Goal: Task Accomplishment & Management: Complete application form

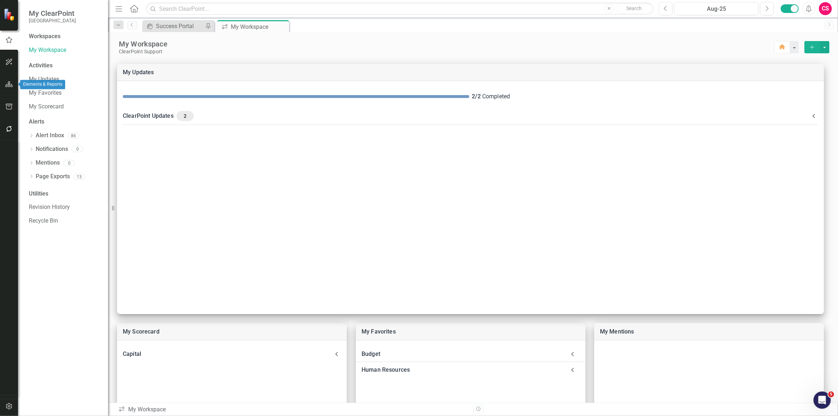
click at [8, 85] on icon "button" at bounding box center [9, 84] width 8 height 6
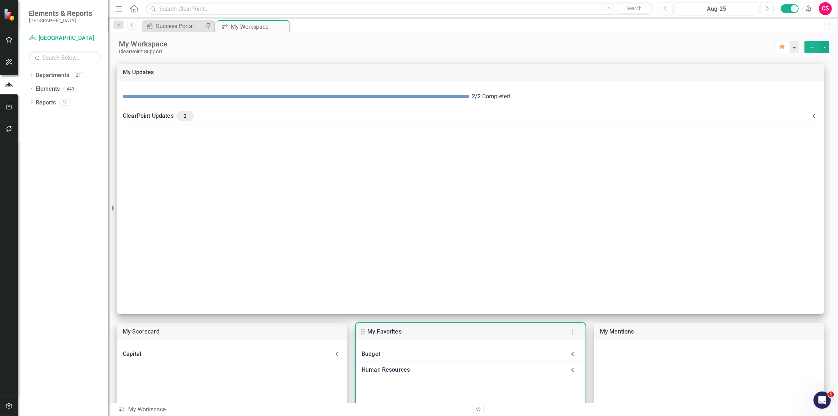
click at [424, 360] on div "Budget" at bounding box center [471, 354] width 230 height 16
click at [391, 375] on link "Landing Page" at bounding box center [397, 373] width 36 height 7
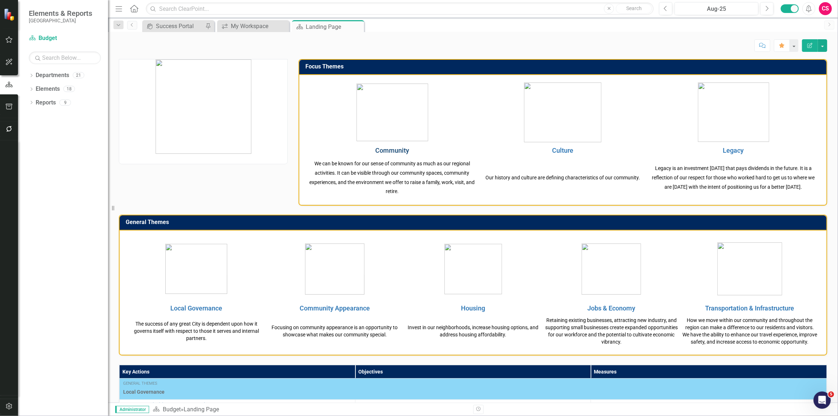
click at [392, 151] on link "Community" at bounding box center [392, 150] width 34 height 8
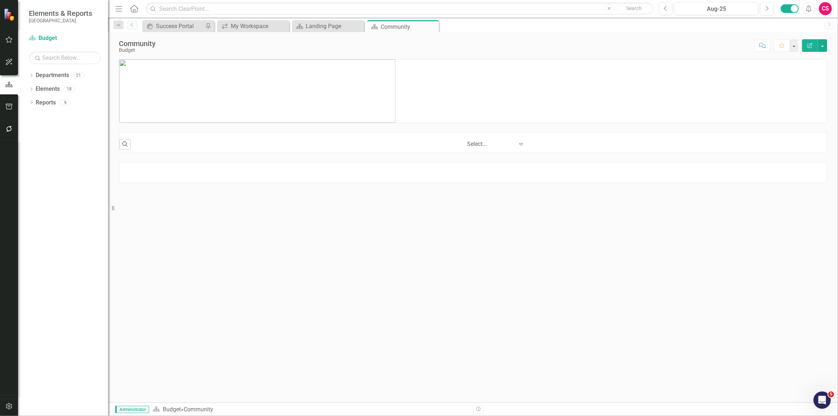
click at [310, 101] on img at bounding box center [257, 90] width 276 height 63
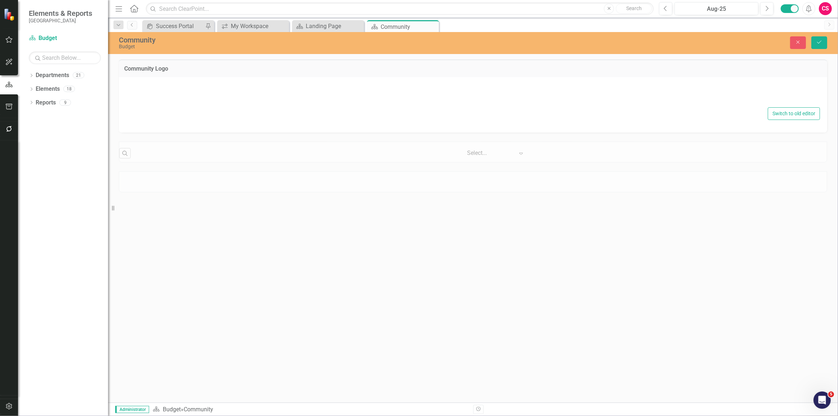
type textarea "<p><img src="documents/district7930/images/Community%20Banner.png" alt="" width…"
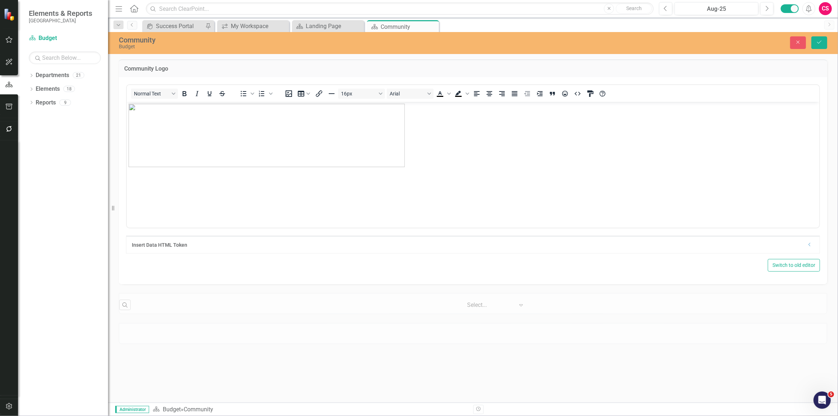
click at [312, 128] on img "Rich Text Area. Press ALT-0 for help." at bounding box center [266, 134] width 276 height 63
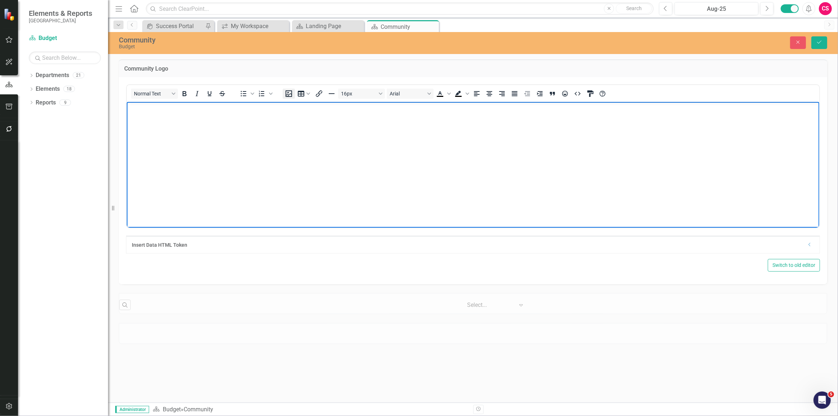
click at [291, 91] on icon "Insert image" at bounding box center [288, 93] width 6 height 6
click at [128, 108] on img "Rich Text Area. Press ALT-0 for help." at bounding box center [128, 108] width 0 height 0
drag, startPoint x: 678, startPoint y: 221, endPoint x: 443, endPoint y: 147, distance: 245.8
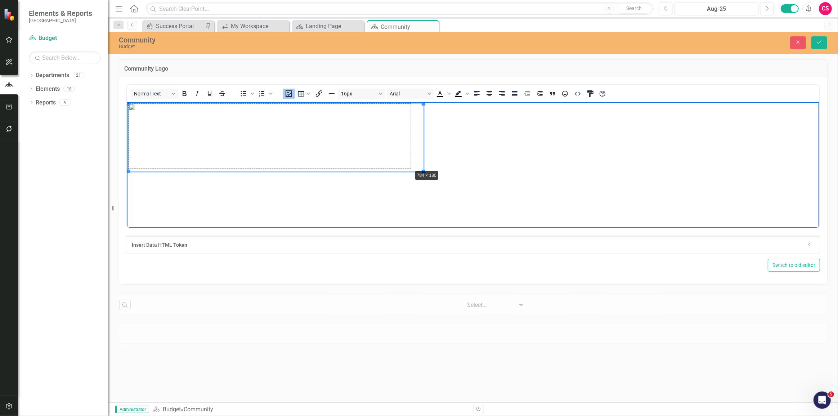
drag, startPoint x: 423, startPoint y: 170, endPoint x: 412, endPoint y: 168, distance: 11.0
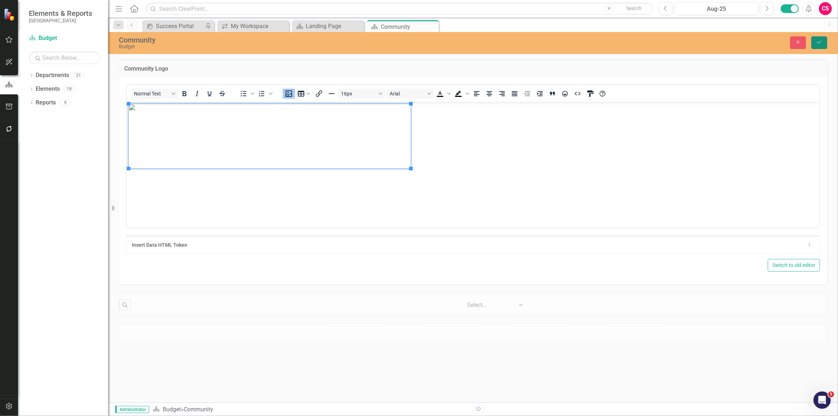
click at [816, 42] on icon "Save" at bounding box center [819, 42] width 6 height 5
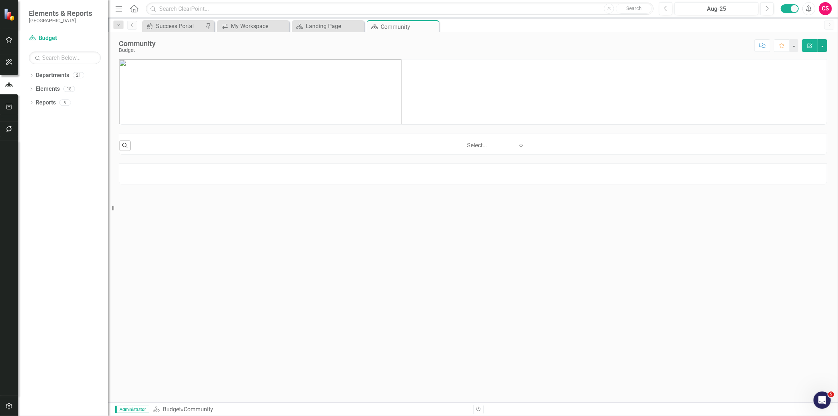
click at [442, 96] on p at bounding box center [472, 91] width 707 height 65
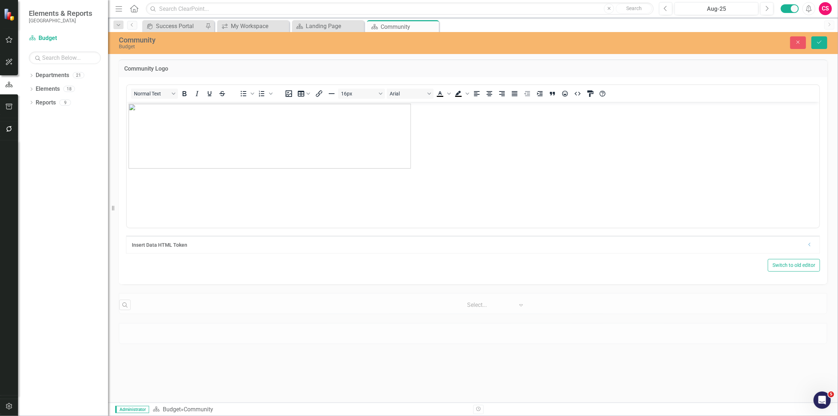
click at [357, 146] on img "Rich Text Area. Press ALT-0 for help." at bounding box center [269, 135] width 282 height 65
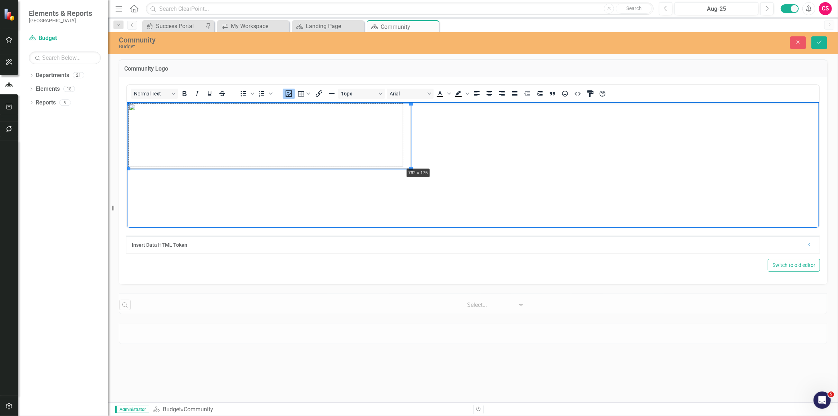
drag, startPoint x: 411, startPoint y: 167, endPoint x: 403, endPoint y: 166, distance: 7.3
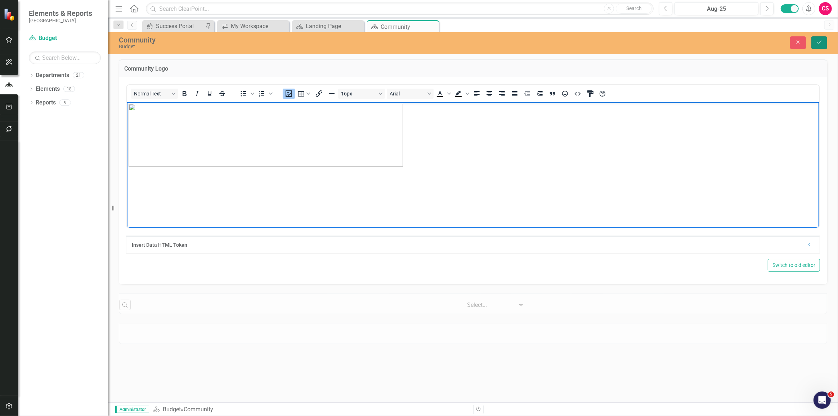
click at [821, 40] on icon "Save" at bounding box center [819, 42] width 6 height 5
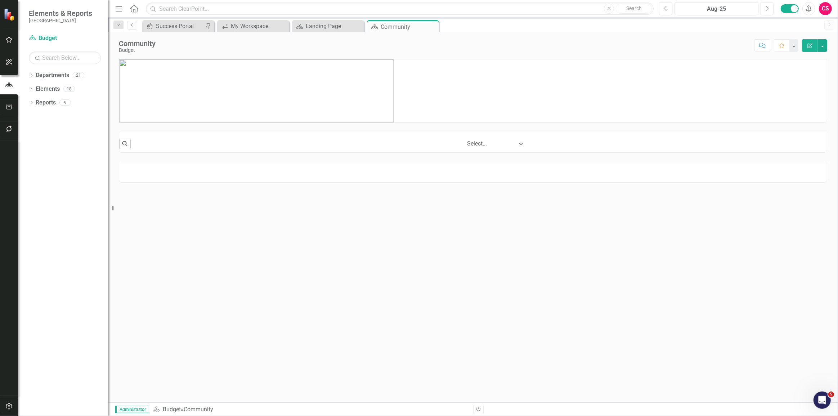
click at [347, 97] on img at bounding box center [256, 90] width 274 height 63
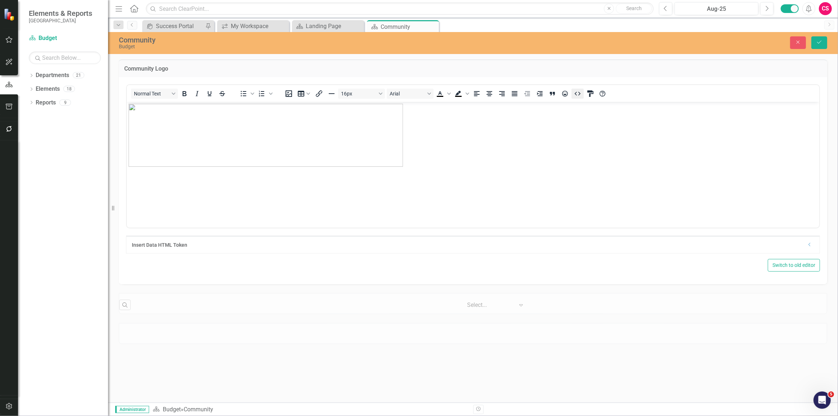
click at [576, 98] on button "HTML Editor" at bounding box center [577, 94] width 12 height 10
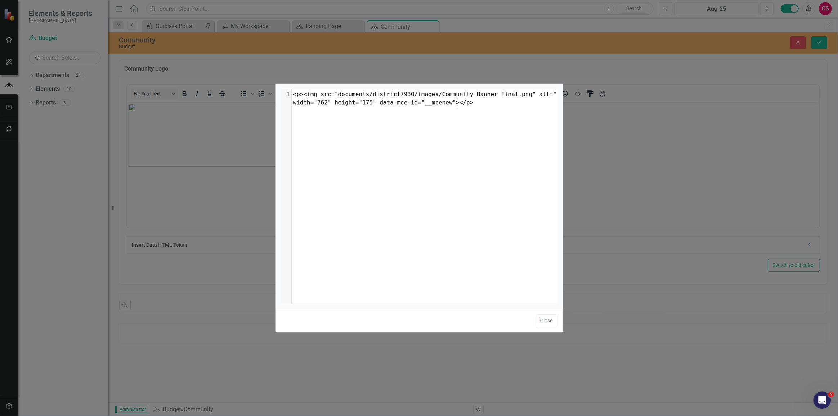
scroll to position [0, 0]
click at [372, 158] on div "​ x 1 <p><img src="documents/district7930/images/Community Banner Final.png" al…" at bounding box center [428, 205] width 294 height 232
type textarea "<p><img src="documents/district7930/images/Community Banner Final.png" alt="" w…"
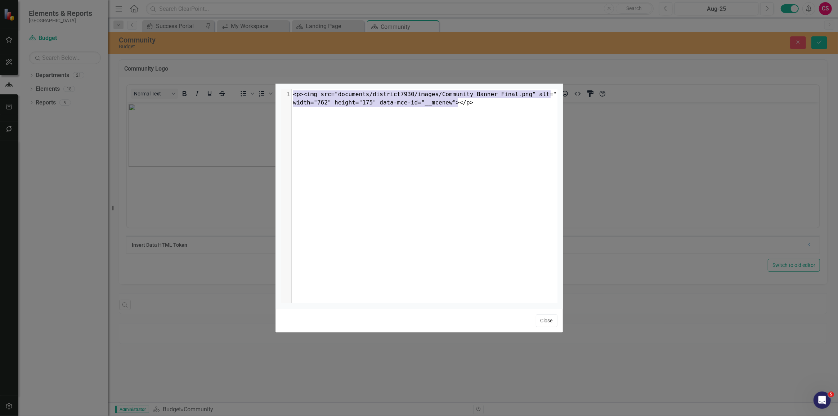
click at [551, 323] on button "Close" at bounding box center [547, 320] width 22 height 13
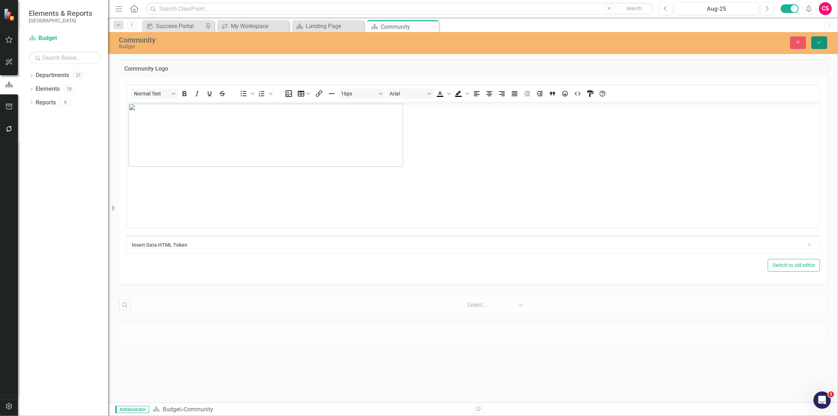
click at [814, 43] on button "Save" at bounding box center [819, 42] width 16 height 13
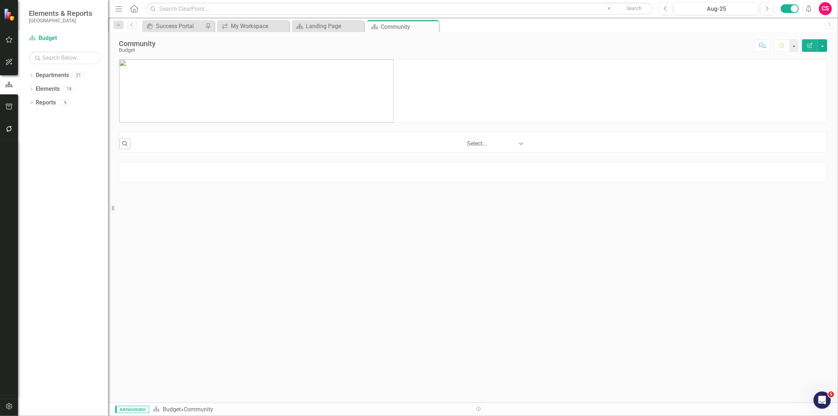
click at [10, 126] on icon "button" at bounding box center [9, 129] width 6 height 6
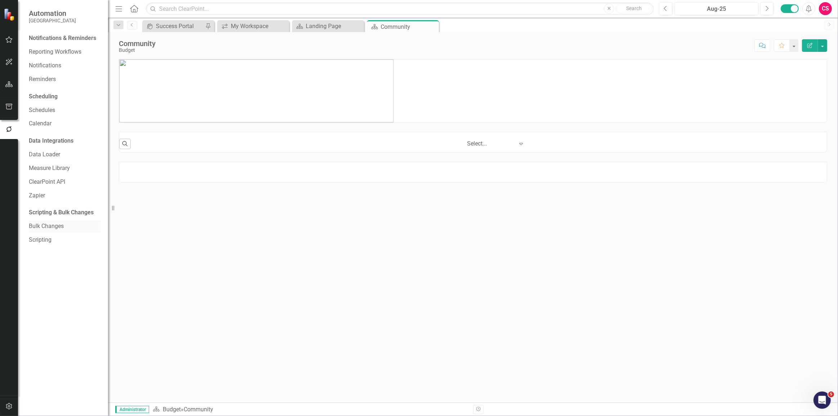
click at [45, 229] on link "Bulk Changes" at bounding box center [65, 226] width 72 height 8
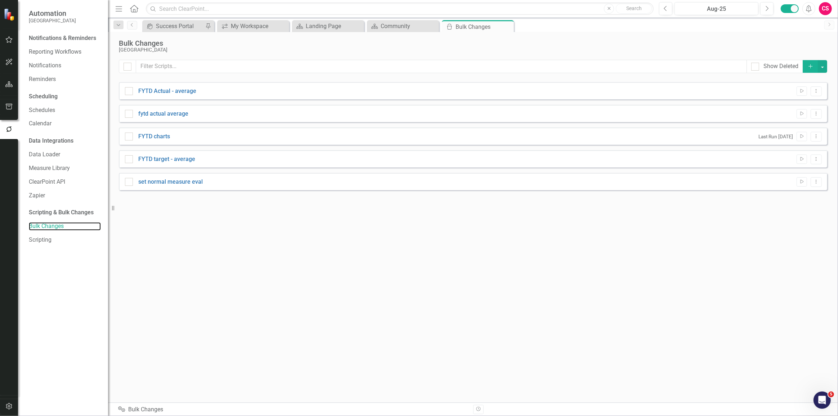
checkbox input "false"
click at [812, 62] on button "Add" at bounding box center [810, 66] width 16 height 13
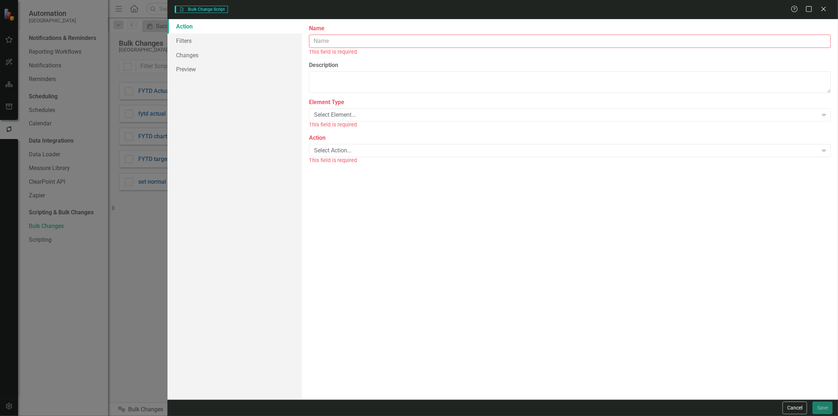
click at [375, 41] on input "Name" at bounding box center [570, 41] width 522 height 13
type input "community logo"
click at [354, 104] on div "Select Element..." at bounding box center [566, 107] width 504 height 8
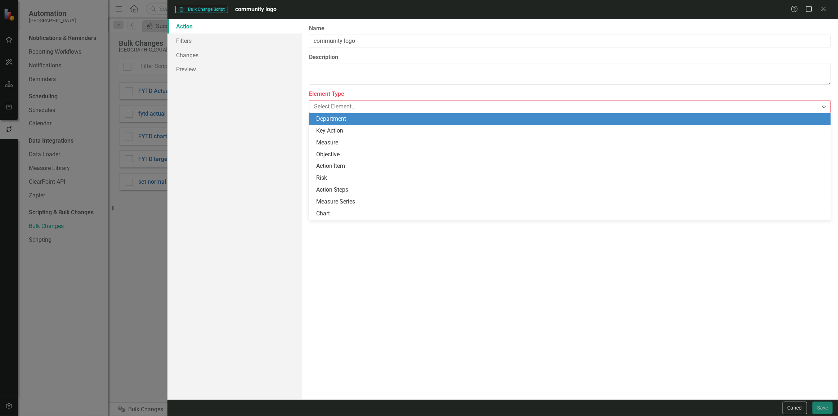
click at [345, 116] on div "Department" at bounding box center [571, 119] width 510 height 8
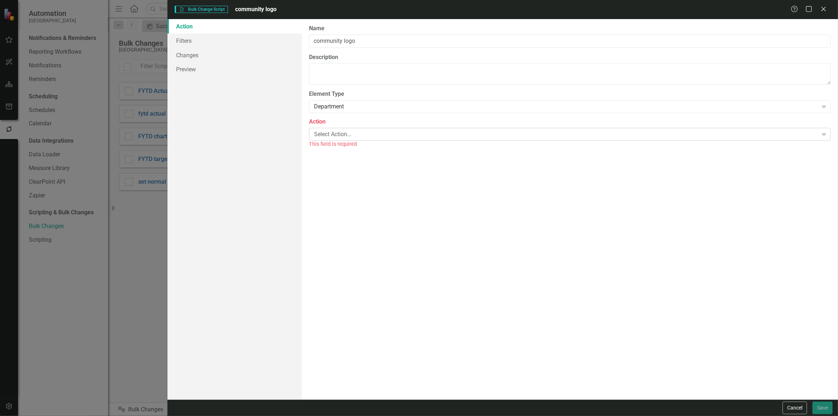
click at [334, 137] on div "Select Action..." at bounding box center [566, 134] width 504 height 8
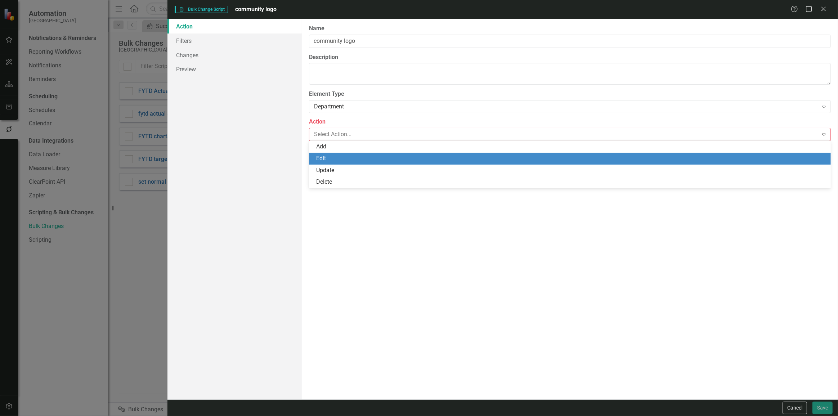
click at [326, 161] on div "Edit" at bounding box center [571, 158] width 510 height 8
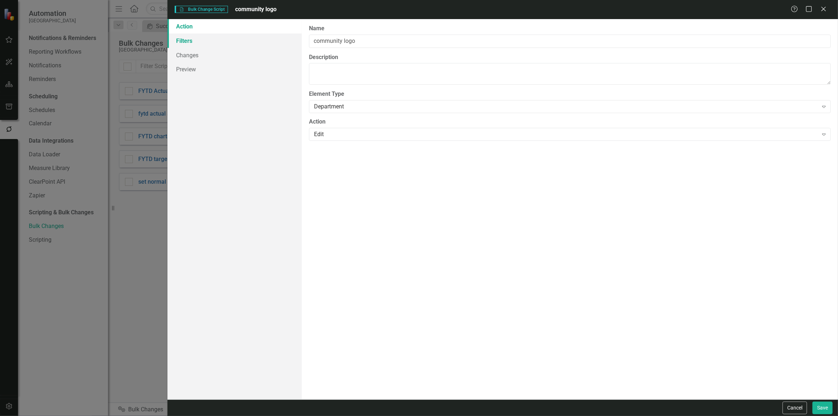
click at [241, 45] on link "Filters" at bounding box center [234, 40] width 134 height 14
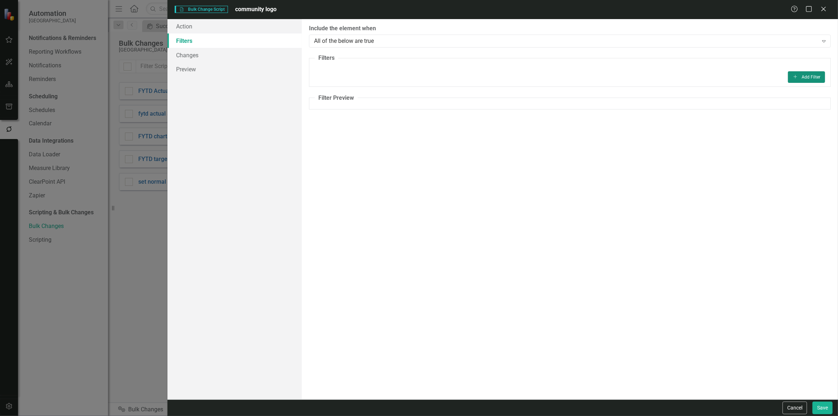
click at [795, 77] on icon "Add" at bounding box center [794, 77] width 5 height 4
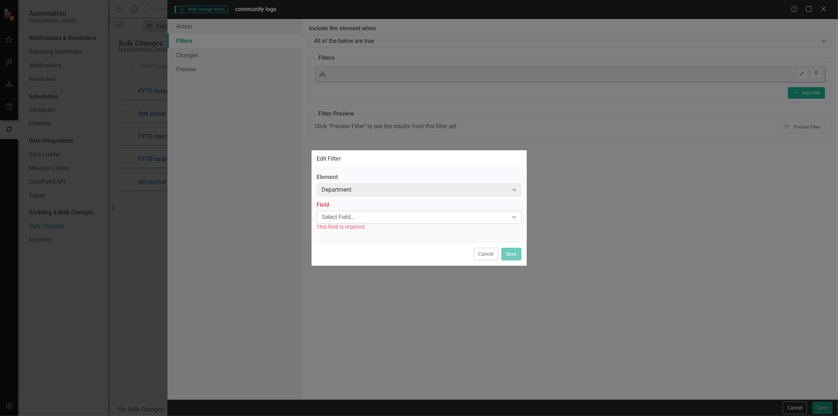
click at [449, 216] on div "Select Field..." at bounding box center [415, 217] width 187 height 8
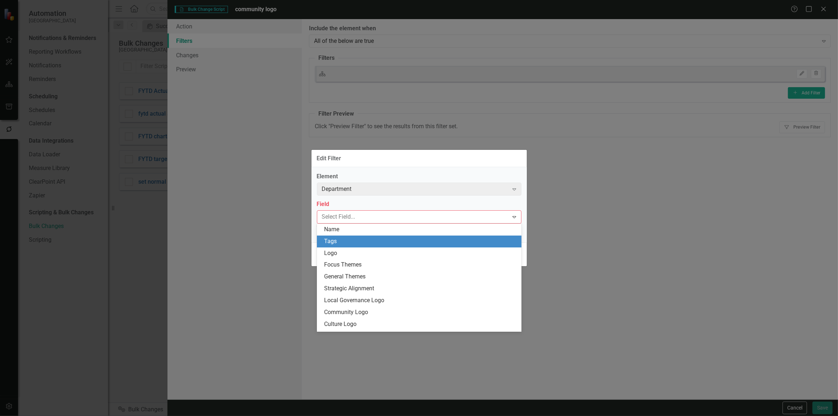
click at [415, 235] on div "Tags" at bounding box center [419, 241] width 204 height 12
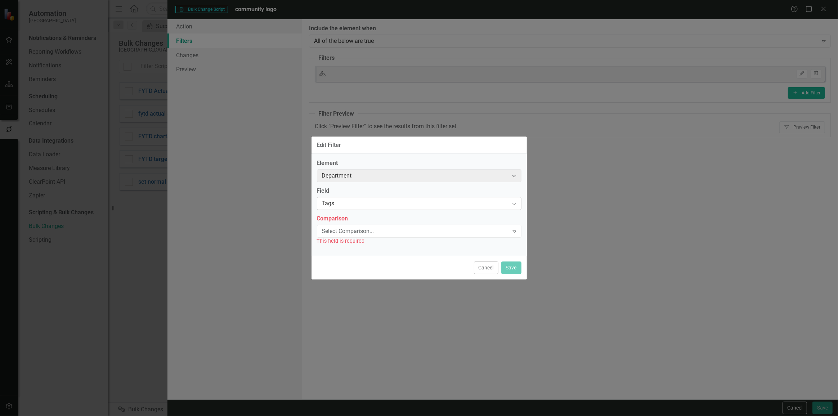
click at [395, 204] on div "Tags" at bounding box center [415, 203] width 187 height 8
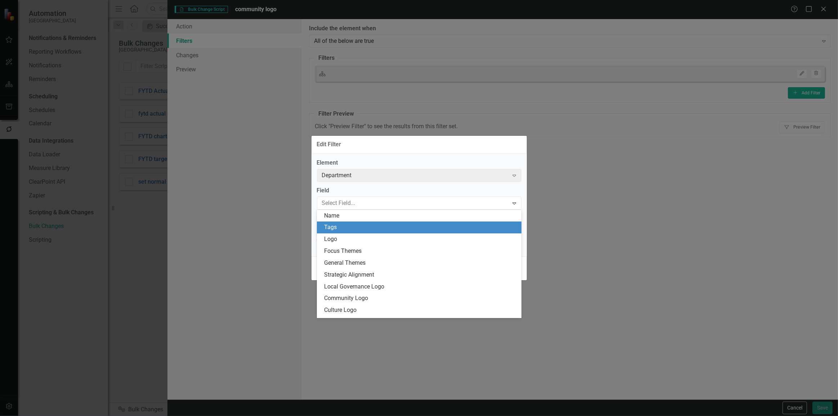
scroll to position [12, 0]
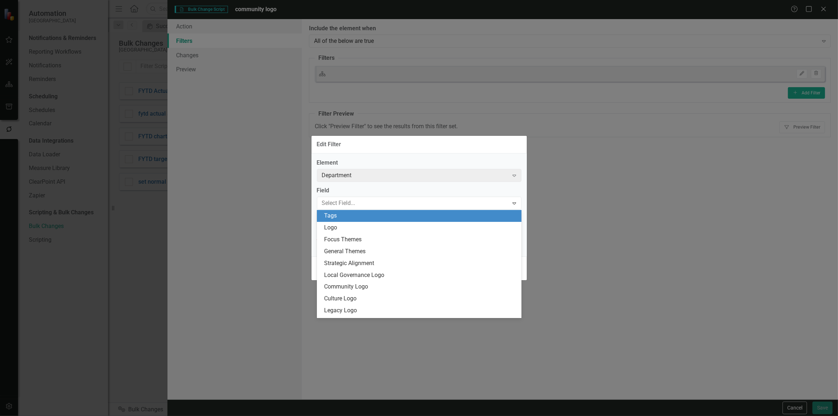
click at [387, 213] on div "Tags" at bounding box center [420, 216] width 193 height 8
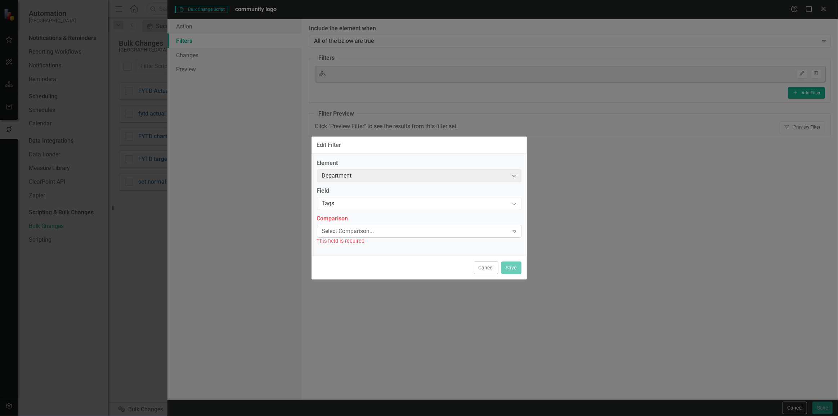
click at [379, 225] on div "Select Comparison... Expand" at bounding box center [419, 231] width 204 height 13
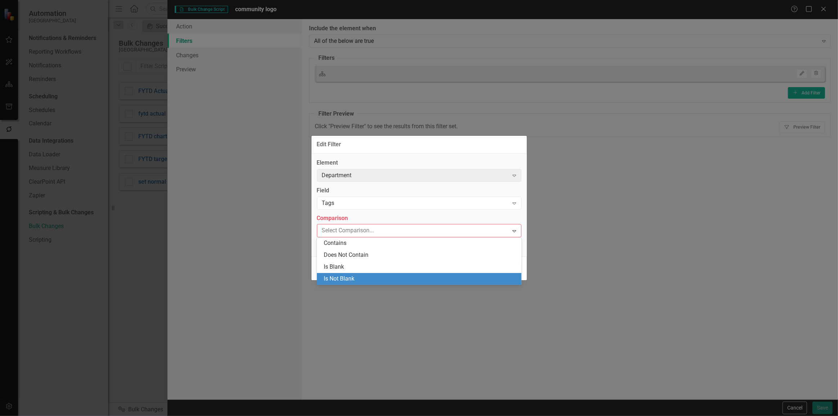
drag, startPoint x: 356, startPoint y: 277, endPoint x: 412, endPoint y: 270, distance: 56.6
click at [360, 277] on div "Is Not Blank" at bounding box center [420, 279] width 193 height 8
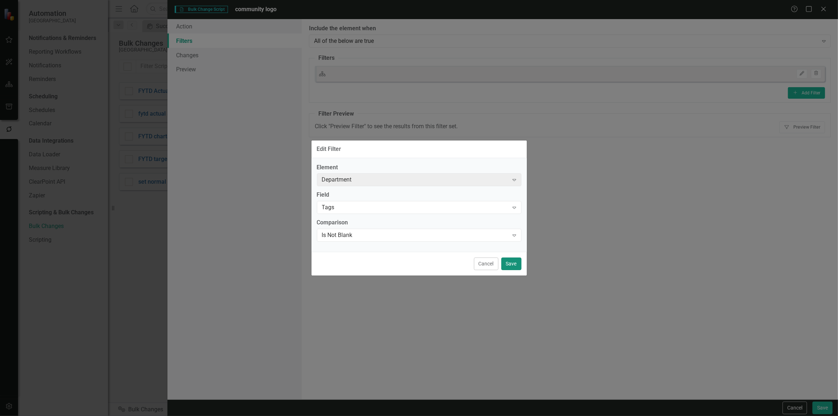
drag, startPoint x: 510, startPoint y: 262, endPoint x: 379, endPoint y: 176, distance: 156.6
click at [509, 262] on button "Save" at bounding box center [511, 263] width 20 height 13
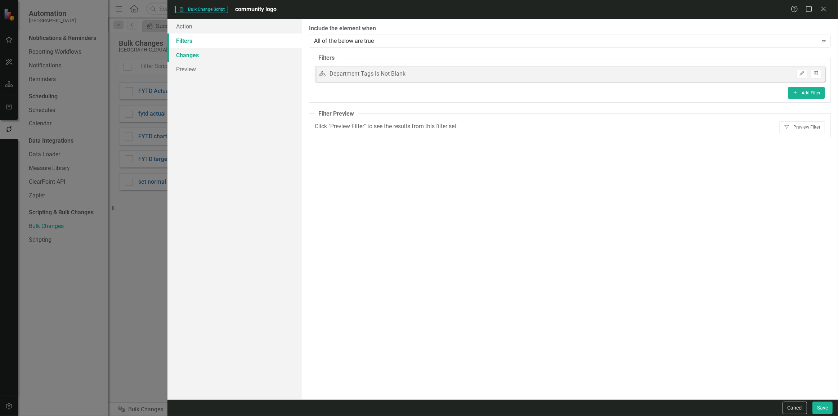
click at [217, 54] on link "Changes" at bounding box center [234, 55] width 134 height 14
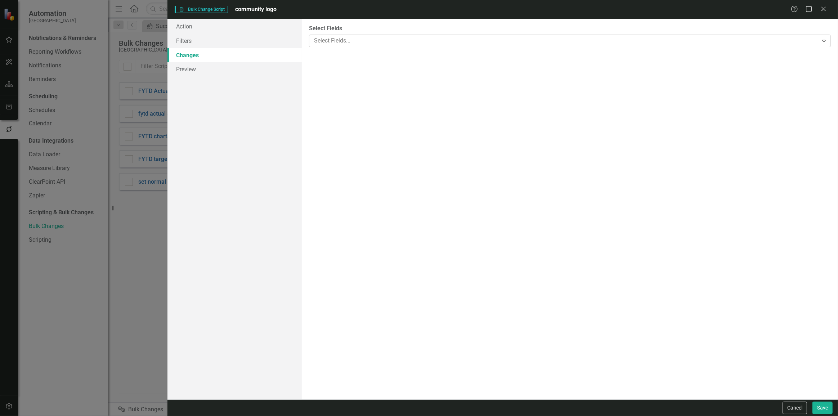
click at [407, 35] on div "Select Fields..." at bounding box center [563, 40] width 507 height 11
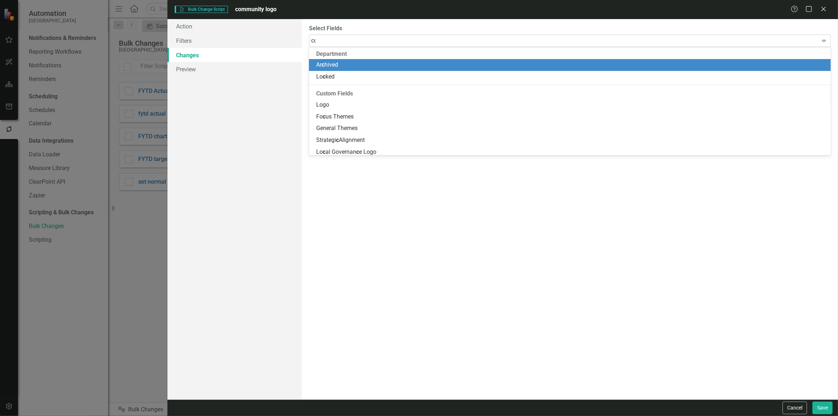
type input "comm"
click at [385, 62] on div "Comm unity Logo" at bounding box center [571, 65] width 510 height 8
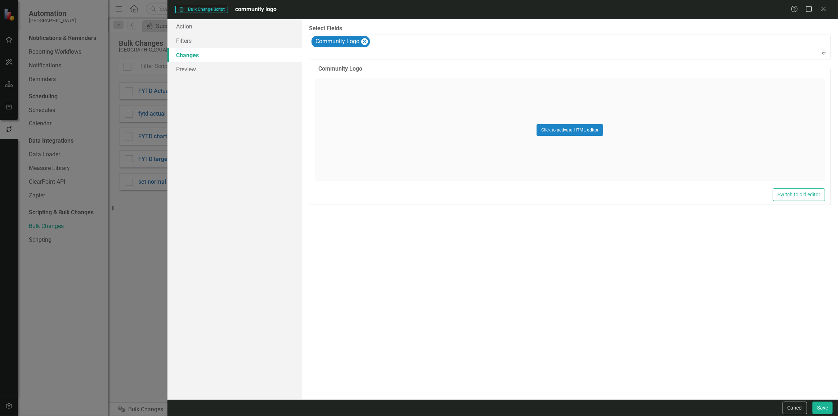
click at [399, 126] on div "Click to activate HTML editor" at bounding box center [570, 129] width 510 height 103
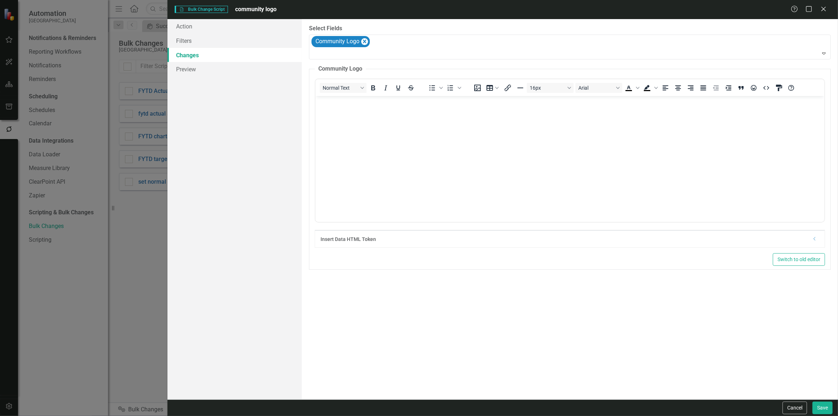
scroll to position [0, 0]
click at [766, 87] on icon "HTML Editor" at bounding box center [765, 87] width 9 height 9
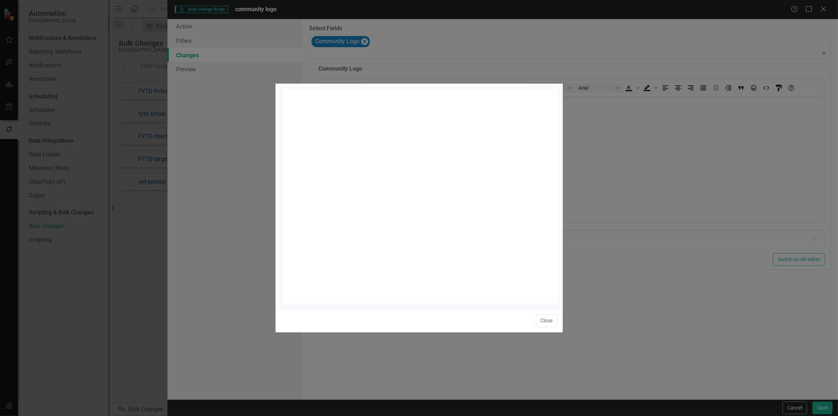
scroll to position [3, 0]
click at [461, 151] on div "xxxxxxxxxx 1 1 ​" at bounding box center [428, 205] width 294 height 232
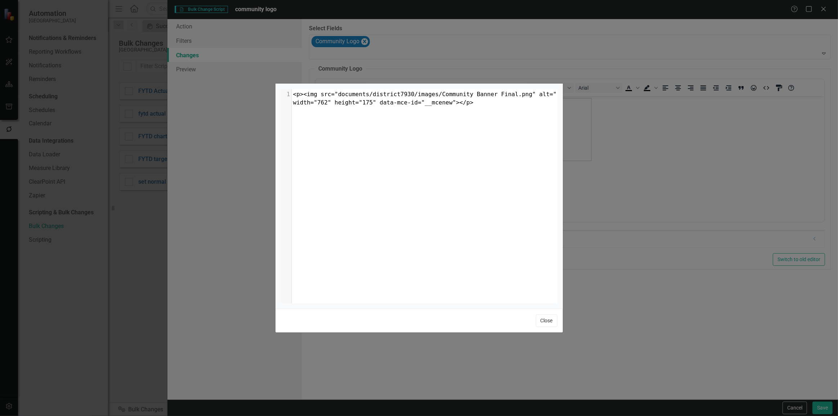
click at [538, 321] on button "Close" at bounding box center [547, 320] width 22 height 13
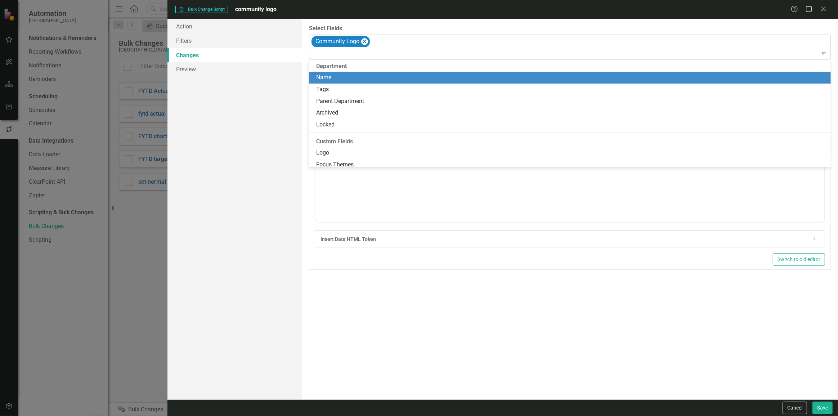
click at [366, 55] on div at bounding box center [570, 54] width 518 height 10
type input "logo"
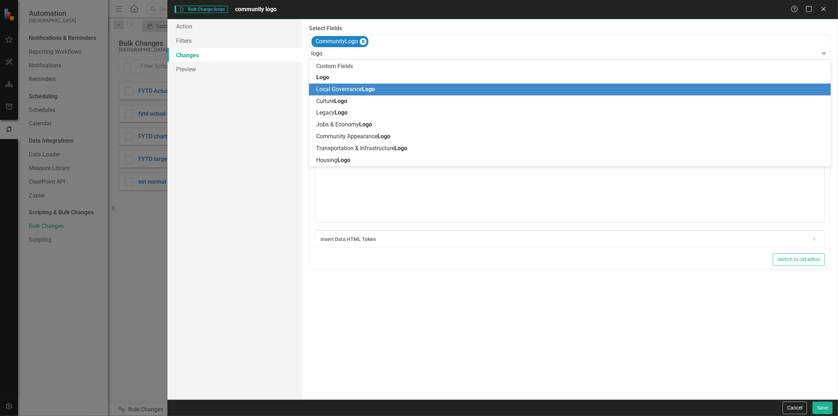
click at [360, 90] on span "Local Governance Logo" at bounding box center [345, 89] width 59 height 7
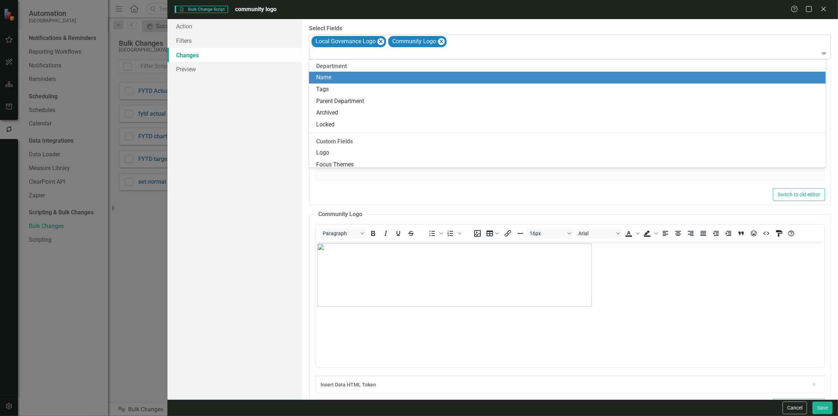
click at [362, 57] on div at bounding box center [570, 54] width 518 height 10
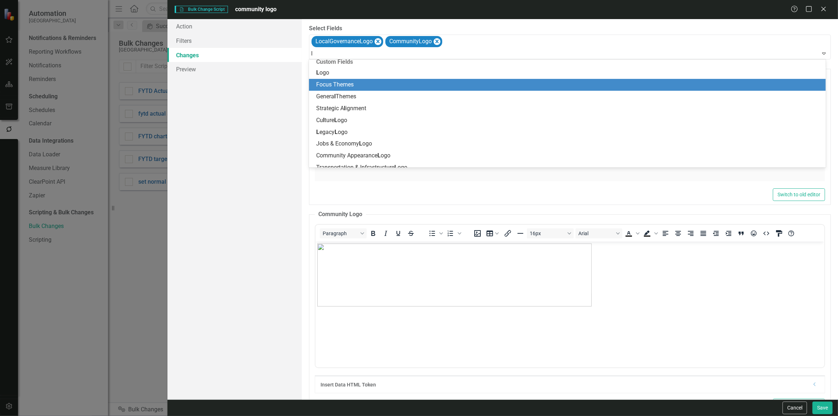
scroll to position [0, 0]
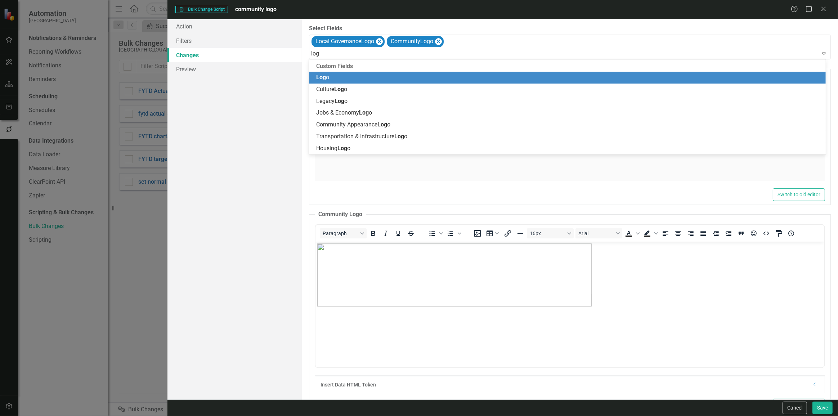
type input "logo"
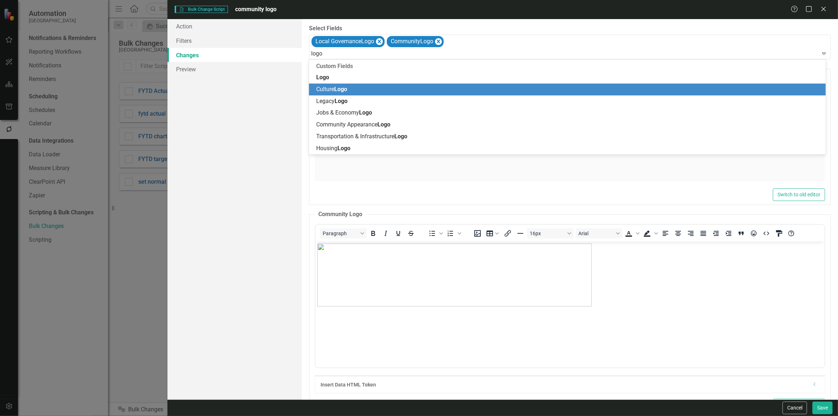
click at [346, 89] on span "Logo" at bounding box center [340, 89] width 13 height 7
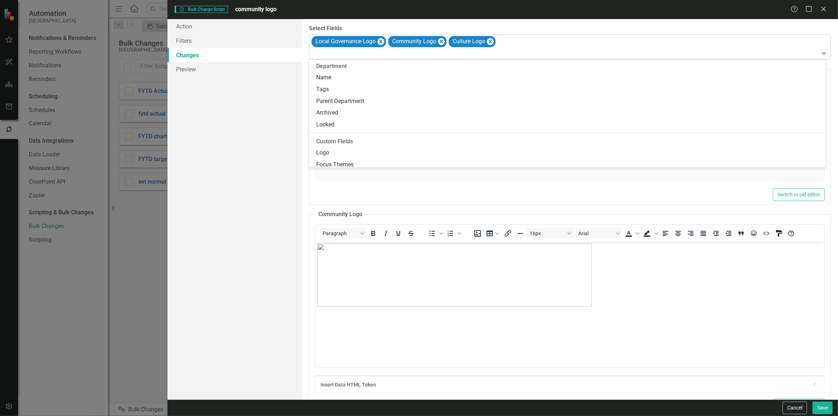
click at [335, 58] on div at bounding box center [570, 54] width 518 height 10
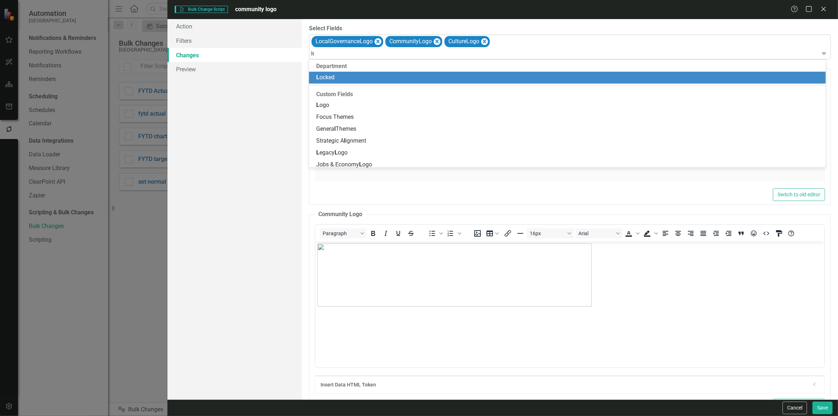
type input "logo"
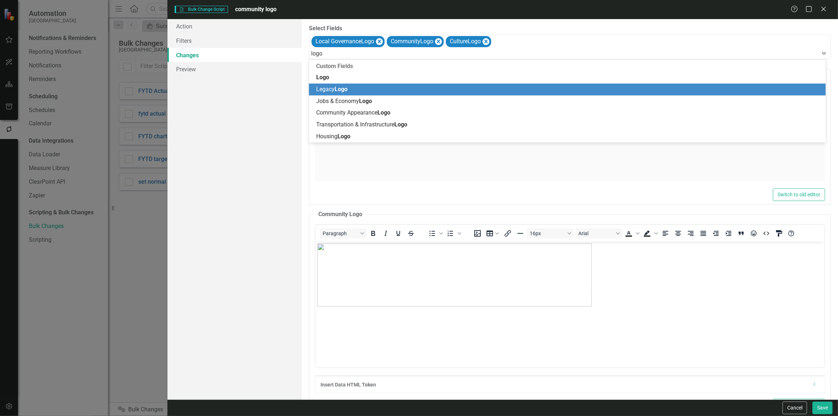
click at [347, 90] on span "Logo" at bounding box center [340, 89] width 13 height 7
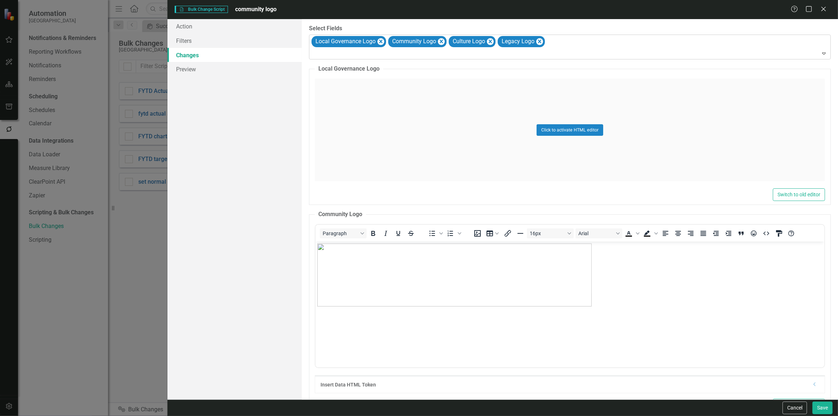
click at [334, 57] on div at bounding box center [570, 54] width 518 height 10
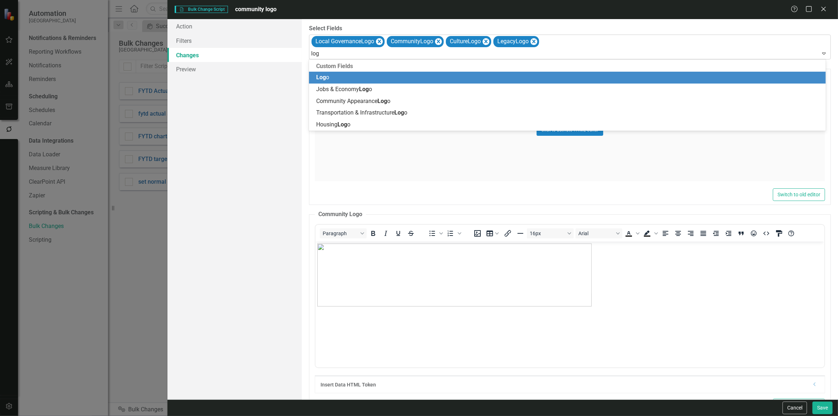
type input "logo"
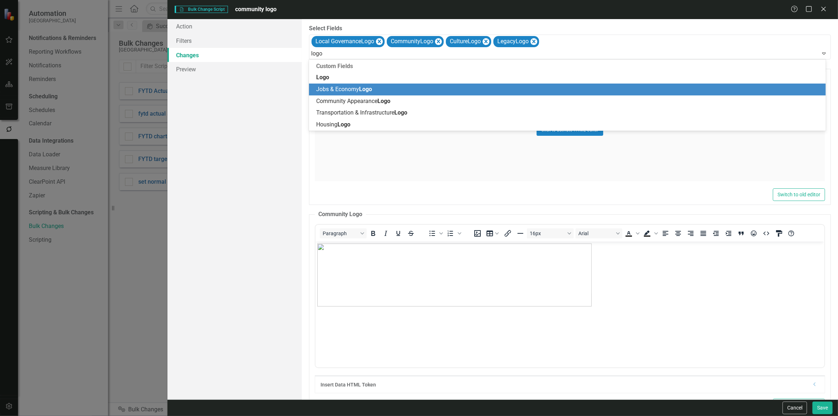
click at [338, 86] on span "Jobs & Economy Logo" at bounding box center [344, 89] width 56 height 7
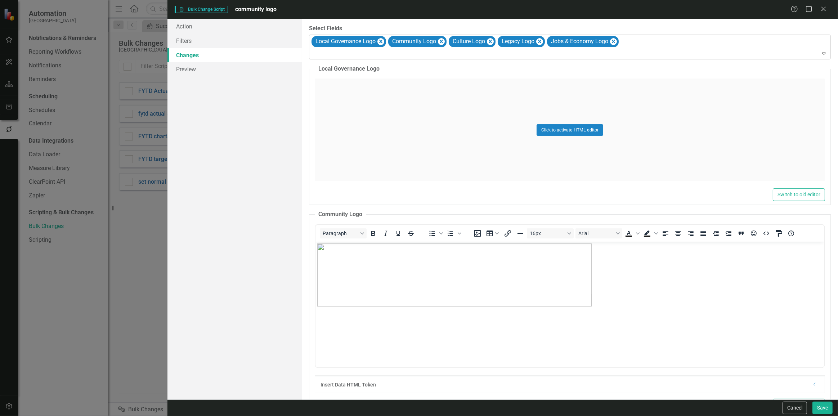
click at [334, 57] on div at bounding box center [570, 54] width 518 height 10
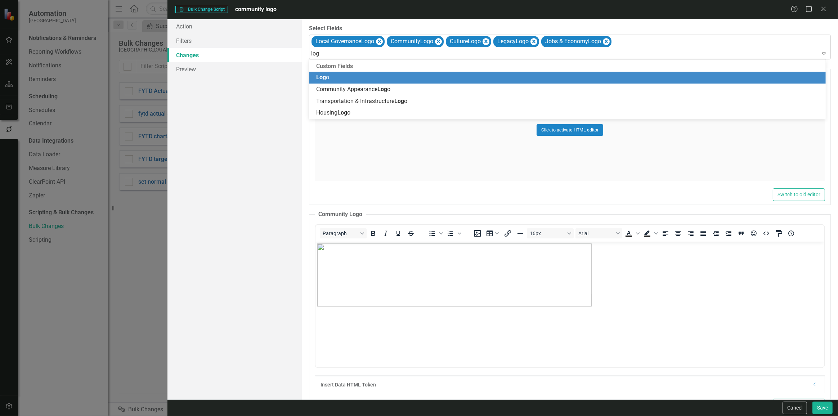
type input "logo"
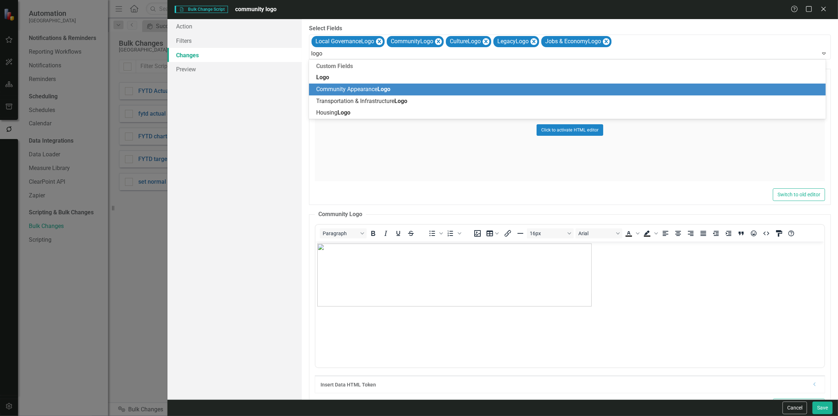
click at [342, 87] on span "Community Appearance Logo" at bounding box center [353, 89] width 74 height 7
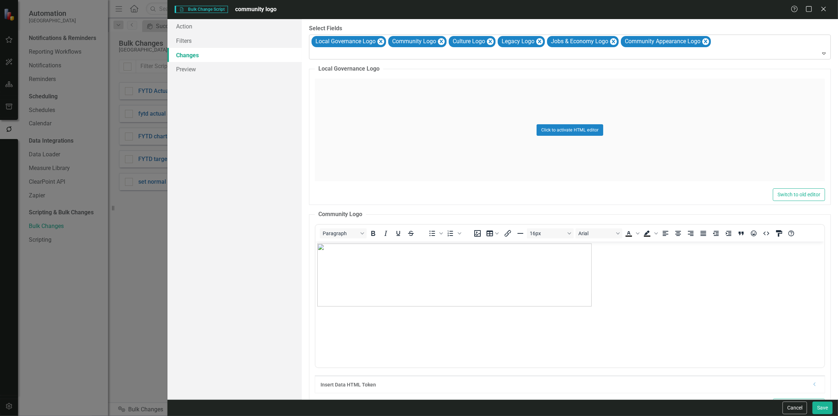
click at [335, 53] on div at bounding box center [570, 54] width 518 height 10
type input "logo"
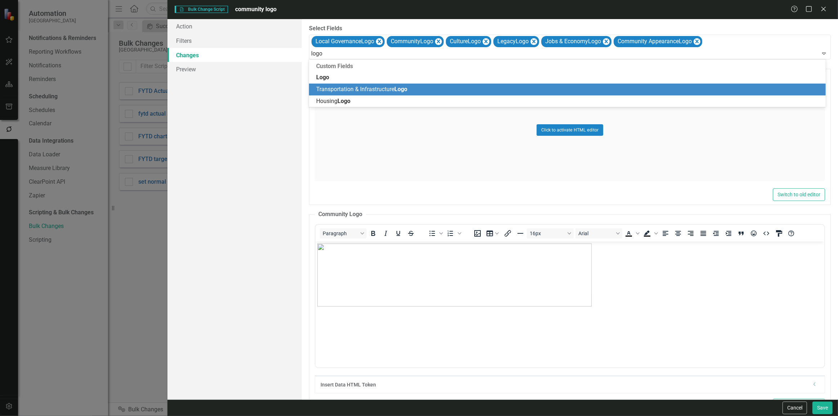
click at [347, 87] on span "Transportation & Infrastructure Logo" at bounding box center [361, 89] width 91 height 7
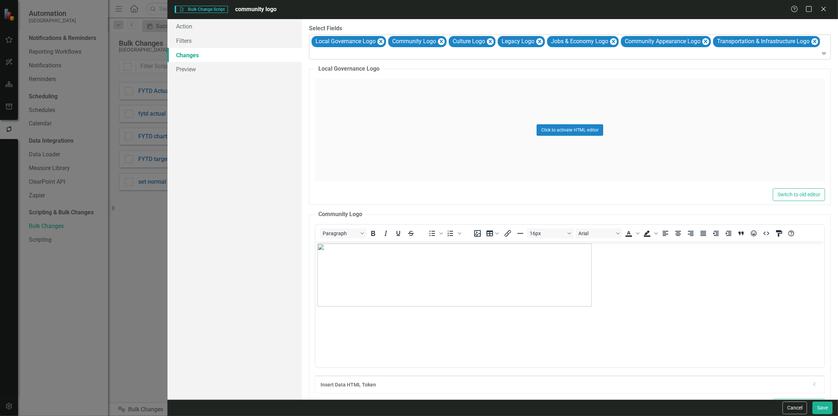
click at [338, 54] on div at bounding box center [570, 54] width 518 height 10
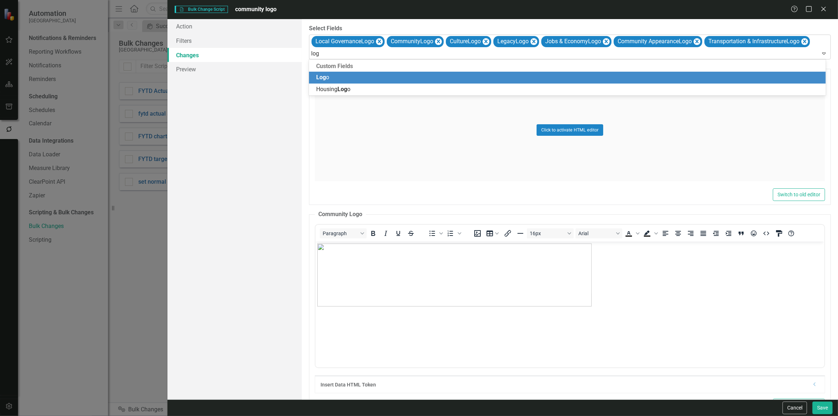
type input "logo"
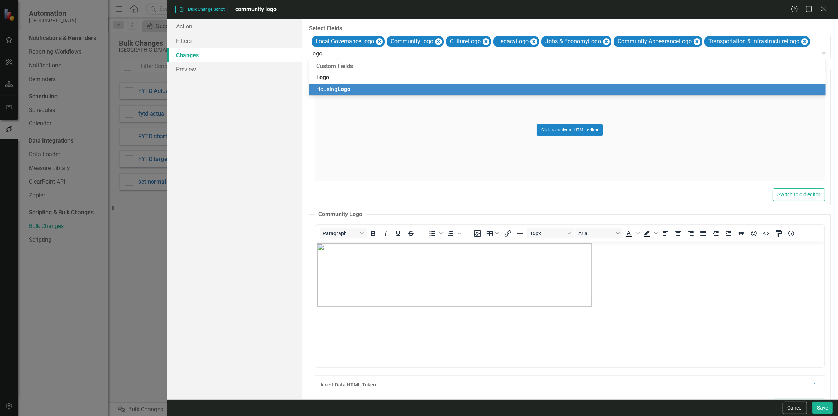
click at [335, 91] on span "Housing Logo" at bounding box center [333, 89] width 34 height 7
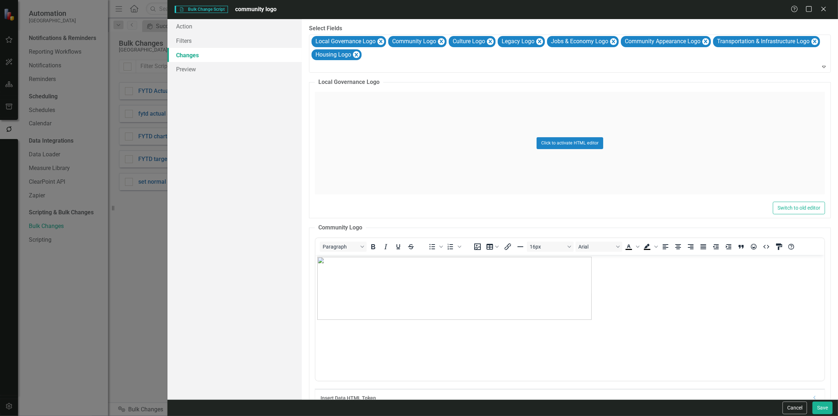
click at [362, 137] on div "Click to activate HTML editor" at bounding box center [570, 143] width 510 height 103
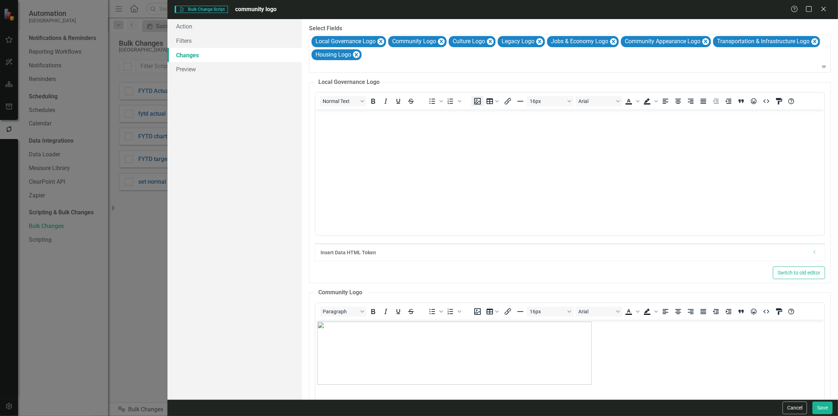
click at [475, 101] on icon "Insert image" at bounding box center [477, 101] width 6 height 6
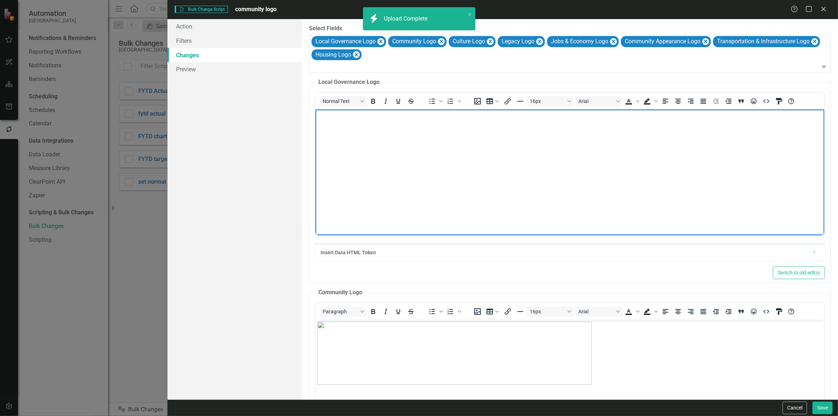
click at [317, 116] on img "Rich Text Area. Press ALT-0 for help." at bounding box center [317, 116] width 0 height 0
drag, startPoint x: 810, startPoint y: 222, endPoint x: 553, endPoint y: 147, distance: 267.4
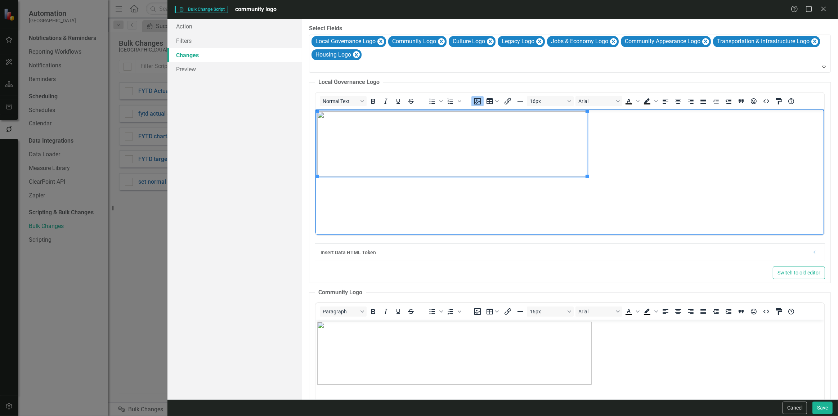
scroll to position [0, 0]
drag, startPoint x: 584, startPoint y: 175, endPoint x: 577, endPoint y: 174, distance: 7.6
click at [296, 209] on div "Action Filters Changes Preview" at bounding box center [234, 209] width 134 height 380
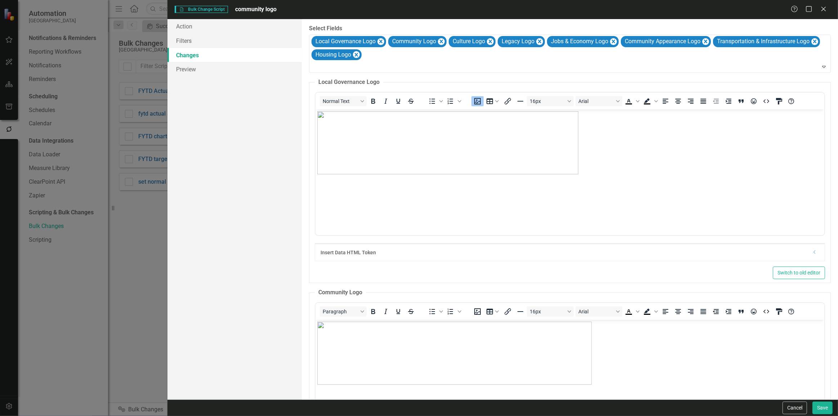
click at [379, 217] on html at bounding box center [569, 163] width 509 height 108
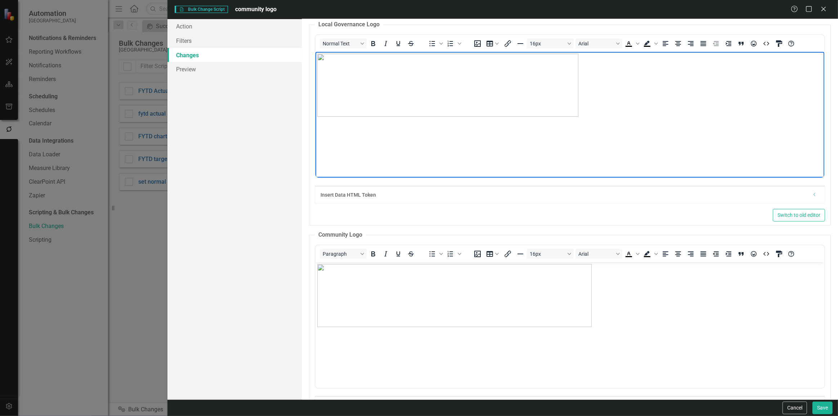
scroll to position [196, 0]
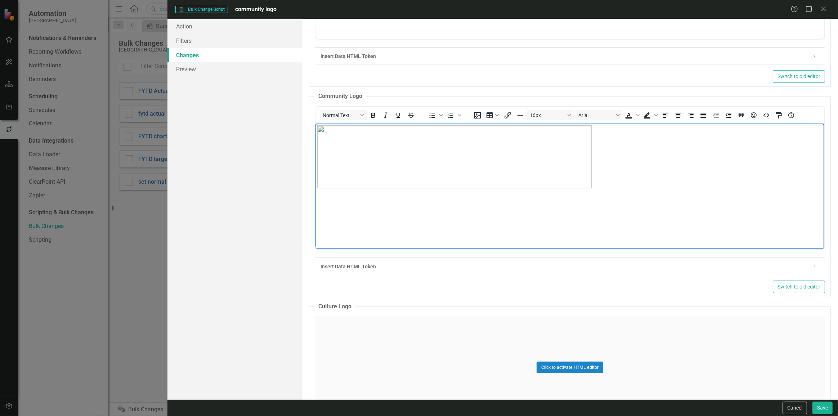
click at [483, 165] on img "Rich Text Area. Press ALT-0 for help." at bounding box center [454, 156] width 274 height 63
click at [592, 190] on body "Rich Text Area. Press ALT-0 for help." at bounding box center [569, 177] width 509 height 108
click at [573, 176] on img "Rich Text Area. Press ALT-0 for help." at bounding box center [454, 156] width 274 height 63
click at [582, 216] on body "Rich Text Area. Press ALT-0 for help." at bounding box center [569, 177] width 509 height 108
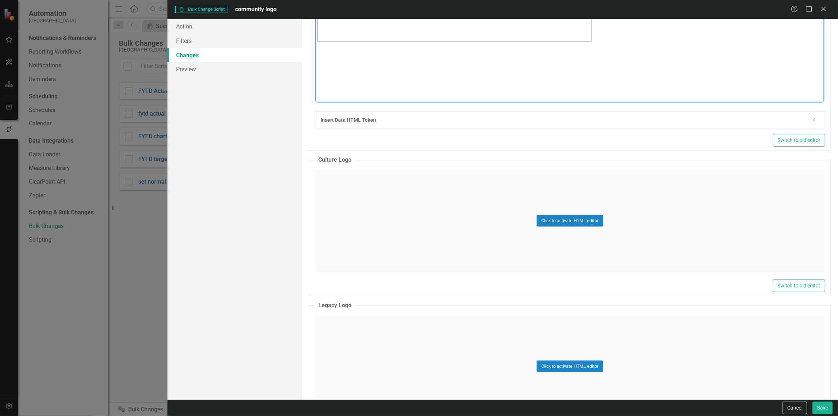
scroll to position [360, 0]
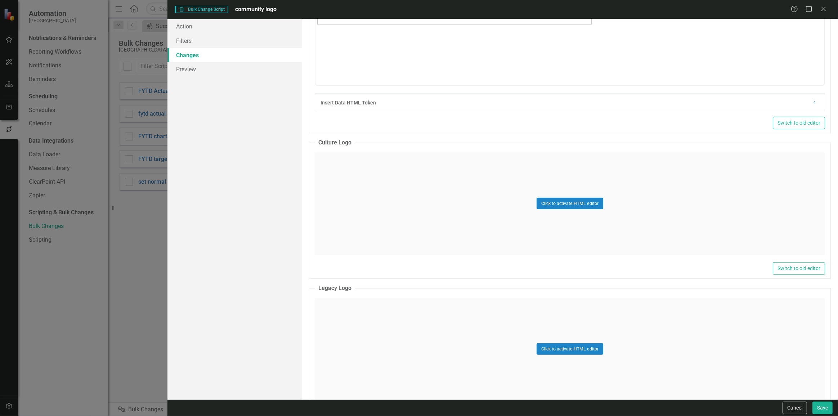
click at [394, 209] on div "Click to activate HTML editor" at bounding box center [570, 203] width 510 height 103
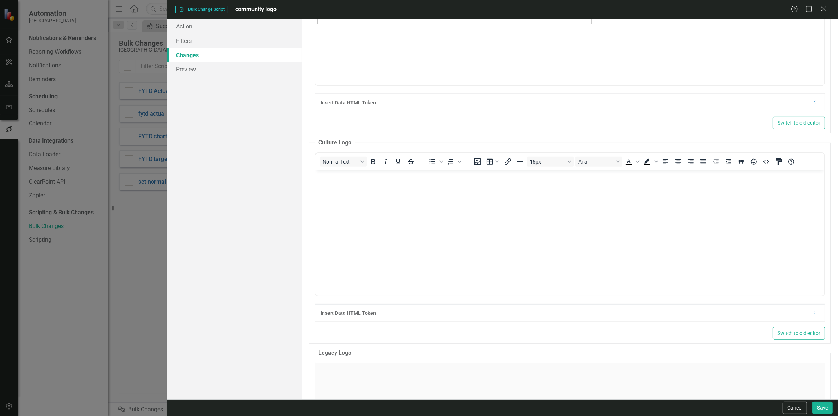
scroll to position [0, 0]
click at [480, 162] on icon "Insert image" at bounding box center [477, 161] width 9 height 9
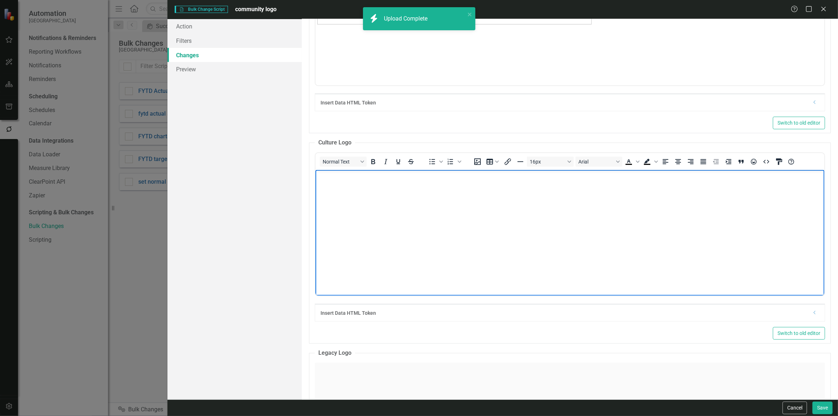
click at [317, 176] on img "Rich Text Area. Press ALT-0 for help." at bounding box center [317, 176] width 0 height 0
drag, startPoint x: 735, startPoint y: 292, endPoint x: 1134, endPoint y: 438, distance: 425.2
drag, startPoint x: 813, startPoint y: 283, endPoint x: 561, endPoint y: 231, distance: 257.2
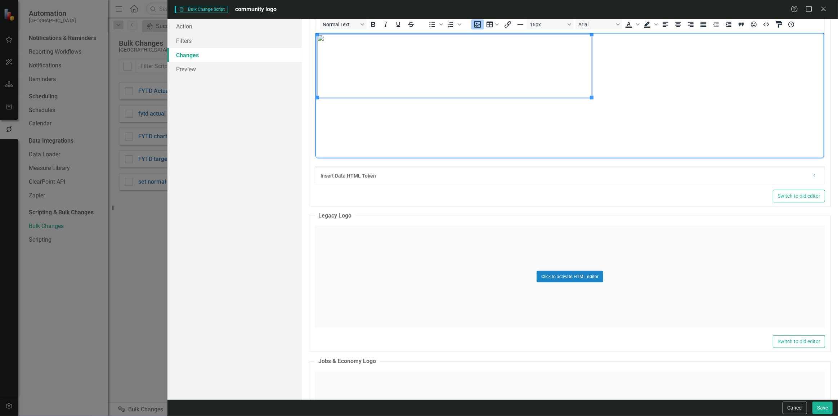
scroll to position [523, 0]
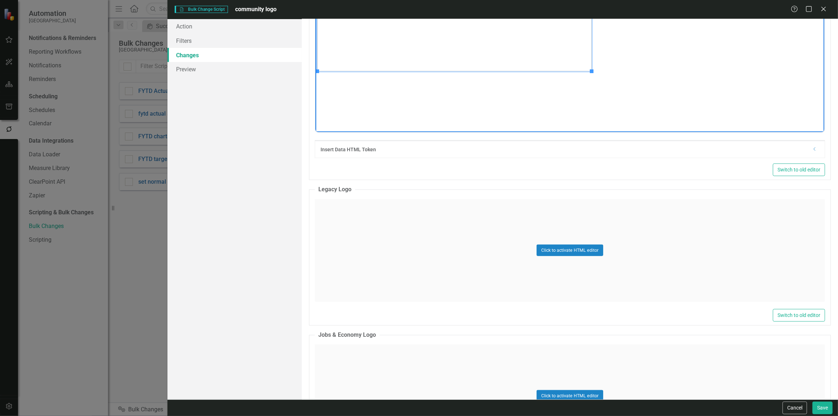
click at [352, 252] on div "Click to activate HTML editor" at bounding box center [570, 250] width 510 height 103
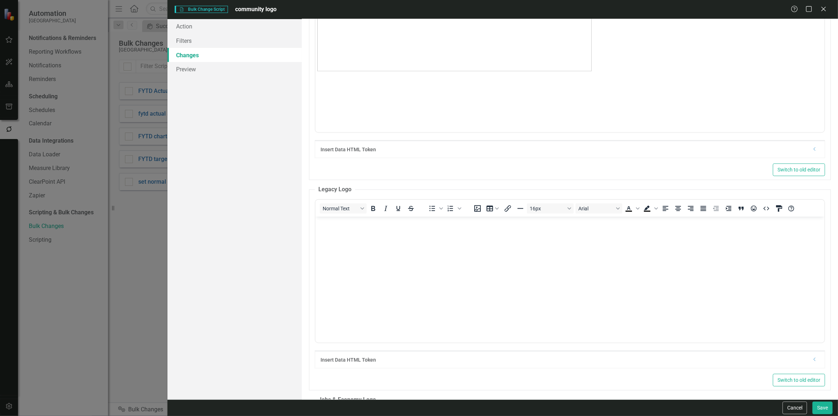
scroll to position [0, 0]
click at [478, 210] on icon "Insert image" at bounding box center [477, 208] width 6 height 6
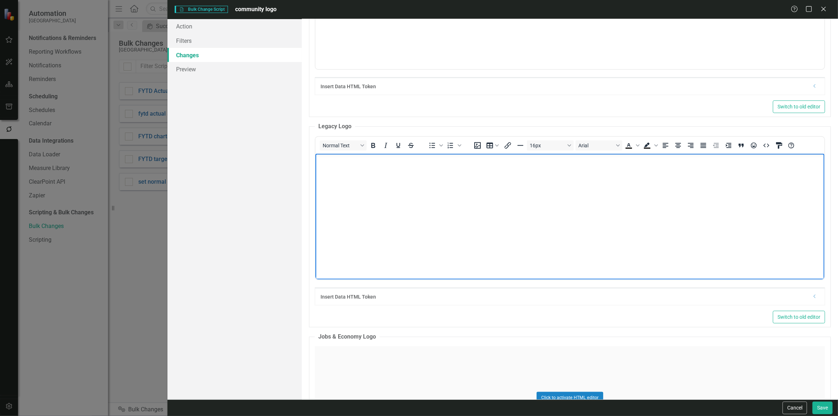
scroll to position [589, 0]
click at [317, 157] on img "Rich Text Area. Press ALT-0 for help." at bounding box center [317, 157] width 0 height 0
drag, startPoint x: 812, startPoint y: 263, endPoint x: 577, endPoint y: 203, distance: 241.9
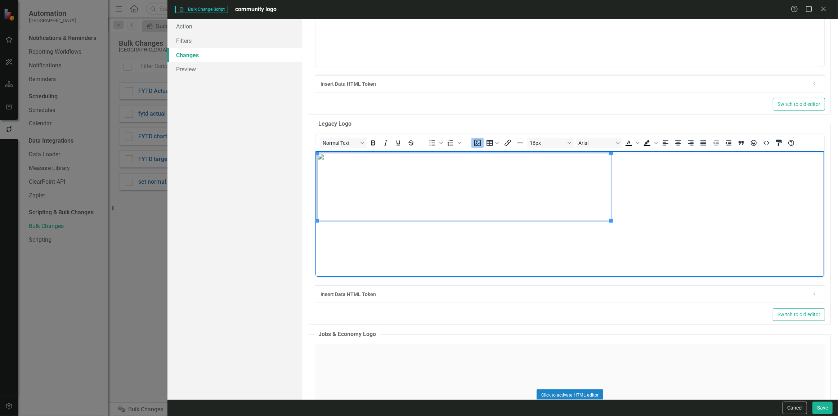
scroll to position [0, 0]
drag, startPoint x: 611, startPoint y: 222, endPoint x: 593, endPoint y: 218, distance: 18.8
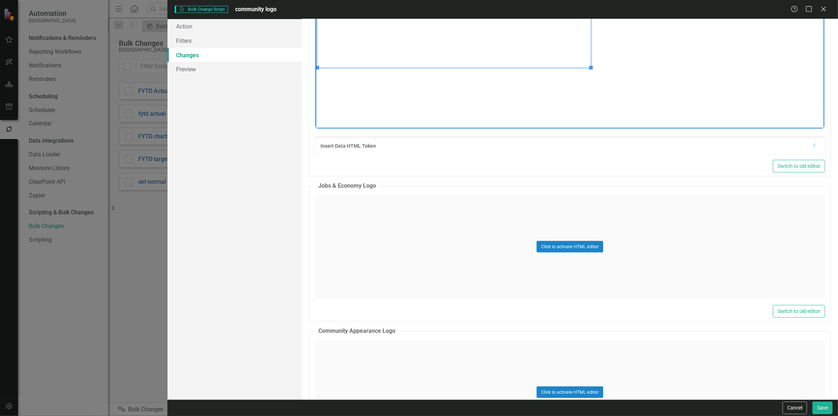
scroll to position [752, 0]
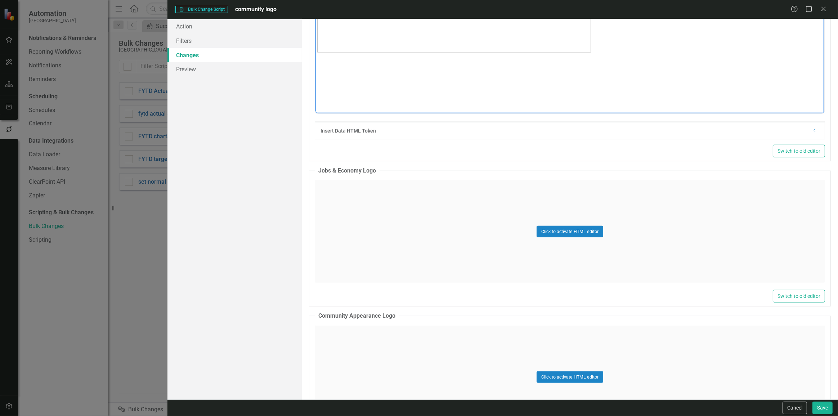
click at [358, 234] on div "Click to activate HTML editor" at bounding box center [570, 231] width 510 height 103
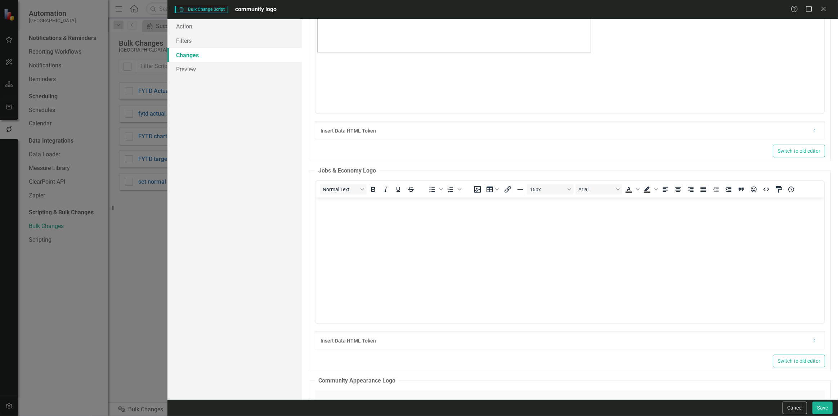
scroll to position [0, 0]
click at [473, 188] on icon "Insert image" at bounding box center [477, 189] width 9 height 9
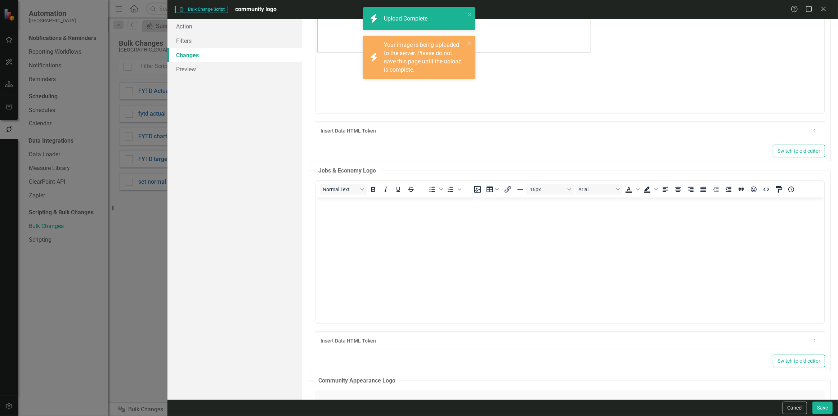
click at [317, 204] on img "Rich Text Area. Press ALT-0 for help." at bounding box center [317, 204] width 0 height 0
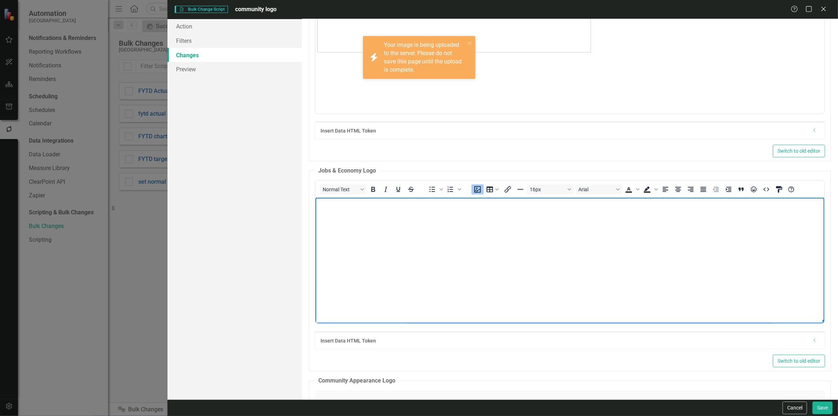
scroll to position [15, 57]
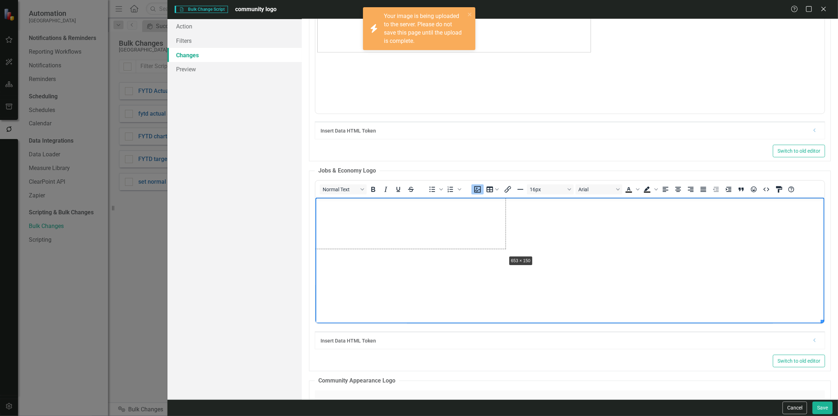
drag, startPoint x: 812, startPoint y: 310, endPoint x: 523, endPoint y: 260, distance: 292.5
click at [546, 295] on body "Rich Text Area. Press ALT-0 for help." at bounding box center [569, 252] width 509 height 108
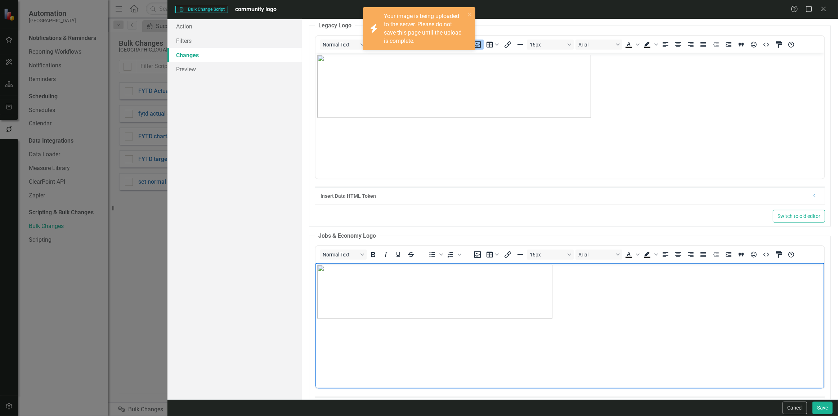
click at [531, 300] on img "Rich Text Area. Press ALT-0 for help." at bounding box center [434, 292] width 235 height 54
drag, startPoint x: 551, startPoint y: 317, endPoint x: 587, endPoint y: 325, distance: 36.1
click at [583, 342] on body "Rich Text Area. Press ALT-0 for help." at bounding box center [569, 317] width 509 height 108
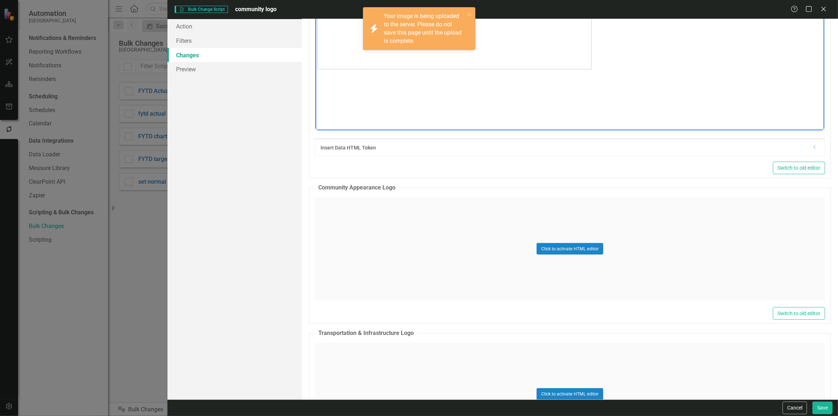
scroll to position [981, 0]
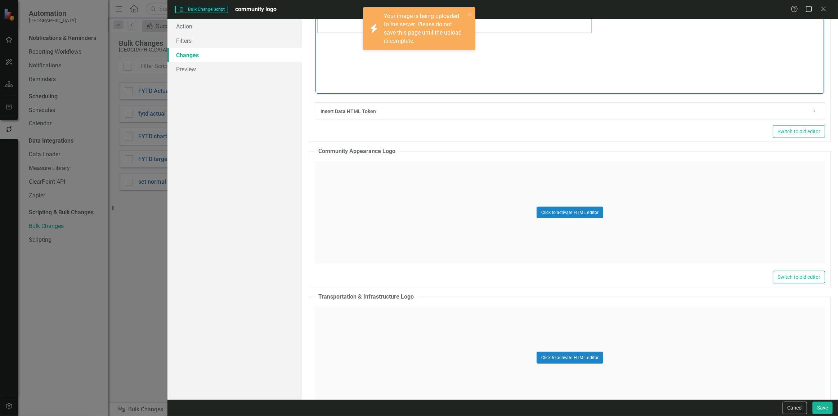
click at [429, 238] on div "Click to activate HTML editor" at bounding box center [570, 212] width 510 height 103
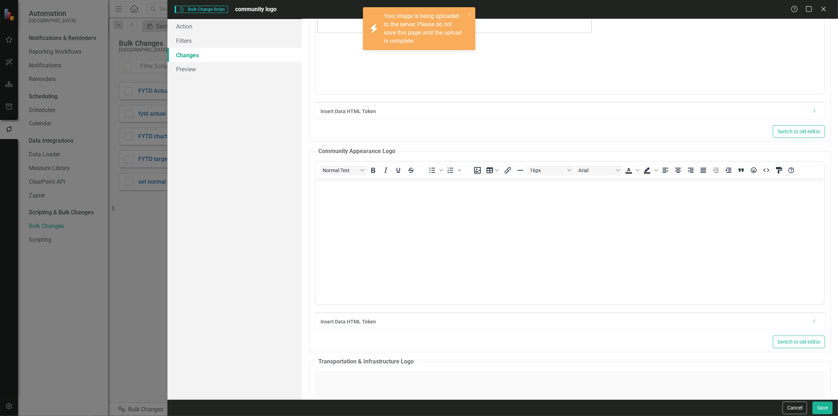
scroll to position [0, 0]
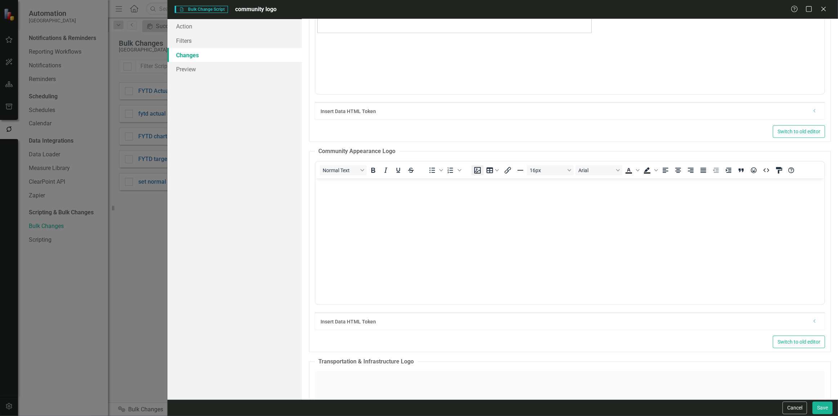
click at [478, 169] on icon "Insert image" at bounding box center [477, 170] width 6 height 6
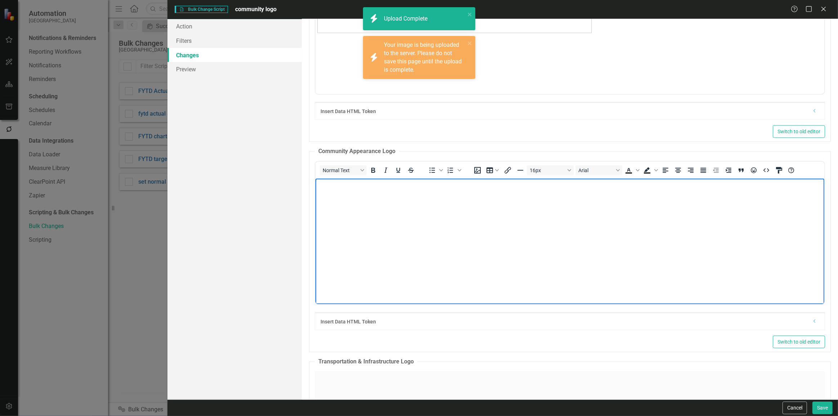
click at [317, 185] on img "Rich Text Area. Press ALT-0 for help." at bounding box center [317, 185] width 0 height 0
click at [270, 180] on img "Rich Text Area. Press ALT-0 for help." at bounding box center [270, 180] width 0 height 0
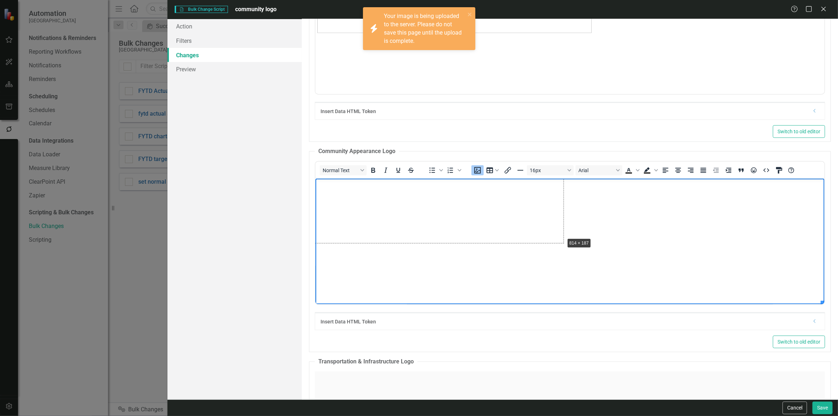
drag, startPoint x: 811, startPoint y: 292, endPoint x: 576, endPoint y: 234, distance: 242.1
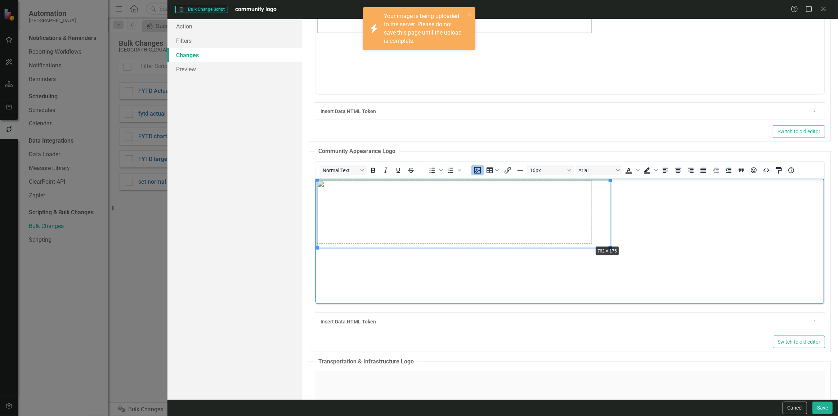
drag, startPoint x: 609, startPoint y: 249, endPoint x: 592, endPoint y: 246, distance: 17.1
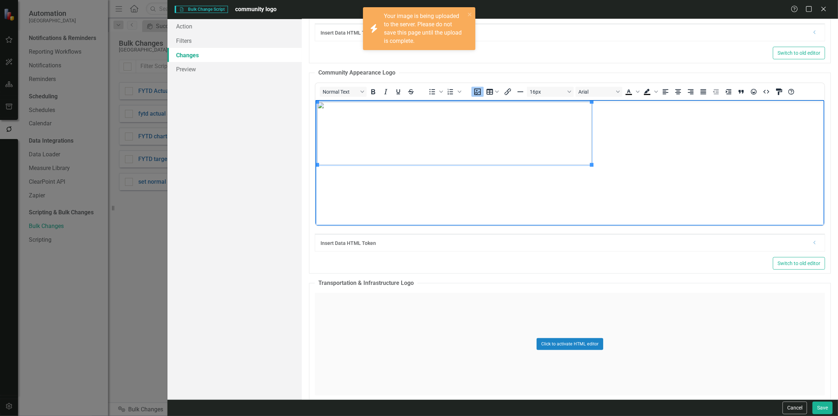
scroll to position [1178, 0]
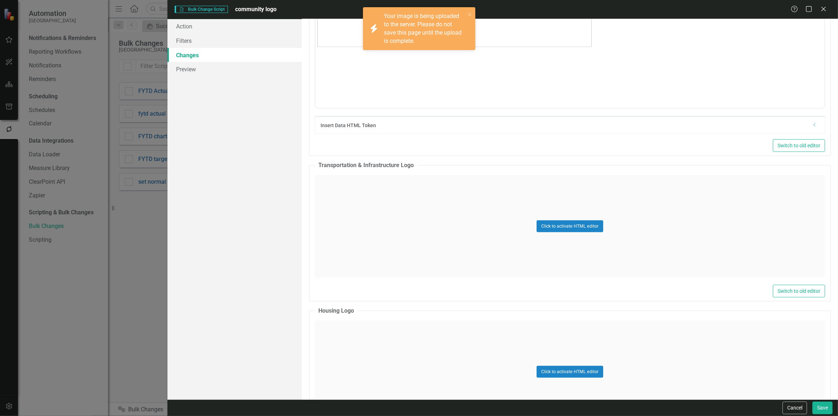
click at [379, 230] on div "Click to activate HTML editor" at bounding box center [570, 226] width 510 height 103
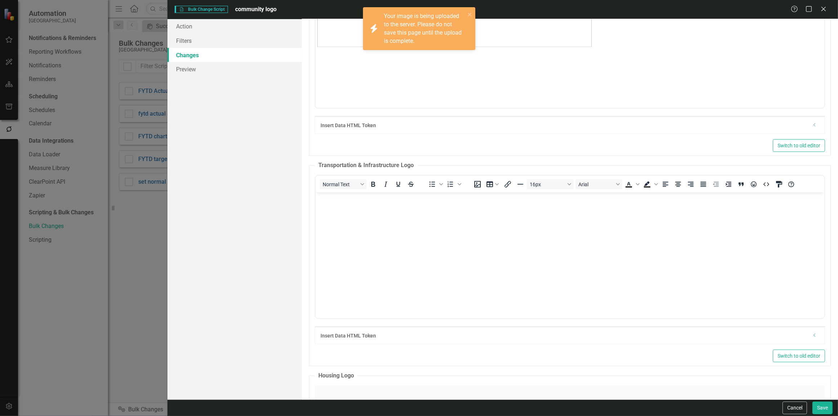
scroll to position [0, 0]
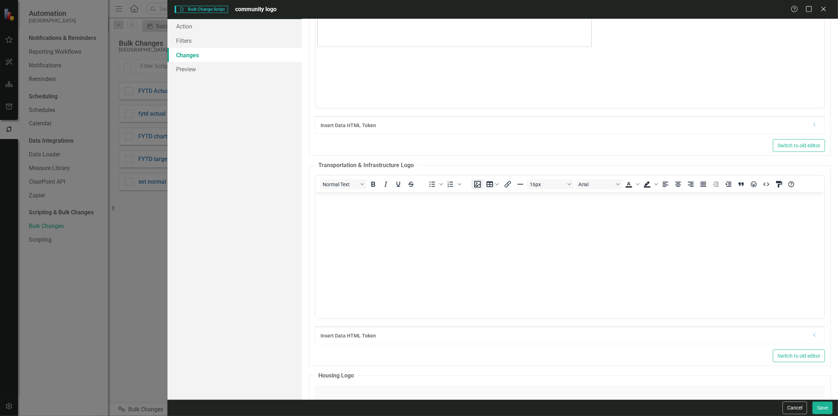
click at [474, 183] on icon "Insert image" at bounding box center [477, 184] width 9 height 9
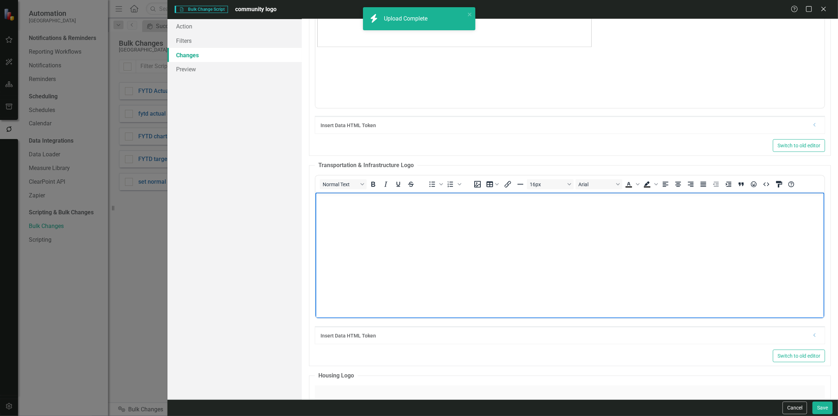
scroll to position [15, 55]
click at [317, 199] on img "Rich Text Area. Press ALT-0 for help." at bounding box center [317, 199] width 0 height 0
drag, startPoint x: 813, startPoint y: 305, endPoint x: 502, endPoint y: 239, distance: 317.9
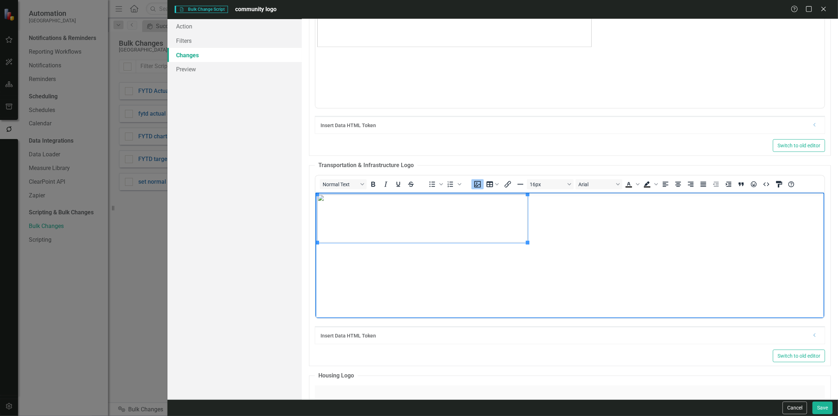
scroll to position [0, 0]
drag, startPoint x: 527, startPoint y: 243, endPoint x: 585, endPoint y: 259, distance: 61.0
click at [574, 301] on html at bounding box center [569, 247] width 509 height 108
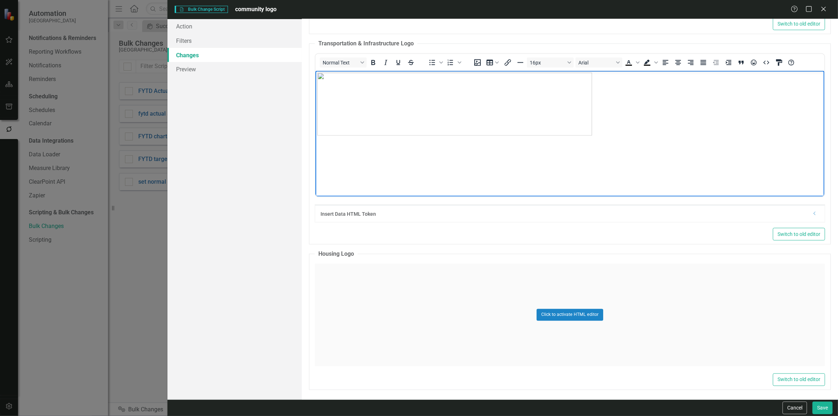
click at [421, 311] on div "Click to activate HTML editor" at bounding box center [570, 314] width 510 height 103
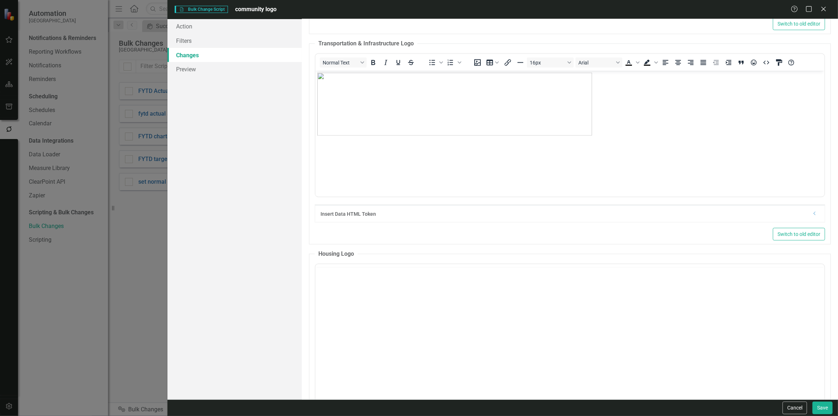
scroll to position [0, 0]
click at [480, 268] on icon "Insert image" at bounding box center [477, 272] width 9 height 9
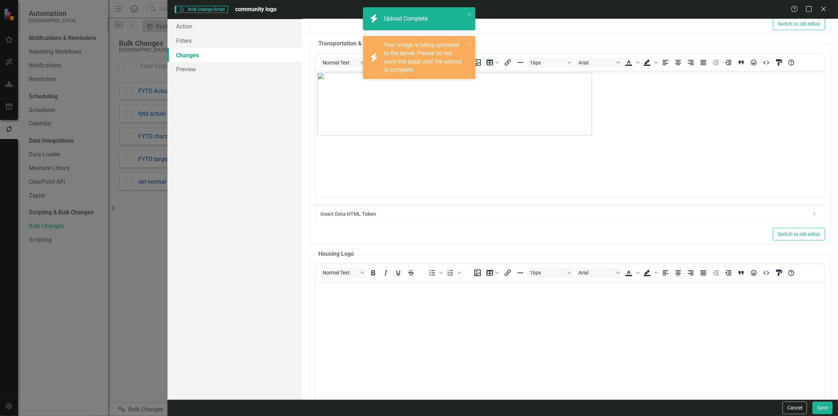
scroll to position [1364, 0]
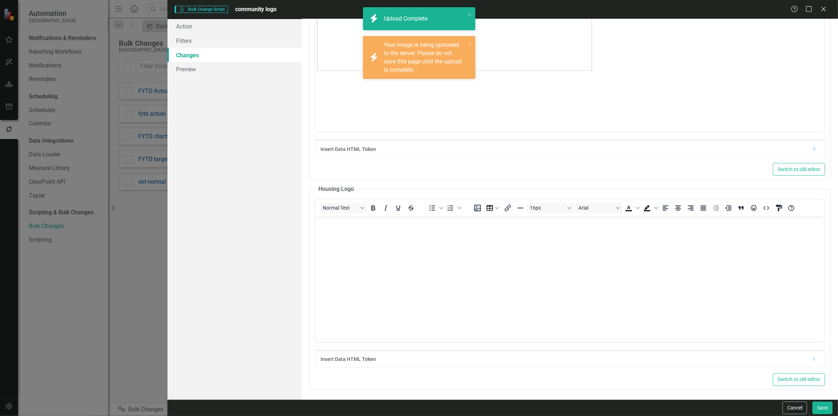
drag, startPoint x: 678, startPoint y: 275, endPoint x: 737, endPoint y: 320, distance: 73.9
click at [317, 222] on img "Rich Text Area. Press ALT-0 for help." at bounding box center [317, 222] width 0 height 0
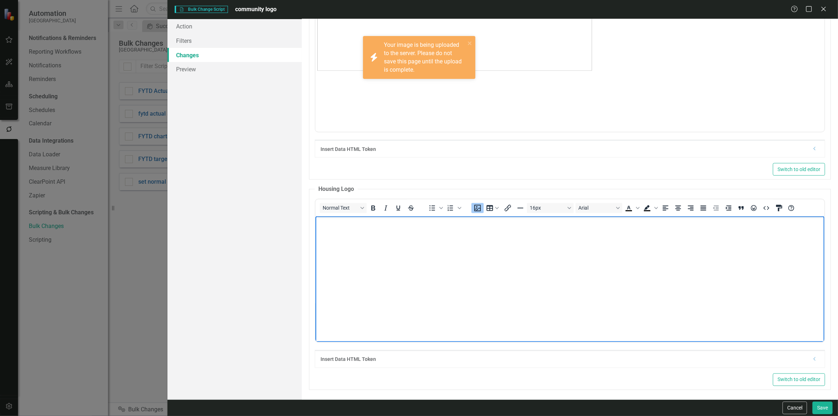
scroll to position [15, 57]
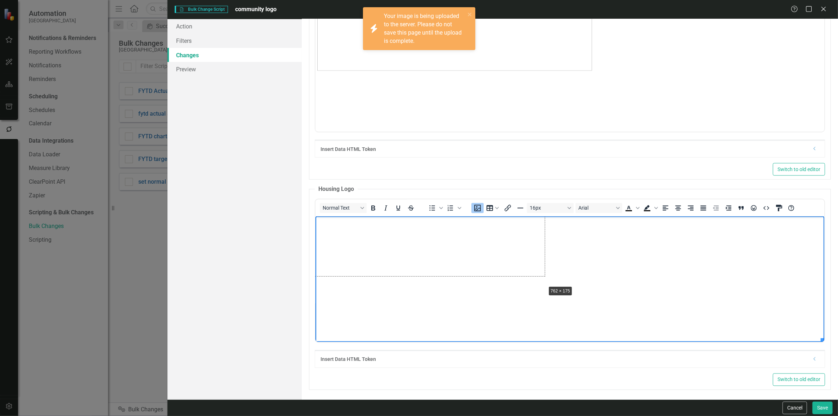
drag, startPoint x: 812, startPoint y: 328, endPoint x: 557, endPoint y: 278, distance: 259.3
click at [561, 306] on body "Rich Text Area. Press ALT-0 for help." at bounding box center [569, 270] width 509 height 108
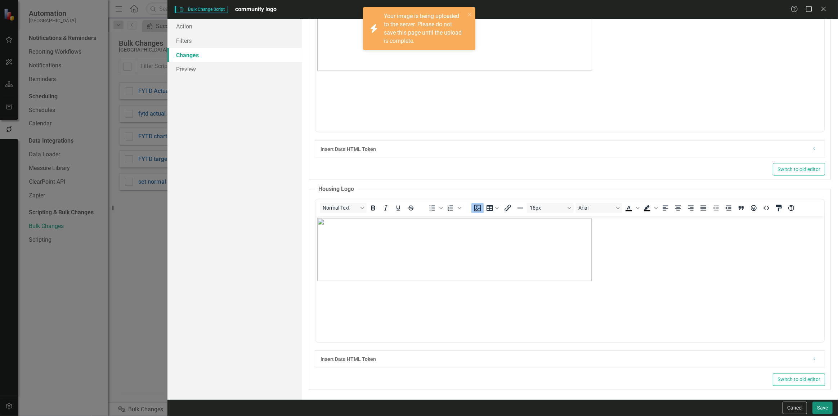
click at [823, 404] on button "Save" at bounding box center [822, 407] width 20 height 13
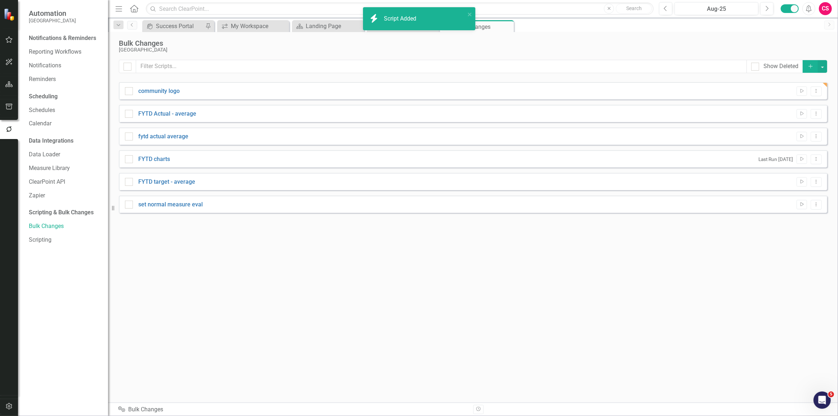
click at [516, 267] on div "Show Deleted Add community logo Run Script Dropdown Menu FYTD Actual - average …" at bounding box center [473, 227] width 708 height 334
click at [815, 87] on button "Dropdown Menu" at bounding box center [815, 91] width 11 height 10
click at [786, 123] on link "Copy Duplicate Script" at bounding box center [792, 129] width 58 height 13
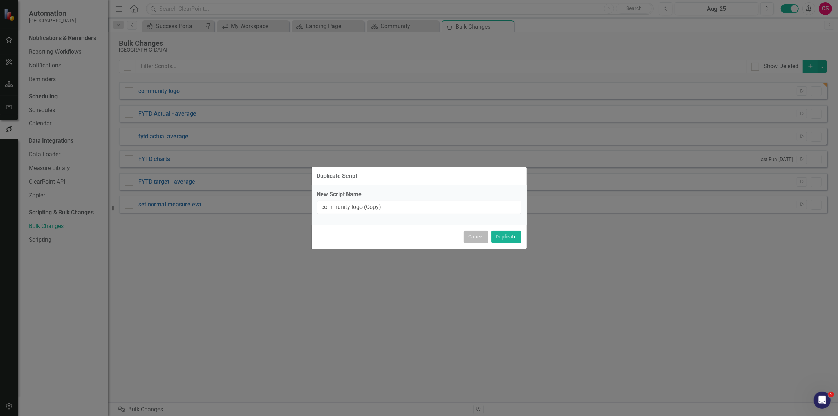
click at [475, 241] on button "Cancel" at bounding box center [476, 236] width 24 height 13
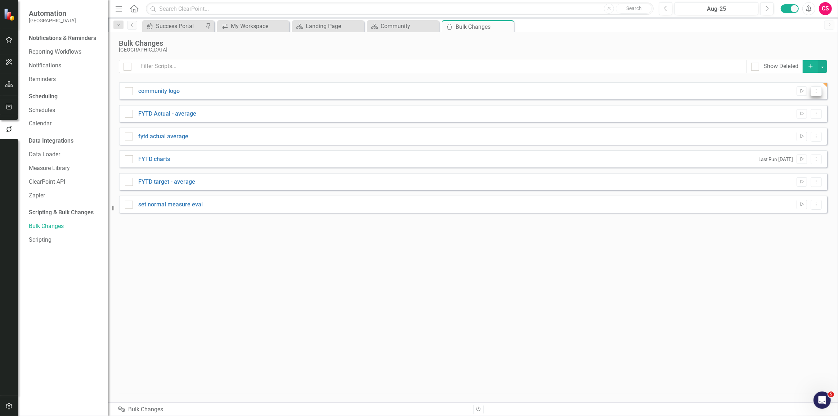
click at [816, 94] on button "Dropdown Menu" at bounding box center [815, 91] width 11 height 10
click at [799, 115] on link "Edit Edit Script" at bounding box center [792, 115] width 58 height 13
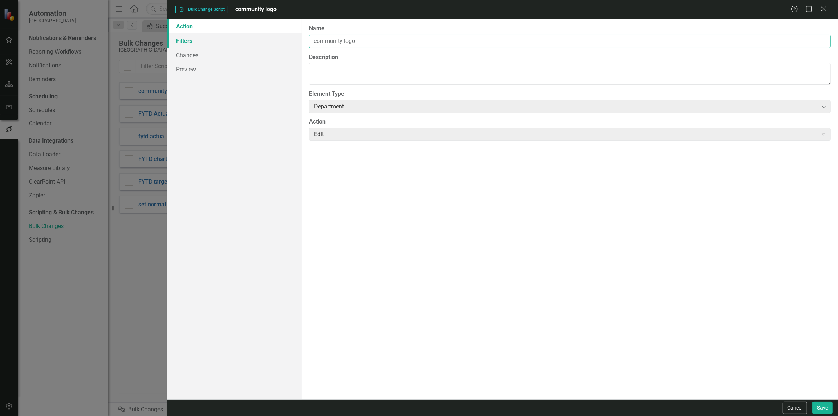
drag, startPoint x: 373, startPoint y: 42, endPoint x: 282, endPoint y: 45, distance: 91.5
click at [282, 45] on div "Action Filters Changes Preview The first step in creating a bulk change script …" at bounding box center [502, 209] width 670 height 380
type input "theme logo updates"
click at [210, 33] on link "Filters" at bounding box center [234, 40] width 134 height 14
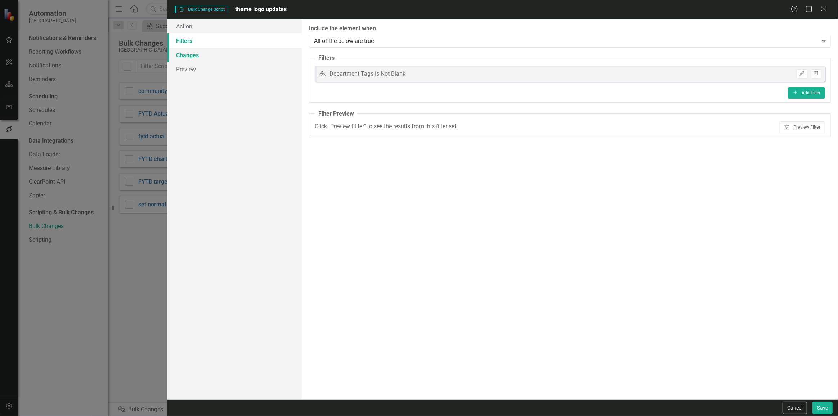
click at [203, 59] on link "Changes" at bounding box center [234, 55] width 134 height 14
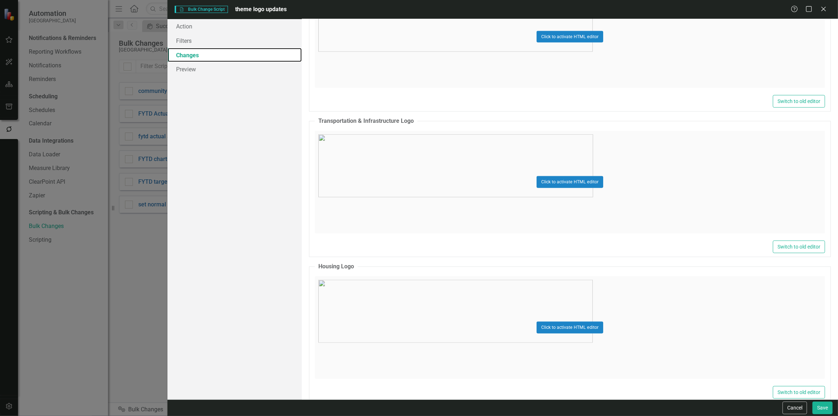
scroll to position [846, 0]
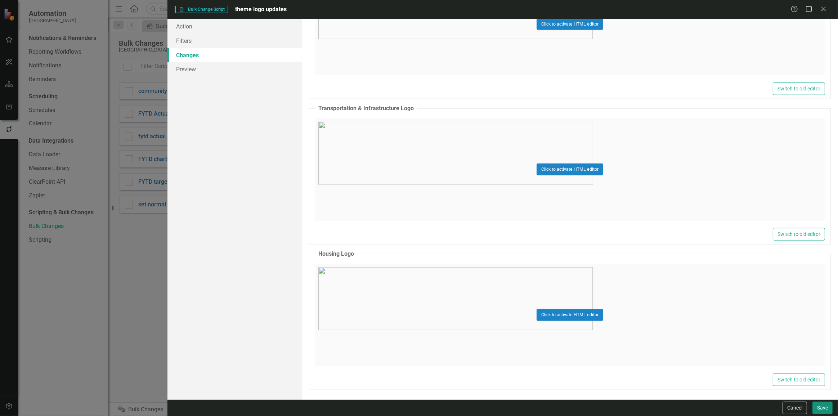
click at [824, 414] on button "Save" at bounding box center [822, 407] width 20 height 13
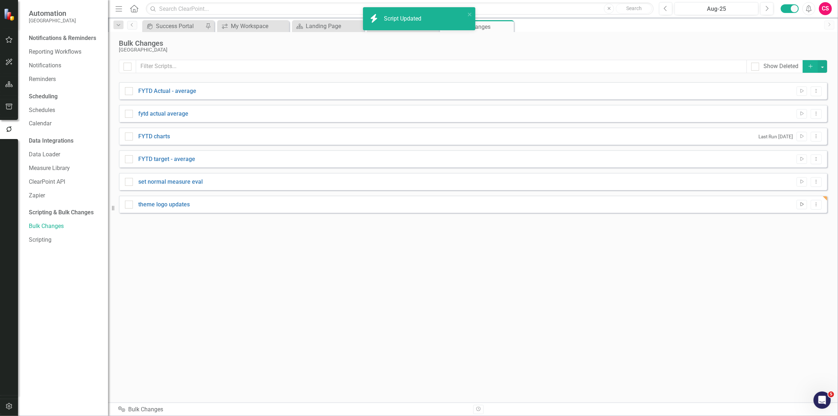
click at [799, 204] on icon "Run Script" at bounding box center [801, 204] width 5 height 4
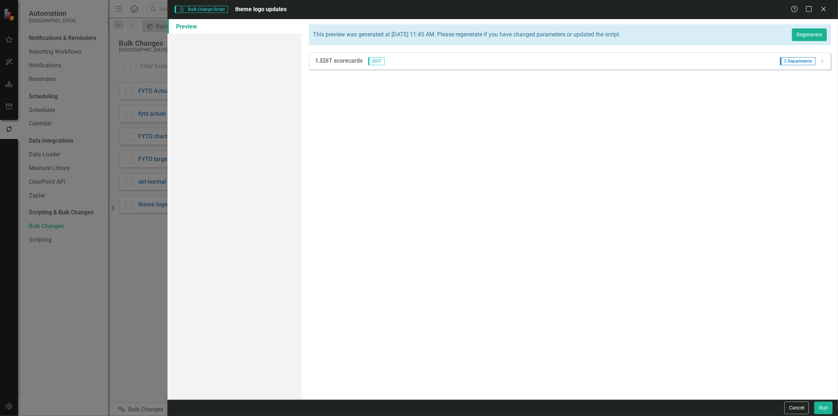
click at [820, 59] on icon "Dropdown" at bounding box center [822, 61] width 5 height 4
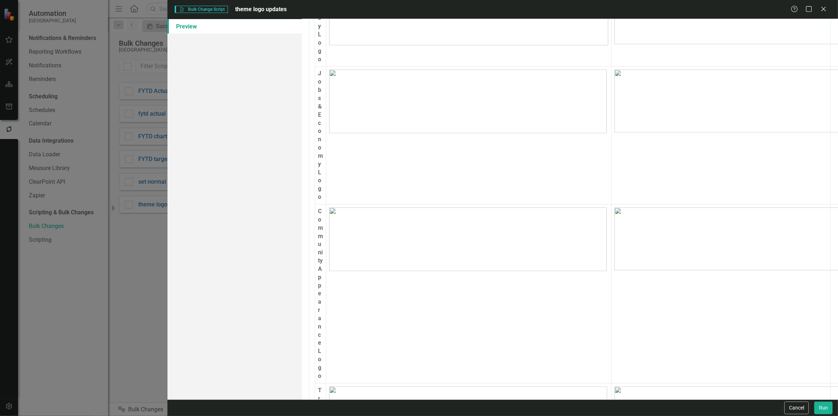
scroll to position [556, 0]
click at [800, 403] on button "Cancel" at bounding box center [796, 407] width 24 height 13
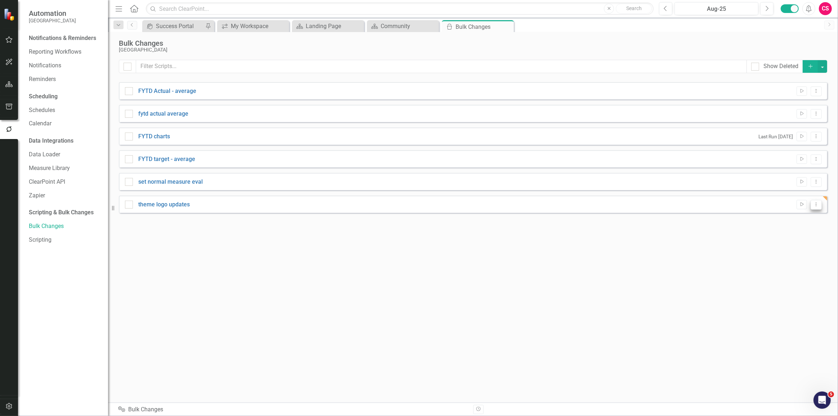
click at [817, 205] on icon "Dropdown Menu" at bounding box center [816, 204] width 6 height 5
click at [798, 230] on link "Edit Edit Script" at bounding box center [792, 229] width 58 height 13
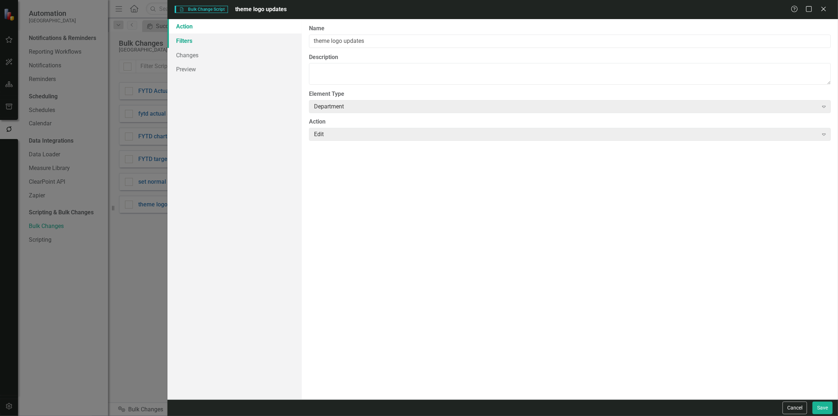
click at [239, 41] on link "Filters" at bounding box center [234, 40] width 134 height 14
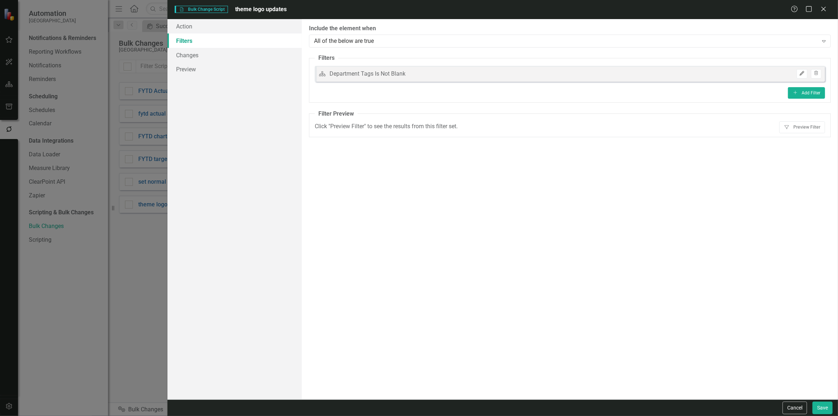
click at [803, 72] on icon "Edit" at bounding box center [801, 73] width 5 height 4
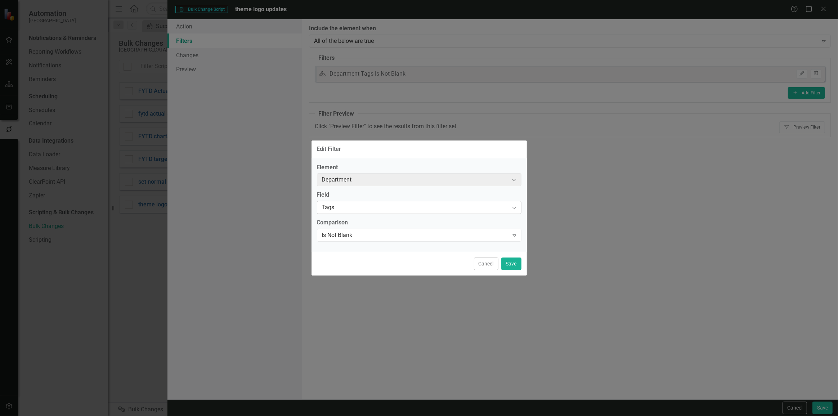
click at [356, 209] on div "Tags" at bounding box center [415, 207] width 187 height 8
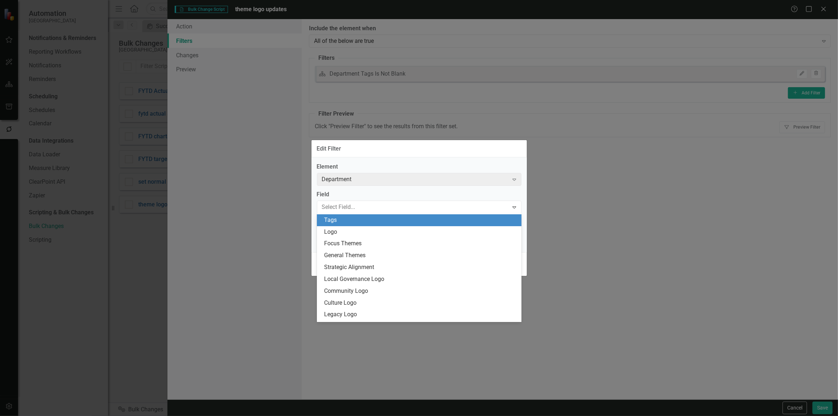
scroll to position [0, 0]
click at [345, 225] on div "Name" at bounding box center [419, 220] width 204 height 12
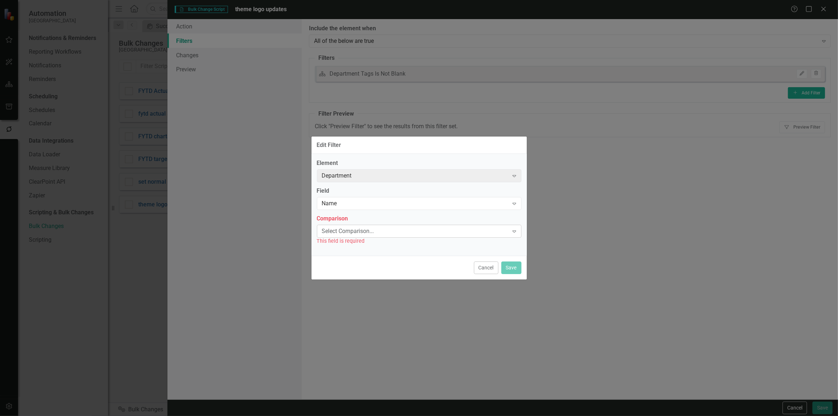
click at [342, 231] on div "Select Comparison..." at bounding box center [415, 231] width 187 height 8
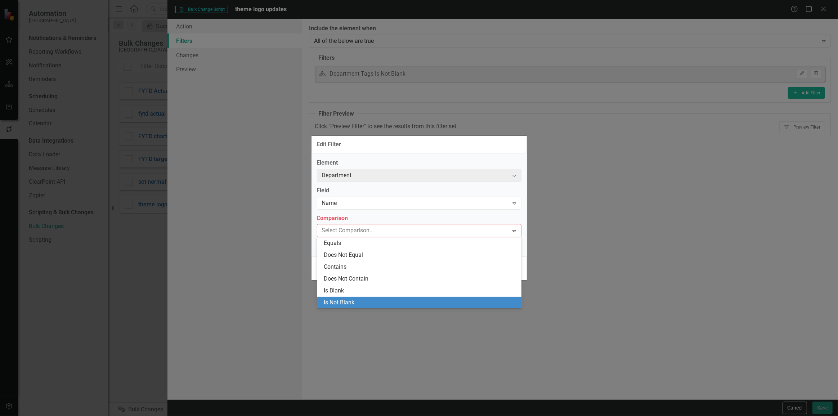
click at [338, 302] on div "Is Not Blank" at bounding box center [420, 302] width 193 height 8
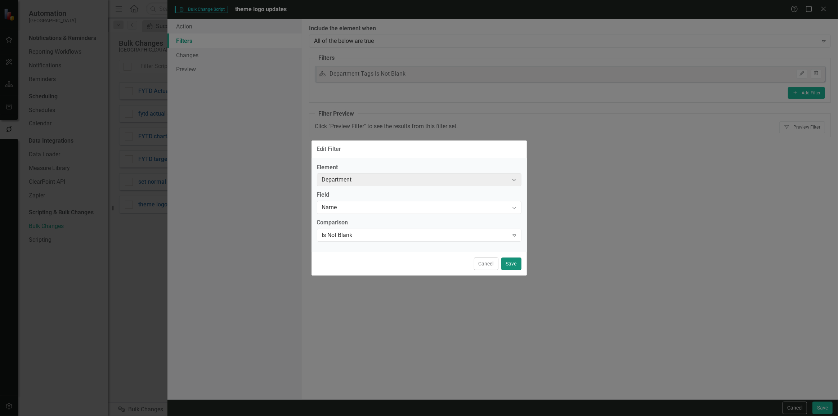
click at [520, 264] on button "Save" at bounding box center [511, 263] width 20 height 13
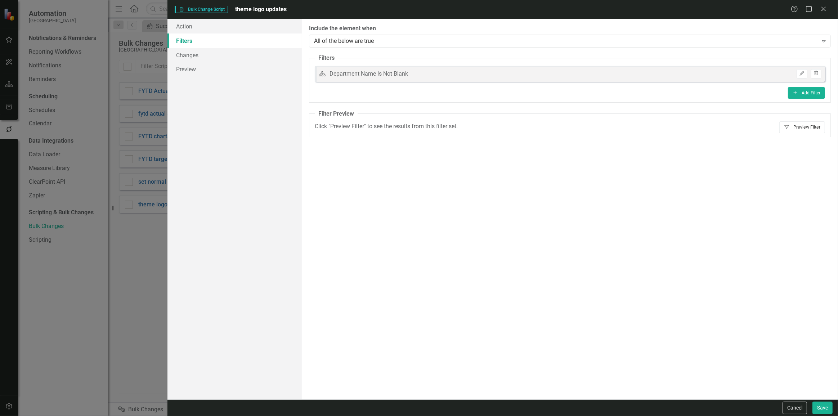
click at [804, 128] on button "Filter Preview Filter" at bounding box center [802, 127] width 46 height 12
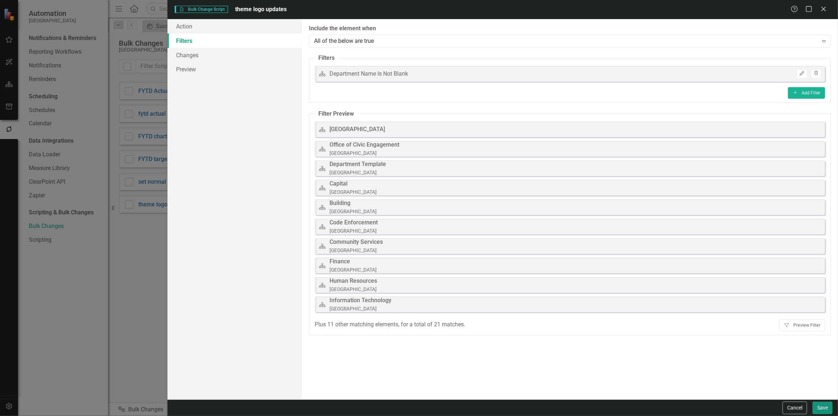
click at [825, 406] on button "Save" at bounding box center [822, 407] width 20 height 13
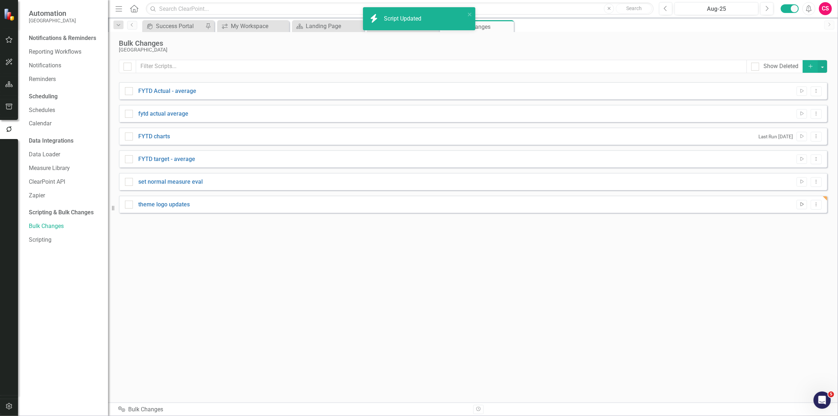
click at [804, 204] on icon "Run Script" at bounding box center [801, 204] width 5 height 4
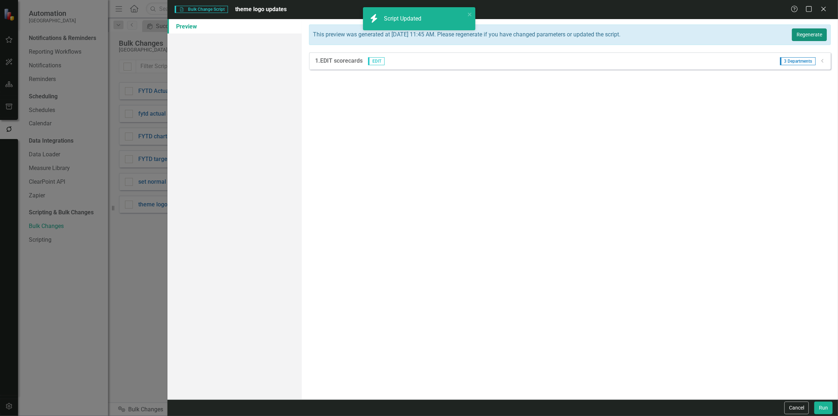
click at [807, 36] on button "Regenerate" at bounding box center [808, 34] width 35 height 13
click at [821, 61] on icon "Dropdown" at bounding box center [822, 61] width 5 height 4
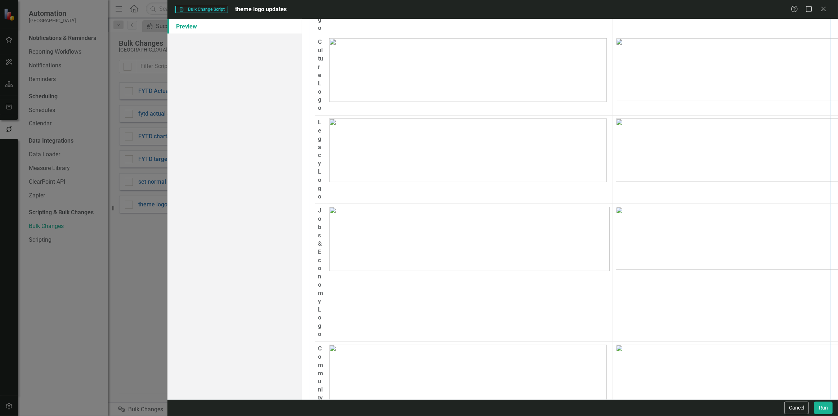
scroll to position [556, 0]
click at [823, 410] on button "Run" at bounding box center [823, 407] width 18 height 13
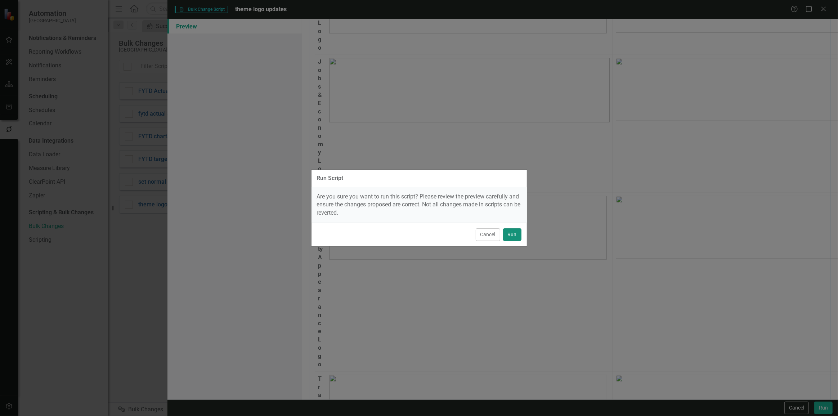
click at [515, 234] on button "Run" at bounding box center [512, 234] width 18 height 13
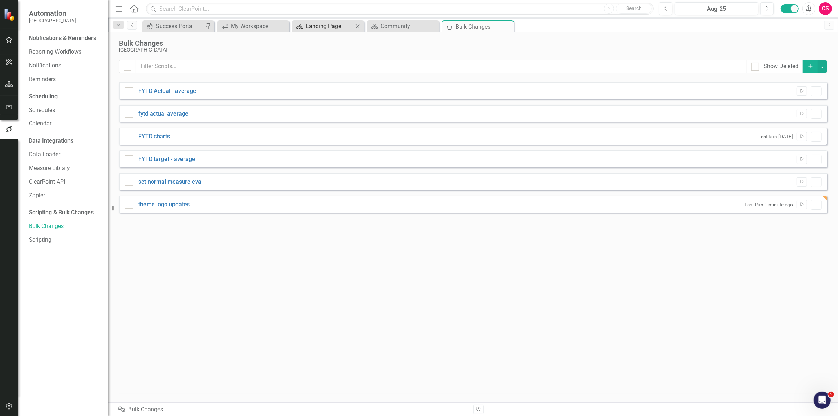
click at [341, 27] on div "Landing Page" at bounding box center [330, 26] width 48 height 9
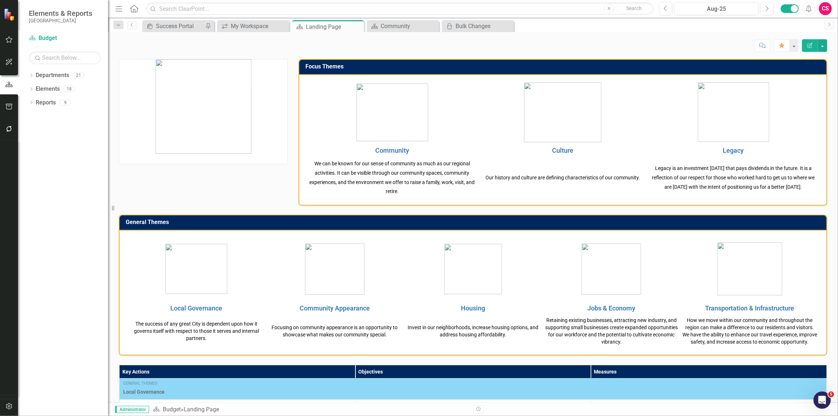
click at [10, 108] on icon "button" at bounding box center [9, 107] width 8 height 6
click at [54, 48] on link "Briefing Books" at bounding box center [65, 50] width 72 height 8
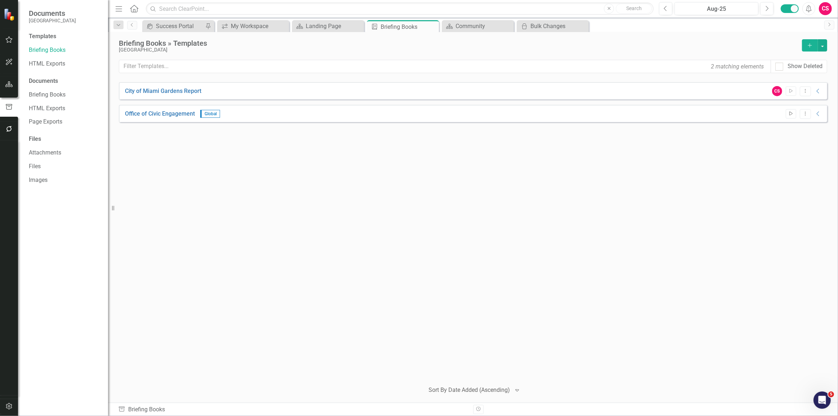
click at [790, 113] on icon "Start" at bounding box center [790, 114] width 5 height 4
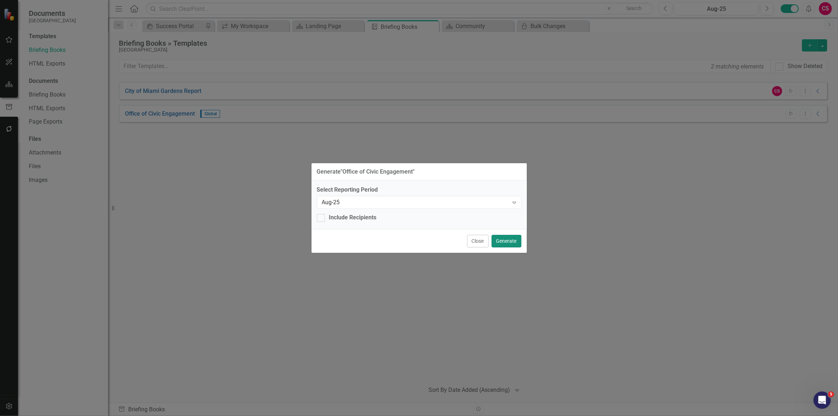
click at [506, 241] on button "Generate" at bounding box center [506, 241] width 30 height 13
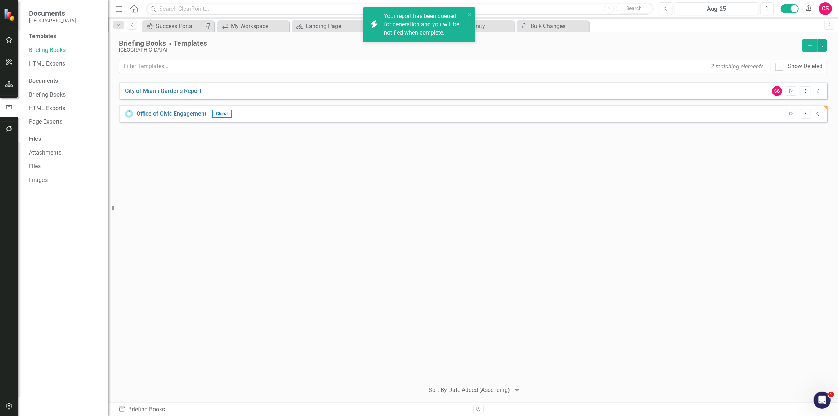
click at [817, 113] on icon at bounding box center [817, 114] width 3 height 5
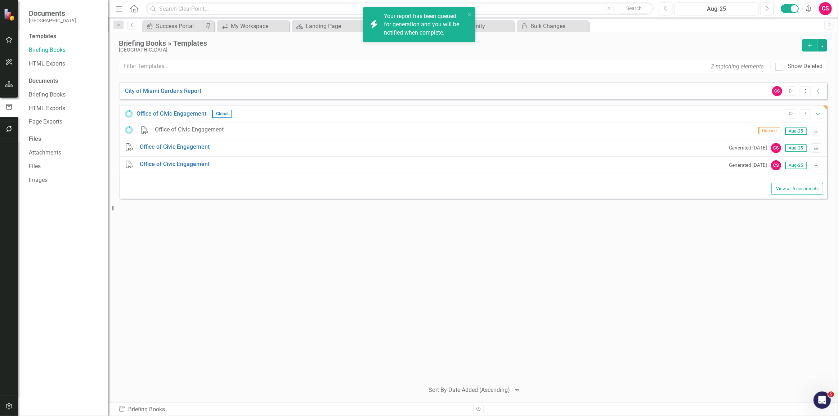
drag, startPoint x: 817, startPoint y: 113, endPoint x: 790, endPoint y: 133, distance: 33.1
click at [817, 113] on icon "Expanded" at bounding box center [817, 114] width 7 height 6
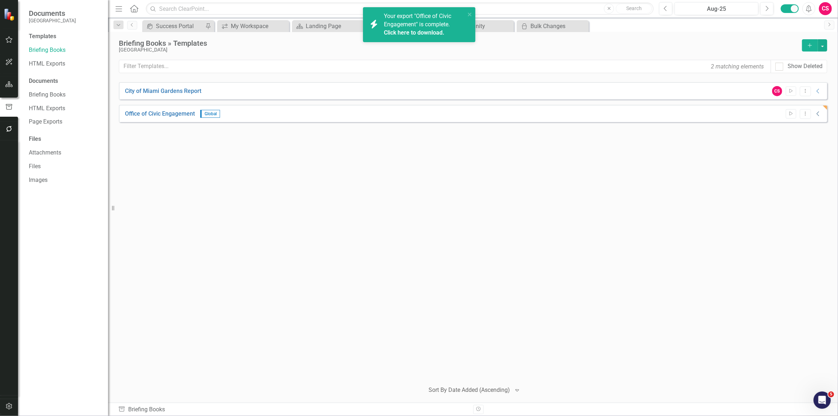
click at [818, 113] on icon "Collapse" at bounding box center [817, 114] width 7 height 6
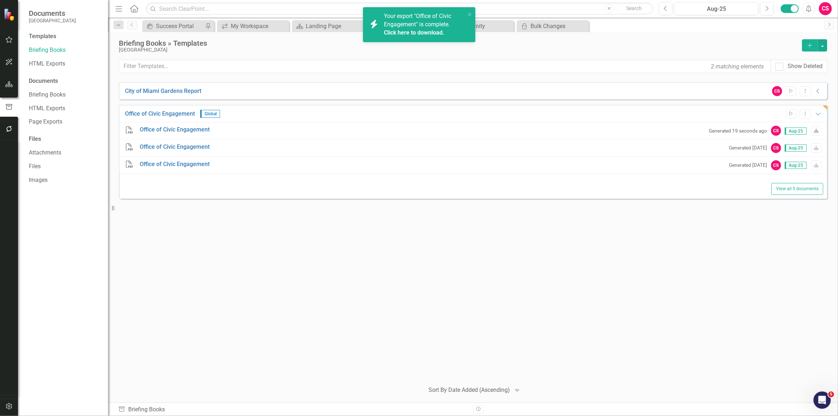
click at [814, 127] on link "Download" at bounding box center [816, 130] width 10 height 9
click at [4, 85] on button "button" at bounding box center [9, 84] width 16 height 15
click at [30, 75] on icon "Dropdown" at bounding box center [31, 76] width 5 height 4
click at [33, 89] on icon "Dropdown" at bounding box center [34, 88] width 5 height 4
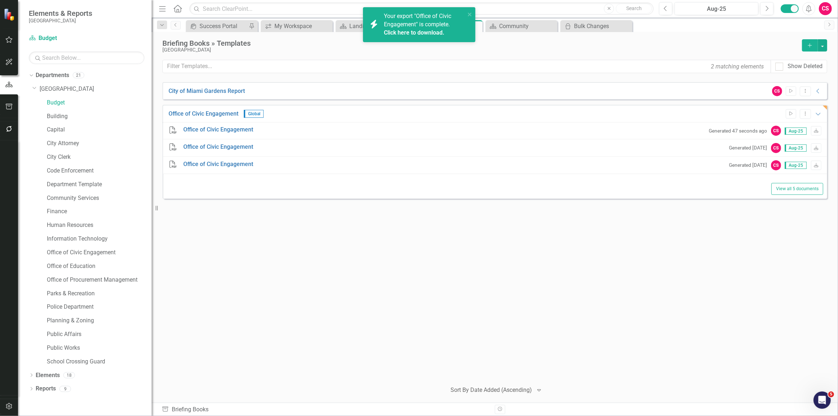
drag, startPoint x: 110, startPoint y: 172, endPoint x: 152, endPoint y: 186, distance: 43.8
click at [152, 185] on div "Resize" at bounding box center [155, 208] width 6 height 416
click at [87, 251] on link "Office of Civic Engagement" at bounding box center [99, 252] width 105 height 8
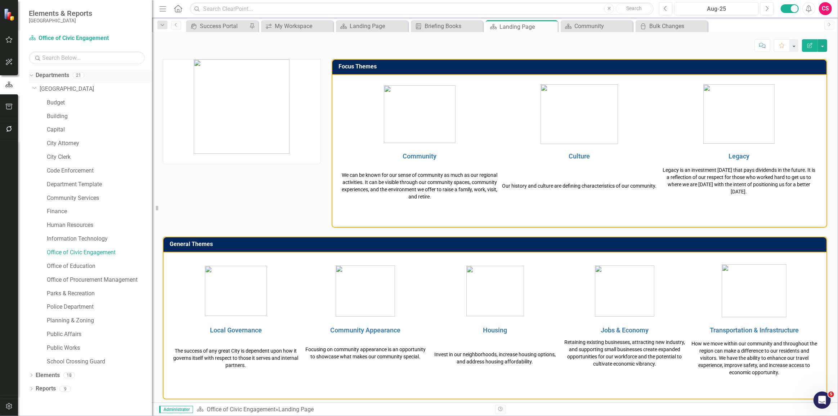
click at [30, 73] on icon "Dropdown" at bounding box center [30, 74] width 4 height 5
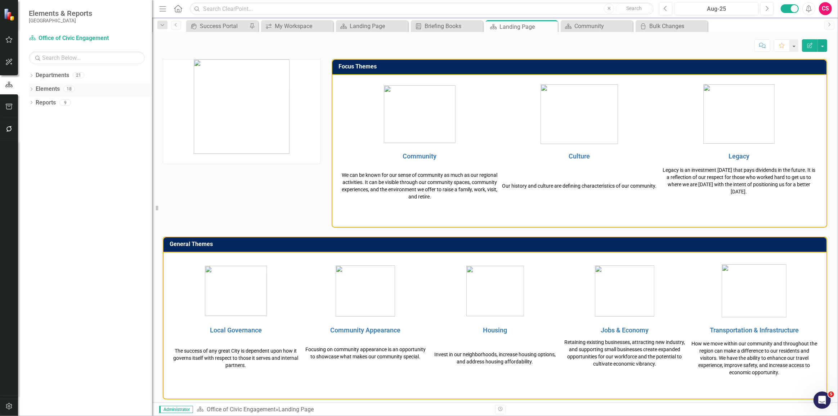
click at [52, 86] on link "Elements" at bounding box center [48, 89] width 24 height 8
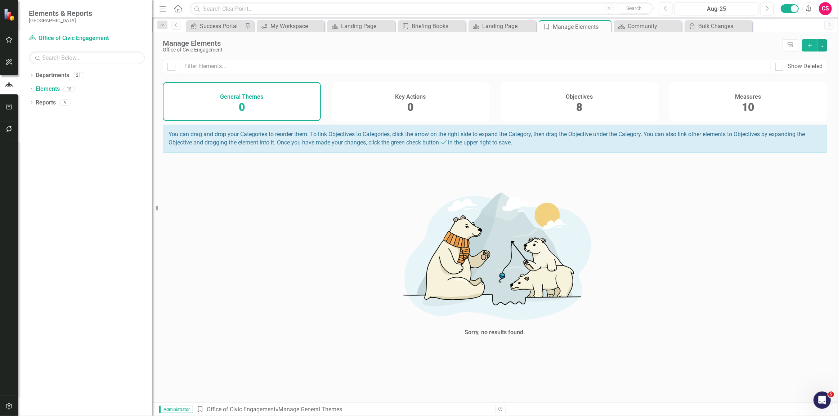
click at [549, 107] on div "Objectives 8" at bounding box center [579, 101] width 158 height 39
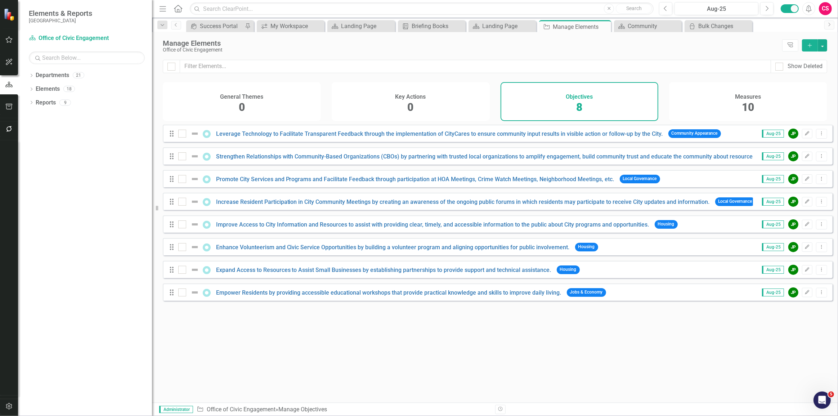
drag, startPoint x: 732, startPoint y: 109, endPoint x: 728, endPoint y: 113, distance: 6.1
click at [732, 108] on div "Measures 10" at bounding box center [748, 101] width 158 height 39
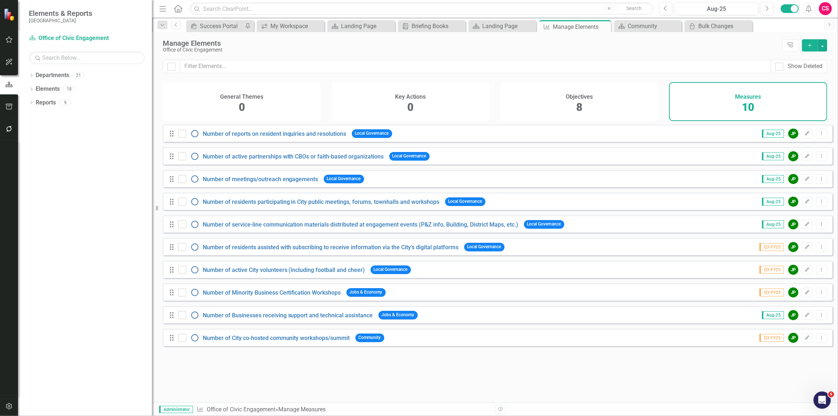
click at [10, 108] on icon "button" at bounding box center [9, 107] width 8 height 6
click at [38, 52] on link "Briefing Books" at bounding box center [87, 50] width 116 height 8
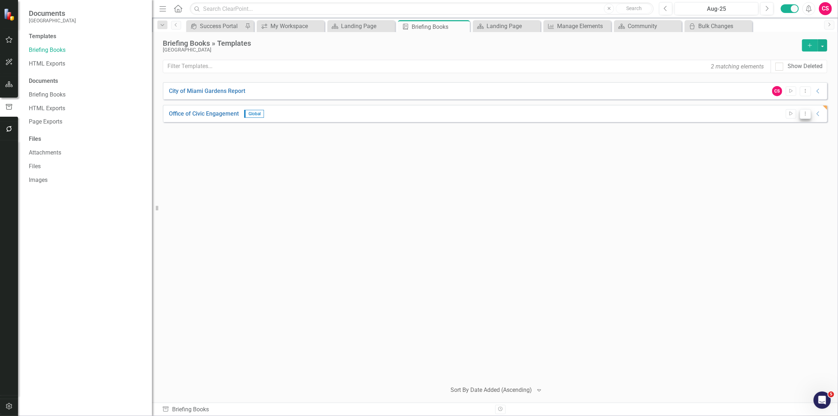
click at [806, 115] on icon "Dropdown Menu" at bounding box center [805, 113] width 6 height 5
click at [658, 129] on div "City of [GEOGRAPHIC_DATA] Report CS Start Dropdown Menu Collapse PDF City of [G…" at bounding box center [495, 228] width 664 height 293
click at [807, 112] on icon "Dropdown Menu" at bounding box center [805, 113] width 6 height 5
click at [777, 150] on link "Edit Edit Template" at bounding box center [777, 151] width 67 height 13
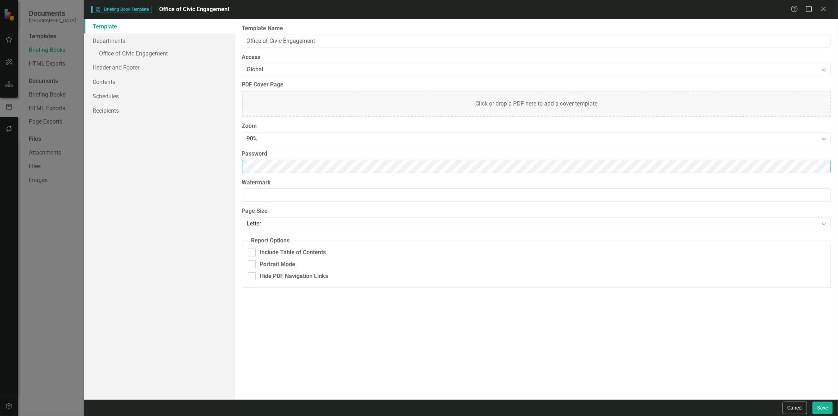
click at [197, 165] on div "Template Departments » Office of Civic Engagement Header and Footer Contents Sc…" at bounding box center [461, 209] width 754 height 380
click at [176, 49] on link "» Office of Civic Engagement" at bounding box center [159, 54] width 151 height 13
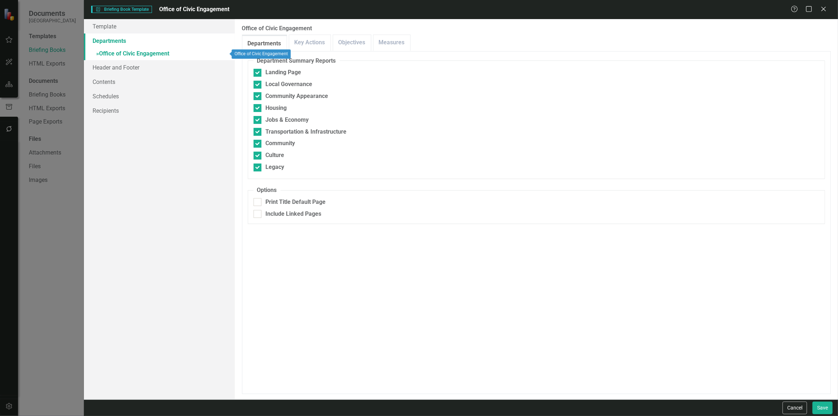
checkbox input "false"
click at [323, 39] on link "Key Actions" at bounding box center [309, 42] width 41 height 15
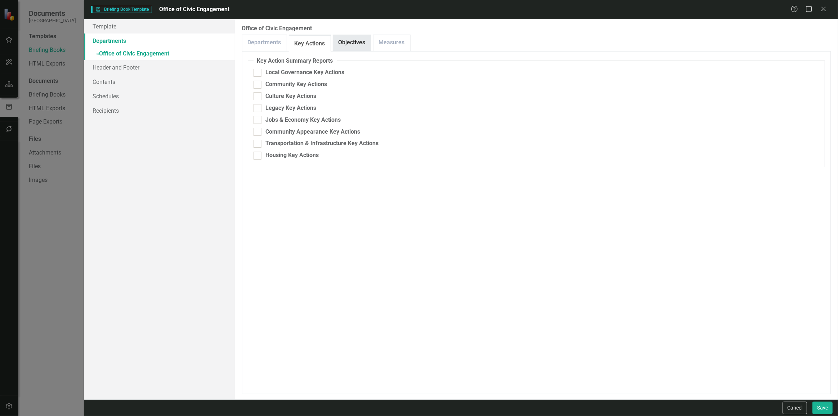
click at [344, 36] on link "Objectives" at bounding box center [352, 42] width 38 height 15
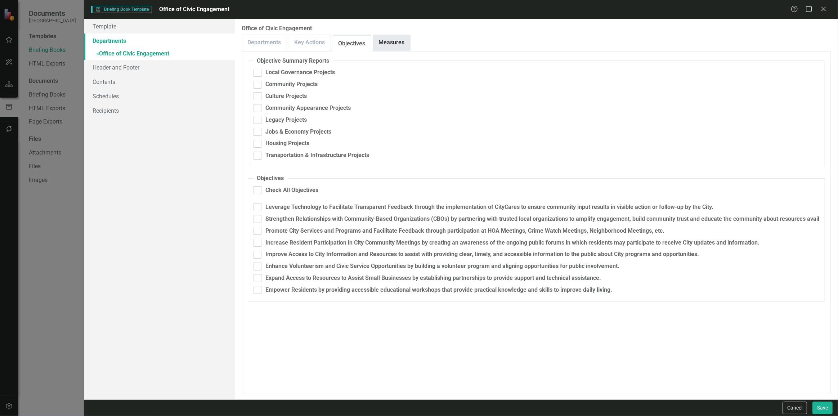
click at [384, 41] on link "Measures" at bounding box center [391, 42] width 37 height 15
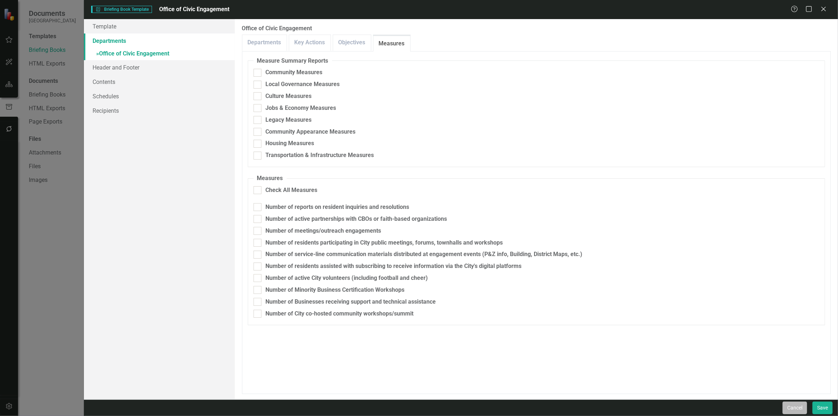
click at [798, 409] on button "Cancel" at bounding box center [794, 407] width 24 height 13
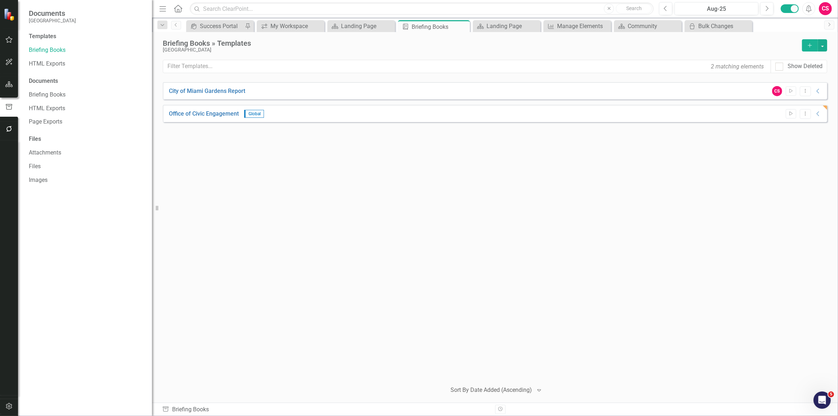
click at [14, 87] on button "button" at bounding box center [9, 84] width 16 height 15
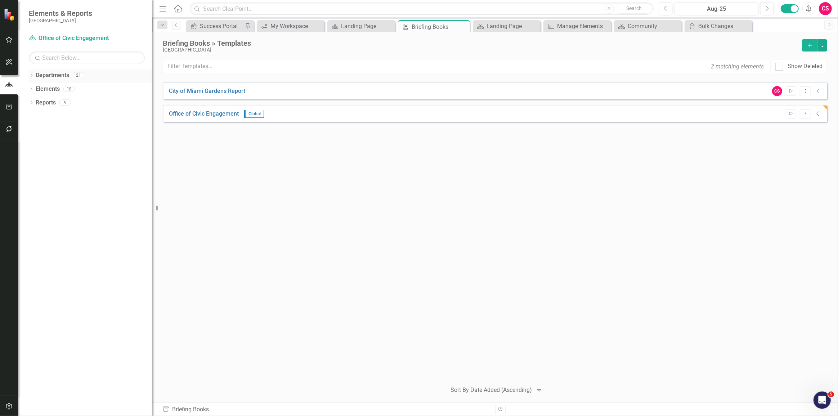
click at [31, 76] on icon "Dropdown" at bounding box center [31, 76] width 5 height 4
click at [32, 89] on icon "Dropdown" at bounding box center [34, 88] width 5 height 4
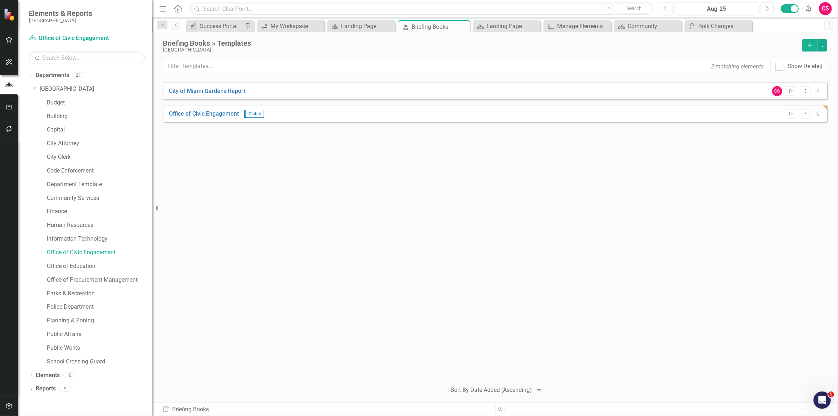
click at [808, 42] on button "Add" at bounding box center [810, 45] width 16 height 12
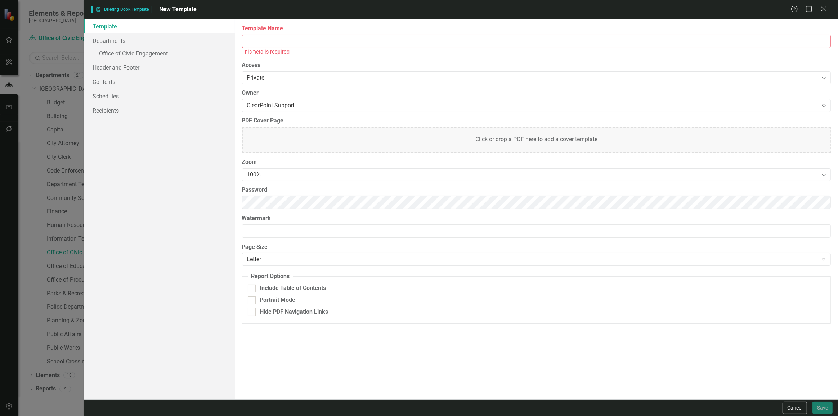
click at [310, 46] on input "Template Name" at bounding box center [536, 41] width 588 height 13
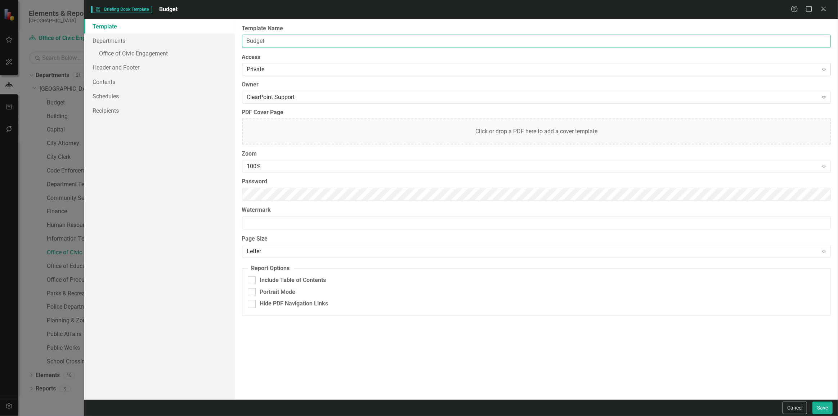
type input "Budget"
click at [264, 64] on div "Private Expand" at bounding box center [536, 69] width 588 height 13
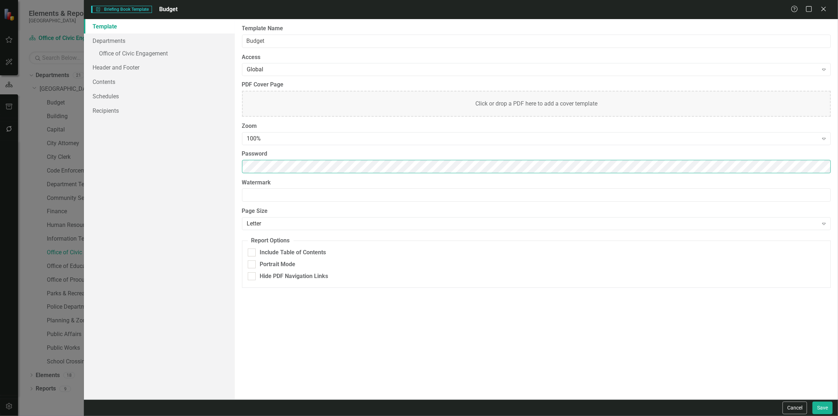
click at [175, 174] on div "Template Departments » Office of Civic Engagement Header and Footer Contents Sc…" at bounding box center [461, 209] width 754 height 380
click at [270, 139] on div "100%" at bounding box center [532, 139] width 571 height 8
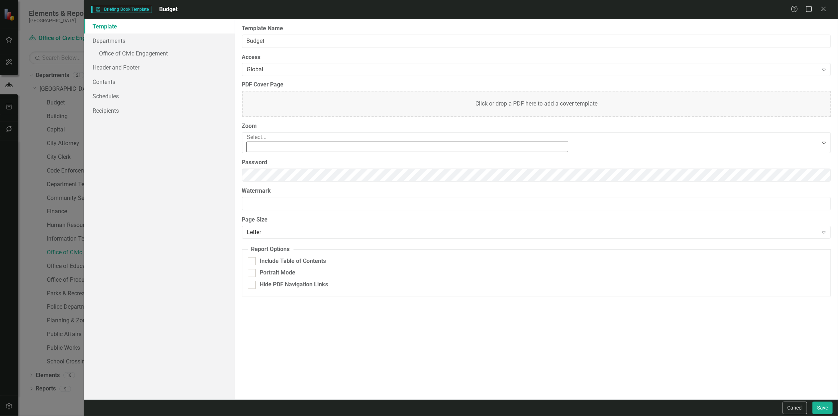
scroll to position [34, 0]
click at [261, 415] on div "90%" at bounding box center [420, 423] width 826 height 8
click at [154, 41] on link "Departments" at bounding box center [159, 40] width 151 height 14
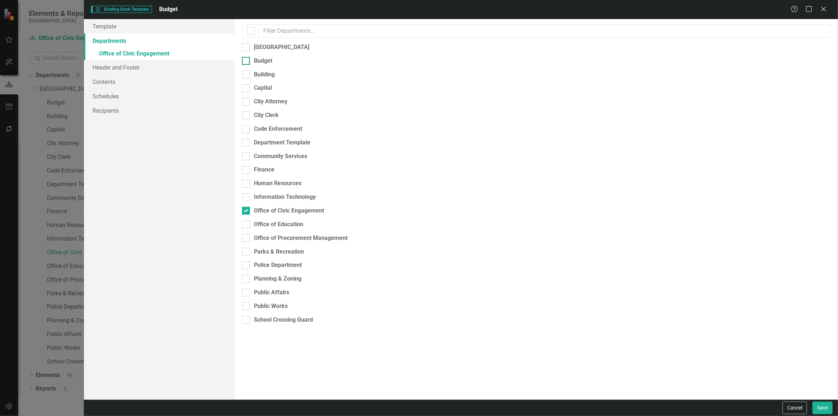
click at [247, 62] on div at bounding box center [246, 61] width 8 height 8
click at [247, 62] on input "Budget" at bounding box center [244, 59] width 5 height 5
checkbox input "true"
click at [248, 207] on div at bounding box center [246, 211] width 8 height 8
click at [247, 207] on input "Office of Civic Engagement" at bounding box center [244, 209] width 5 height 5
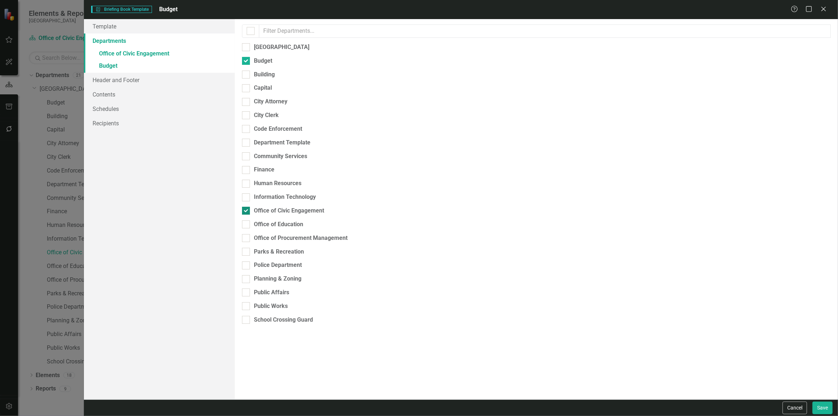
checkbox input "false"
click at [171, 53] on link "» Budget" at bounding box center [159, 54] width 151 height 13
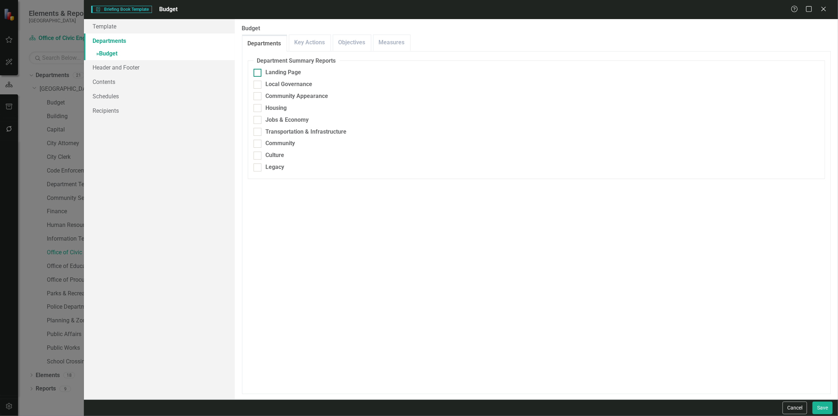
click at [258, 71] on div at bounding box center [257, 73] width 8 height 8
click at [258, 71] on input "Landing Page" at bounding box center [255, 71] width 5 height 5
checkbox input "true"
click at [256, 90] on fieldset "Department Summary Reports Landing Page Local Governance Community Appearance H…" at bounding box center [536, 118] width 577 height 122
click at [258, 86] on div at bounding box center [257, 85] width 8 height 8
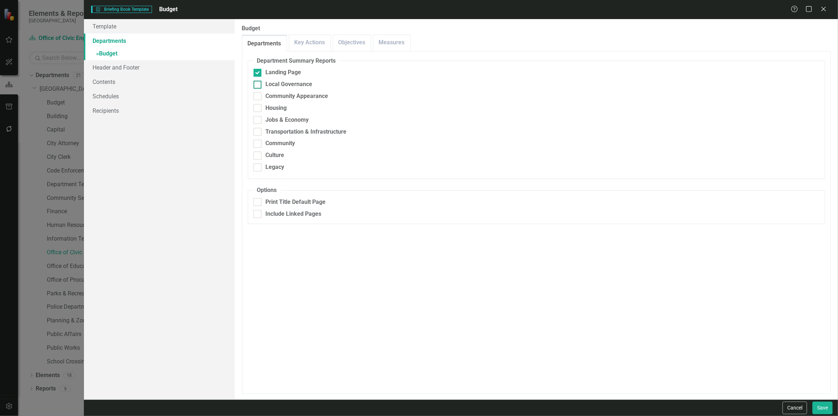
click at [258, 85] on input "Local Governance" at bounding box center [255, 83] width 5 height 5
checkbox input "true"
click at [258, 98] on div at bounding box center [257, 96] width 8 height 8
click at [258, 97] on input "Community Appearance" at bounding box center [255, 94] width 5 height 5
checkbox input "true"
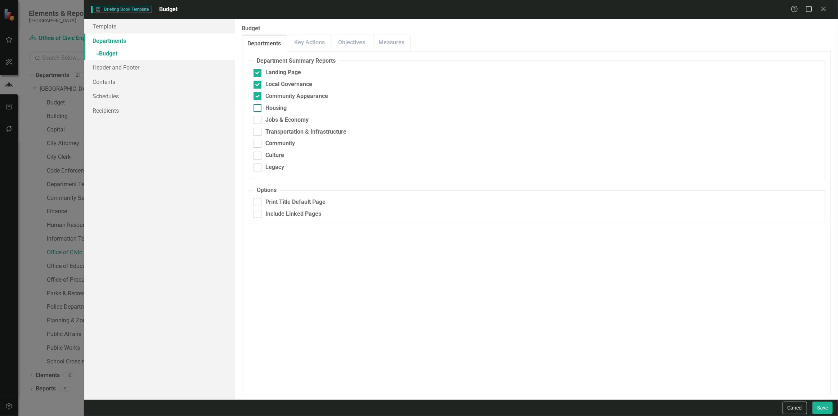
click at [259, 108] on div at bounding box center [257, 108] width 8 height 8
click at [258, 108] on input "Housing" at bounding box center [255, 106] width 5 height 5
checkbox input "true"
click at [261, 119] on div at bounding box center [257, 120] width 8 height 8
click at [258, 119] on input "Jobs & Economy" at bounding box center [255, 118] width 5 height 5
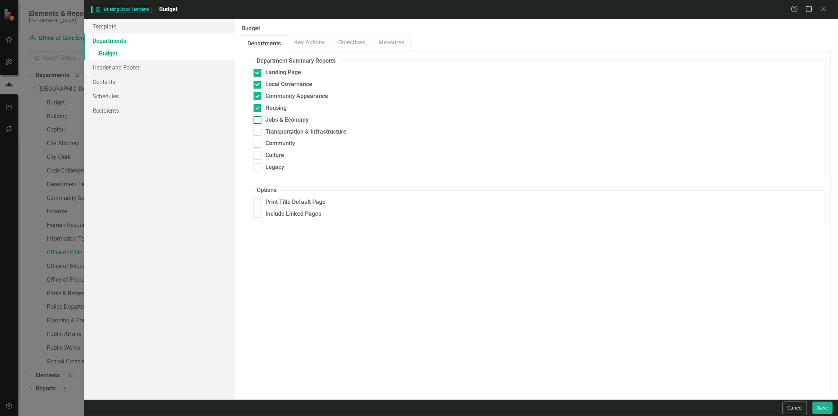
checkbox input "true"
click at [261, 128] on div at bounding box center [257, 132] width 8 height 8
click at [258, 128] on input "Transportation & Infrastructure" at bounding box center [255, 130] width 5 height 5
checkbox input "true"
click at [259, 142] on div at bounding box center [257, 144] width 8 height 8
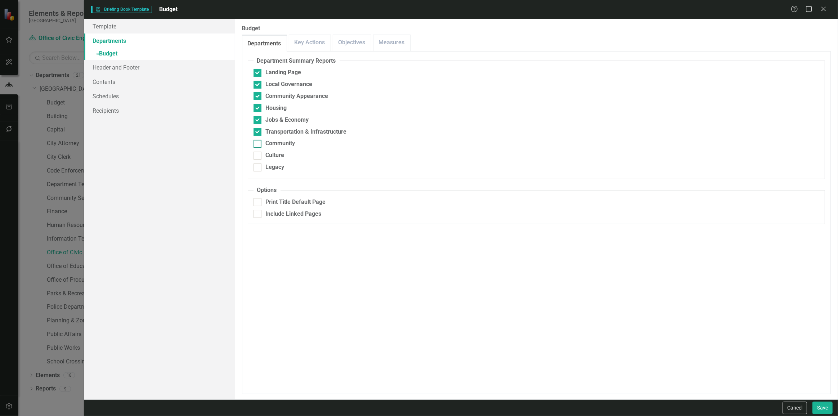
click at [258, 142] on input "Community" at bounding box center [255, 142] width 5 height 5
checkbox input "true"
click at [257, 155] on input "Culture" at bounding box center [255, 154] width 5 height 5
checkbox input "true"
click at [258, 167] on input "Legacy" at bounding box center [255, 165] width 5 height 5
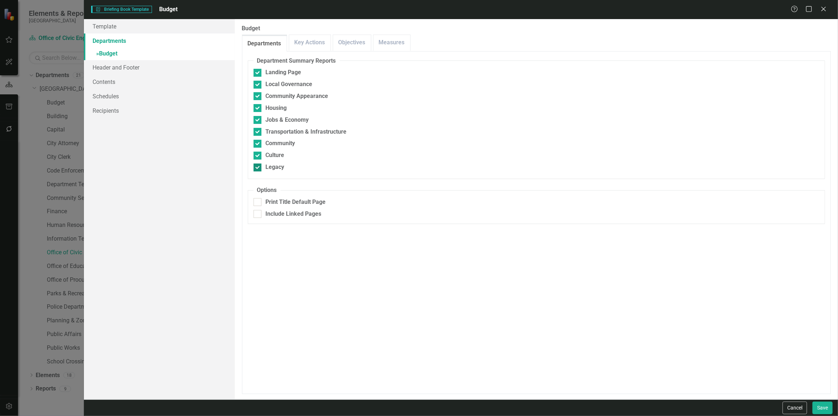
checkbox input "true"
click at [836, 408] on div "Cancel Save" at bounding box center [461, 407] width 754 height 17
click at [831, 408] on button "Save" at bounding box center [822, 407] width 20 height 13
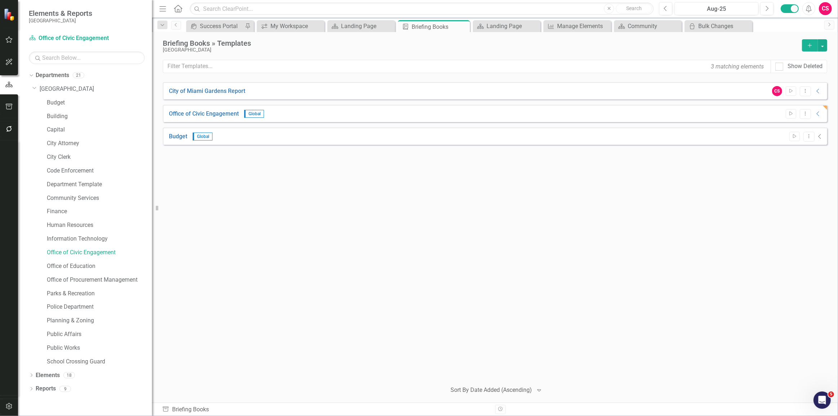
click at [810, 46] on icon "button" at bounding box center [809, 45] width 4 height 4
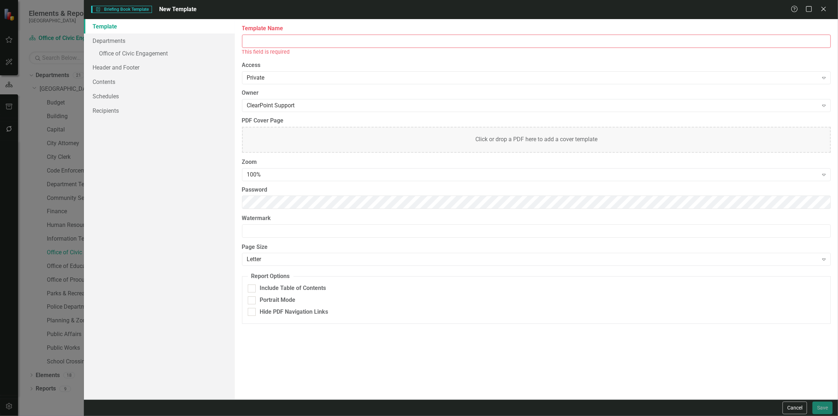
click at [287, 45] on input "Template Name" at bounding box center [536, 41] width 588 height 13
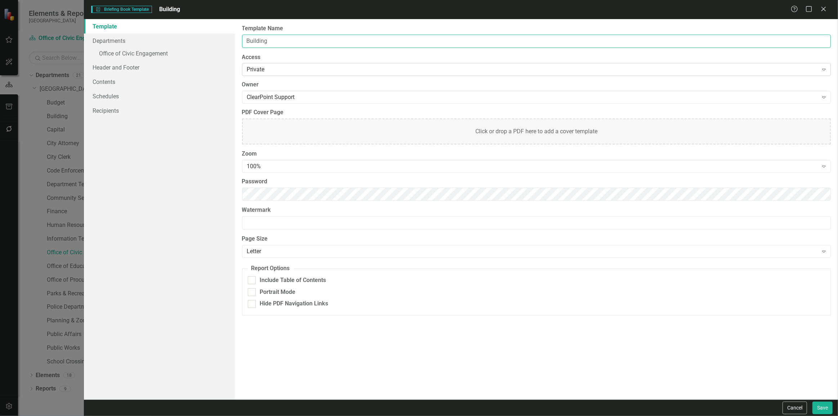
type input "Building"
click at [256, 67] on div "Private" at bounding box center [532, 70] width 571 height 8
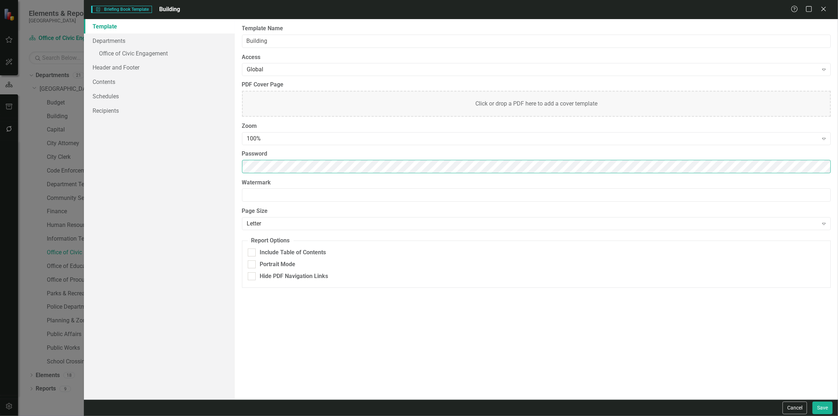
click at [190, 175] on div "Template Departments » Office of Civic Engagement Header and Footer Contents Sc…" at bounding box center [461, 209] width 754 height 380
click at [299, 139] on div "100%" at bounding box center [532, 139] width 571 height 8
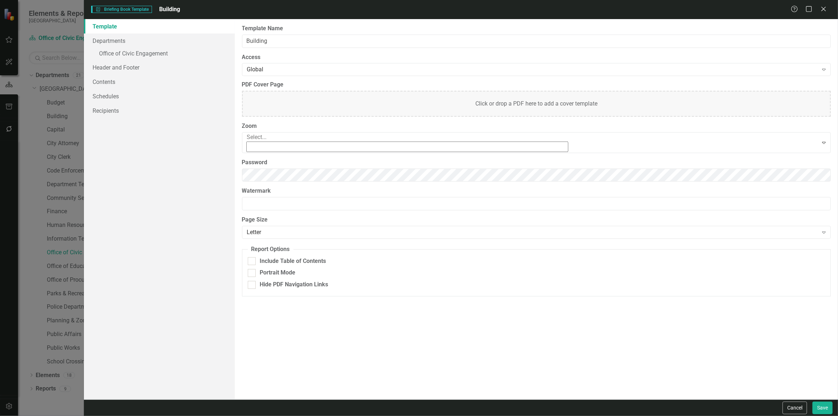
click at [279, 415] on div "90%" at bounding box center [420, 423] width 826 height 8
click at [173, 63] on link "Header and Footer" at bounding box center [159, 67] width 151 height 14
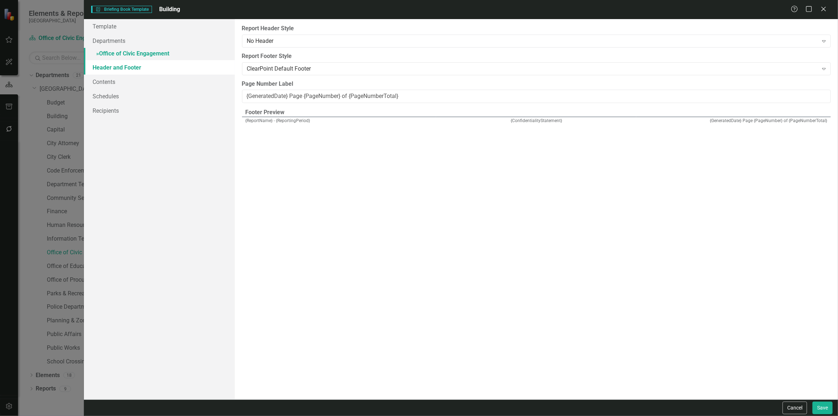
click at [167, 53] on link "» Office of Civic Engagement" at bounding box center [159, 54] width 151 height 13
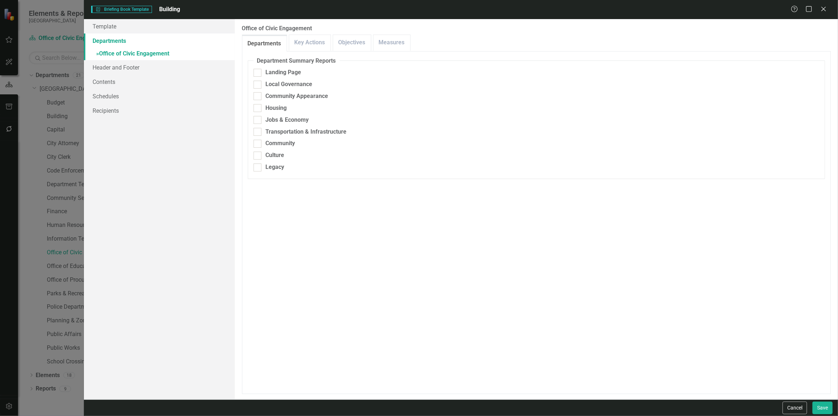
click at [159, 45] on link "Departments" at bounding box center [159, 40] width 151 height 14
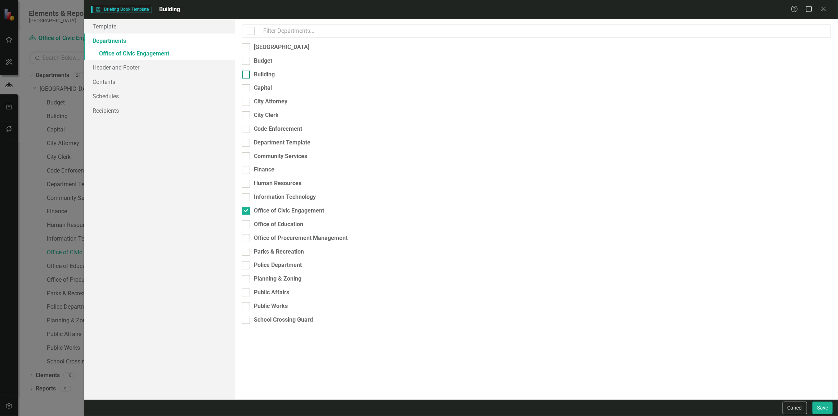
click at [253, 74] on div "Building" at bounding box center [536, 75] width 588 height 8
click at [247, 74] on input "Building" at bounding box center [244, 73] width 5 height 5
checkbox input "true"
click at [256, 207] on div "Office of Civic Engagement" at bounding box center [289, 211] width 70 height 8
click at [247, 207] on input "Office of Civic Engagement" at bounding box center [244, 209] width 5 height 5
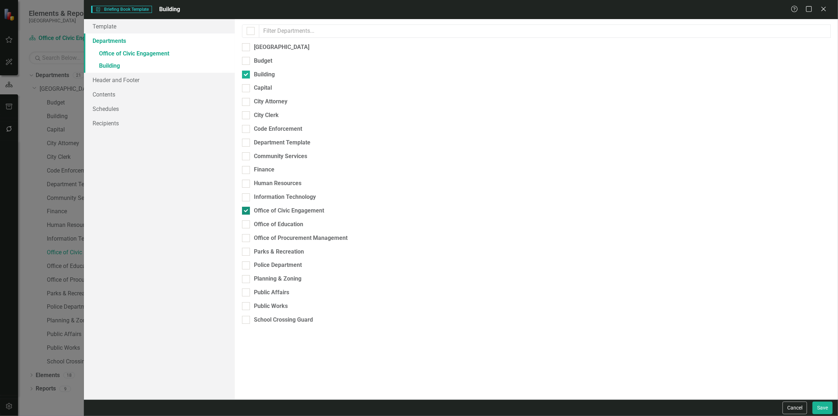
checkbox input "false"
click at [158, 52] on link "» Building" at bounding box center [159, 54] width 151 height 13
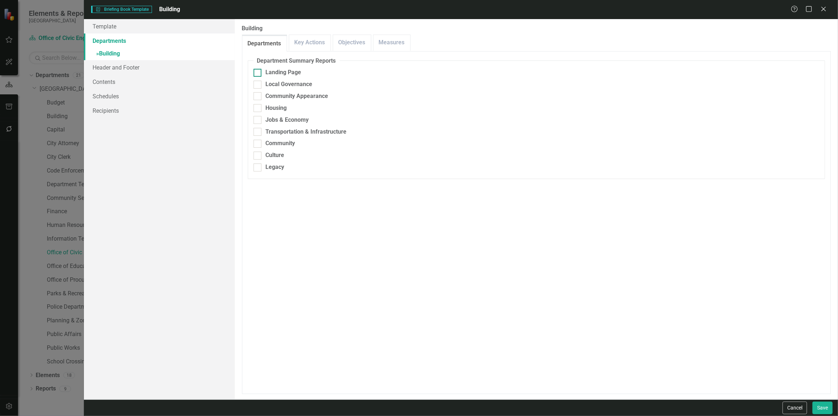
click at [259, 69] on div at bounding box center [257, 73] width 8 height 8
click at [258, 69] on input "Landing Page" at bounding box center [255, 71] width 5 height 5
checkbox input "true"
click at [261, 86] on div "Local Governance" at bounding box center [535, 84] width 565 height 8
click at [258, 85] on input "Local Governance" at bounding box center [255, 83] width 5 height 5
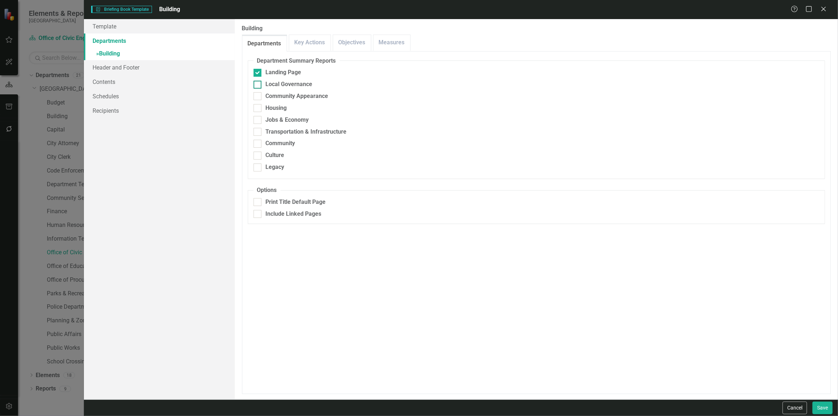
checkbox input "true"
click at [260, 97] on div at bounding box center [257, 96] width 8 height 8
click at [258, 97] on input "Community Appearance" at bounding box center [255, 94] width 5 height 5
checkbox input "true"
click at [259, 108] on div at bounding box center [257, 108] width 8 height 8
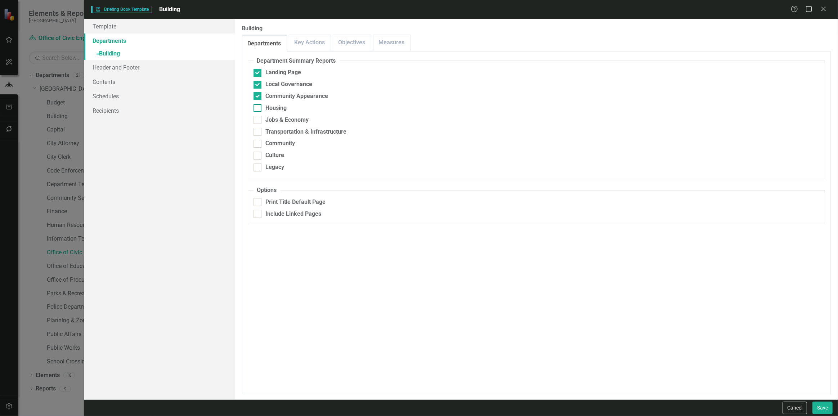
click at [258, 108] on input "Housing" at bounding box center [255, 106] width 5 height 5
checkbox input "true"
click at [257, 121] on div at bounding box center [257, 120] width 8 height 8
click at [257, 121] on input "Jobs & Economy" at bounding box center [255, 118] width 5 height 5
checkbox input "true"
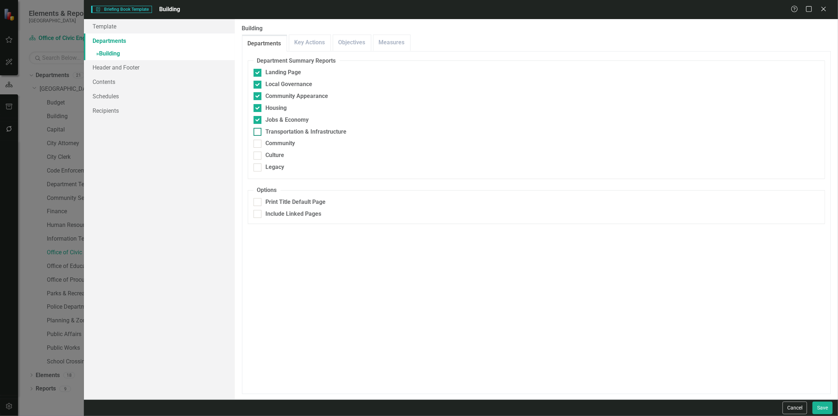
click at [257, 130] on input "Transportation & Infrastructure" at bounding box center [255, 130] width 5 height 5
checkbox input "true"
click at [257, 140] on input "Community" at bounding box center [255, 142] width 5 height 5
checkbox input "true"
click at [259, 148] on fieldset "Department Summary Reports Landing Page Local Governance Community Appearance H…" at bounding box center [536, 118] width 577 height 122
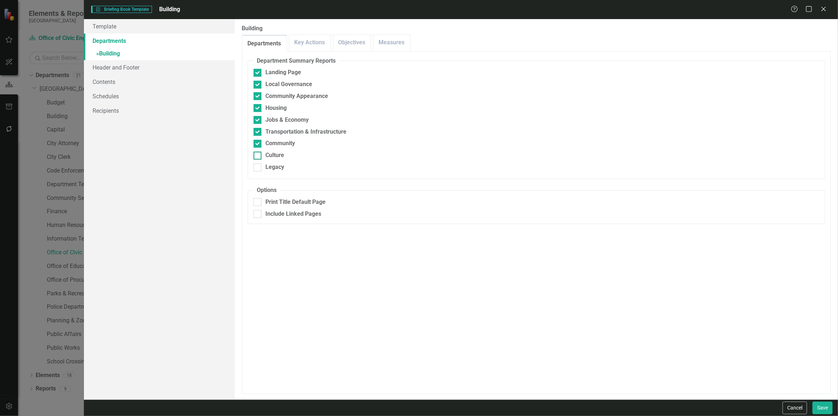
click at [258, 158] on div at bounding box center [257, 156] width 8 height 8
click at [258, 156] on input "Culture" at bounding box center [255, 154] width 5 height 5
checkbox input "true"
click at [256, 172] on fieldset "Department Summary Reports Landing Page Local Governance Community Appearance H…" at bounding box center [536, 118] width 577 height 122
click at [274, 166] on div "Legacy" at bounding box center [275, 167] width 19 height 8
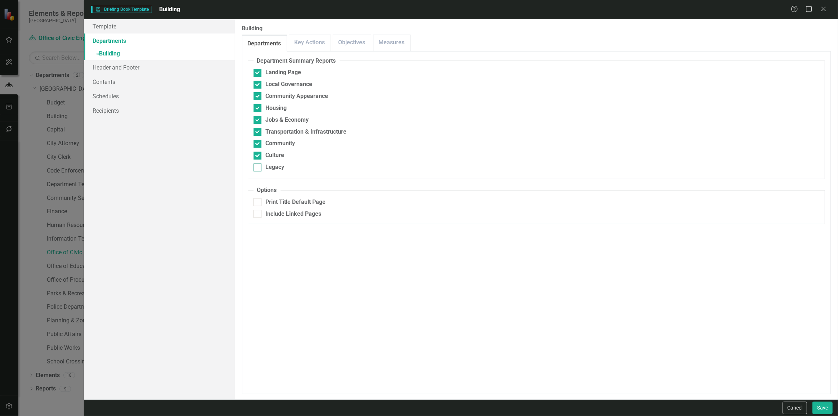
click at [258, 166] on input "Legacy" at bounding box center [255, 165] width 5 height 5
checkbox input "true"
click at [824, 407] on button "Save" at bounding box center [822, 407] width 20 height 13
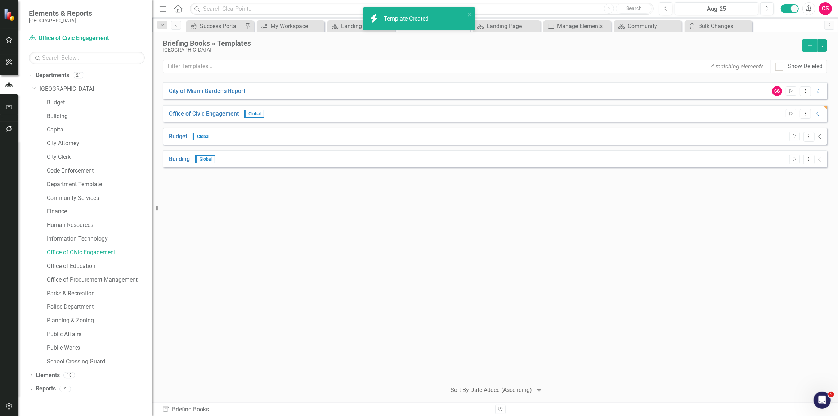
click at [811, 44] on icon "Add" at bounding box center [809, 45] width 6 height 5
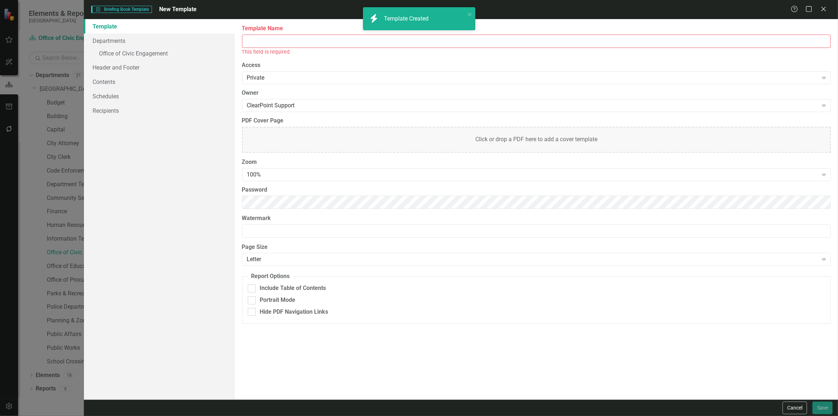
click at [304, 42] on input "Template Name" at bounding box center [536, 41] width 588 height 13
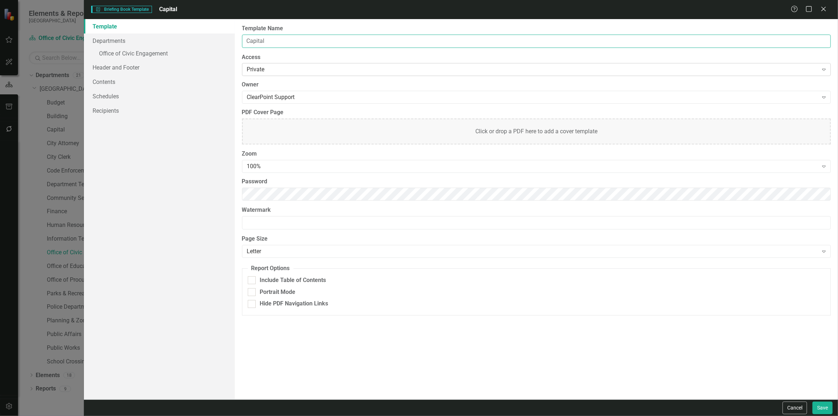
type input "Capital"
click at [256, 71] on div "Private" at bounding box center [532, 70] width 571 height 8
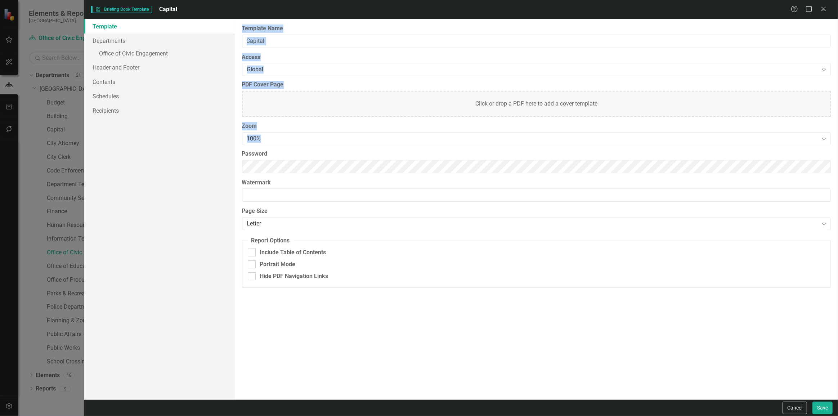
drag, startPoint x: 286, startPoint y: 159, endPoint x: 224, endPoint y: 167, distance: 62.5
click at [224, 167] on div "Template Departments » Office of Civic Engagement Header and Footer Contents Sc…" at bounding box center [461, 209] width 754 height 380
click at [213, 176] on div "Template Departments » Office of Civic Engagement Header and Footer Contents Sc…" at bounding box center [461, 209] width 754 height 380
click at [252, 135] on div "100%" at bounding box center [532, 139] width 571 height 8
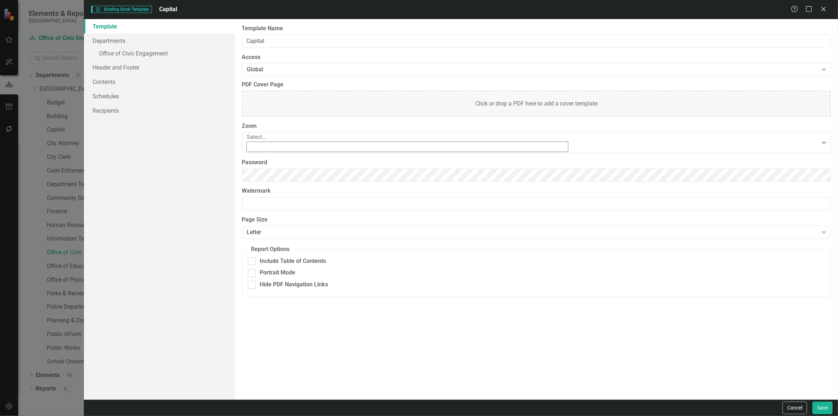
click at [254, 415] on div "90%" at bounding box center [420, 423] width 826 height 8
click at [141, 40] on link "Departments" at bounding box center [159, 40] width 151 height 14
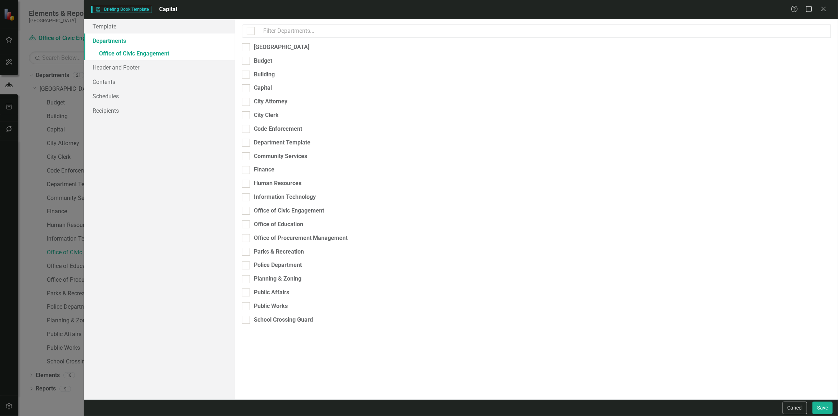
checkbox input "false"
checkbox input "true"
click at [268, 86] on div "Capital" at bounding box center [263, 88] width 18 height 8
click at [247, 86] on input "Capital" at bounding box center [244, 86] width 5 height 5
checkbox input "true"
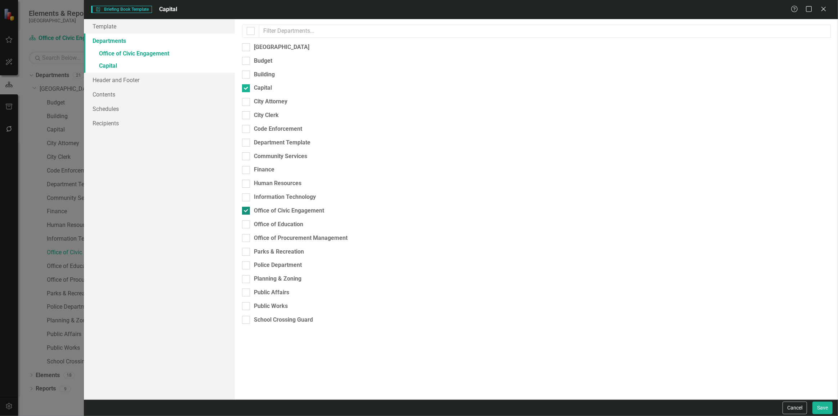
click at [262, 207] on div "Office of Civic Engagement" at bounding box center [289, 211] width 70 height 8
click at [247, 207] on input "Office of Civic Engagement" at bounding box center [244, 209] width 5 height 5
checkbox input "false"
click at [186, 50] on link "» Capital" at bounding box center [159, 54] width 151 height 13
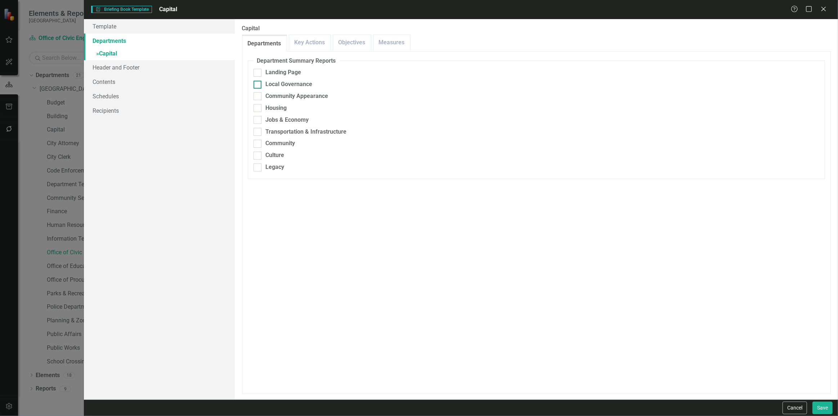
drag, startPoint x: 254, startPoint y: 71, endPoint x: 256, endPoint y: 82, distance: 11.0
click at [254, 71] on input "Landing Page" at bounding box center [255, 71] width 5 height 5
checkbox input "true"
click at [259, 90] on fieldset "Department Summary Reports Landing Page Local Governance Community Appearance H…" at bounding box center [536, 118] width 577 height 122
click at [259, 86] on div at bounding box center [257, 85] width 8 height 8
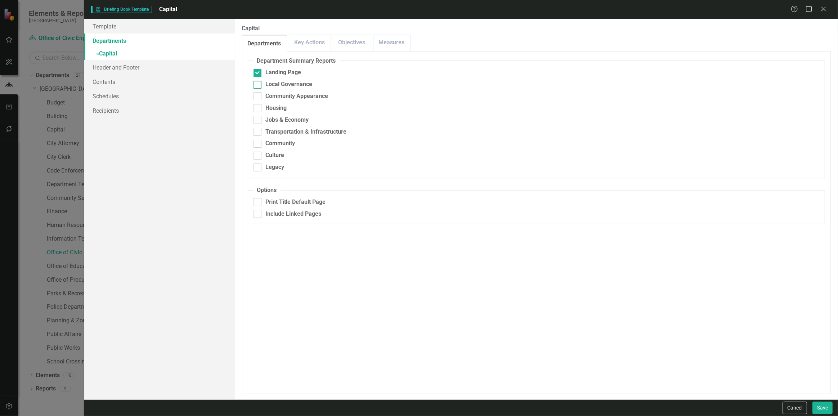
click at [258, 85] on input "Local Governance" at bounding box center [255, 83] width 5 height 5
checkbox input "true"
click at [259, 94] on div at bounding box center [257, 96] width 8 height 8
click at [258, 94] on input "Community Appearance" at bounding box center [255, 94] width 5 height 5
checkbox input "true"
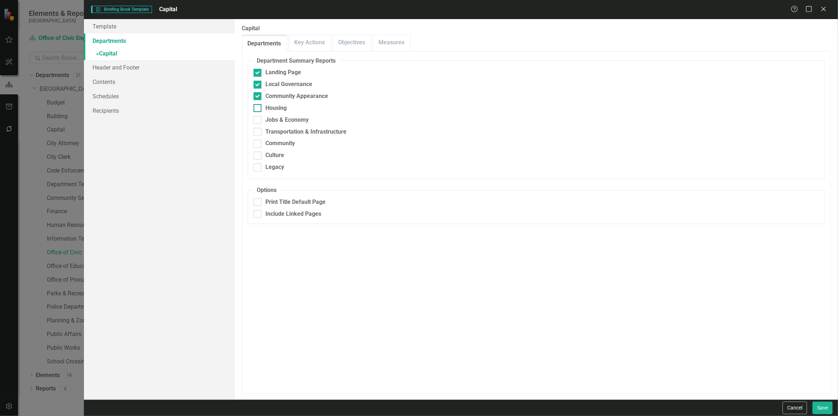
click at [261, 107] on div at bounding box center [257, 108] width 8 height 8
click at [258, 107] on input "Housing" at bounding box center [255, 106] width 5 height 5
checkbox input "true"
click at [260, 119] on div at bounding box center [257, 120] width 8 height 8
click at [258, 119] on input "Jobs & Economy" at bounding box center [255, 118] width 5 height 5
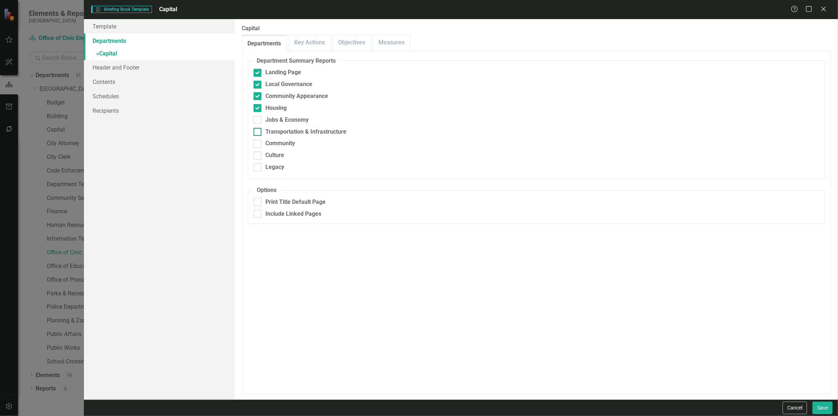
checkbox input "true"
click at [261, 130] on div "Transportation & Infrastructure" at bounding box center [535, 132] width 565 height 8
click at [258, 130] on input "Transportation & Infrastructure" at bounding box center [255, 130] width 5 height 5
checkbox input "true"
click at [261, 145] on div "Community" at bounding box center [535, 143] width 565 height 8
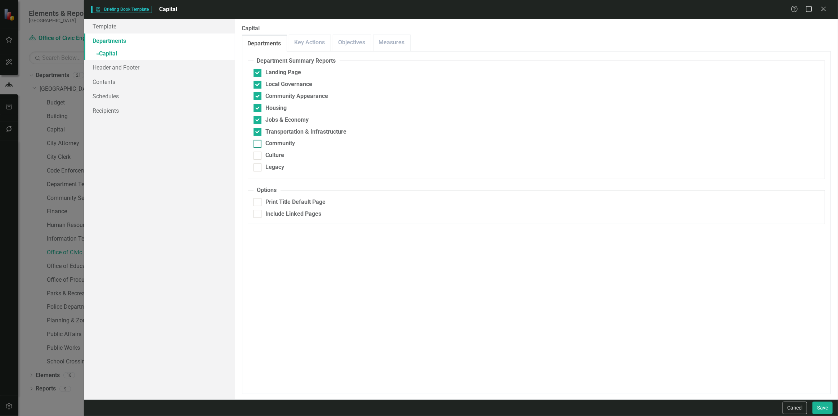
click at [258, 144] on input "Community" at bounding box center [255, 142] width 5 height 5
checkbox input "true"
click at [262, 158] on div "Culture" at bounding box center [535, 155] width 565 height 8
click at [258, 156] on input "Culture" at bounding box center [255, 154] width 5 height 5
checkbox input "true"
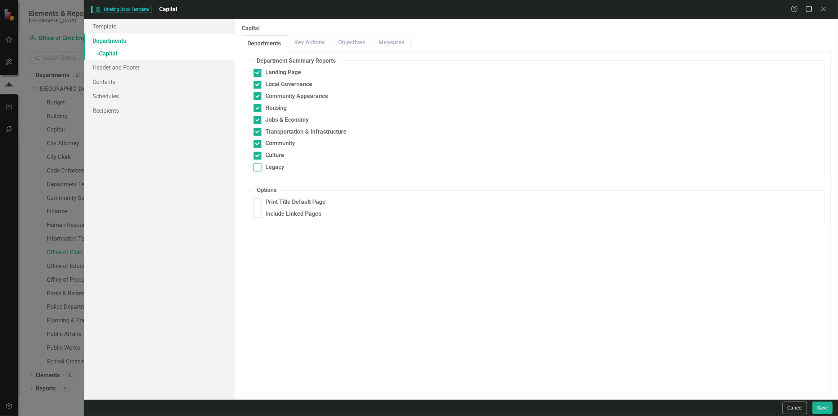
click at [261, 170] on div "Legacy" at bounding box center [535, 167] width 565 height 8
click at [258, 168] on input "Legacy" at bounding box center [255, 165] width 5 height 5
checkbox input "true"
click at [831, 412] on button "Save" at bounding box center [822, 407] width 20 height 13
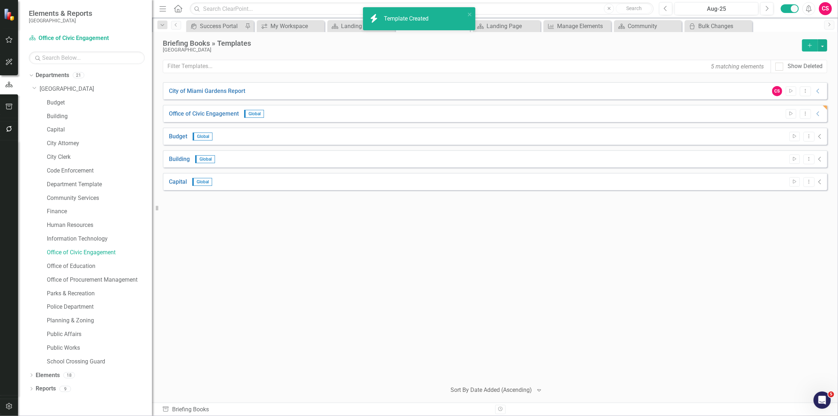
click at [816, 42] on button "Add" at bounding box center [810, 45] width 16 height 12
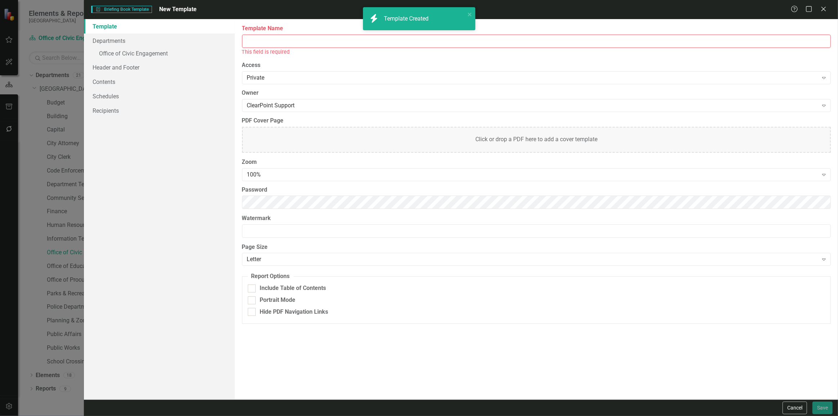
click at [274, 42] on input "Template Name" at bounding box center [536, 41] width 588 height 13
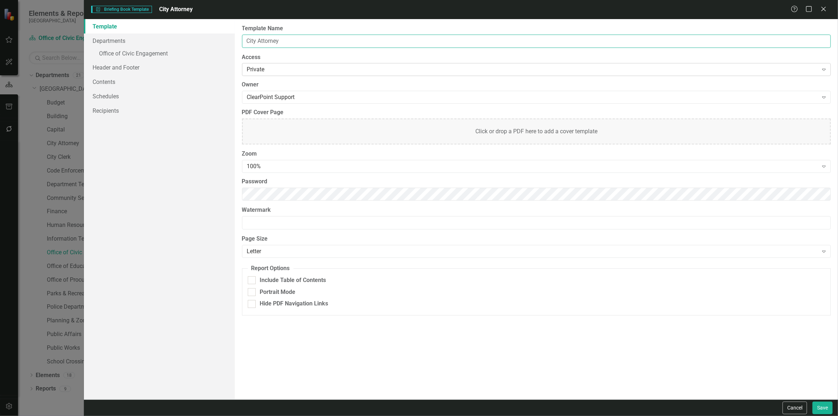
type input "City Attorney"
click at [247, 69] on div "Private" at bounding box center [532, 70] width 571 height 8
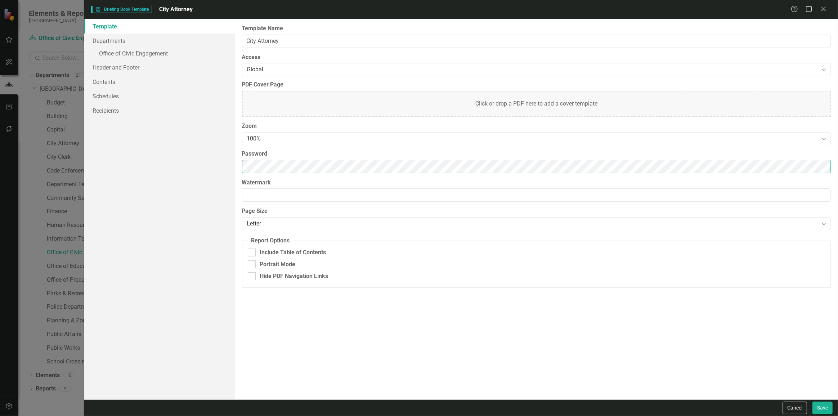
click at [209, 169] on div "Template Departments » Office of Civic Engagement Header and Footer Contents Sc…" at bounding box center [461, 209] width 754 height 380
click at [266, 140] on div "100%" at bounding box center [532, 139] width 571 height 8
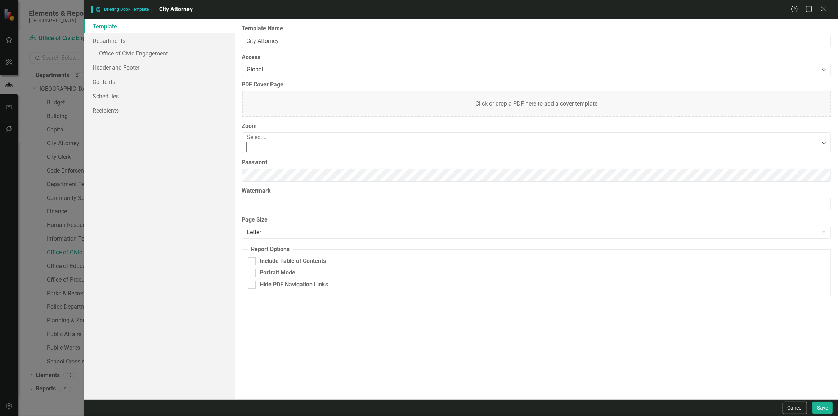
click at [256, 415] on div "90%" at bounding box center [420, 423] width 826 height 8
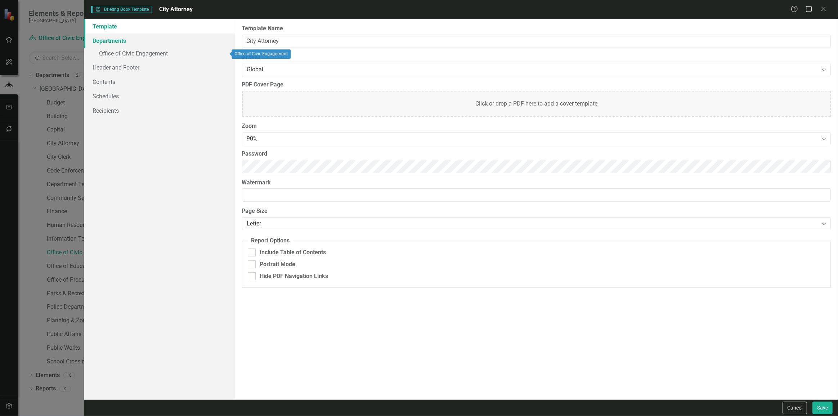
click at [143, 42] on link "Departments" at bounding box center [159, 40] width 151 height 14
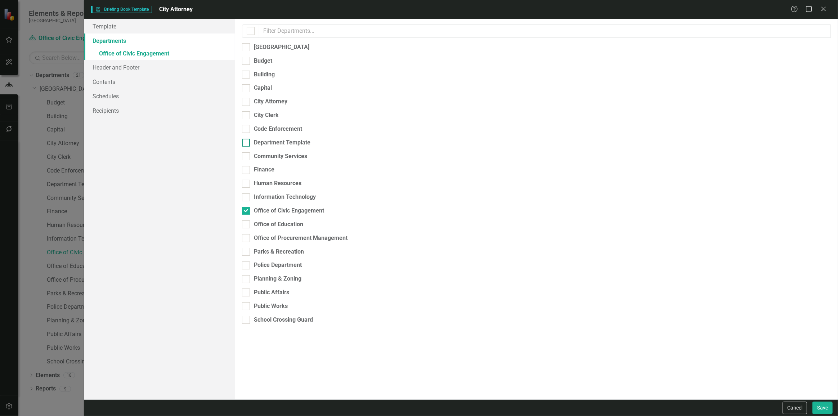
drag, startPoint x: 268, startPoint y: 100, endPoint x: 272, endPoint y: 139, distance: 39.4
click at [269, 100] on div "City Attorney" at bounding box center [270, 102] width 33 height 8
click at [247, 100] on input "City Attorney" at bounding box center [244, 100] width 5 height 5
checkbox input "true"
click at [278, 199] on div "Please select the scorecards you would like to include below. Once you select t…" at bounding box center [536, 209] width 603 height 380
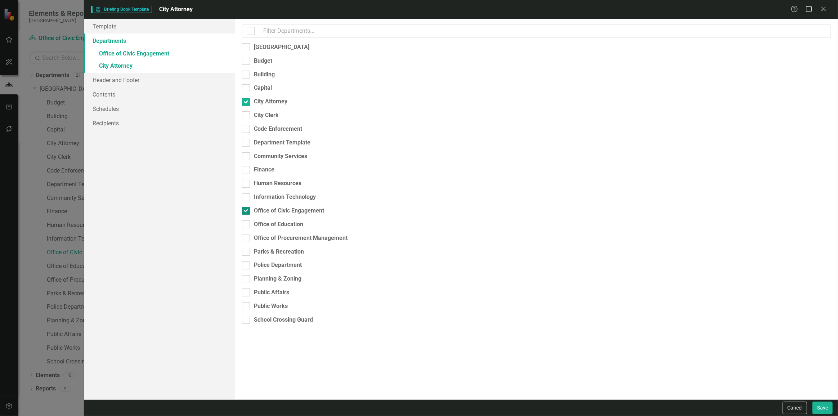
click at [277, 207] on div "Office of Civic Engagement" at bounding box center [289, 211] width 70 height 8
click at [247, 207] on input "Office of Civic Engagement" at bounding box center [244, 209] width 5 height 5
checkbox input "false"
click at [171, 51] on link "» City Attorney" at bounding box center [159, 54] width 151 height 13
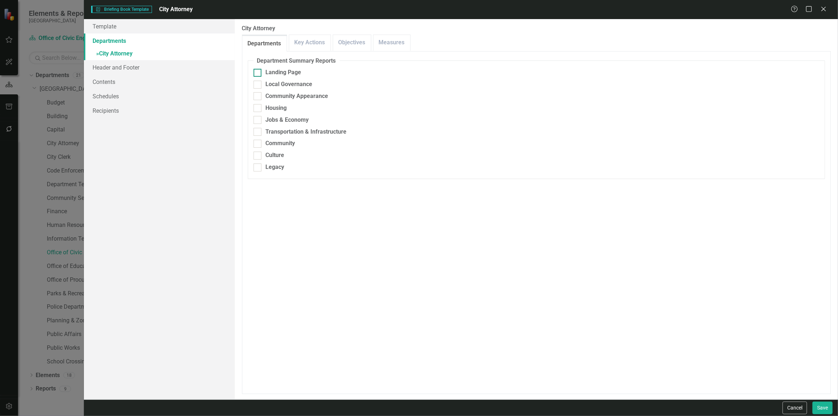
drag, startPoint x: 266, startPoint y: 73, endPoint x: 266, endPoint y: 86, distance: 13.3
click at [266, 73] on div "Landing Page" at bounding box center [284, 72] width 36 height 8
click at [258, 73] on input "Landing Page" at bounding box center [255, 71] width 5 height 5
checkbox input "true"
click at [266, 86] on div "Local Governance" at bounding box center [289, 84] width 47 height 8
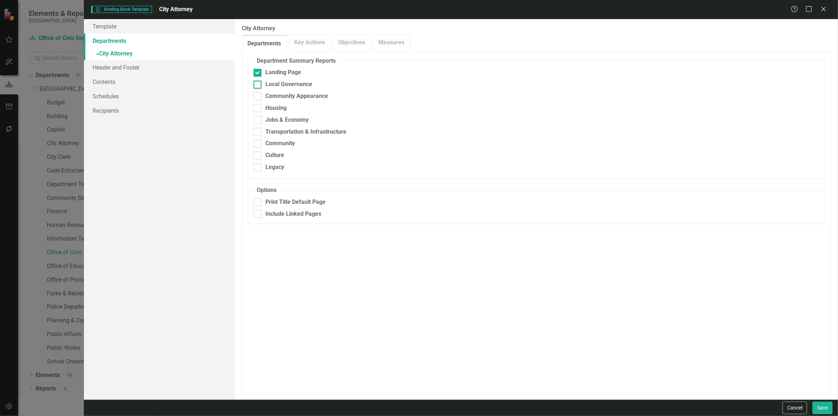
click at [258, 85] on input "Local Governance" at bounding box center [255, 83] width 5 height 5
checkbox input "true"
click at [261, 97] on div "Community Appearance" at bounding box center [535, 96] width 565 height 8
click at [258, 97] on input "Community Appearance" at bounding box center [255, 94] width 5 height 5
checkbox input "true"
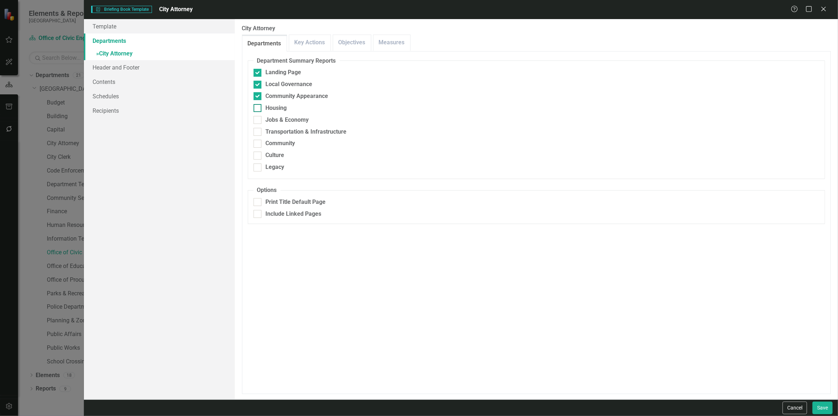
click at [263, 108] on div "Housing" at bounding box center [535, 108] width 565 height 8
click at [258, 108] on input "Housing" at bounding box center [255, 106] width 5 height 5
checkbox input "true"
drag, startPoint x: 267, startPoint y: 117, endPoint x: 269, endPoint y: 120, distance: 3.7
click at [268, 117] on div "Jobs & Economy" at bounding box center [287, 120] width 43 height 8
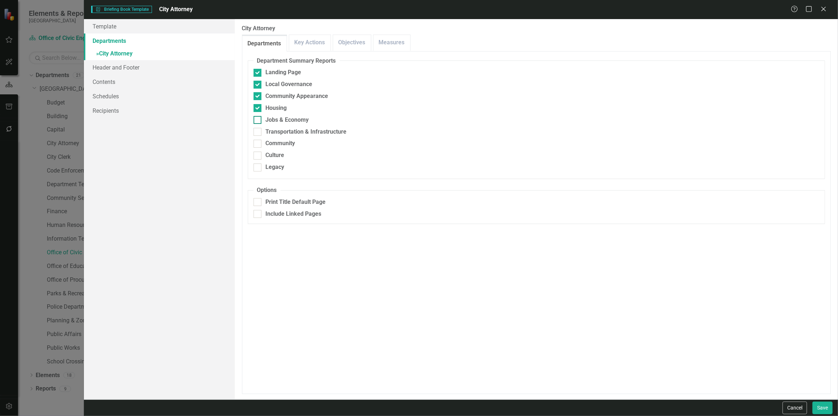
click at [258, 117] on input "Jobs & Economy" at bounding box center [255, 118] width 5 height 5
checkbox input "true"
click at [269, 133] on div "Transportation & Infrastructure" at bounding box center [306, 132] width 81 height 8
click at [258, 132] on input "Transportation & Infrastructure" at bounding box center [255, 130] width 5 height 5
checkbox input "true"
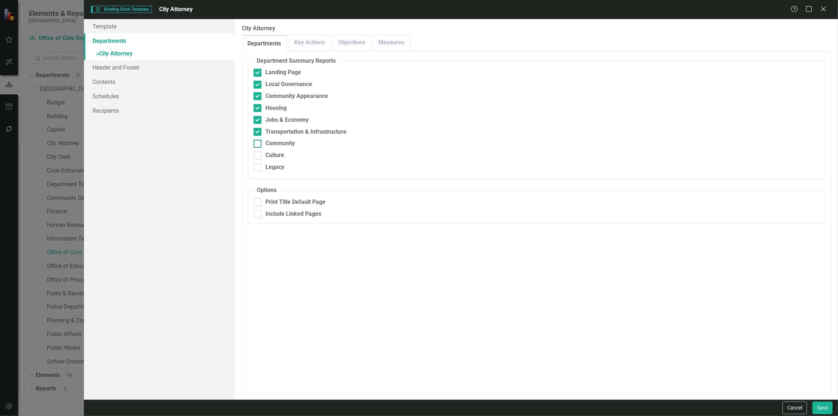
click at [268, 142] on div "Community" at bounding box center [281, 143] width 30 height 8
click at [258, 142] on input "Community" at bounding box center [255, 142] width 5 height 5
checkbox input "true"
click at [267, 151] on div "Culture" at bounding box center [275, 155] width 19 height 8
click at [258, 152] on input "Culture" at bounding box center [255, 154] width 5 height 5
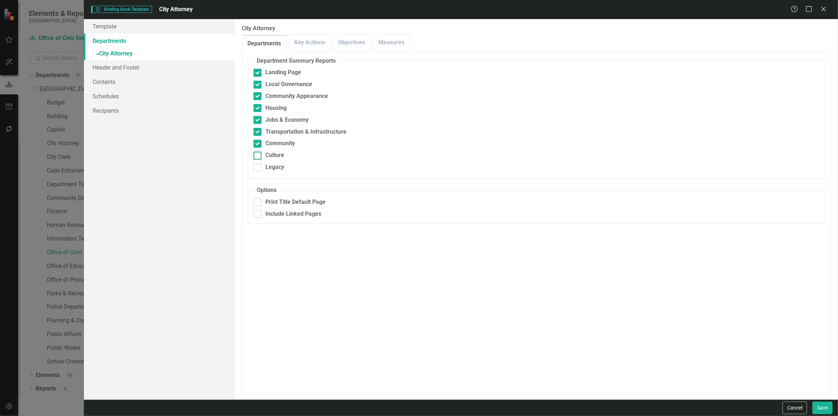
checkbox input "true"
click at [268, 163] on div "Legacy" at bounding box center [275, 167] width 19 height 8
click at [258, 163] on input "Legacy" at bounding box center [255, 165] width 5 height 5
checkbox input "true"
click at [816, 408] on button "Save" at bounding box center [822, 407] width 20 height 13
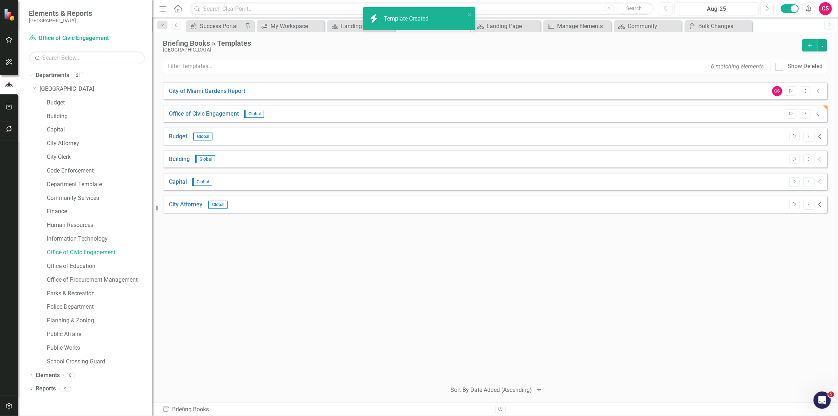
click at [809, 45] on icon "Add" at bounding box center [809, 45] width 6 height 5
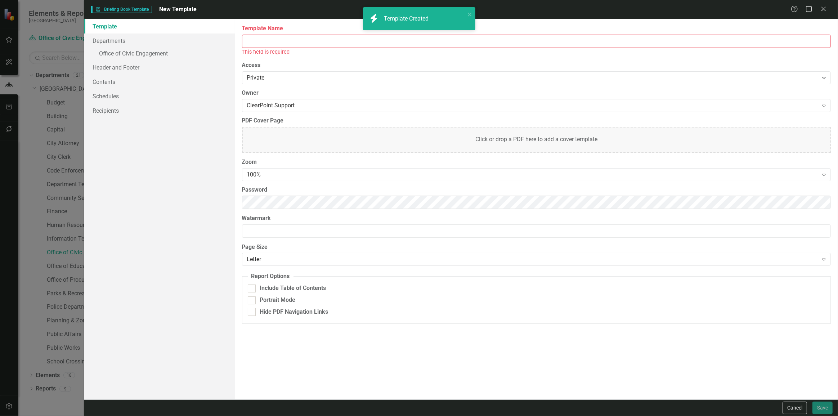
click at [330, 39] on input "Template Name" at bounding box center [536, 41] width 588 height 13
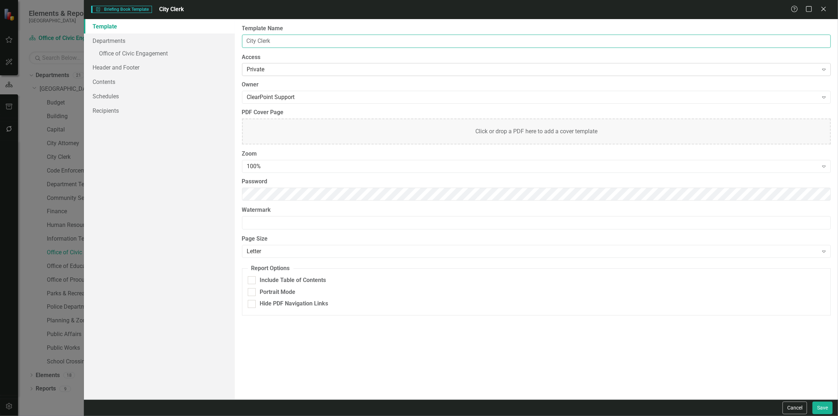
type input "City Clerk"
click at [256, 65] on div "Private Expand" at bounding box center [536, 69] width 588 height 13
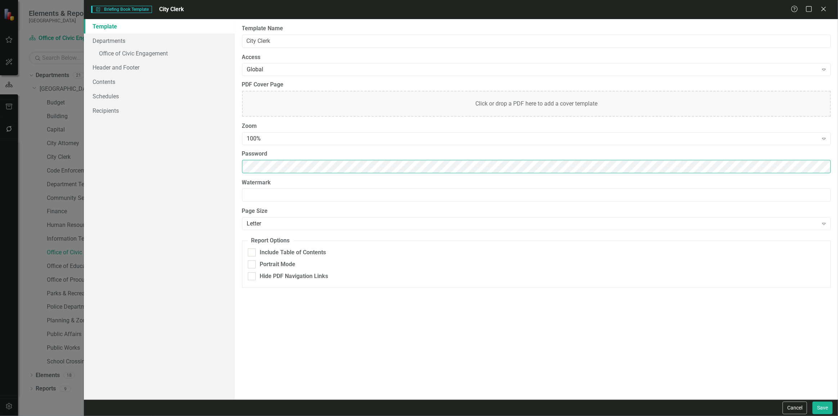
click at [206, 169] on div "Template Departments » Office of Civic Engagement Header and Footer Contents Sc…" at bounding box center [461, 209] width 754 height 380
click at [167, 43] on link "Departments" at bounding box center [159, 40] width 151 height 14
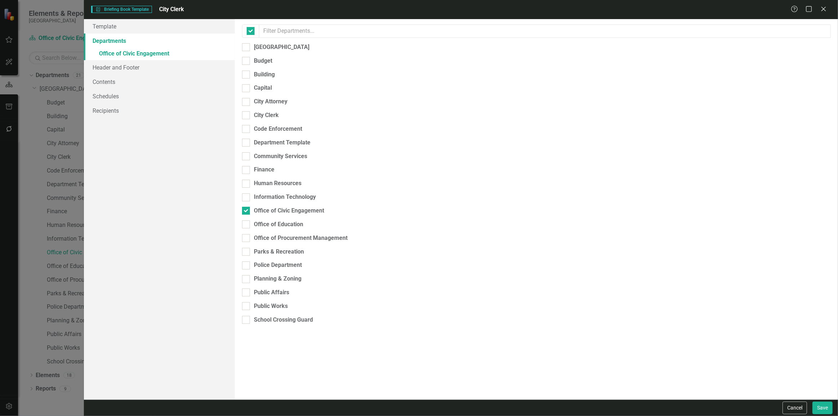
checkbox input "false"
click at [262, 113] on div "City Clerk" at bounding box center [266, 115] width 25 height 8
click at [247, 113] on input "City Clerk" at bounding box center [244, 113] width 5 height 5
checkbox input "true"
drag, startPoint x: 262, startPoint y: 196, endPoint x: 258, endPoint y: 190, distance: 7.6
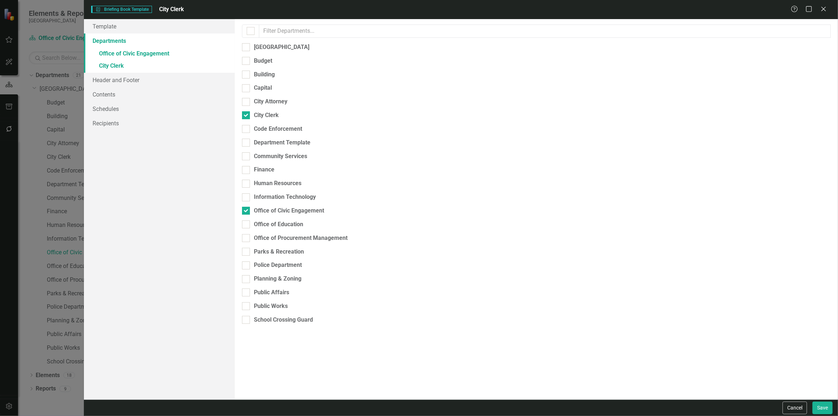
click at [262, 207] on div "Office of Civic Engagement" at bounding box center [289, 211] width 70 height 8
click at [247, 207] on input "Office of Civic Engagement" at bounding box center [244, 209] width 5 height 5
checkbox input "false"
click at [150, 54] on link "» City Clerk" at bounding box center [159, 54] width 151 height 13
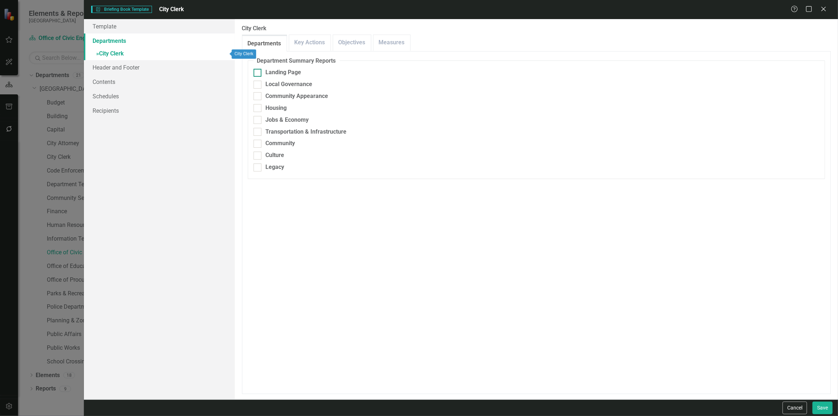
click at [257, 75] on div at bounding box center [257, 73] width 8 height 8
click at [257, 73] on input "Landing Page" at bounding box center [255, 71] width 5 height 5
checkbox input "true"
click at [261, 82] on div "Local Governance" at bounding box center [535, 84] width 565 height 8
click at [258, 82] on input "Local Governance" at bounding box center [255, 83] width 5 height 5
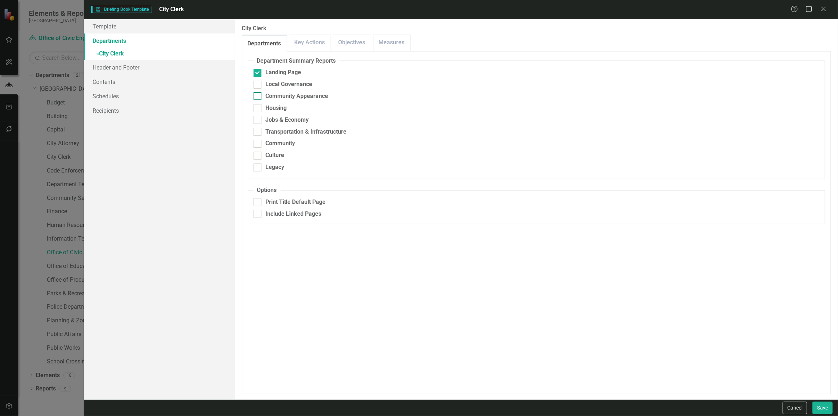
checkbox input "true"
click at [265, 99] on div "Community Appearance" at bounding box center [535, 96] width 565 height 8
click at [258, 97] on input "Community Appearance" at bounding box center [255, 94] width 5 height 5
checkbox input "true"
click at [263, 111] on div "Housing" at bounding box center [535, 108] width 565 height 8
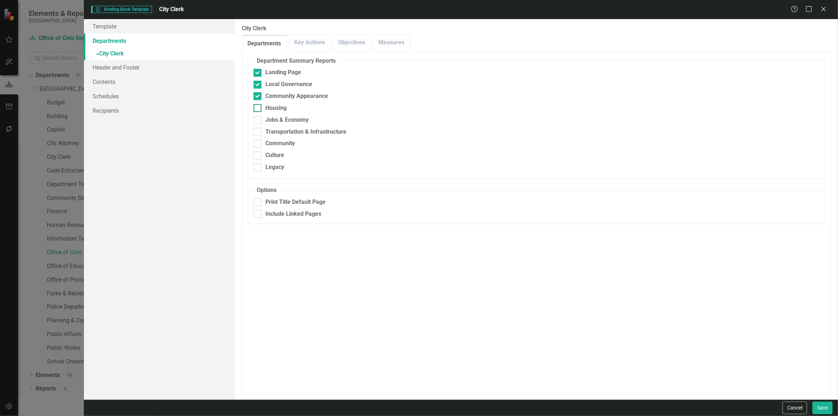
click at [258, 109] on input "Housing" at bounding box center [255, 106] width 5 height 5
checkbox input "true"
drag, startPoint x: 262, startPoint y: 121, endPoint x: 263, endPoint y: 137, distance: 15.8
click at [262, 121] on div "Jobs & Economy" at bounding box center [535, 120] width 565 height 8
click at [258, 121] on input "Jobs & Economy" at bounding box center [255, 118] width 5 height 5
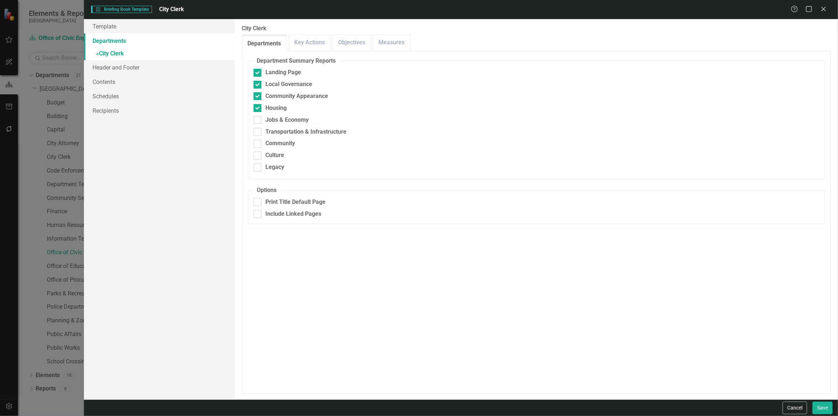
checkbox input "true"
drag, startPoint x: 263, startPoint y: 137, endPoint x: 261, endPoint y: 144, distance: 7.7
click at [263, 137] on fieldset "Department Summary Reports Landing Page Local Governance Community Appearance H…" at bounding box center [536, 118] width 577 height 122
click at [261, 130] on div "Transportation & Infrastructure" at bounding box center [535, 132] width 565 height 8
click at [258, 130] on input "Transportation & Infrastructure" at bounding box center [255, 130] width 5 height 5
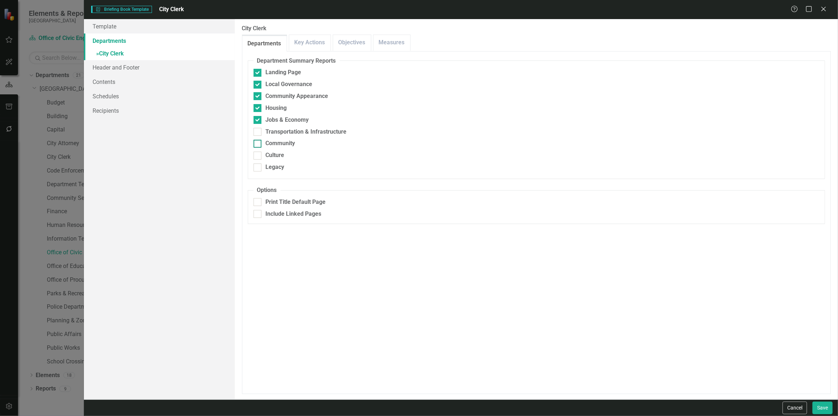
checkbox input "true"
click at [262, 147] on div "Community" at bounding box center [535, 143] width 565 height 8
click at [258, 144] on input "Community" at bounding box center [255, 142] width 5 height 5
checkbox input "true"
click at [263, 161] on fieldset "Department Summary Reports Landing Page Local Governance Community Appearance H…" at bounding box center [536, 118] width 577 height 122
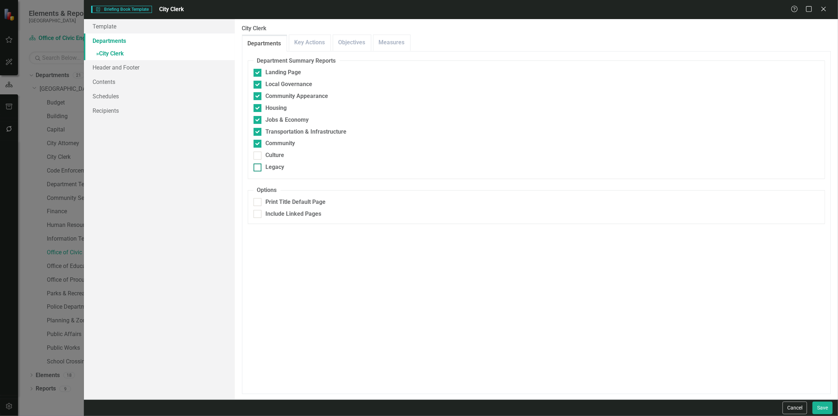
drag, startPoint x: 259, startPoint y: 157, endPoint x: 262, endPoint y: 167, distance: 10.4
click at [260, 157] on div at bounding box center [257, 156] width 8 height 8
click at [258, 156] on input "Culture" at bounding box center [255, 154] width 5 height 5
checkbox input "true"
click at [262, 169] on div "Legacy" at bounding box center [535, 167] width 565 height 8
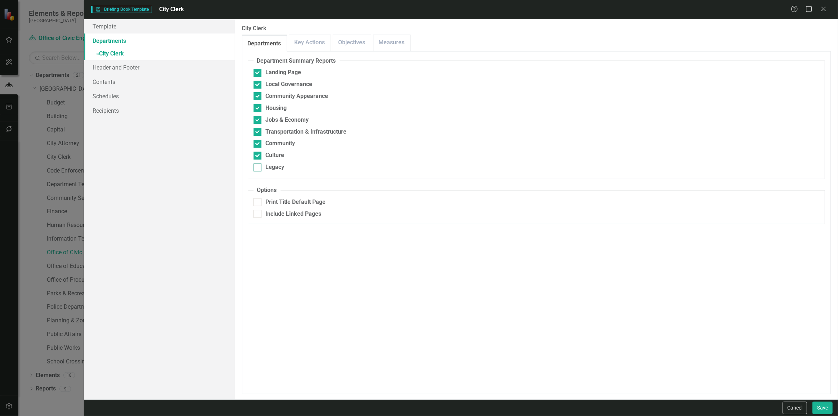
click at [258, 168] on input "Legacy" at bounding box center [255, 165] width 5 height 5
checkbox input "true"
click at [821, 407] on button "Save" at bounding box center [822, 407] width 20 height 13
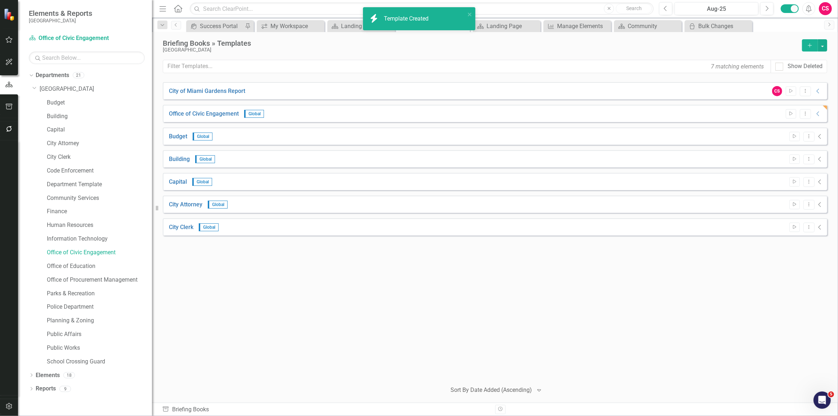
click at [814, 47] on button "Add" at bounding box center [810, 45] width 16 height 12
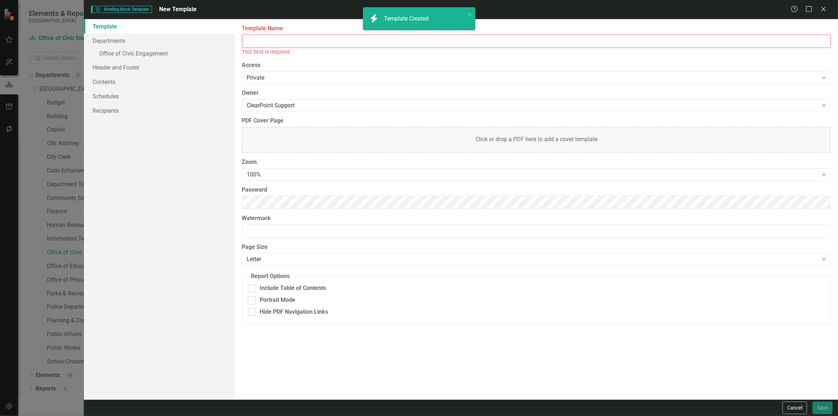
click at [304, 41] on input "Template Name" at bounding box center [536, 41] width 588 height 13
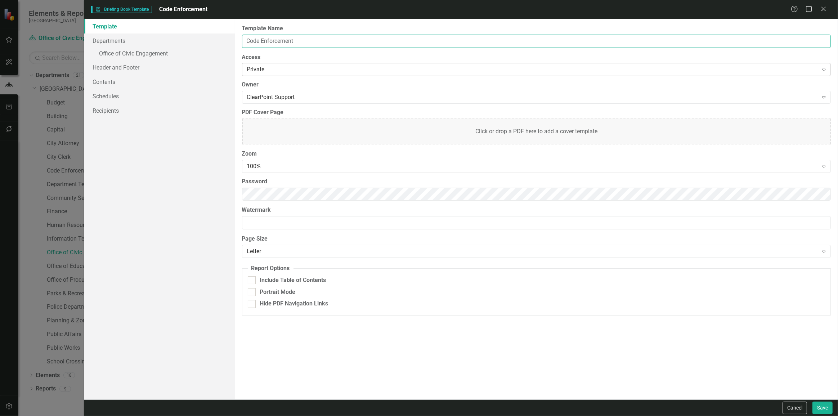
type input "Code Enforcement"
click at [249, 69] on div "Private" at bounding box center [532, 70] width 571 height 8
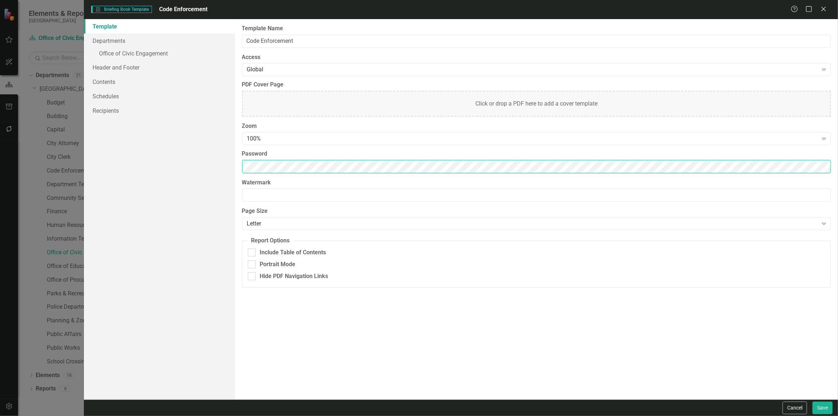
click at [193, 174] on div "Template Departments » Office of Civic Engagement Header and Footer Contents Sc…" at bounding box center [461, 209] width 754 height 380
click at [166, 44] on link "Departments" at bounding box center [159, 40] width 151 height 14
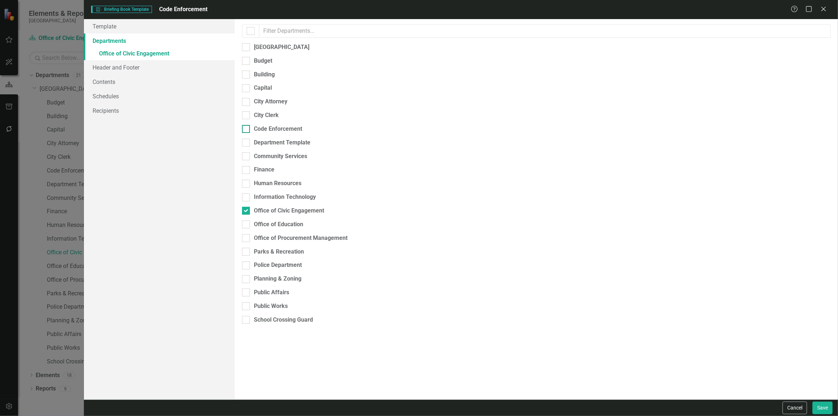
click at [271, 127] on div "Code Enforcement" at bounding box center [278, 129] width 48 height 8
click at [247, 127] on input "Code Enforcement" at bounding box center [244, 127] width 5 height 5
checkbox input "true"
click at [256, 207] on div "Office of Civic Engagement" at bounding box center [289, 211] width 70 height 8
click at [247, 207] on input "Office of Civic Engagement" at bounding box center [244, 209] width 5 height 5
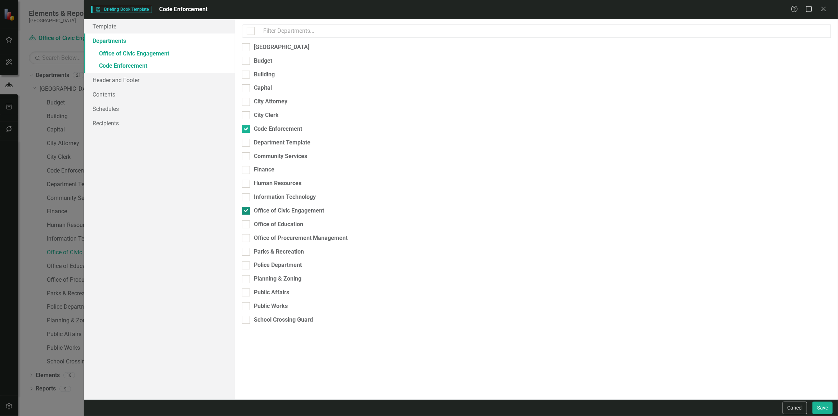
checkbox input "false"
click at [163, 54] on link "» Code Enforcement" at bounding box center [159, 54] width 151 height 13
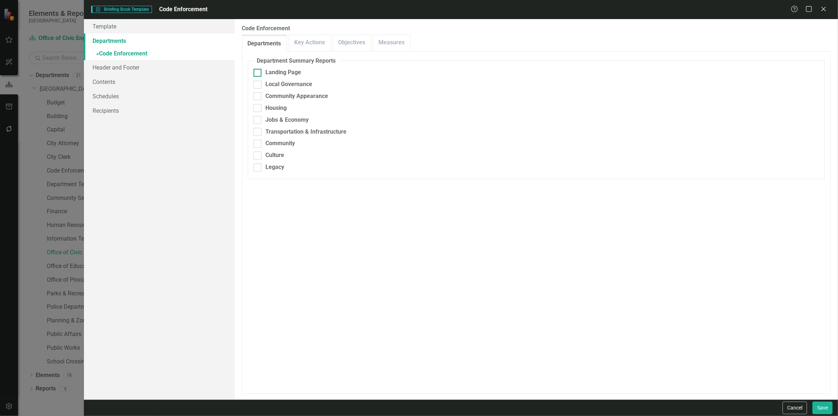
click at [257, 72] on input "Landing Page" at bounding box center [255, 71] width 5 height 5
checkbox input "true"
click at [259, 86] on div at bounding box center [257, 85] width 8 height 8
click at [258, 85] on input "Local Governance" at bounding box center [255, 83] width 5 height 5
checkbox input "true"
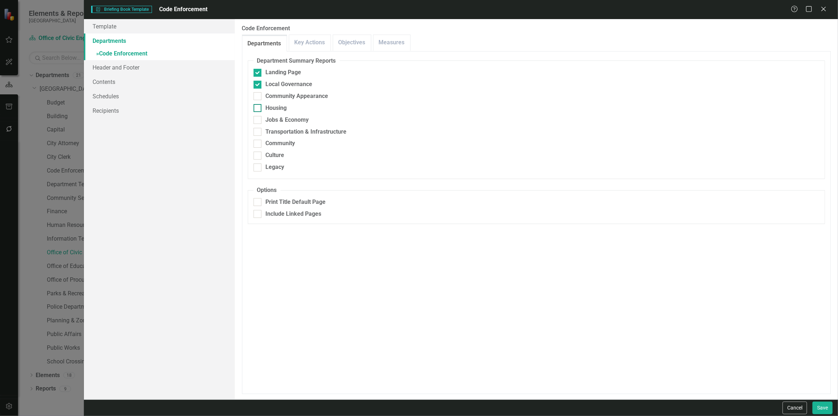
drag, startPoint x: 261, startPoint y: 99, endPoint x: 261, endPoint y: 108, distance: 9.7
click at [261, 99] on div "Community Appearance" at bounding box center [535, 96] width 565 height 8
click at [258, 97] on input "Community Appearance" at bounding box center [255, 94] width 5 height 5
checkbox input "true"
click at [260, 112] on div at bounding box center [257, 108] width 8 height 8
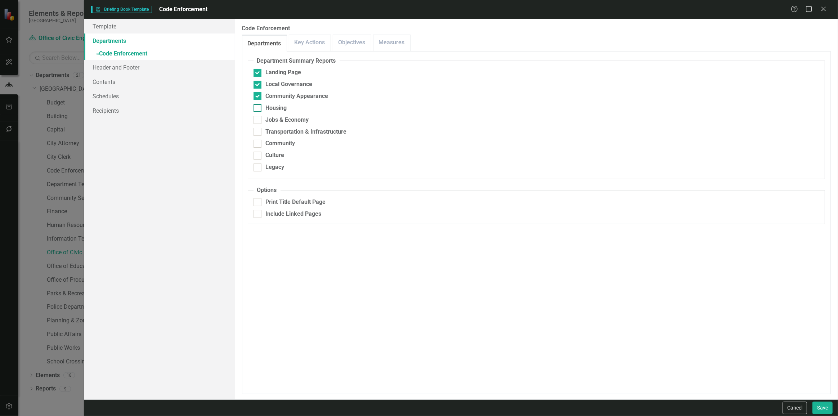
click at [258, 109] on input "Housing" at bounding box center [255, 106] width 5 height 5
checkbox input "true"
click at [258, 123] on div at bounding box center [257, 120] width 8 height 8
click at [258, 121] on input "Jobs & Economy" at bounding box center [255, 118] width 5 height 5
checkbox input "true"
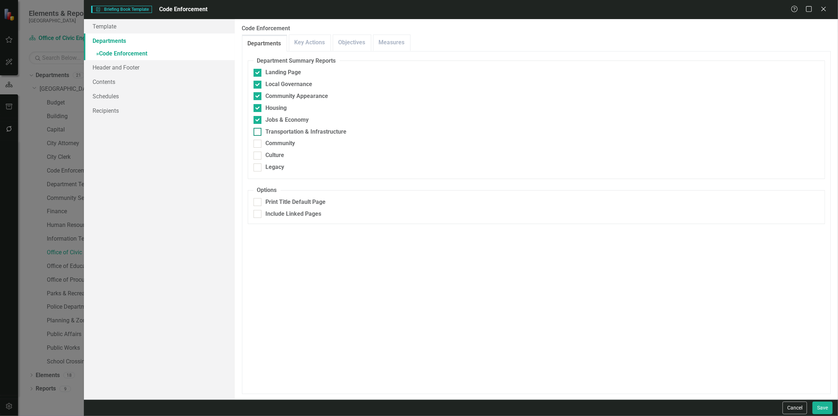
click at [258, 132] on div at bounding box center [257, 132] width 8 height 8
click at [258, 132] on input "Transportation & Infrastructure" at bounding box center [255, 130] width 5 height 5
checkbox input "true"
click at [260, 144] on div at bounding box center [257, 144] width 8 height 8
click at [258, 144] on input "Community" at bounding box center [255, 142] width 5 height 5
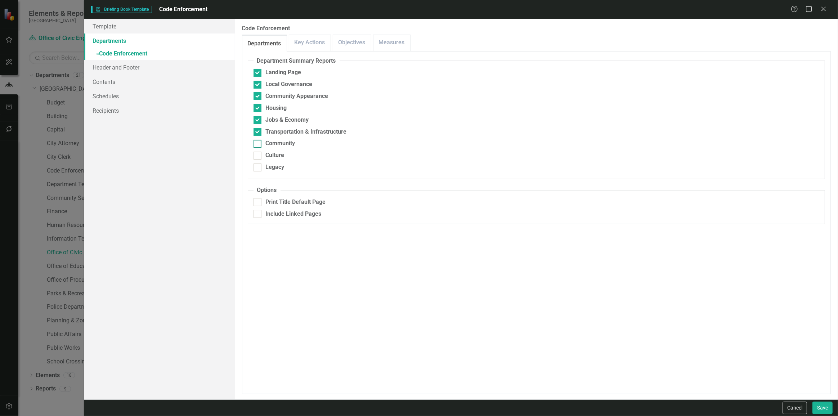
checkbox input "true"
drag, startPoint x: 259, startPoint y: 154, endPoint x: 262, endPoint y: 158, distance: 4.7
click at [259, 154] on div at bounding box center [257, 156] width 8 height 8
click at [258, 154] on input "Culture" at bounding box center [255, 154] width 5 height 5
checkbox input "true"
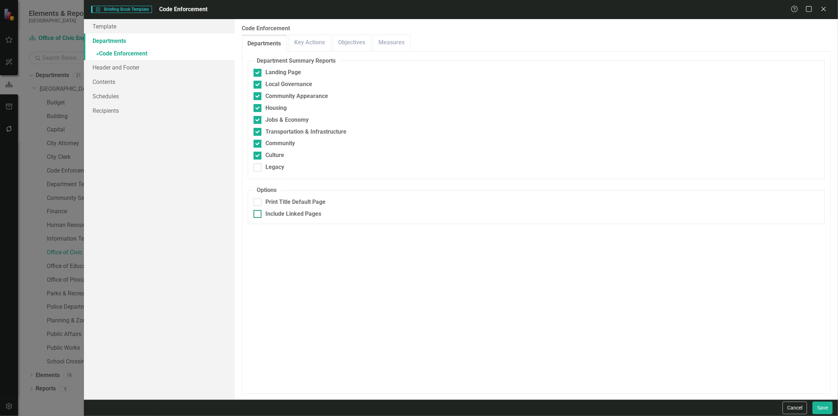
drag, startPoint x: 261, startPoint y: 167, endPoint x: 453, endPoint y: 213, distance: 198.0
click at [261, 167] on div "Legacy" at bounding box center [535, 167] width 565 height 8
click at [258, 167] on input "Legacy" at bounding box center [255, 165] width 5 height 5
checkbox input "true"
click at [828, 407] on button "Save" at bounding box center [822, 407] width 20 height 13
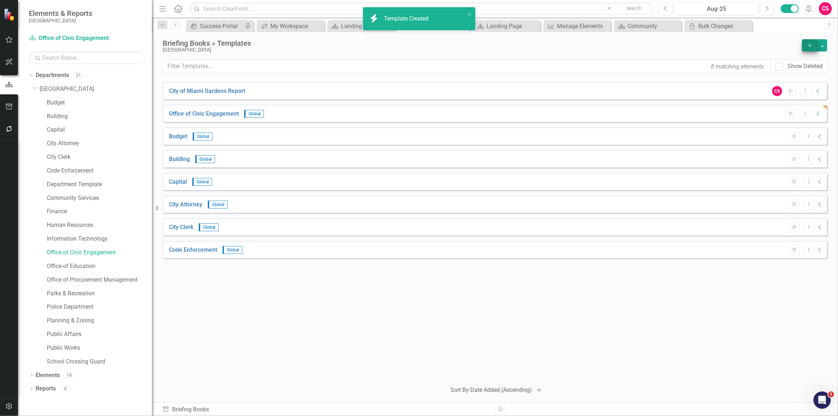
click at [809, 37] on div "Briefing Books » Templates [GEOGRAPHIC_DATA] Add 8 matching elements Show Delet…" at bounding box center [495, 217] width 686 height 370
click at [809, 43] on icon "Add" at bounding box center [809, 45] width 6 height 5
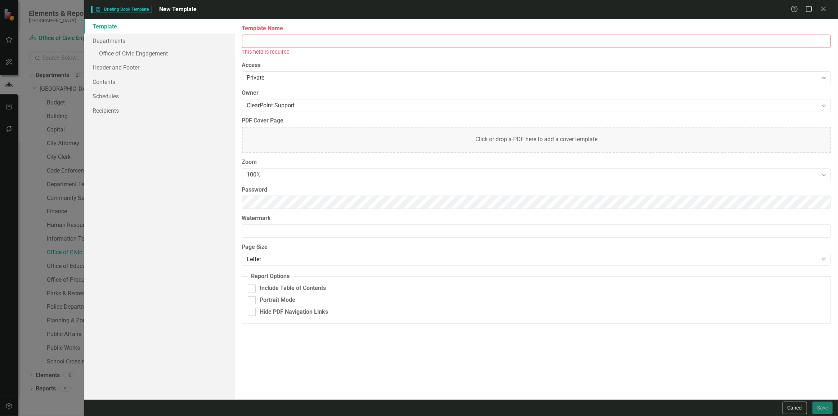
click at [350, 40] on input "Template Name" at bounding box center [536, 41] width 588 height 13
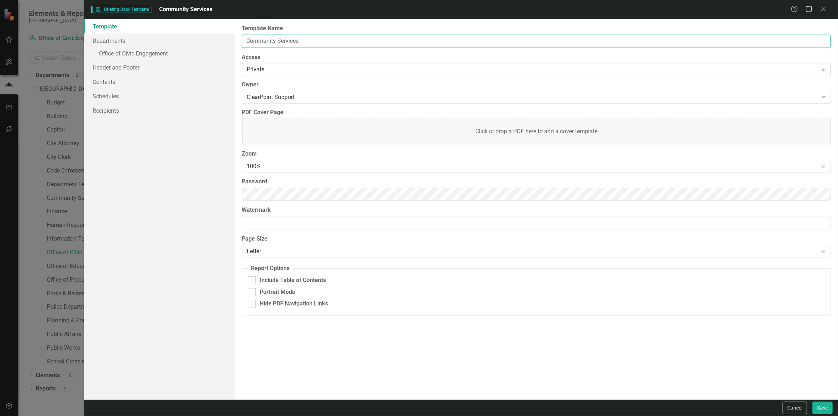
type input "Community Services"
click at [363, 74] on div "Private Expand" at bounding box center [536, 69] width 588 height 13
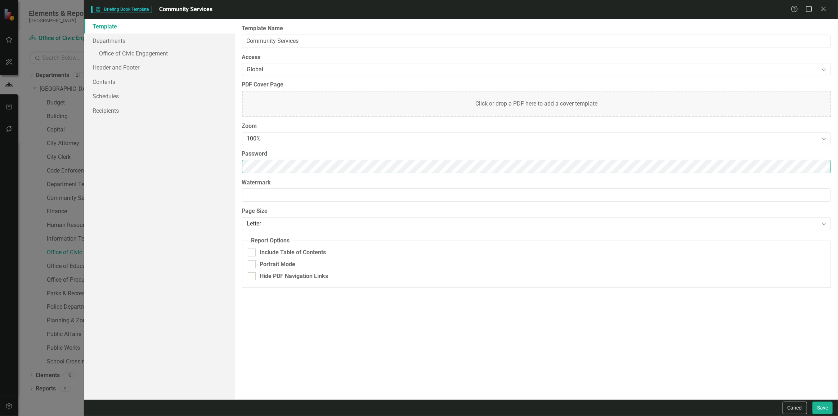
click at [184, 172] on div "Template Departments » Office of Civic Engagement Header and Footer Contents Sc…" at bounding box center [461, 209] width 754 height 380
click at [274, 142] on div "100%" at bounding box center [532, 139] width 571 height 8
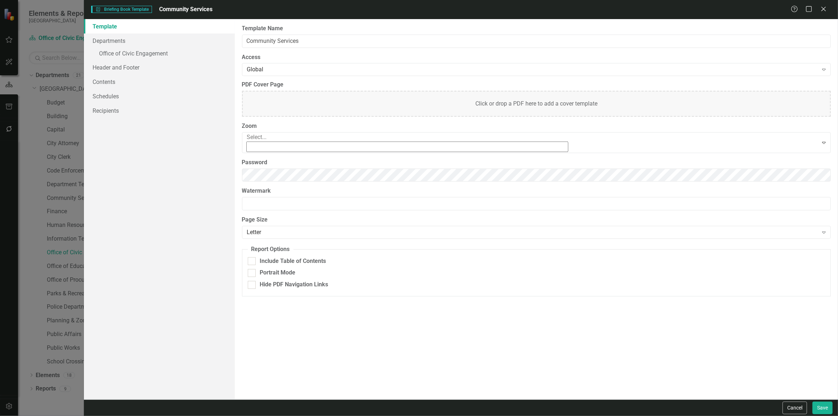
click at [265, 415] on div "90%" at bounding box center [420, 423] width 826 height 8
click at [176, 40] on link "Departments" at bounding box center [159, 40] width 151 height 14
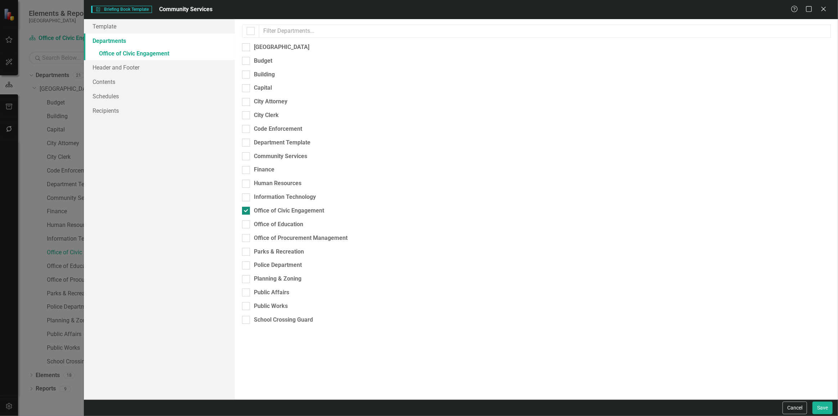
click at [263, 207] on div "Office of Civic Engagement" at bounding box center [289, 211] width 70 height 8
click at [247, 207] on input "Office of Civic Engagement" at bounding box center [244, 209] width 5 height 5
checkbox input "false"
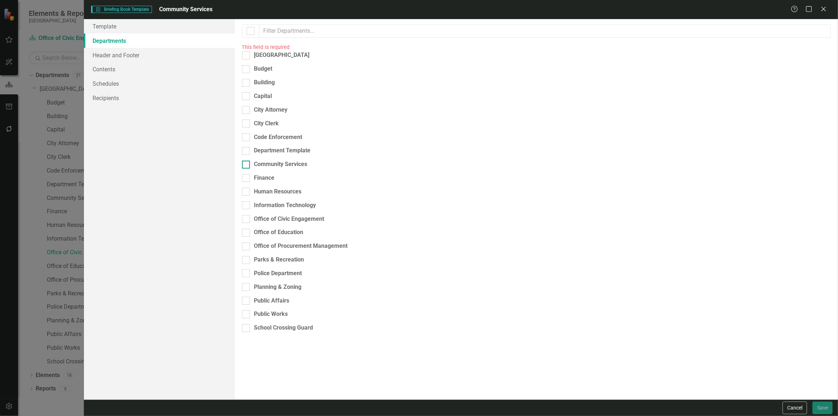
click at [273, 160] on div "Community Services" at bounding box center [280, 164] width 53 height 8
click at [247, 161] on input "Community Services" at bounding box center [244, 163] width 5 height 5
checkbox input "true"
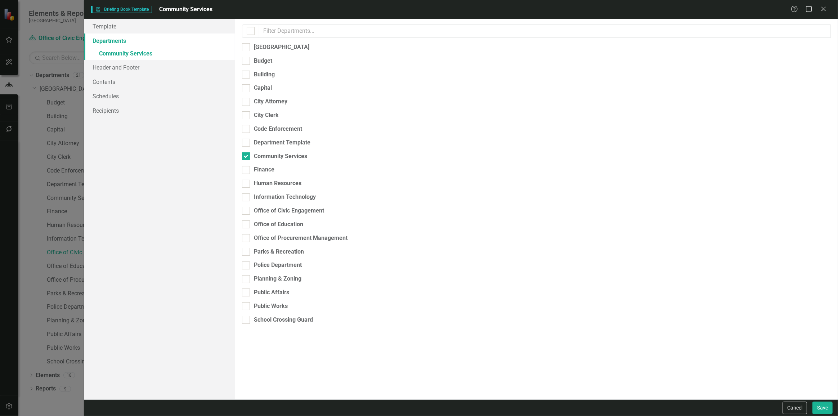
click at [176, 46] on link "Departments" at bounding box center [159, 40] width 151 height 14
click at [174, 50] on link "» Community Services" at bounding box center [159, 54] width 151 height 13
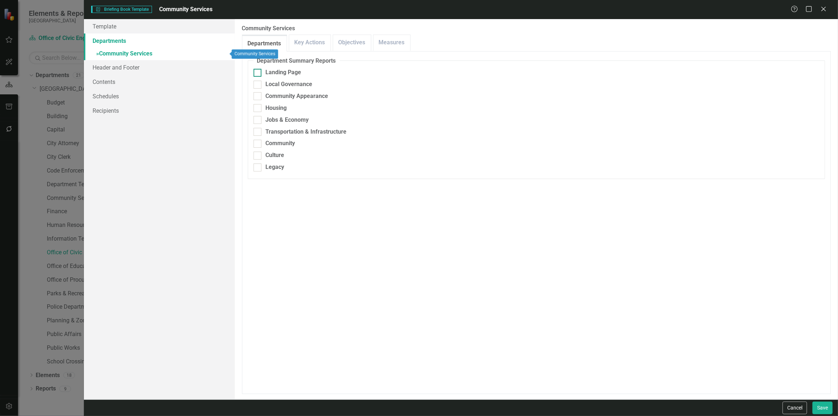
drag, startPoint x: 233, startPoint y: 60, endPoint x: 279, endPoint y: 74, distance: 47.7
click at [277, 71] on div "Landing Page" at bounding box center [284, 72] width 36 height 8
click at [258, 71] on input "Landing Page" at bounding box center [255, 71] width 5 height 5
checkbox input "true"
click at [275, 87] on div "Local Governance" at bounding box center [289, 84] width 47 height 8
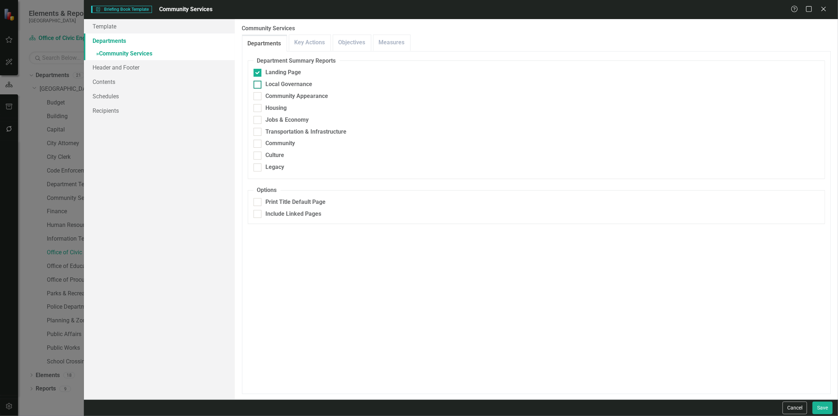
click at [258, 85] on input "Local Governance" at bounding box center [255, 83] width 5 height 5
checkbox input "true"
click at [271, 98] on div "Community Appearance" at bounding box center [297, 96] width 63 height 8
click at [258, 97] on input "Community Appearance" at bounding box center [255, 94] width 5 height 5
checkbox input "true"
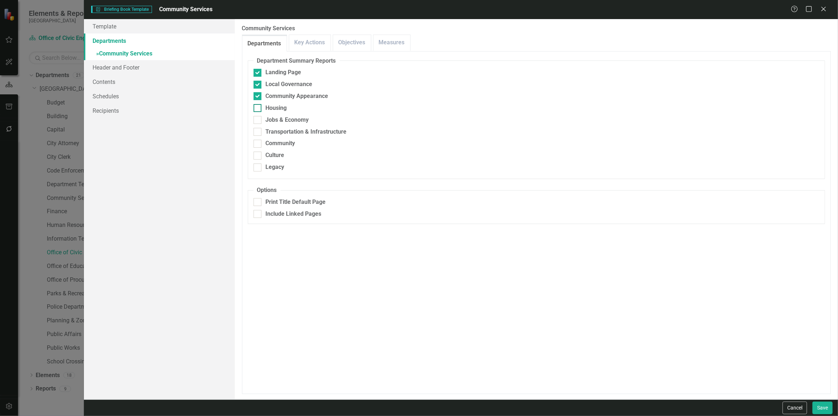
click at [270, 108] on div "Housing" at bounding box center [276, 108] width 21 height 8
click at [258, 108] on input "Housing" at bounding box center [255, 106] width 5 height 5
checkbox input "true"
drag, startPoint x: 268, startPoint y: 120, endPoint x: 270, endPoint y: 133, distance: 12.8
click at [269, 121] on div "Jobs & Economy" at bounding box center [287, 120] width 43 height 8
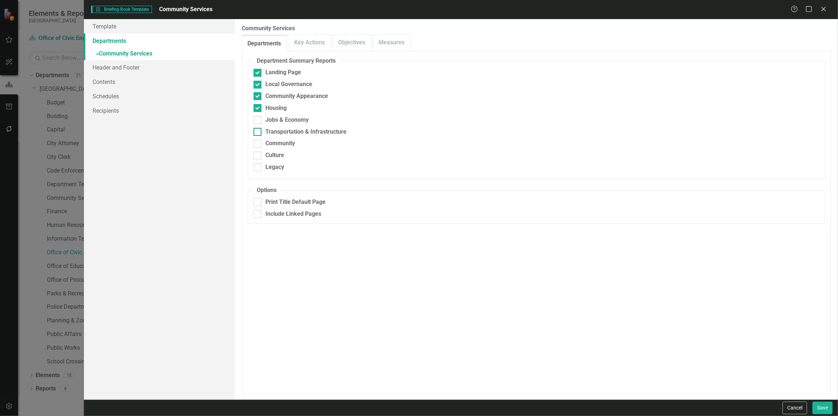
click at [258, 121] on input "Jobs & Economy" at bounding box center [255, 118] width 5 height 5
checkbox input "true"
drag, startPoint x: 270, startPoint y: 133, endPoint x: 273, endPoint y: 137, distance: 4.7
click at [272, 135] on div "Transportation & Infrastructure" at bounding box center [306, 132] width 81 height 8
click at [258, 132] on input "Transportation & Infrastructure" at bounding box center [255, 130] width 5 height 5
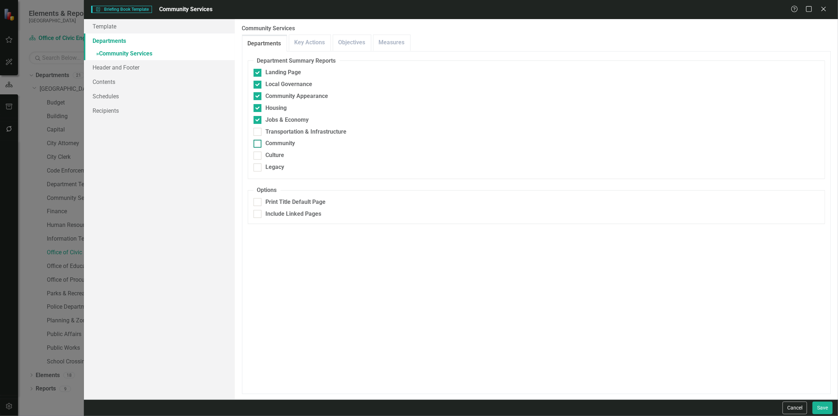
checkbox input "true"
click at [272, 145] on div "Community" at bounding box center [281, 143] width 30 height 8
click at [258, 144] on input "Community" at bounding box center [255, 142] width 5 height 5
checkbox input "true"
click at [271, 157] on div "Culture" at bounding box center [275, 155] width 19 height 8
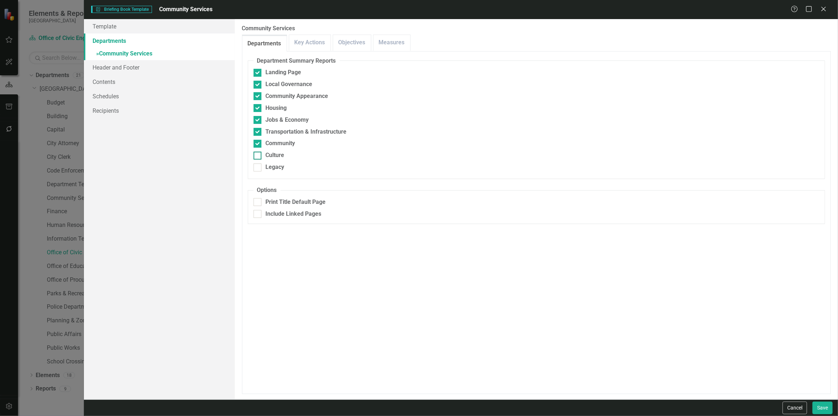
click at [258, 156] on input "Culture" at bounding box center [255, 154] width 5 height 5
checkbox input "true"
click at [270, 165] on div "Legacy" at bounding box center [275, 167] width 19 height 8
click at [258, 165] on input "Legacy" at bounding box center [255, 165] width 5 height 5
checkbox input "true"
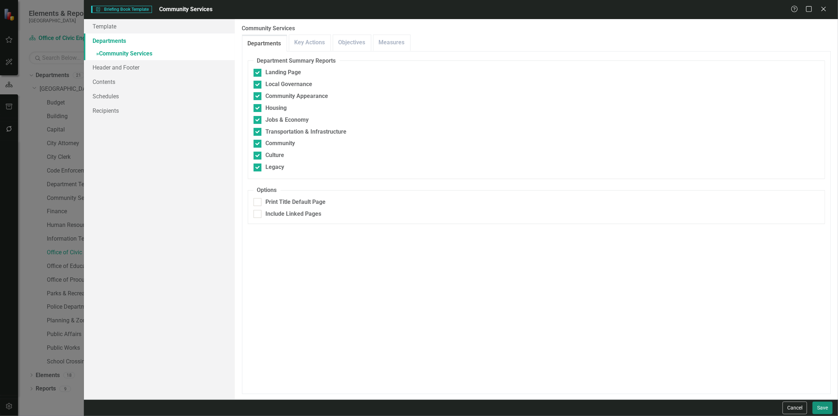
click at [829, 414] on button "Save" at bounding box center [822, 407] width 20 height 13
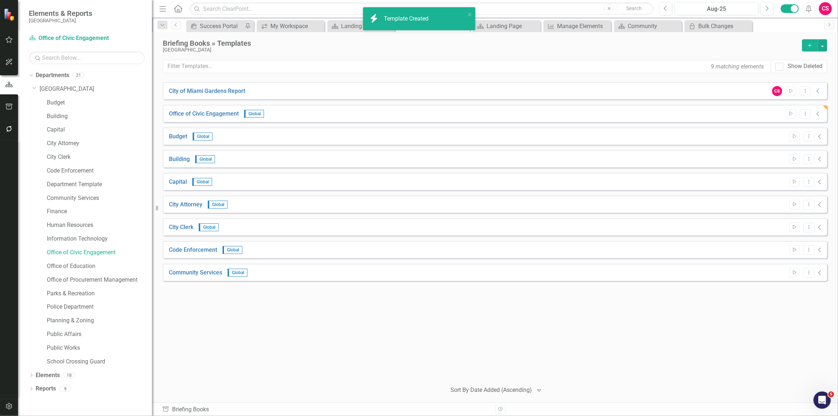
click at [806, 43] on icon "Add" at bounding box center [809, 45] width 6 height 5
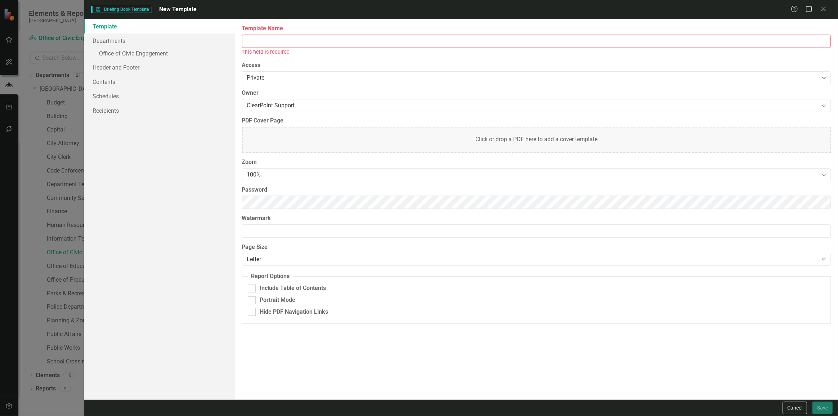
click at [283, 41] on input "Template Name" at bounding box center [536, 41] width 588 height 13
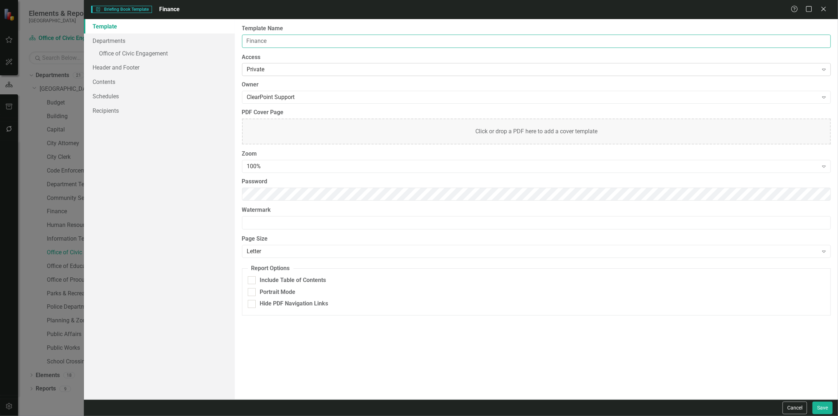
type input "Finance"
click at [256, 71] on div "Private" at bounding box center [532, 70] width 571 height 8
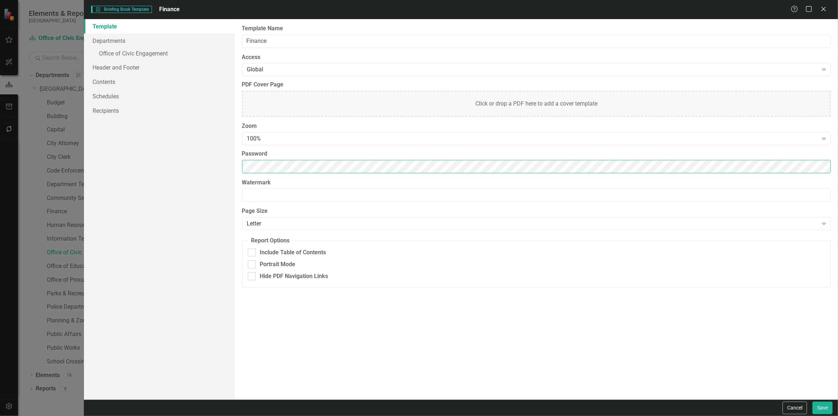
click at [185, 171] on div "Template Departments » Office of Civic Engagement Header and Footer Contents Sc…" at bounding box center [461, 209] width 754 height 380
click at [256, 137] on div "100%" at bounding box center [532, 139] width 571 height 8
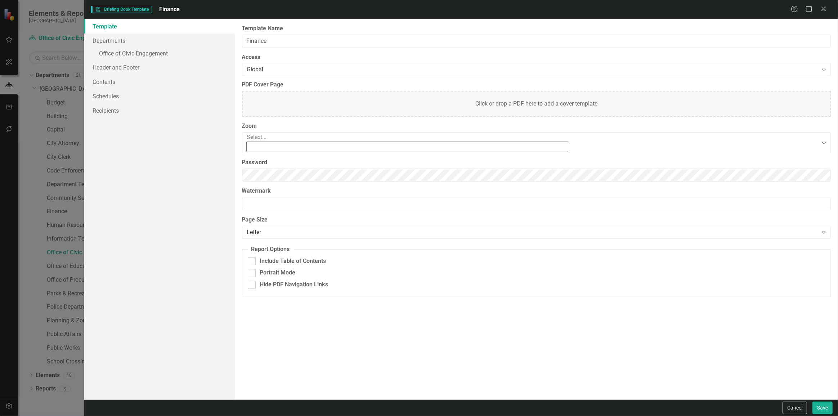
click at [257, 415] on div "90%" at bounding box center [419, 423] width 838 height 12
click at [151, 41] on link "Departments" at bounding box center [159, 40] width 151 height 14
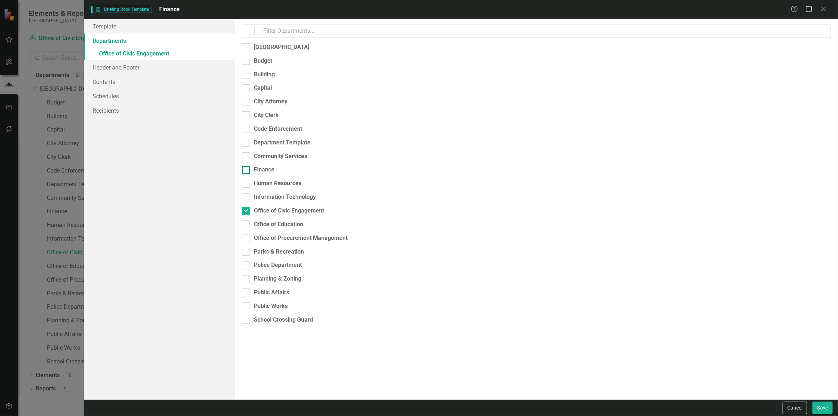
click at [256, 166] on div "Finance" at bounding box center [264, 170] width 21 height 8
click at [247, 166] on input "Finance" at bounding box center [244, 168] width 5 height 5
checkbox input "true"
click at [251, 207] on div "Office of Civic Engagement" at bounding box center [536, 211] width 588 height 8
click at [247, 207] on input "Office of Civic Engagement" at bounding box center [244, 209] width 5 height 5
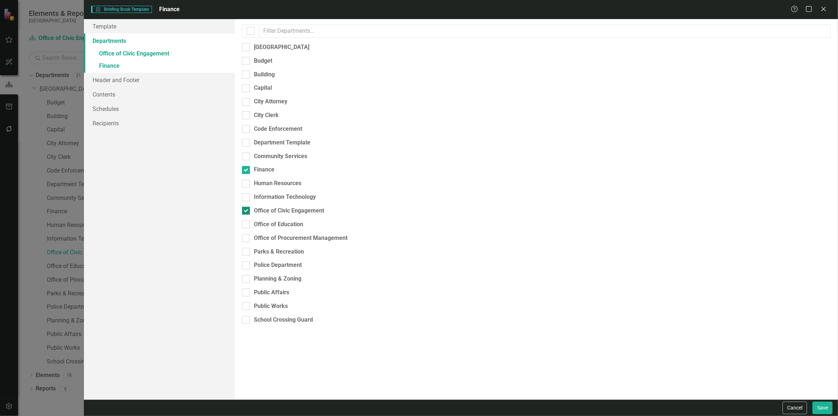
checkbox input "false"
click at [173, 54] on link "» Finance" at bounding box center [159, 54] width 151 height 13
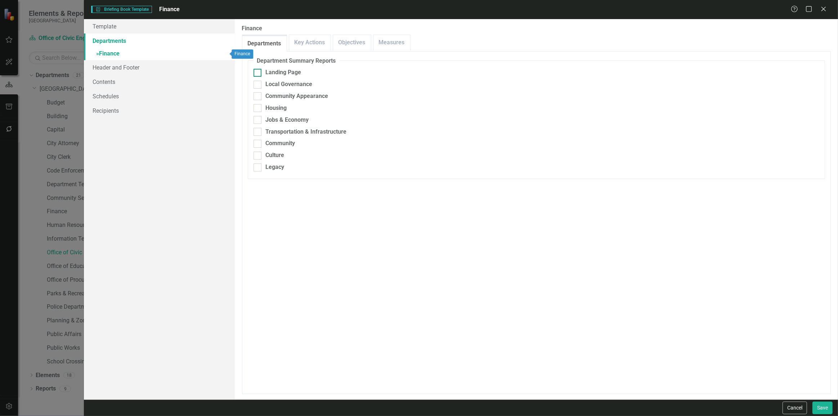
click at [262, 71] on div "Landing Page" at bounding box center [535, 72] width 565 height 8
click at [258, 71] on input "Landing Page" at bounding box center [255, 71] width 5 height 5
checkbox input "true"
click at [261, 92] on div at bounding box center [257, 96] width 8 height 8
click at [258, 92] on input "Community Appearance" at bounding box center [255, 94] width 5 height 5
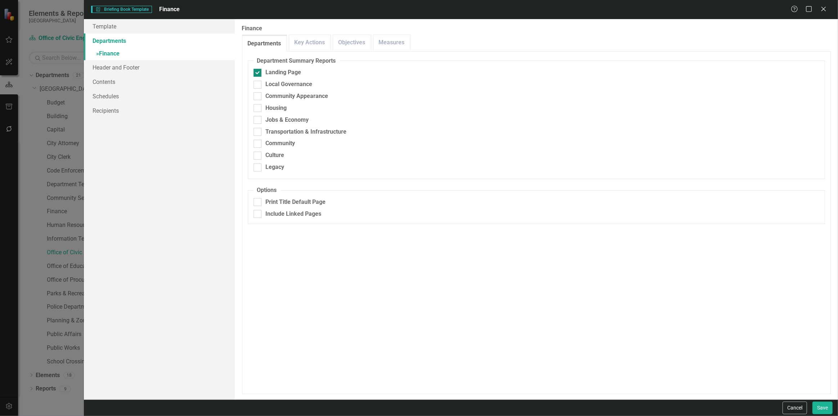
checkbox input "true"
click at [260, 85] on div at bounding box center [257, 85] width 8 height 8
click at [258, 85] on input "Local Governance" at bounding box center [255, 83] width 5 height 5
checkbox input "true"
drag, startPoint x: 259, startPoint y: 102, endPoint x: 258, endPoint y: 116, distance: 13.7
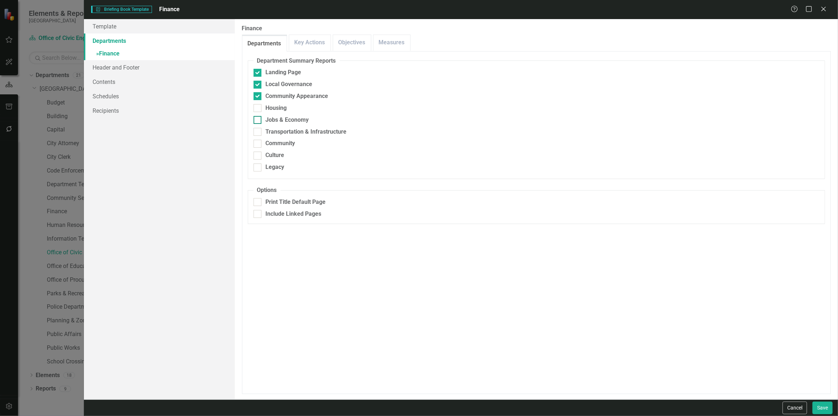
click at [259, 103] on fieldset "Department Summary Reports Landing Page Local Governance Community Appearance H…" at bounding box center [536, 118] width 577 height 122
drag, startPoint x: 257, startPoint y: 110, endPoint x: 261, endPoint y: 119, distance: 10.2
click at [259, 110] on div at bounding box center [257, 108] width 8 height 8
click at [258, 109] on input "Housing" at bounding box center [255, 106] width 5 height 5
checkbox input "true"
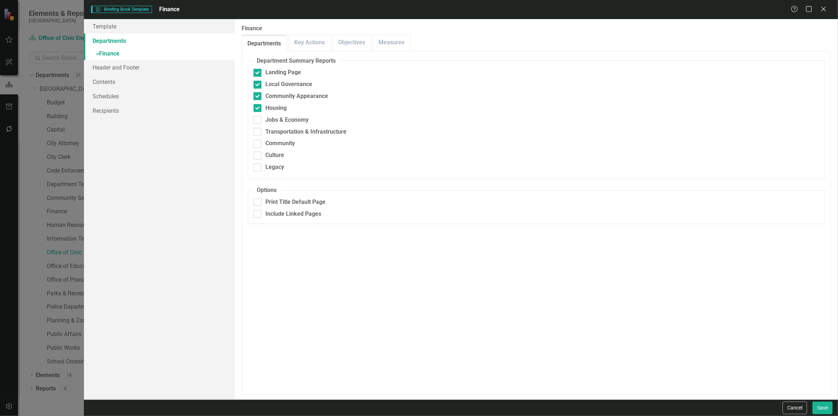
click at [262, 123] on div "Jobs & Economy" at bounding box center [535, 120] width 565 height 8
click at [258, 121] on input "Jobs & Economy" at bounding box center [255, 118] width 5 height 5
checkbox input "true"
click at [262, 135] on div "Transportation & Infrastructure" at bounding box center [535, 132] width 565 height 8
click at [258, 132] on input "Transportation & Infrastructure" at bounding box center [255, 130] width 5 height 5
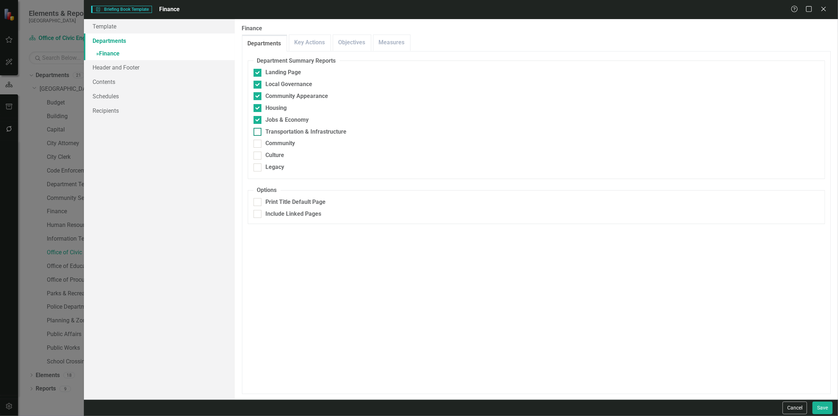
checkbox input "true"
click at [263, 149] on fieldset "Department Summary Reports Landing Page Local Governance Community Appearance H…" at bounding box center [536, 118] width 577 height 122
click at [260, 145] on div at bounding box center [257, 144] width 8 height 8
click at [258, 144] on input "Community" at bounding box center [255, 142] width 5 height 5
checkbox input "true"
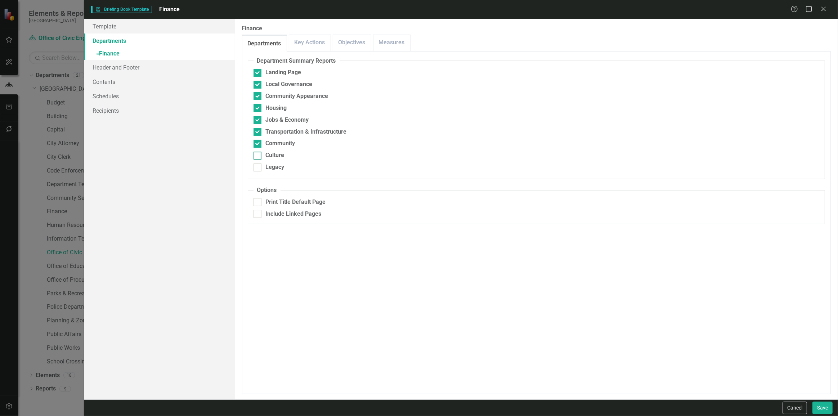
click at [259, 156] on div at bounding box center [257, 156] width 8 height 8
click at [258, 156] on input "Culture" at bounding box center [255, 154] width 5 height 5
checkbox input "true"
click at [260, 166] on div at bounding box center [257, 167] width 8 height 8
click at [258, 166] on input "Legacy" at bounding box center [255, 165] width 5 height 5
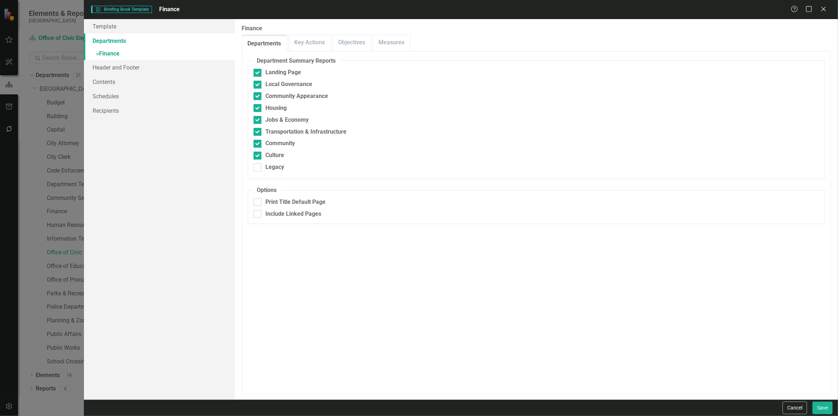
checkbox input "true"
click at [826, 410] on button "Save" at bounding box center [822, 407] width 20 height 13
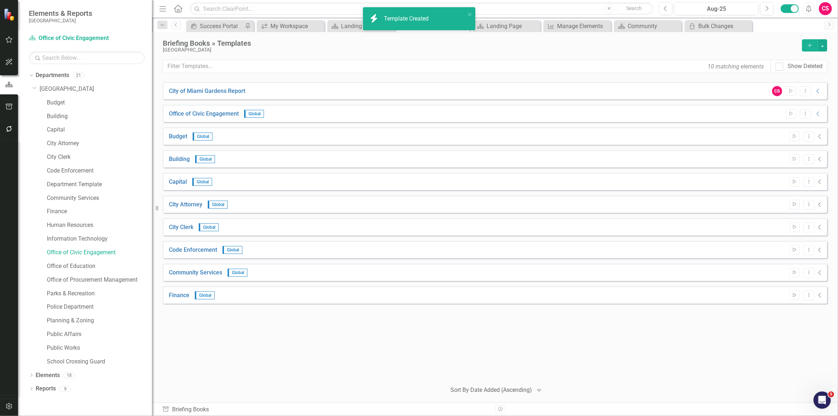
click at [811, 43] on icon "Add" at bounding box center [809, 45] width 6 height 5
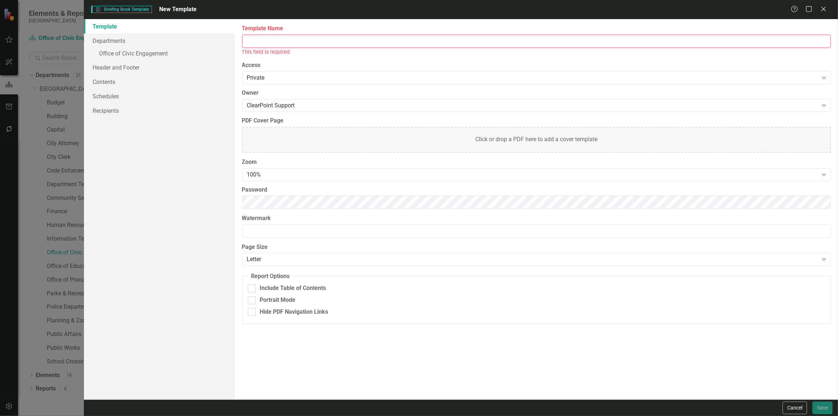
click at [284, 43] on input "Template Name" at bounding box center [536, 41] width 588 height 13
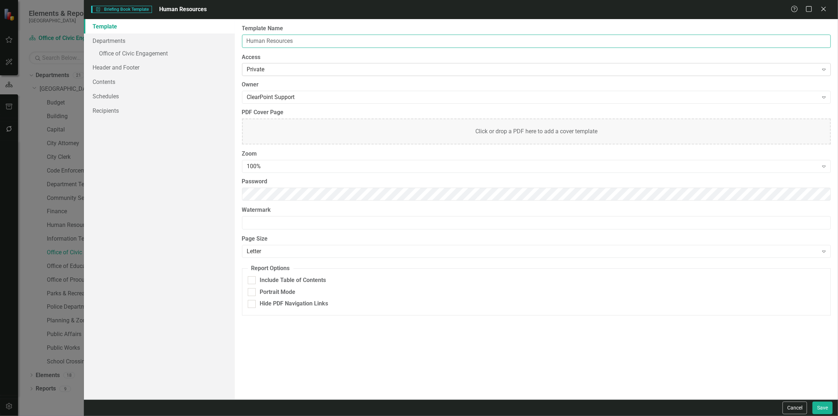
type input "Human Resources"
click at [260, 71] on div "Private" at bounding box center [532, 70] width 571 height 8
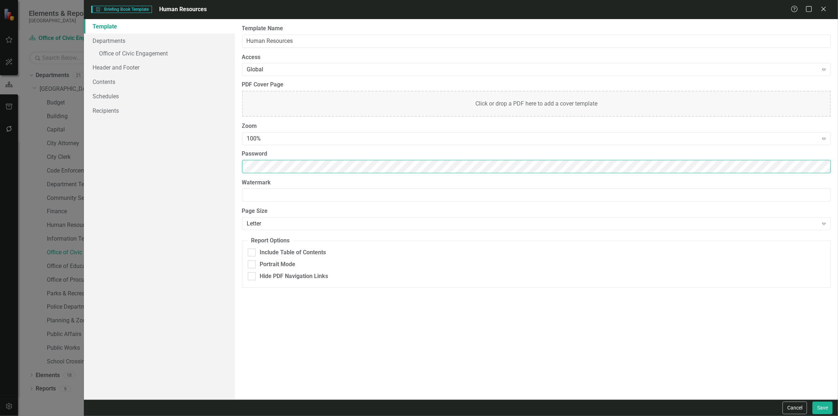
click at [200, 166] on div "Template Departments » Office of Civic Engagement Header and Footer Contents Sc…" at bounding box center [461, 209] width 754 height 380
click at [250, 140] on div "100%" at bounding box center [532, 139] width 571 height 8
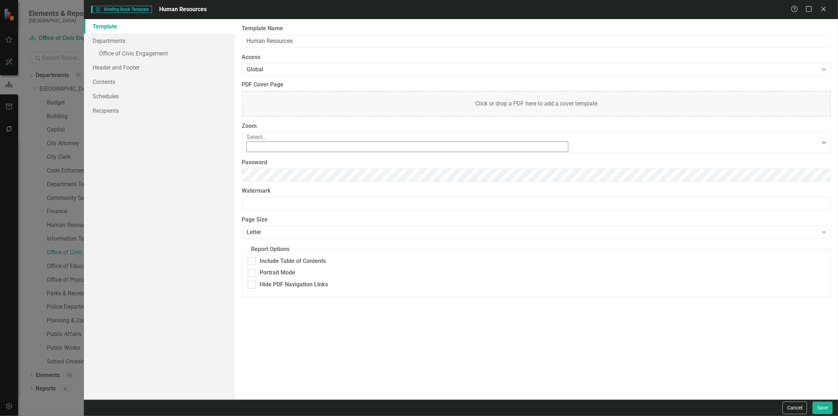
click at [256, 140] on div "95%" at bounding box center [532, 139] width 571 height 8
click at [255, 415] on div "90%" at bounding box center [420, 423] width 826 height 8
click at [169, 42] on link "Departments" at bounding box center [159, 40] width 151 height 14
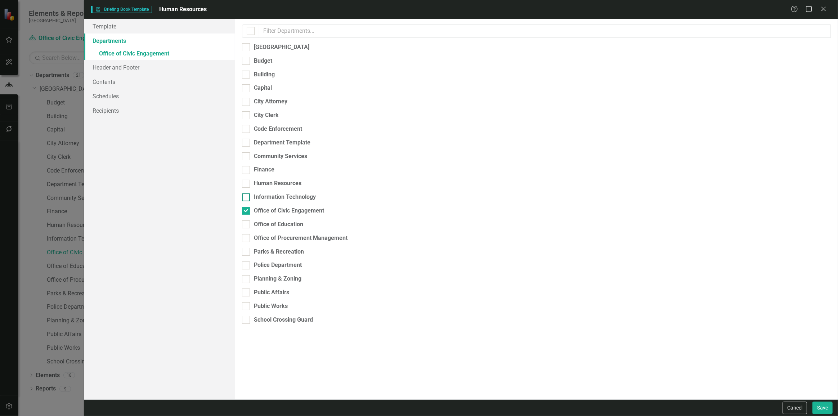
drag, startPoint x: 264, startPoint y: 193, endPoint x: 264, endPoint y: 189, distance: 3.6
click at [264, 207] on div "Office of Civic Engagement" at bounding box center [289, 211] width 70 height 8
click at [247, 207] on input "Office of Civic Engagement" at bounding box center [244, 209] width 5 height 5
checkbox input "false"
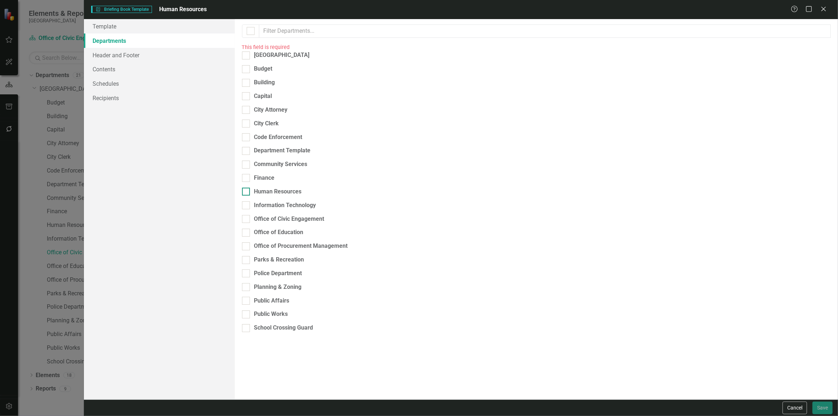
click at [263, 188] on div "Human Resources" at bounding box center [278, 192] width 48 height 8
click at [247, 188] on input "Human Resources" at bounding box center [244, 190] width 5 height 5
checkbox input "true"
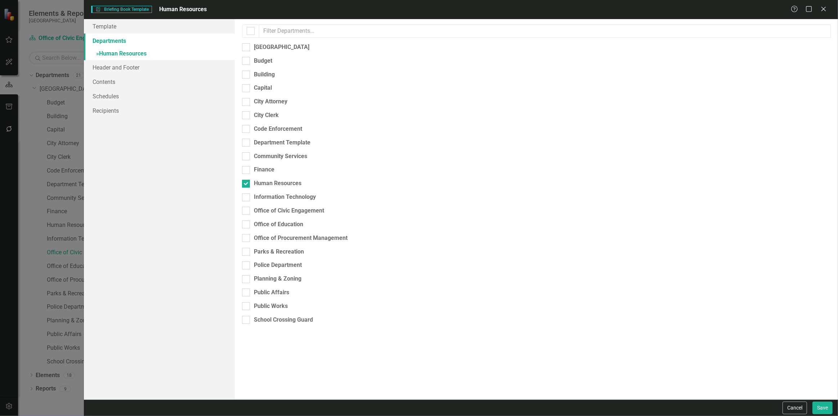
click at [144, 50] on link "» Human Resources" at bounding box center [159, 54] width 151 height 13
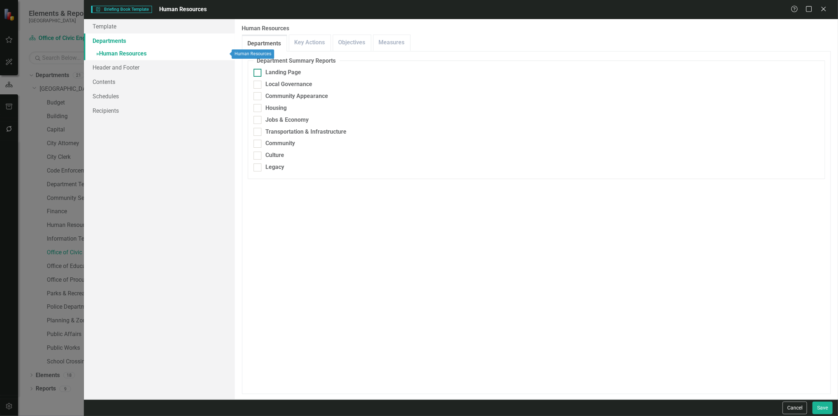
click at [261, 69] on div at bounding box center [257, 73] width 8 height 8
click at [258, 69] on input "Landing Page" at bounding box center [255, 71] width 5 height 5
checkbox input "true"
click at [262, 87] on div "Local Governance" at bounding box center [535, 84] width 565 height 8
click at [258, 85] on input "Local Governance" at bounding box center [255, 83] width 5 height 5
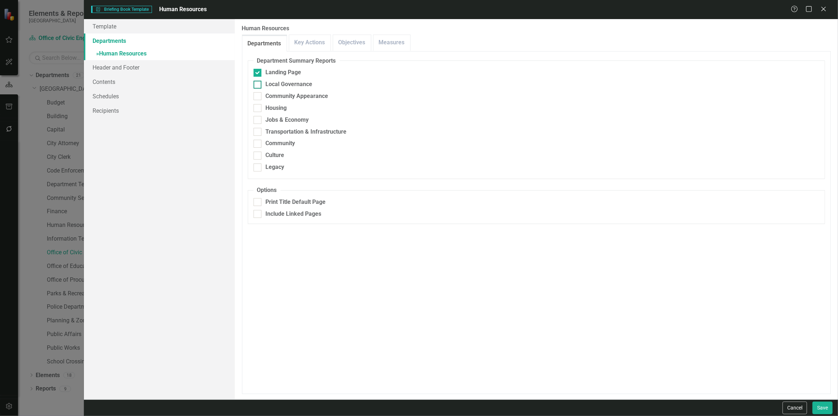
checkbox input "true"
click at [264, 99] on div "Community Appearance" at bounding box center [535, 96] width 565 height 8
click at [258, 97] on input "Community Appearance" at bounding box center [255, 94] width 5 height 5
checkbox input "true"
click at [264, 111] on div "Housing" at bounding box center [535, 108] width 565 height 8
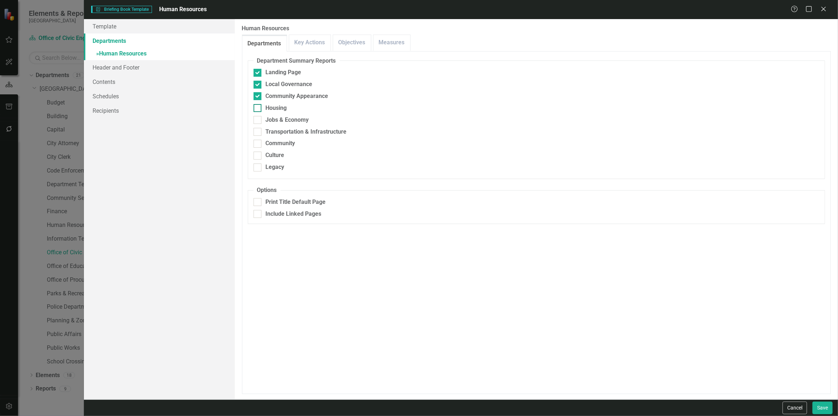
click at [258, 109] on input "Housing" at bounding box center [255, 106] width 5 height 5
checkbox input "true"
click at [267, 122] on div "Jobs & Economy" at bounding box center [287, 120] width 43 height 8
click at [258, 121] on input "Jobs & Economy" at bounding box center [255, 118] width 5 height 5
checkbox input "true"
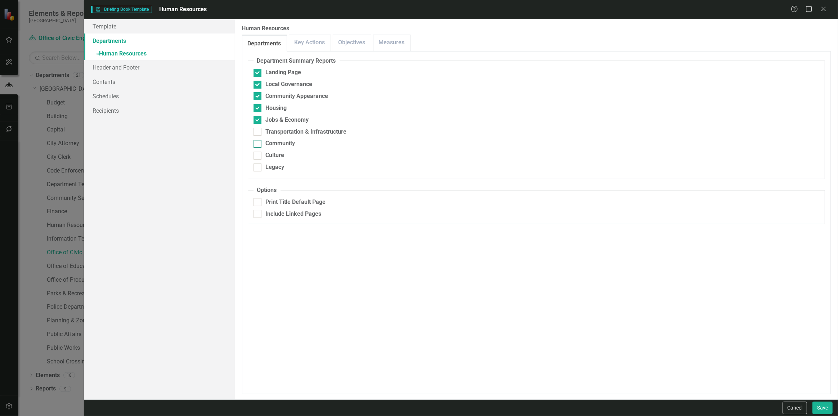
drag, startPoint x: 265, startPoint y: 132, endPoint x: 265, endPoint y: 140, distance: 8.3
click at [266, 132] on div "Transportation & Infrastructure" at bounding box center [306, 132] width 81 height 8
click at [258, 132] on input "Transportation & Infrastructure" at bounding box center [255, 130] width 5 height 5
checkbox input "true"
click at [266, 141] on div "Community" at bounding box center [535, 143] width 565 height 8
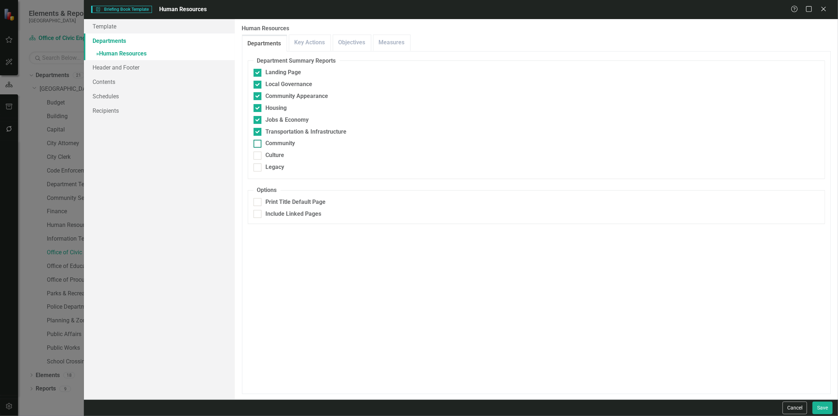
click at [258, 141] on input "Community" at bounding box center [255, 142] width 5 height 5
checkbox input "true"
click at [271, 152] on div "Culture" at bounding box center [275, 155] width 19 height 8
click at [258, 152] on input "Culture" at bounding box center [255, 154] width 5 height 5
checkbox input "true"
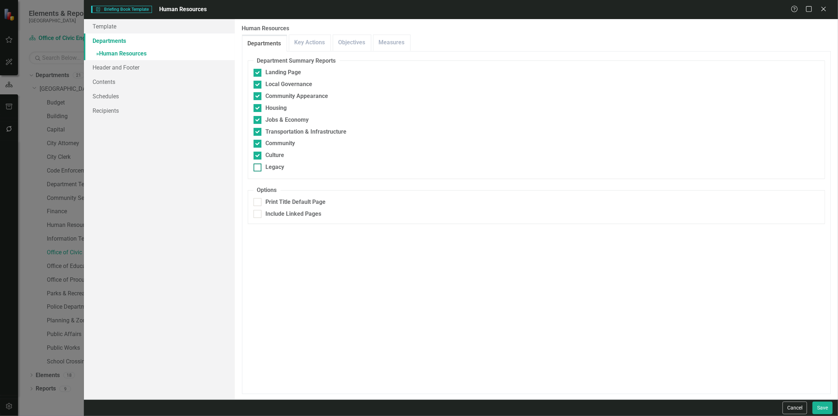
drag, startPoint x: 265, startPoint y: 167, endPoint x: 285, endPoint y: 169, distance: 20.6
click at [270, 167] on div "Legacy" at bounding box center [535, 167] width 565 height 8
drag, startPoint x: 277, startPoint y: 168, endPoint x: 496, endPoint y: 224, distance: 226.0
click at [280, 169] on div "Legacy" at bounding box center [275, 167] width 19 height 8
click at [257, 170] on div at bounding box center [257, 167] width 8 height 8
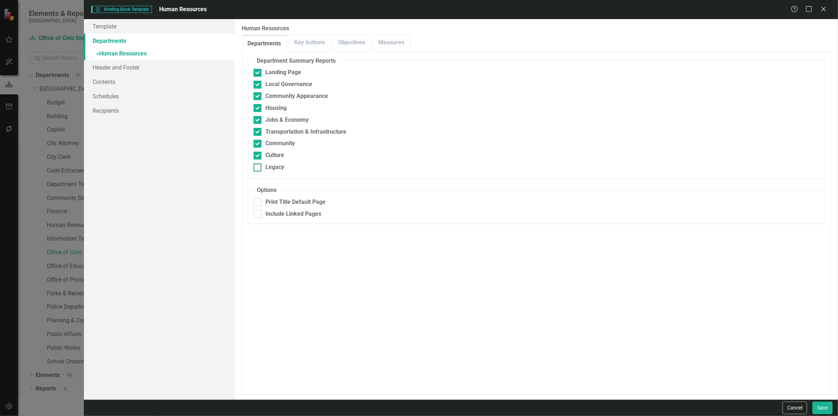
click at [257, 168] on input "Legacy" at bounding box center [255, 165] width 5 height 5
checkbox input "true"
click at [825, 408] on button "Save" at bounding box center [822, 407] width 20 height 13
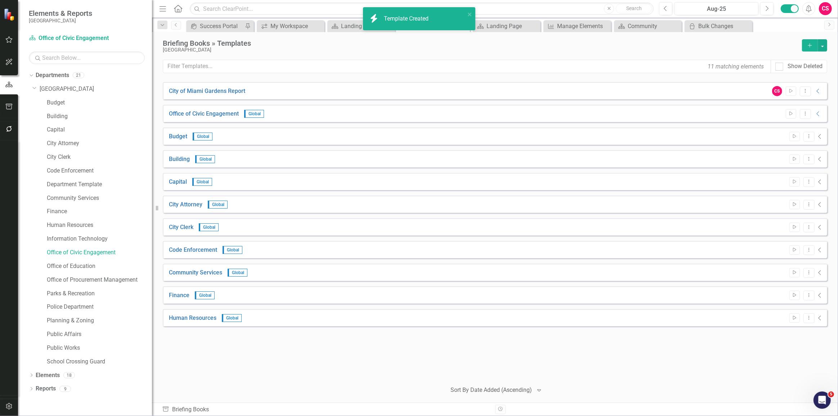
click at [806, 52] on div "Briefing Books » Templates [GEOGRAPHIC_DATA] Add" at bounding box center [495, 45] width 664 height 13
click at [806, 49] on button "Add" at bounding box center [810, 45] width 16 height 12
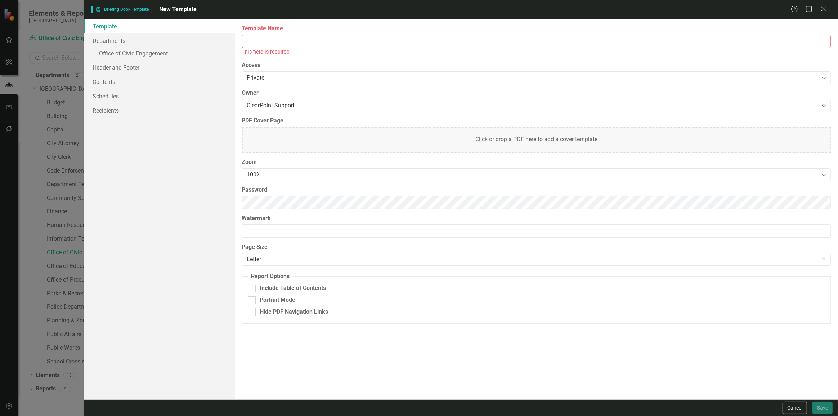
click at [402, 40] on input "Template Name" at bounding box center [536, 41] width 588 height 13
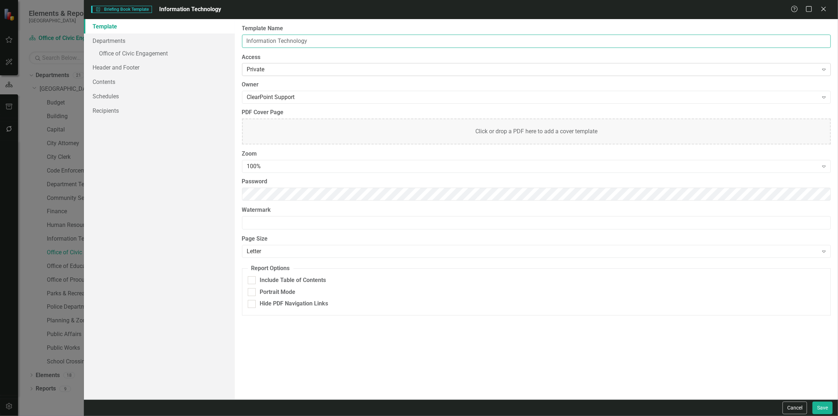
type input "Information Technology"
click at [253, 66] on div "Private" at bounding box center [532, 70] width 571 height 8
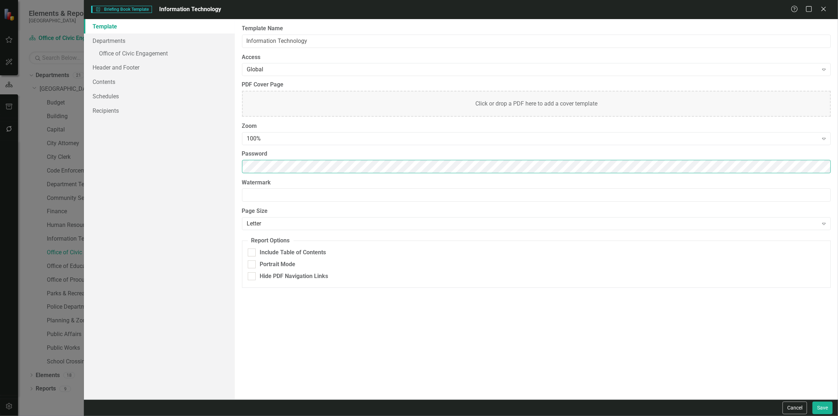
click at [199, 166] on div "Template Departments » Office of Civic Engagement Header and Footer Contents Sc…" at bounding box center [461, 209] width 754 height 380
click at [249, 142] on div "100%" at bounding box center [532, 139] width 571 height 8
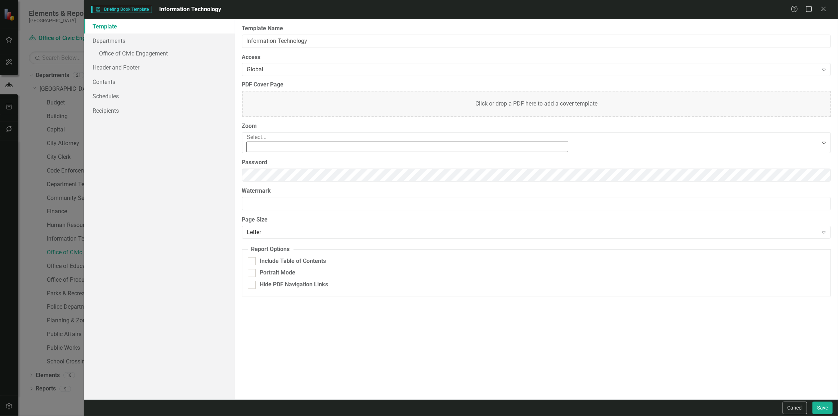
click at [254, 415] on div "90%" at bounding box center [419, 423] width 838 height 12
click at [163, 42] on link "Departments" at bounding box center [159, 40] width 151 height 14
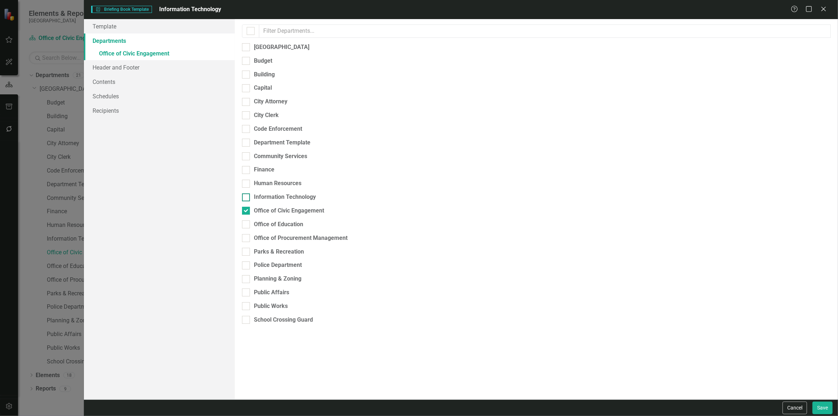
click at [263, 207] on div "Office of Civic Engagement" at bounding box center [289, 211] width 70 height 8
click at [247, 207] on input "Office of Civic Engagement" at bounding box center [244, 209] width 5 height 5
checkbox input "false"
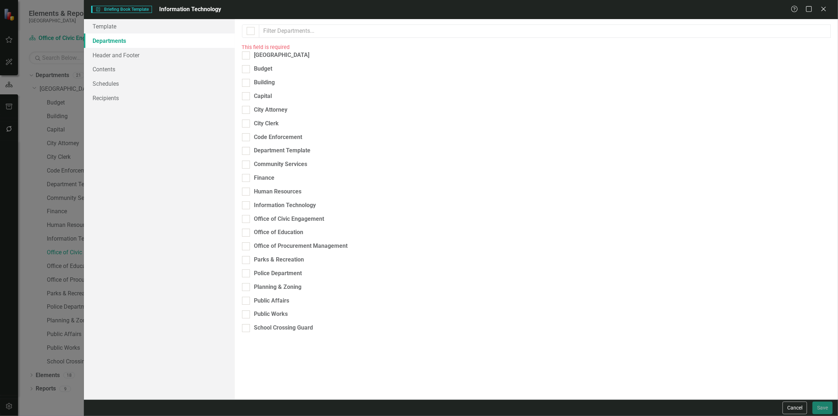
click at [262, 187] on div "Please select the scorecards you would like to include below. Once you select t…" at bounding box center [536, 209] width 603 height 380
click at [261, 201] on div "Information Technology" at bounding box center [285, 205] width 62 height 8
click at [247, 201] on input "Information Technology" at bounding box center [244, 203] width 5 height 5
checkbox input "true"
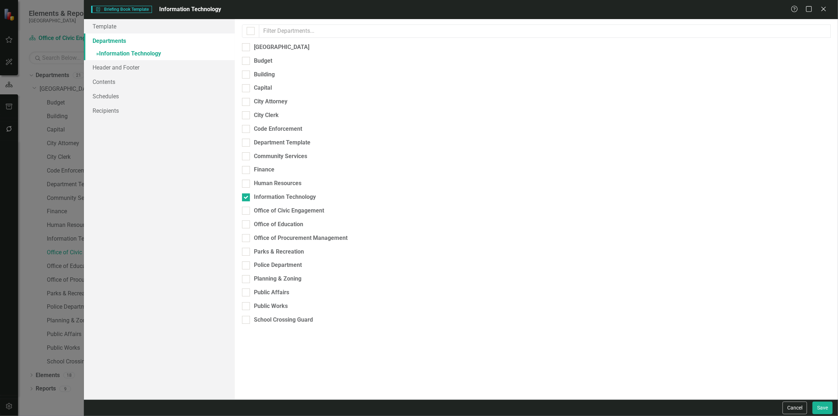
click at [179, 54] on link "» Information Technology" at bounding box center [159, 54] width 151 height 13
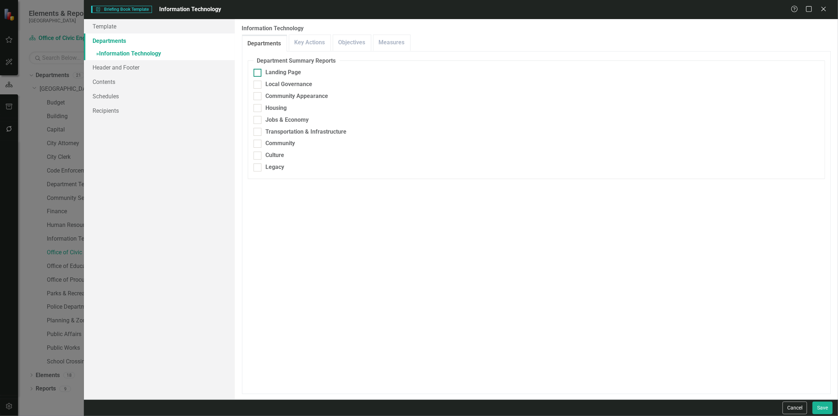
click at [263, 72] on div "Landing Page" at bounding box center [535, 72] width 565 height 8
click at [258, 72] on input "Landing Page" at bounding box center [255, 71] width 5 height 5
checkbox input "true"
click at [262, 87] on div "Local Governance" at bounding box center [535, 84] width 565 height 8
click at [258, 85] on input "Local Governance" at bounding box center [255, 83] width 5 height 5
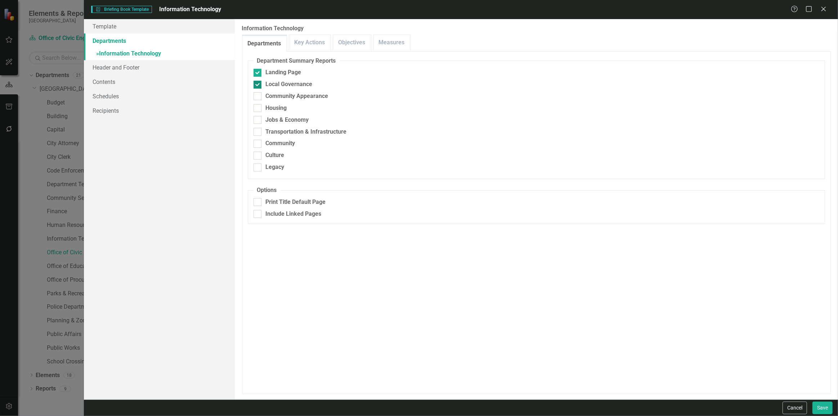
checkbox input "true"
click at [262, 100] on div "Community Appearance" at bounding box center [535, 96] width 565 height 8
click at [258, 97] on input "Community Appearance" at bounding box center [255, 94] width 5 height 5
checkbox input "true"
drag, startPoint x: 259, startPoint y: 110, endPoint x: 259, endPoint y: 122, distance: 11.9
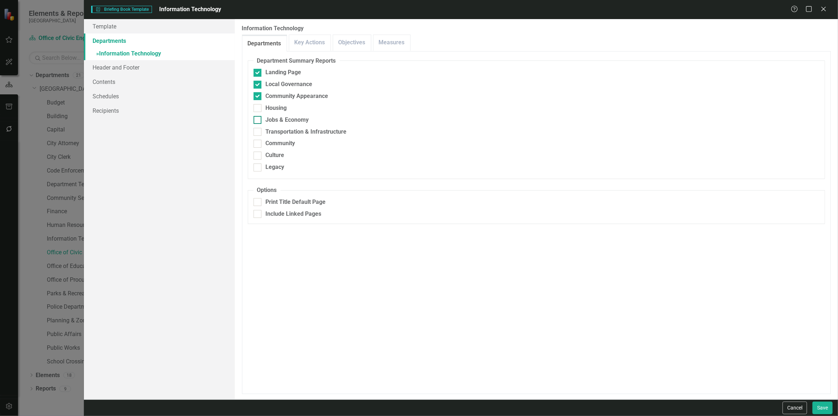
click at [259, 110] on div at bounding box center [257, 108] width 8 height 8
click at [258, 109] on input "Housing" at bounding box center [255, 106] width 5 height 5
checkbox input "true"
click at [259, 125] on fieldset "Department Summary Reports Landing Page Local Governance Community Appearance H…" at bounding box center [536, 118] width 577 height 122
click at [259, 135] on div at bounding box center [257, 132] width 8 height 8
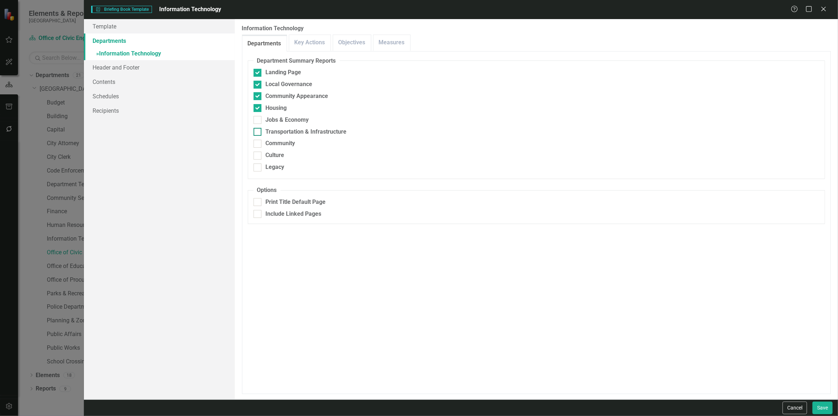
click at [258, 132] on input "Transportation & Infrastructure" at bounding box center [255, 130] width 5 height 5
checkbox input "true"
click at [256, 119] on input "Jobs & Economy" at bounding box center [255, 118] width 5 height 5
checkbox input "true"
click at [256, 146] on div at bounding box center [257, 144] width 8 height 8
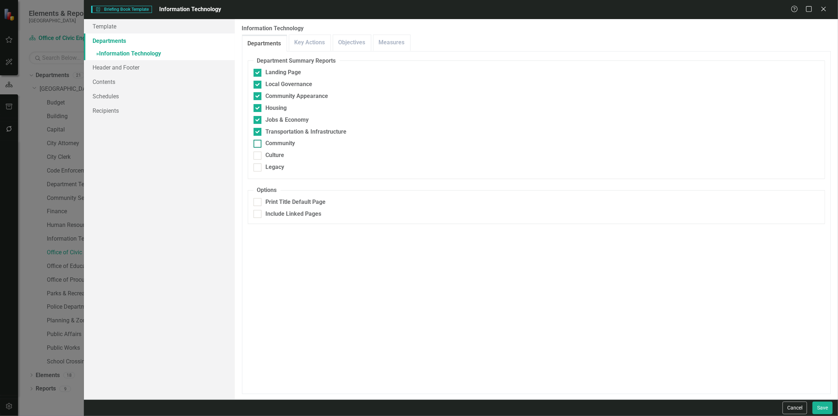
click at [256, 144] on input "Community" at bounding box center [255, 142] width 5 height 5
checkbox input "true"
drag, startPoint x: 256, startPoint y: 158, endPoint x: 258, endPoint y: 168, distance: 10.0
click at [256, 158] on div at bounding box center [257, 156] width 8 height 8
click at [256, 156] on input "Culture" at bounding box center [255, 154] width 5 height 5
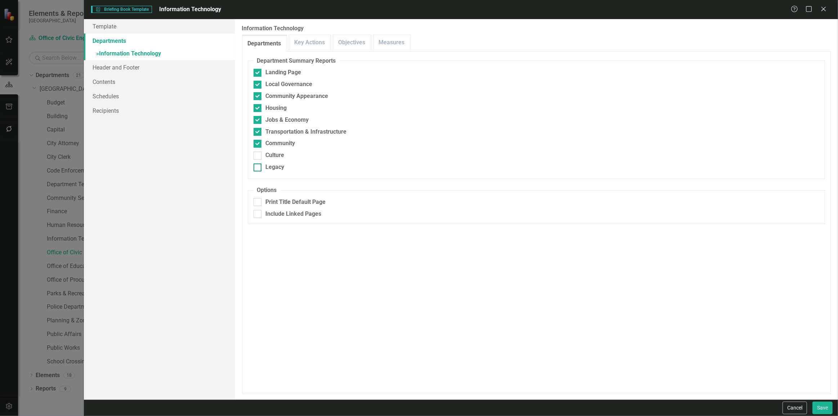
checkbox input "true"
click at [258, 170] on div at bounding box center [257, 167] width 8 height 8
click at [258, 168] on input "Legacy" at bounding box center [255, 165] width 5 height 5
checkbox input "true"
click at [826, 408] on button "Save" at bounding box center [822, 407] width 20 height 13
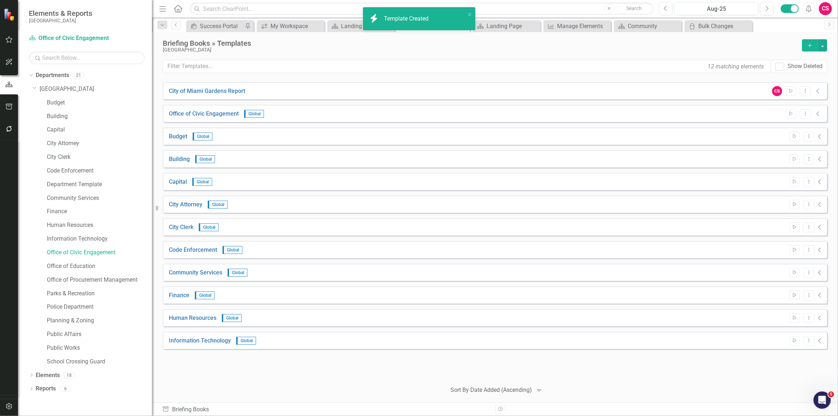
click at [811, 47] on icon "Add" at bounding box center [809, 45] width 6 height 5
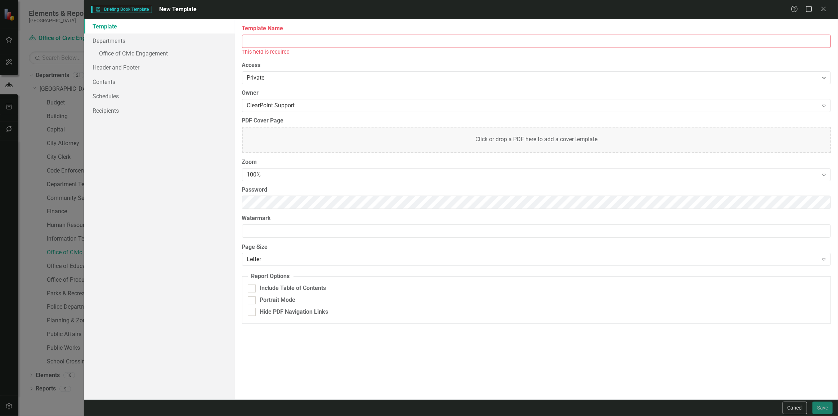
click at [289, 41] on input "Template Name" at bounding box center [536, 41] width 588 height 13
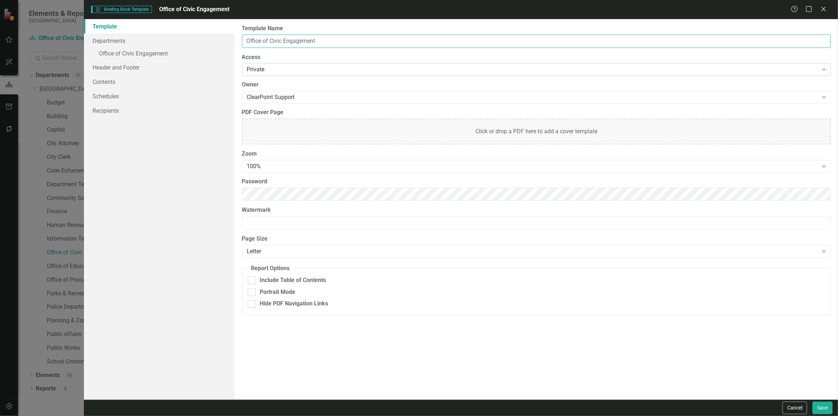
type input "Office of Civic Engagement"
click at [263, 73] on div "Private" at bounding box center [532, 70] width 571 height 8
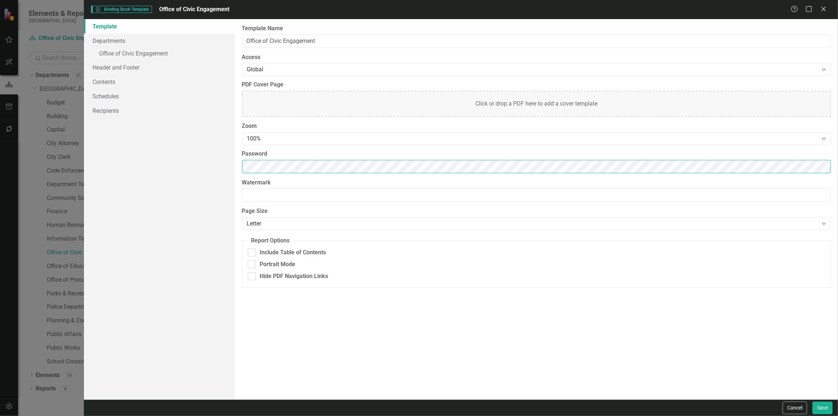
click at [213, 170] on div "Template Departments » Office of Civic Engagement Header and Footer Contents Sc…" at bounding box center [461, 209] width 754 height 380
click at [284, 141] on div "100%" at bounding box center [532, 139] width 571 height 8
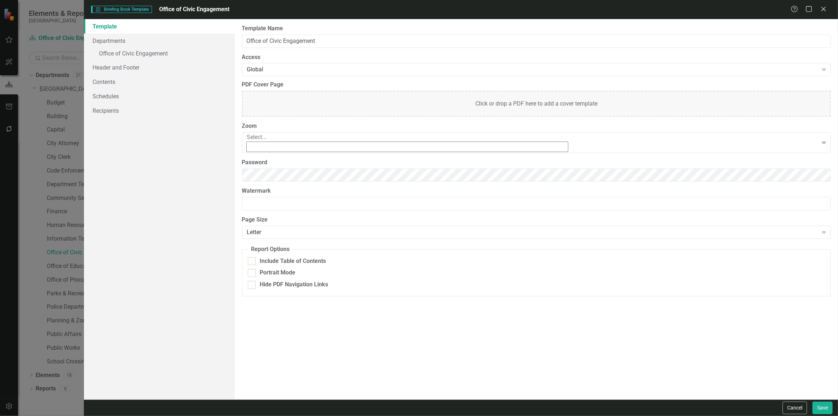
click at [269, 415] on div "90%" at bounding box center [420, 423] width 826 height 8
click at [179, 43] on link "Departments" at bounding box center [159, 40] width 151 height 14
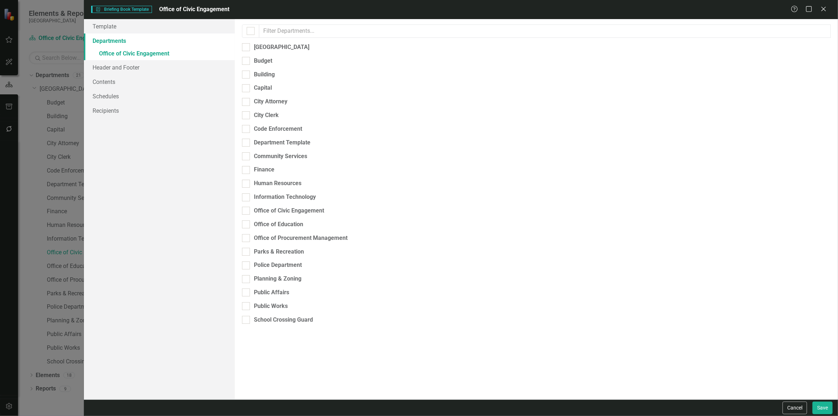
checkbox input "true"
checkbox input "false"
click at [158, 54] on link "» Office of Civic Engagement" at bounding box center [159, 54] width 151 height 13
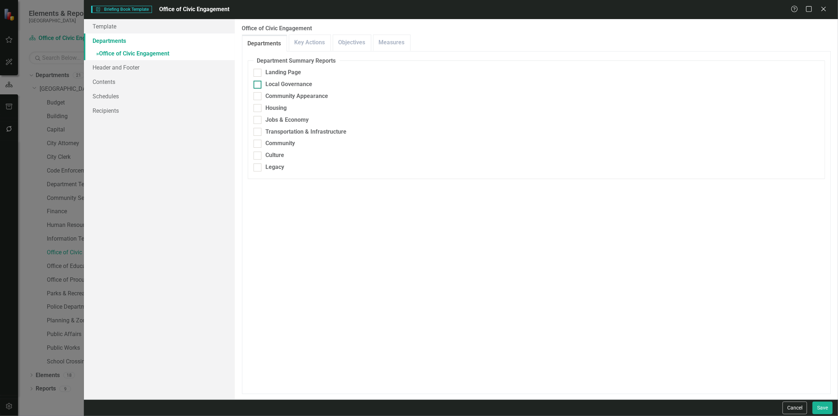
drag, startPoint x: 270, startPoint y: 69, endPoint x: 272, endPoint y: 82, distance: 12.6
click at [270, 69] on div "Landing Page" at bounding box center [284, 72] width 36 height 8
click at [258, 69] on input "Landing Page" at bounding box center [255, 71] width 5 height 5
checkbox input "true"
click at [273, 82] on div "Local Governance" at bounding box center [289, 84] width 47 height 8
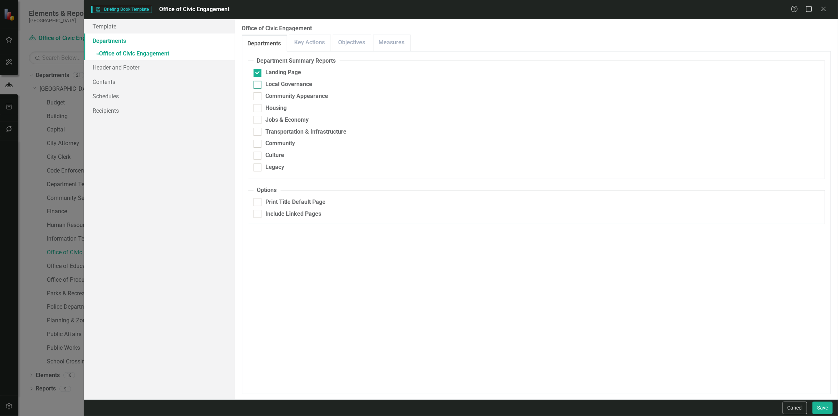
click at [258, 82] on input "Local Governance" at bounding box center [255, 83] width 5 height 5
checkbox input "true"
click at [270, 95] on div "Community Appearance" at bounding box center [297, 96] width 63 height 8
click at [258, 95] on input "Community Appearance" at bounding box center [255, 94] width 5 height 5
checkbox input "true"
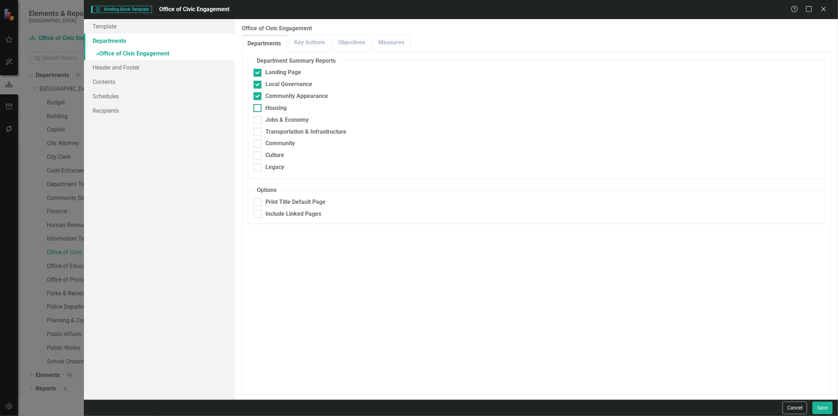
click at [267, 105] on div "Housing" at bounding box center [276, 108] width 21 height 8
click at [258, 105] on input "Housing" at bounding box center [255, 106] width 5 height 5
checkbox input "true"
drag, startPoint x: 266, startPoint y: 119, endPoint x: 266, endPoint y: 130, distance: 11.5
click at [266, 119] on div "Jobs & Economy" at bounding box center [287, 120] width 43 height 8
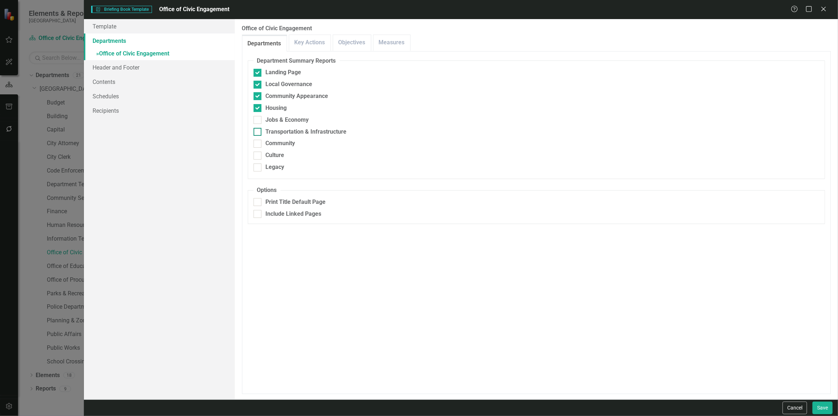
click at [258, 119] on input "Jobs & Economy" at bounding box center [255, 118] width 5 height 5
checkbox input "true"
drag, startPoint x: 266, startPoint y: 130, endPoint x: 267, endPoint y: 137, distance: 6.5
click at [266, 132] on div "Transportation & Infrastructure" at bounding box center [306, 132] width 81 height 8
click at [258, 132] on input "Transportation & Infrastructure" at bounding box center [255, 130] width 5 height 5
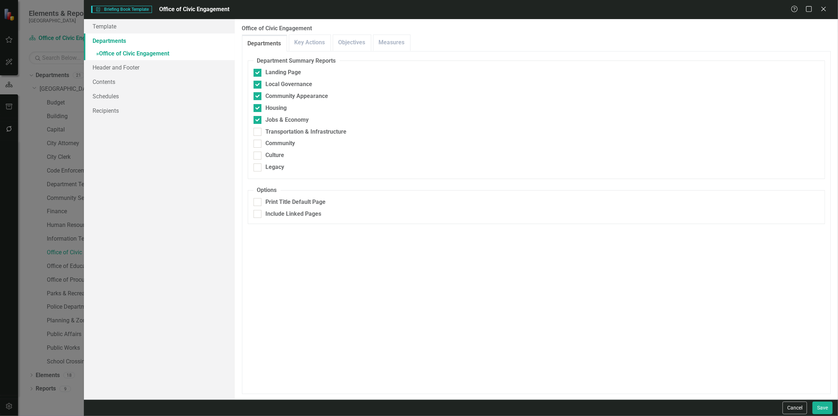
checkbox input "true"
click at [266, 143] on div "Community" at bounding box center [281, 143] width 30 height 8
click at [258, 143] on input "Community" at bounding box center [255, 142] width 5 height 5
checkbox input "true"
drag, startPoint x: 262, startPoint y: 156, endPoint x: 262, endPoint y: 164, distance: 7.6
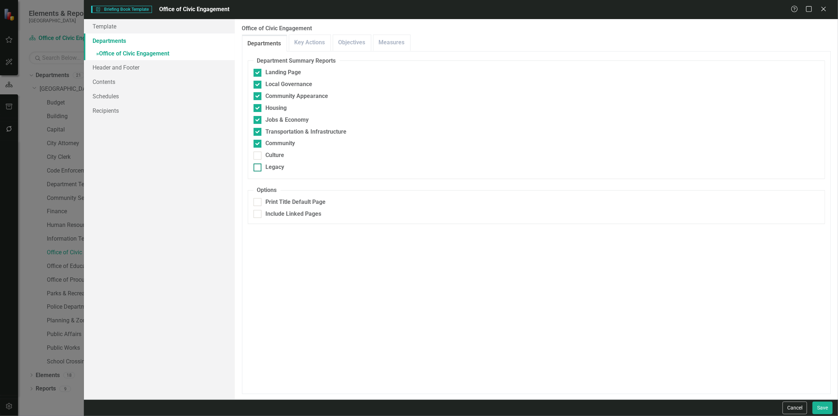
click at [262, 157] on div "Culture" at bounding box center [535, 155] width 565 height 8
click at [258, 156] on input "Culture" at bounding box center [255, 154] width 5 height 5
checkbox input "true"
drag, startPoint x: 261, startPoint y: 168, endPoint x: 318, endPoint y: 186, distance: 60.0
click at [261, 169] on div "Legacy" at bounding box center [535, 167] width 565 height 8
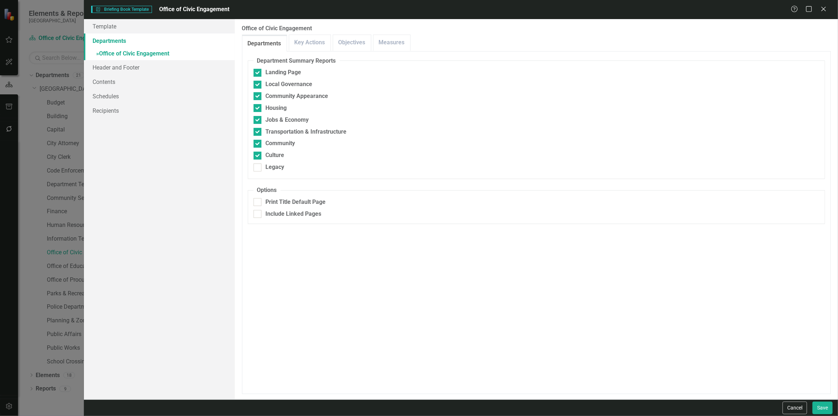
click at [258, 168] on input "Legacy" at bounding box center [255, 165] width 5 height 5
checkbox input "true"
click at [817, 410] on button "Save" at bounding box center [822, 407] width 20 height 13
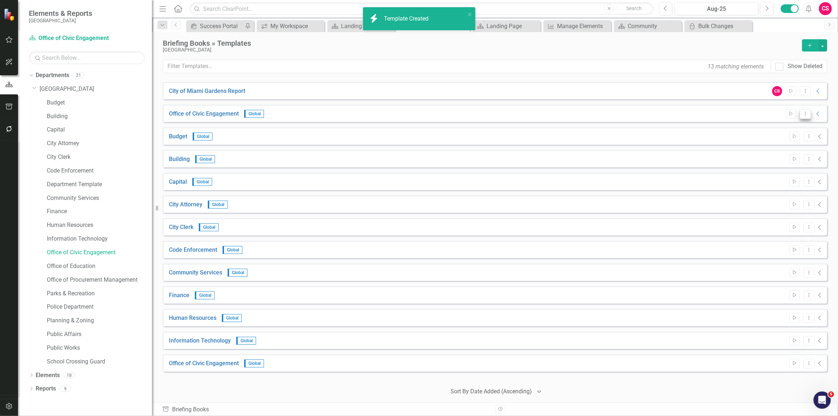
click at [802, 114] on icon "Dropdown Menu" at bounding box center [805, 113] width 6 height 5
click at [766, 183] on link "Trash Delete Template" at bounding box center [771, 178] width 67 height 13
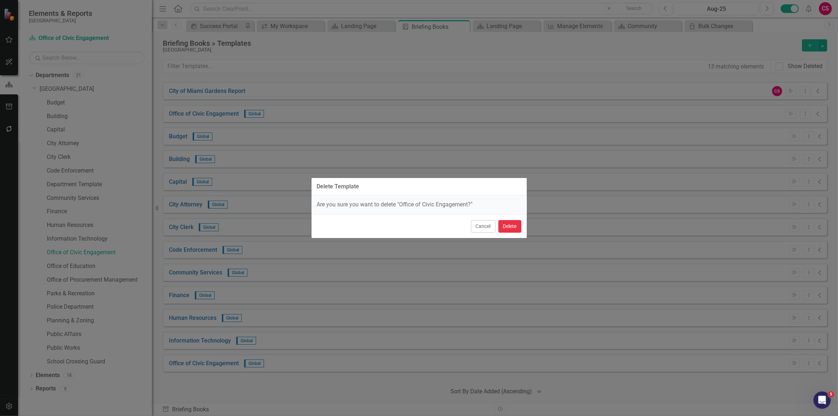
click at [509, 225] on button "Delete" at bounding box center [509, 226] width 23 height 13
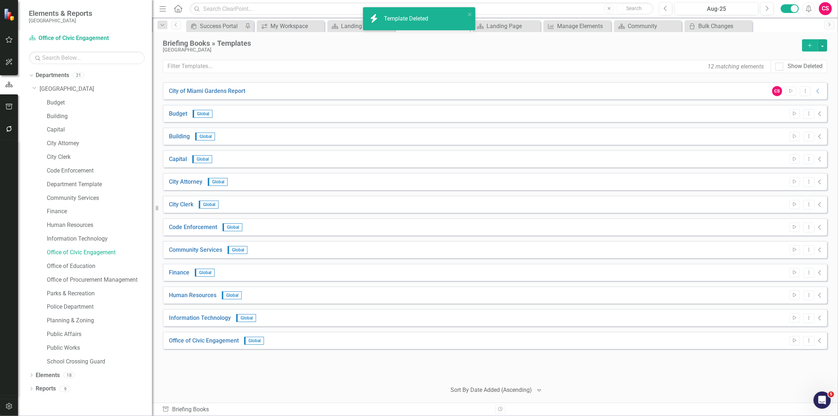
click at [813, 47] on icon "Add" at bounding box center [809, 45] width 6 height 5
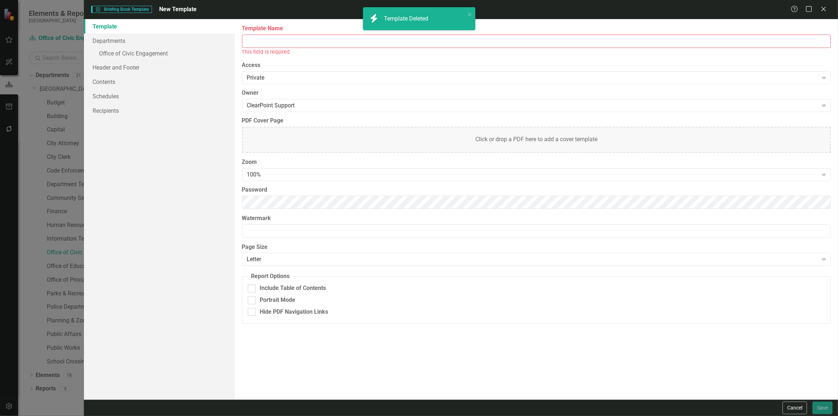
click at [266, 39] on input "Template Name" at bounding box center [536, 41] width 588 height 13
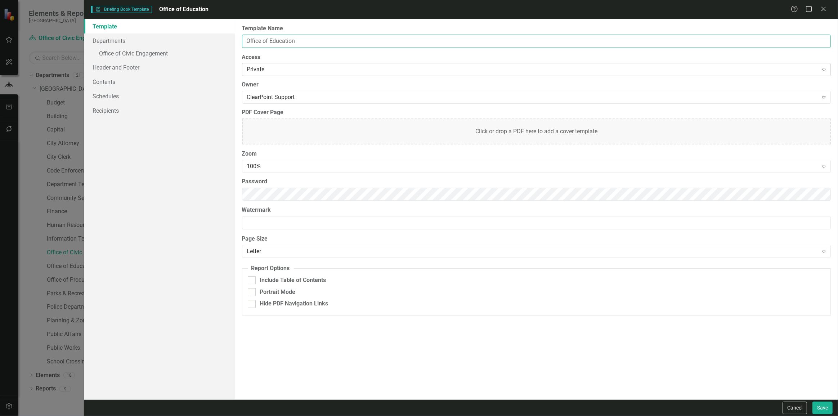
type input "Office of Education"
click at [257, 70] on div "Private" at bounding box center [532, 70] width 571 height 8
drag, startPoint x: 256, startPoint y: 91, endPoint x: 258, endPoint y: 113, distance: 22.1
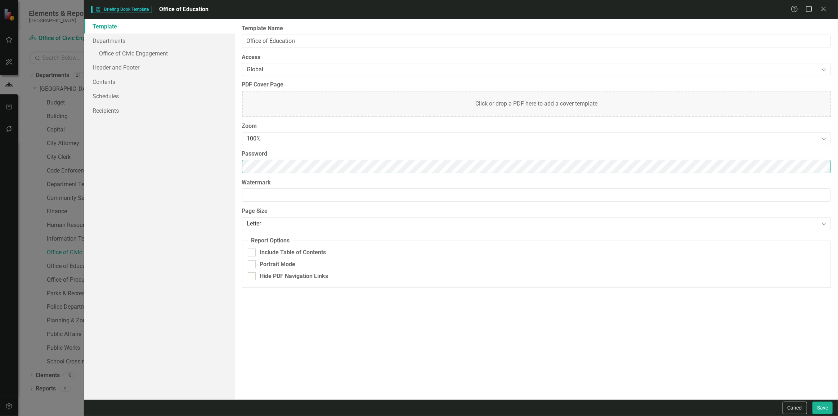
click at [203, 170] on div "Template Departments » Office of Civic Engagement Header and Footer Contents Sc…" at bounding box center [461, 209] width 754 height 380
click at [333, 139] on div "100%" at bounding box center [532, 139] width 571 height 8
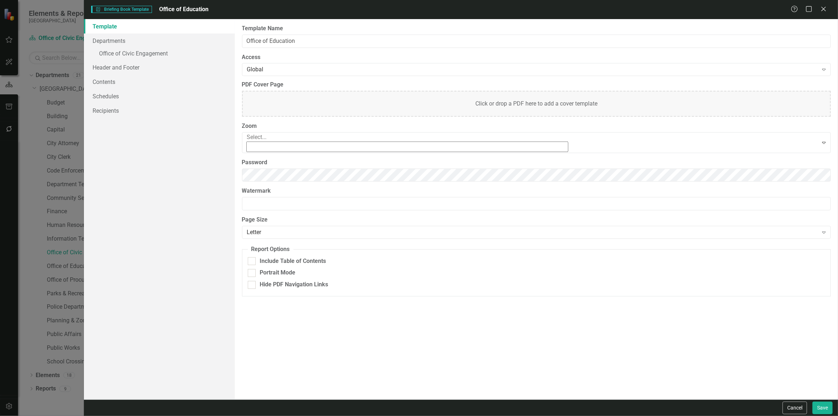
click at [306, 415] on div "90%" at bounding box center [420, 423] width 826 height 8
click at [119, 40] on link "Departments" at bounding box center [159, 40] width 151 height 14
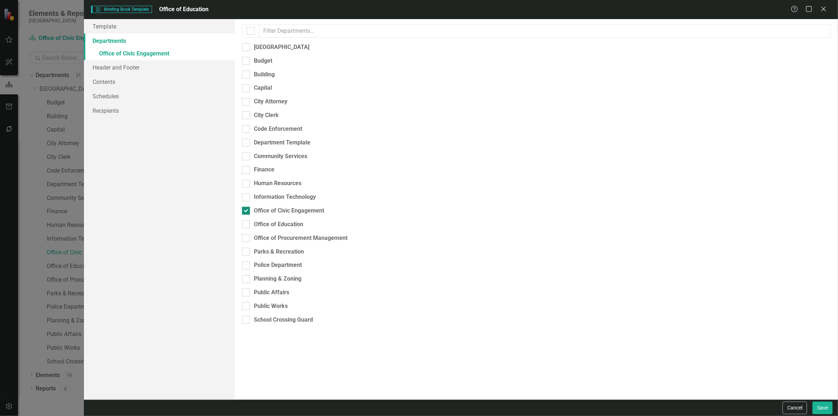
drag, startPoint x: 263, startPoint y: 209, endPoint x: 264, endPoint y: 199, distance: 10.5
click at [263, 220] on div "Office of Education" at bounding box center [278, 224] width 49 height 8
click at [247, 220] on input "Office of Education" at bounding box center [244, 222] width 5 height 5
checkbox input "true"
click at [264, 207] on div "Office of Civic Engagement" at bounding box center [289, 211] width 70 height 8
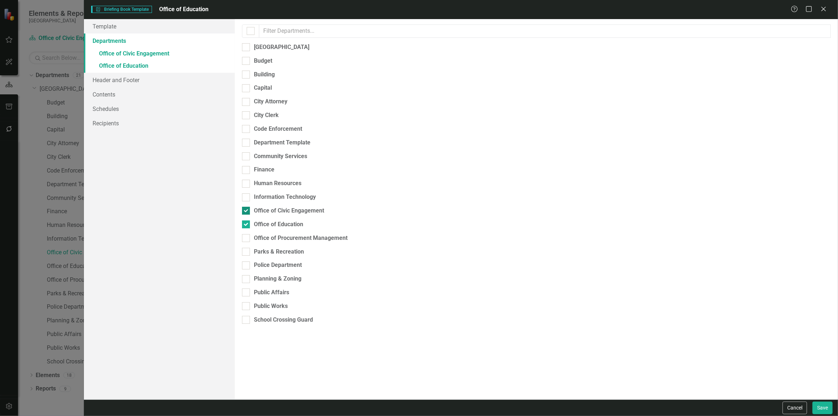
click at [247, 207] on input "Office of Civic Engagement" at bounding box center [244, 209] width 5 height 5
checkbox input "false"
click at [180, 58] on link "» Office of Education" at bounding box center [159, 54] width 151 height 13
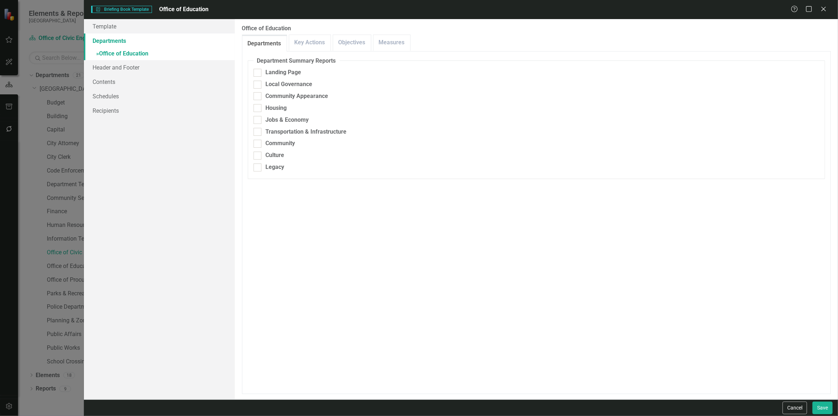
click at [258, 66] on fieldset "Department Summary Reports Landing Page Local Governance Community Appearance H…" at bounding box center [536, 118] width 577 height 122
click at [259, 71] on div at bounding box center [257, 73] width 8 height 8
click at [258, 71] on input "Landing Page" at bounding box center [255, 71] width 5 height 5
checkbox input "true"
drag, startPoint x: 262, startPoint y: 85, endPoint x: 262, endPoint y: 95, distance: 10.1
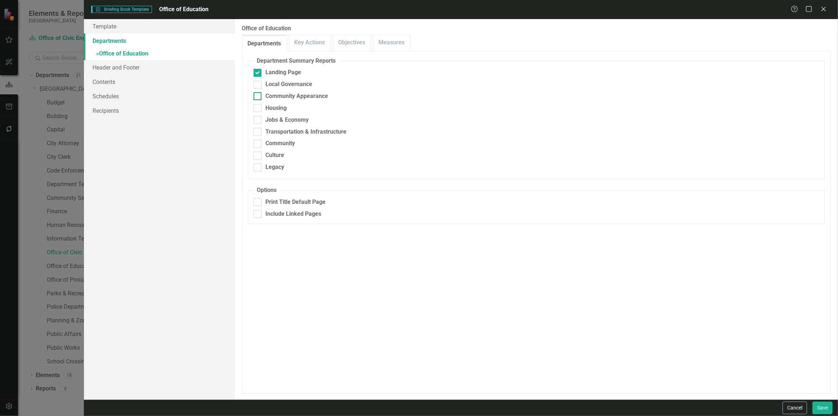
click at [262, 85] on div "Local Governance" at bounding box center [535, 84] width 565 height 8
click at [258, 85] on input "Local Governance" at bounding box center [255, 83] width 5 height 5
checkbox input "true"
click at [261, 96] on div "Community Appearance" at bounding box center [535, 96] width 565 height 8
click at [258, 96] on input "Community Appearance" at bounding box center [255, 94] width 5 height 5
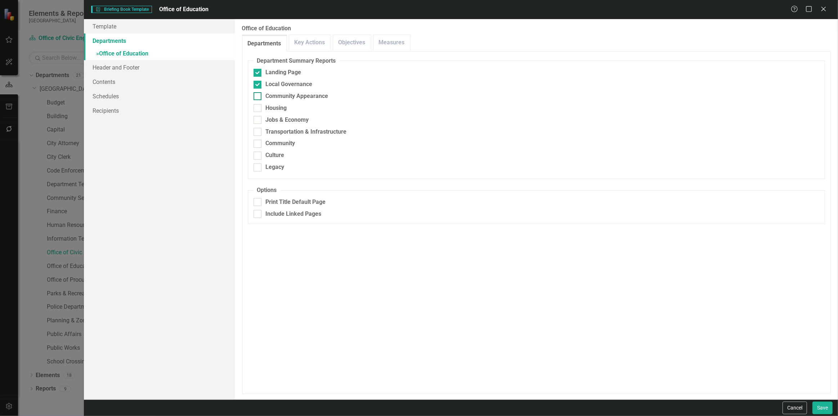
checkbox input "true"
click at [262, 108] on div "Housing" at bounding box center [535, 108] width 565 height 8
click at [258, 108] on input "Housing" at bounding box center [255, 106] width 5 height 5
checkbox input "true"
click at [264, 116] on div "Jobs & Economy" at bounding box center [535, 120] width 565 height 8
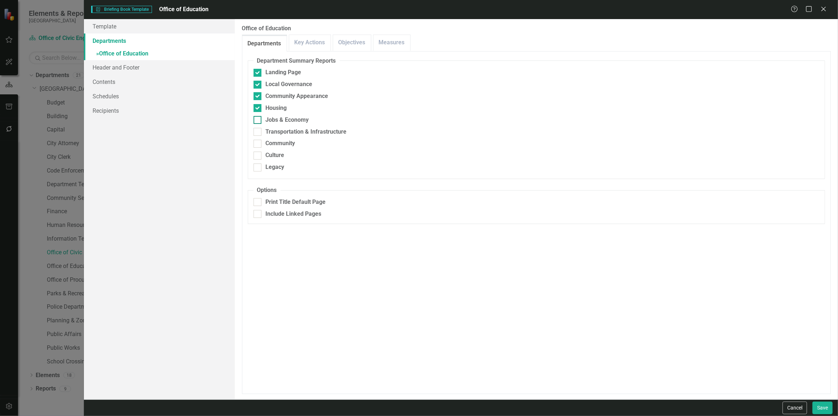
click at [258, 116] on input "Jobs & Economy" at bounding box center [255, 118] width 5 height 5
checkbox input "true"
click at [266, 128] on div "Transportation & Infrastructure" at bounding box center [306, 132] width 81 height 8
click at [258, 128] on input "Transportation & Infrastructure" at bounding box center [255, 130] width 5 height 5
checkbox input "true"
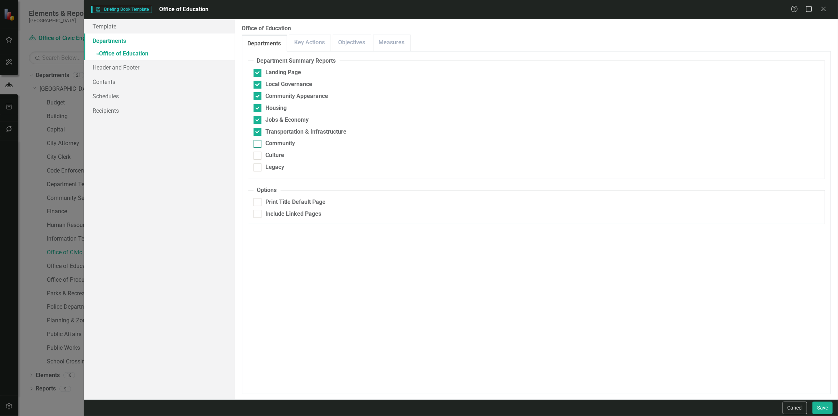
click at [266, 143] on div "Community" at bounding box center [281, 143] width 30 height 8
click at [258, 143] on input "Community" at bounding box center [255, 142] width 5 height 5
checkbox input "true"
click at [266, 156] on div "Culture" at bounding box center [275, 155] width 19 height 8
click at [258, 156] on input "Culture" at bounding box center [255, 154] width 5 height 5
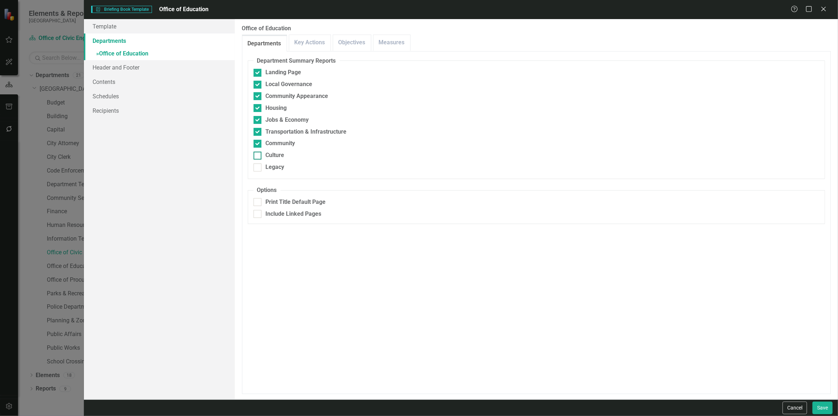
checkbox input "true"
click at [263, 167] on div "Legacy" at bounding box center [535, 167] width 565 height 8
click at [258, 167] on input "Legacy" at bounding box center [255, 165] width 5 height 5
checkbox input "true"
click at [822, 409] on button "Save" at bounding box center [822, 407] width 20 height 13
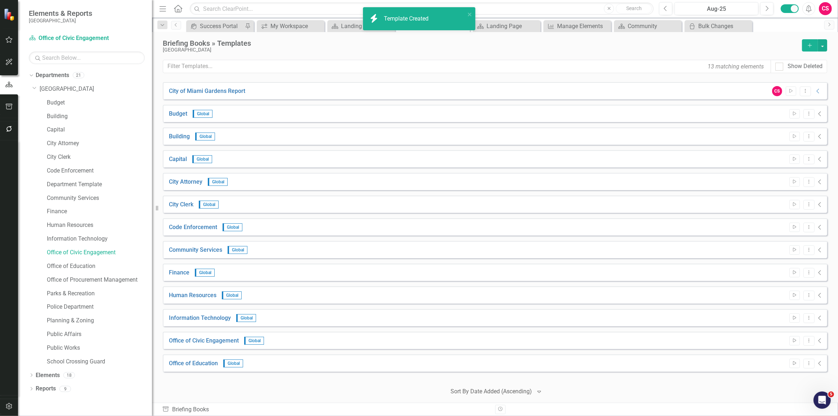
click at [807, 45] on icon "button" at bounding box center [809, 45] width 4 height 4
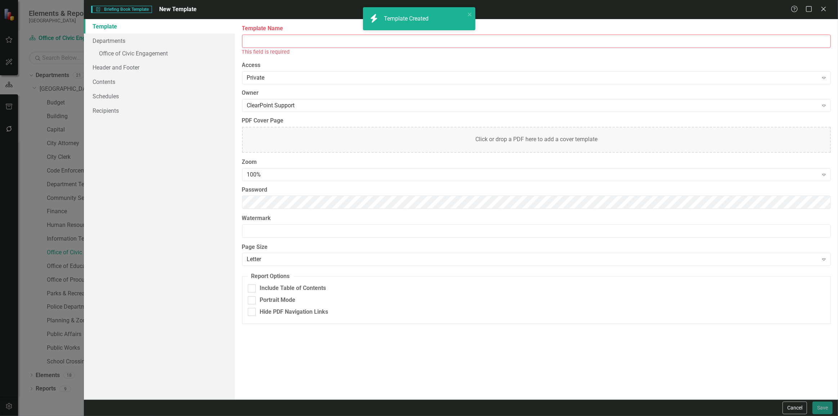
click at [313, 35] on input "Template Name" at bounding box center [536, 41] width 588 height 13
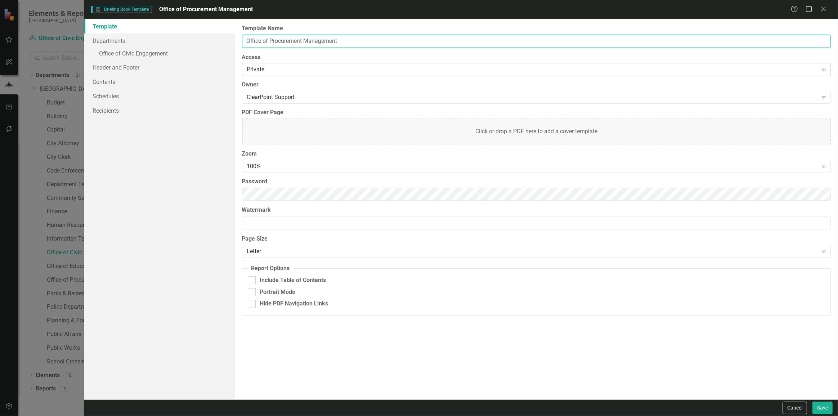
type input "Office of Procurement Management"
click at [263, 67] on div "Private" at bounding box center [532, 70] width 571 height 8
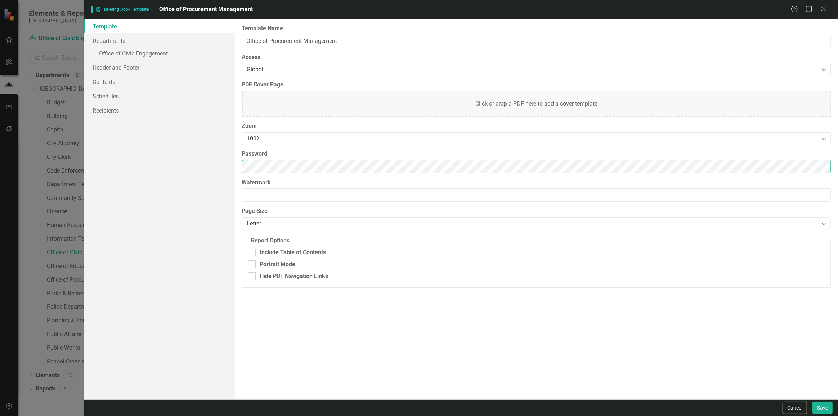
click at [195, 160] on div "Template Departments » Office of Civic Engagement Header and Footer Contents Sc…" at bounding box center [461, 209] width 754 height 380
click at [252, 137] on div "100%" at bounding box center [532, 139] width 571 height 8
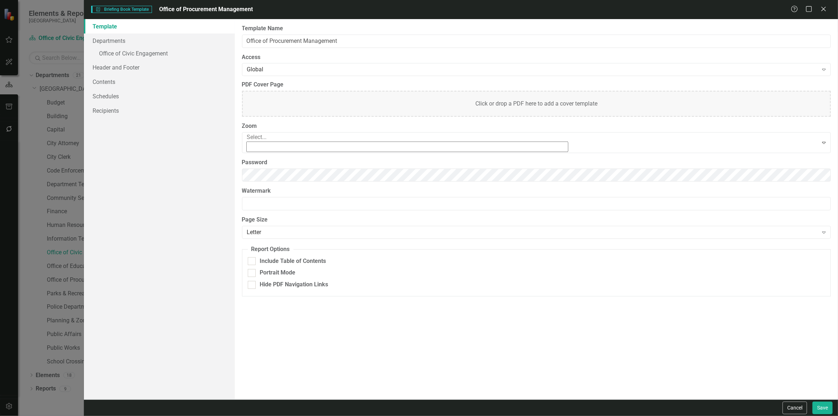
click at [254, 415] on div "90%" at bounding box center [420, 423] width 826 height 8
click at [179, 37] on link "Departments" at bounding box center [159, 40] width 151 height 14
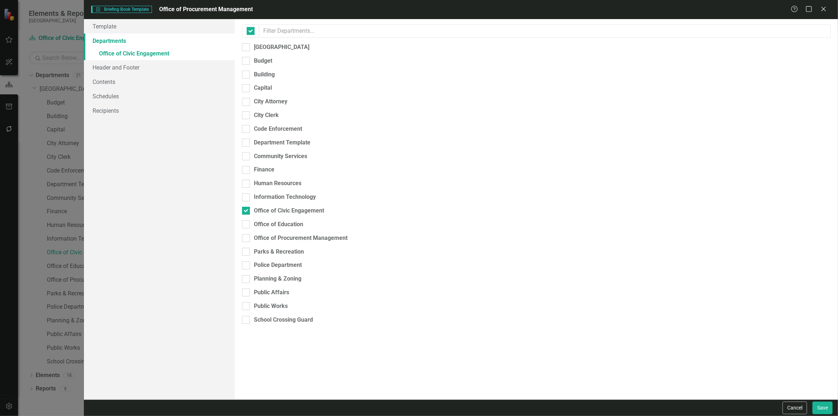
checkbox input "false"
click at [278, 207] on div "Office of Civic Engagement" at bounding box center [289, 211] width 70 height 8
click at [247, 207] on input "Office of Civic Engagement" at bounding box center [244, 209] width 5 height 5
checkbox input "false"
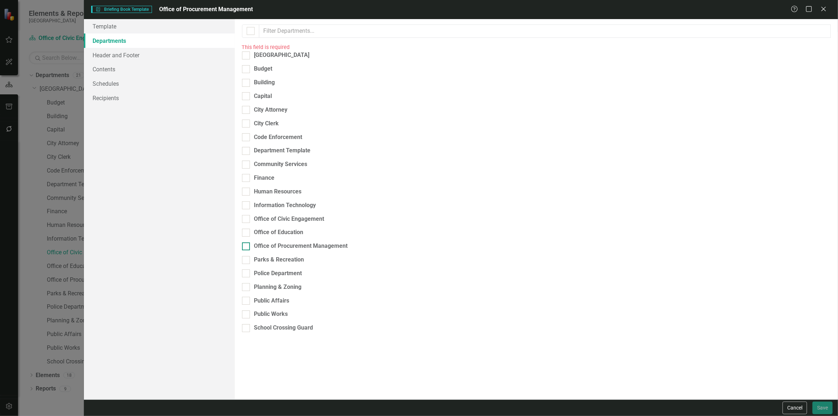
click at [268, 242] on div "Office of Procurement Management" at bounding box center [301, 246] width 94 height 8
click at [247, 242] on input "Office of Procurement Management" at bounding box center [244, 244] width 5 height 5
checkbox input "true"
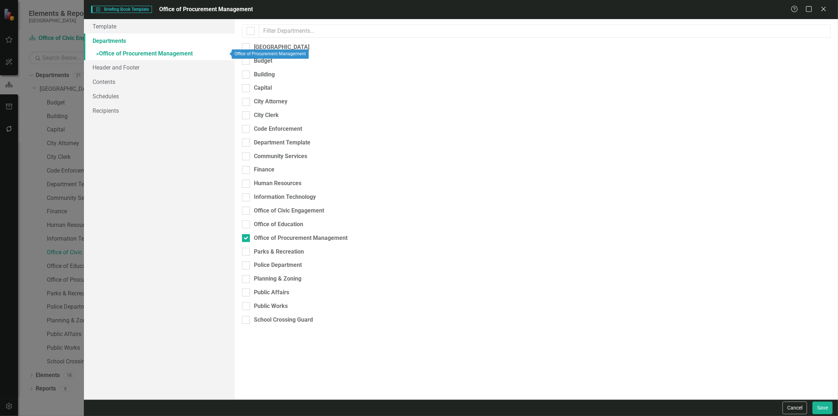
click at [177, 53] on link "» Office of Procurement Management" at bounding box center [159, 54] width 151 height 13
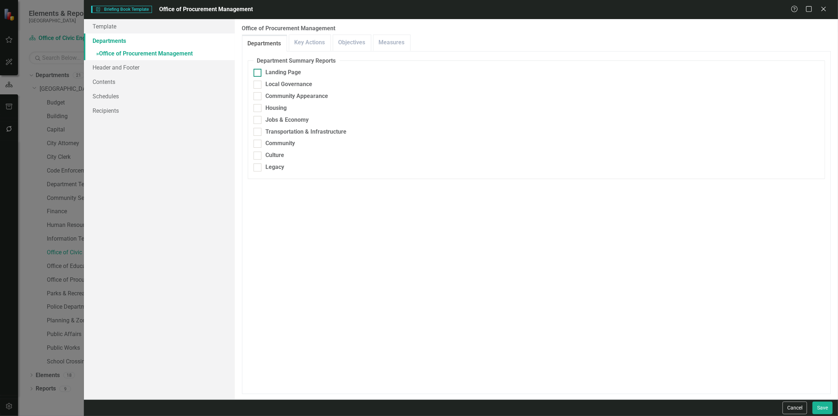
click at [263, 72] on div "Landing Page" at bounding box center [535, 72] width 565 height 8
click at [258, 72] on input "Landing Page" at bounding box center [255, 71] width 5 height 5
checkbox input "true"
drag, startPoint x: 258, startPoint y: 82, endPoint x: 262, endPoint y: 90, distance: 8.6
click at [259, 82] on div at bounding box center [257, 85] width 8 height 8
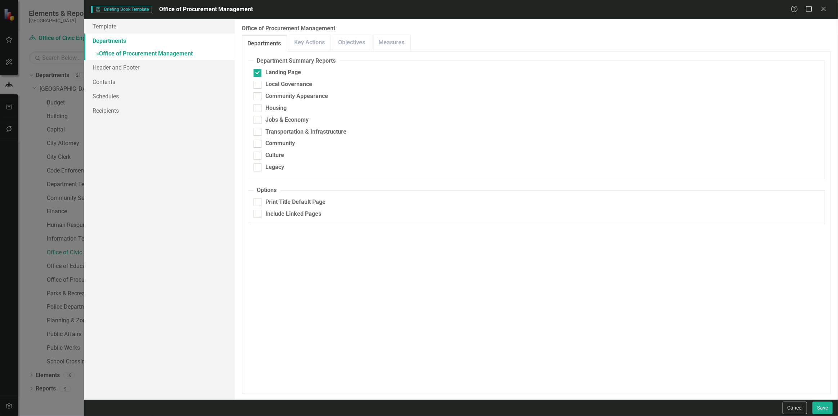
click at [258, 82] on input "Local Governance" at bounding box center [255, 83] width 5 height 5
checkbox input "true"
drag, startPoint x: 262, startPoint y: 93, endPoint x: 260, endPoint y: 104, distance: 11.6
click at [262, 93] on div "Community Appearance" at bounding box center [535, 96] width 565 height 8
click at [258, 93] on input "Community Appearance" at bounding box center [255, 94] width 5 height 5
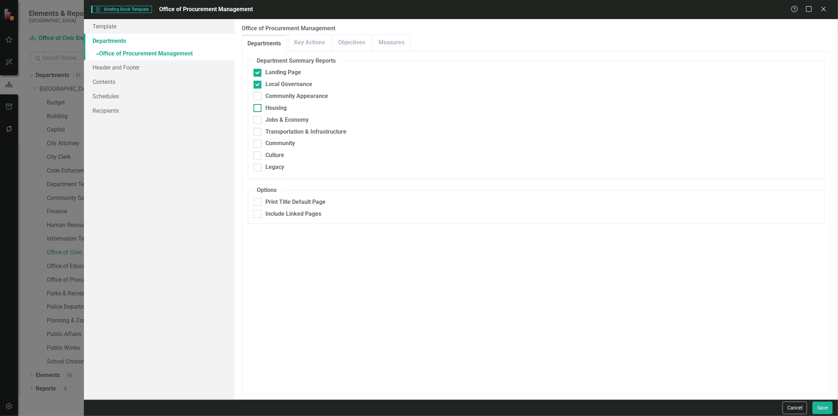
checkbox input "true"
drag, startPoint x: 259, startPoint y: 108, endPoint x: 259, endPoint y: 118, distance: 9.7
click at [259, 109] on div at bounding box center [257, 108] width 8 height 8
click at [258, 109] on input "Housing" at bounding box center [255, 106] width 5 height 5
checkbox input "true"
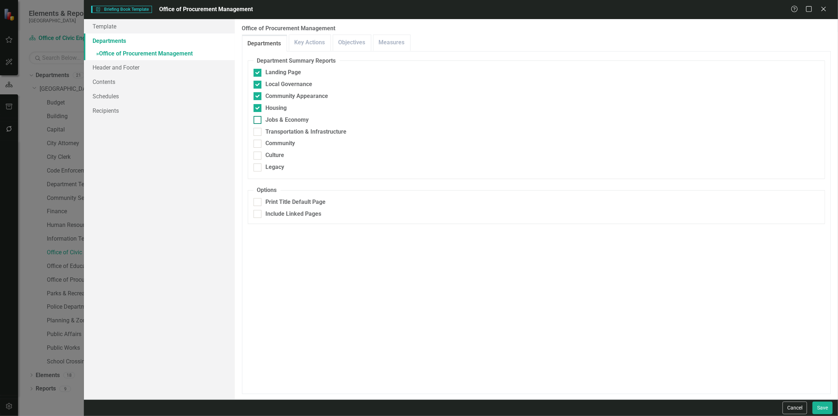
click at [258, 123] on div at bounding box center [257, 120] width 8 height 8
click at [258, 121] on input "Jobs & Economy" at bounding box center [255, 118] width 5 height 5
checkbox input "true"
drag, startPoint x: 259, startPoint y: 136, endPoint x: 261, endPoint y: 142, distance: 5.6
click at [259, 137] on fieldset "Department Summary Reports Landing Page Local Governance Community Appearance H…" at bounding box center [536, 118] width 577 height 122
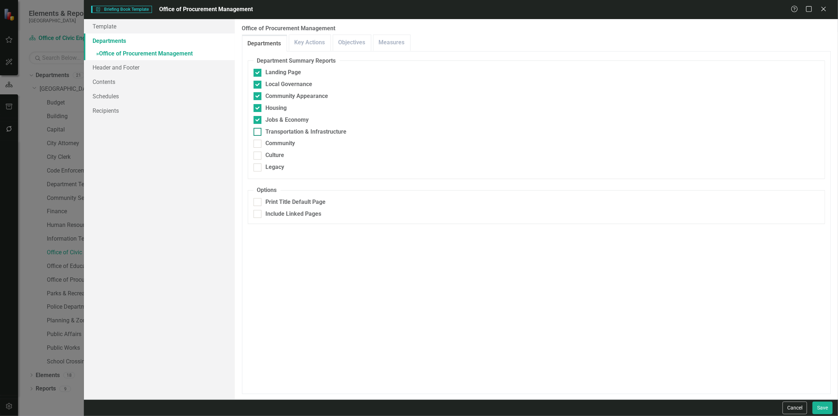
click at [257, 134] on div at bounding box center [257, 132] width 8 height 8
click at [257, 132] on input "Transportation & Infrastructure" at bounding box center [255, 130] width 5 height 5
checkbox input "true"
click at [260, 147] on div at bounding box center [257, 144] width 8 height 8
click at [258, 144] on input "Community" at bounding box center [255, 142] width 5 height 5
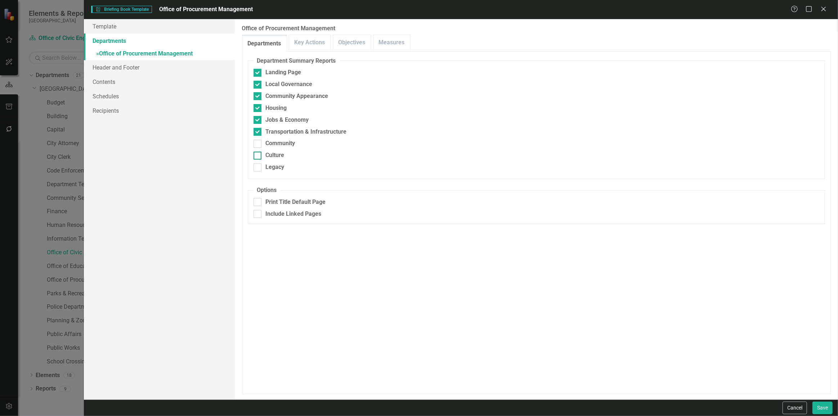
checkbox input "true"
click at [261, 159] on fieldset "Department Summary Reports Landing Page Local Governance Community Appearance H…" at bounding box center [536, 118] width 577 height 122
click at [259, 154] on div at bounding box center [257, 156] width 8 height 8
click at [258, 154] on input "Culture" at bounding box center [255, 154] width 5 height 5
checkbox input "true"
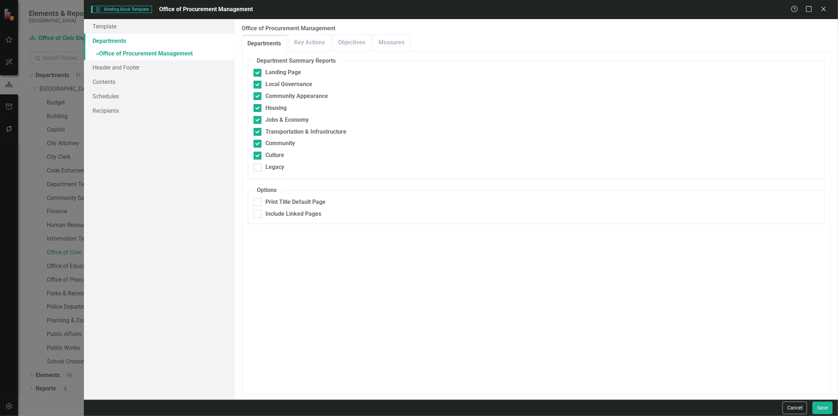
click at [265, 172] on fieldset "Department Summary Reports Landing Page Local Governance Community Appearance H…" at bounding box center [536, 118] width 577 height 122
click at [265, 171] on fieldset "Department Summary Reports Landing Page Local Governance Community Appearance H…" at bounding box center [536, 118] width 577 height 122
click at [263, 170] on div "Legacy" at bounding box center [535, 167] width 565 height 8
click at [258, 168] on input "Legacy" at bounding box center [255, 165] width 5 height 5
checkbox input "true"
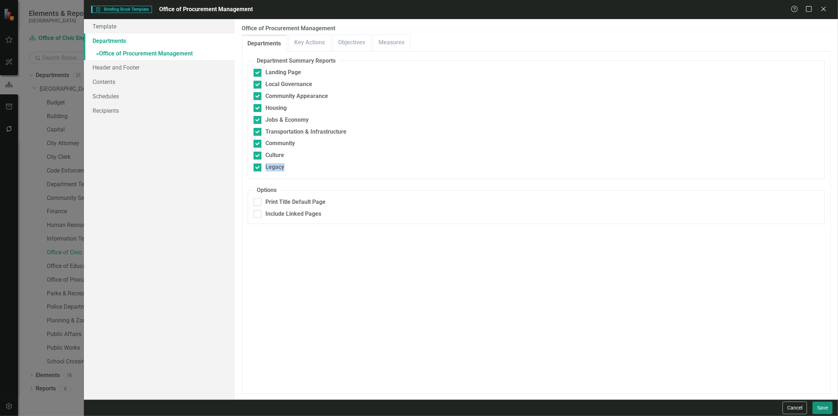
click at [821, 411] on button "Save" at bounding box center [822, 407] width 20 height 13
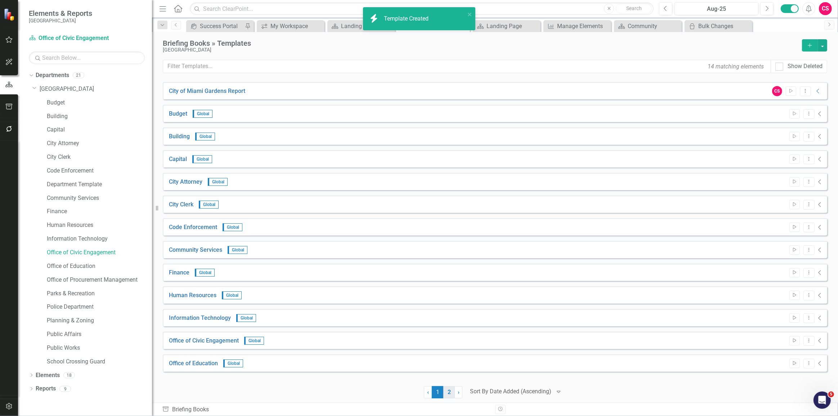
click at [450, 392] on link "2" at bounding box center [449, 392] width 12 height 12
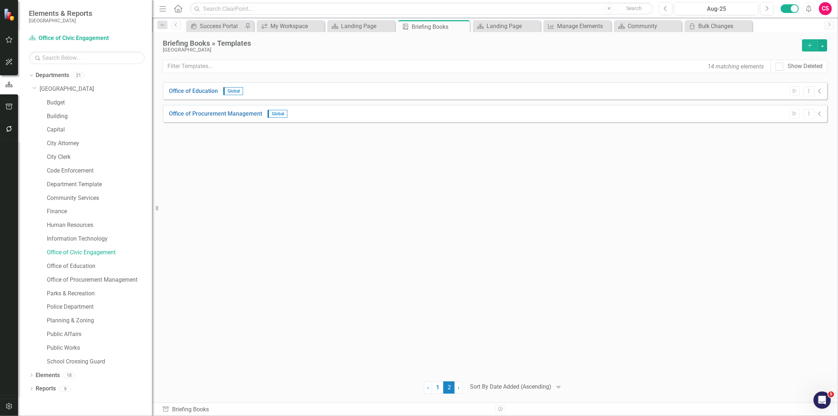
click at [809, 45] on icon "button" at bounding box center [809, 45] width 4 height 4
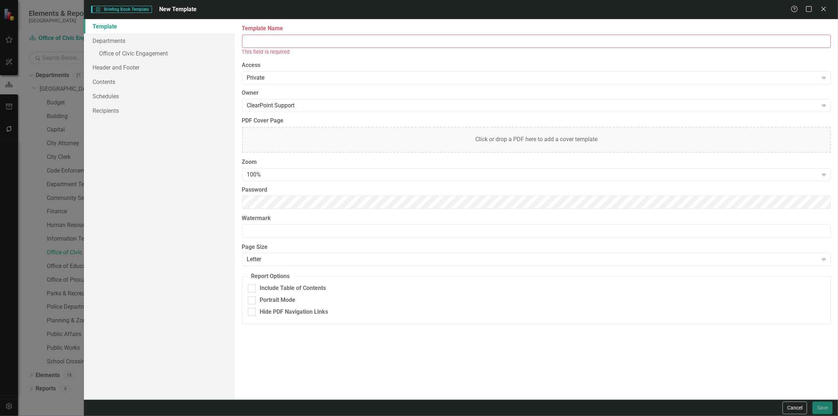
click at [285, 40] on input "Template Name" at bounding box center [536, 41] width 588 height 13
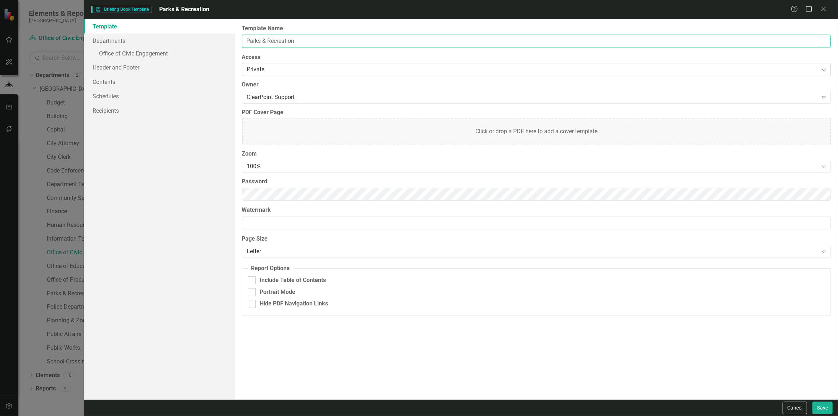
type input "Parks & Recreation"
click at [264, 73] on div "Private Expand" at bounding box center [536, 69] width 588 height 13
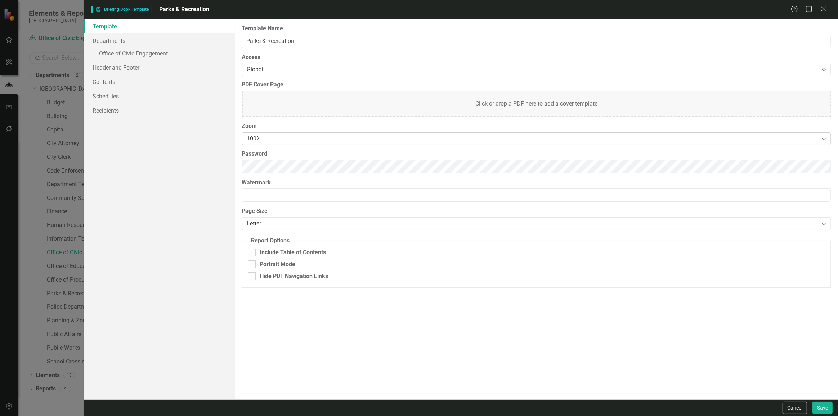
click at [272, 135] on div "100%" at bounding box center [532, 139] width 571 height 8
click at [270, 415] on div "90%" at bounding box center [420, 423] width 826 height 8
click at [197, 163] on div "Template Departments » Office of Civic Engagement Header and Footer Contents Sc…" at bounding box center [461, 209] width 754 height 380
click at [161, 40] on link "Departments" at bounding box center [159, 40] width 151 height 14
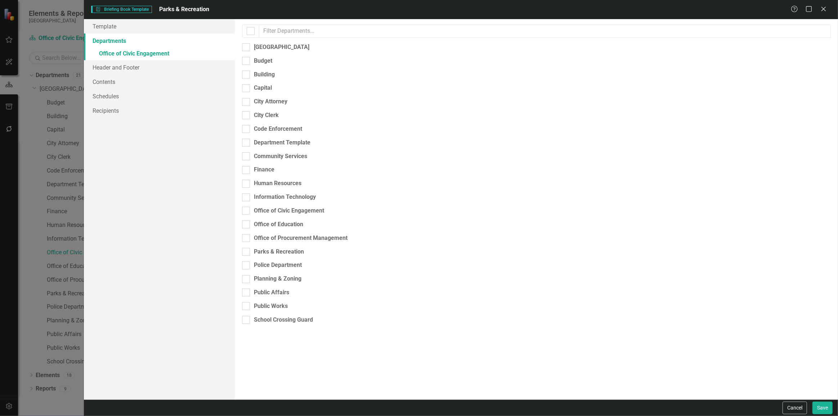
checkbox input "false"
checkbox input "true"
click at [271, 248] on div "Parks & Recreation" at bounding box center [279, 252] width 50 height 8
click at [247, 248] on input "Parks & Recreation" at bounding box center [244, 250] width 5 height 5
checkbox input "true"
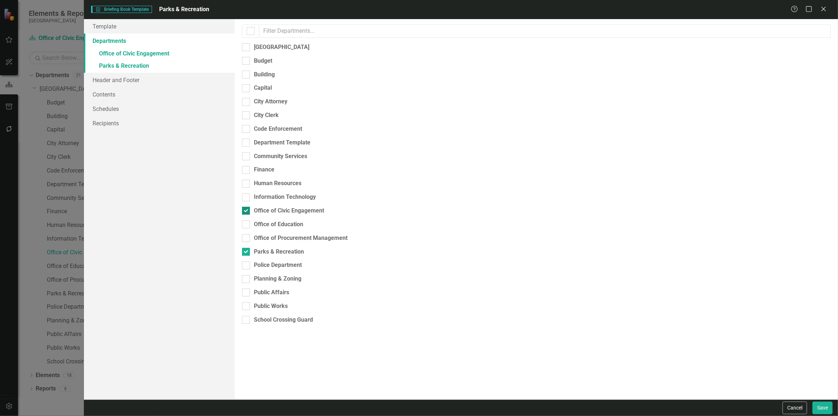
click at [259, 207] on div "Office of Civic Engagement" at bounding box center [289, 211] width 70 height 8
click at [247, 207] on input "Office of Civic Engagement" at bounding box center [244, 209] width 5 height 5
checkbox input "false"
click at [195, 53] on link "» Parks & Recreation" at bounding box center [159, 54] width 151 height 13
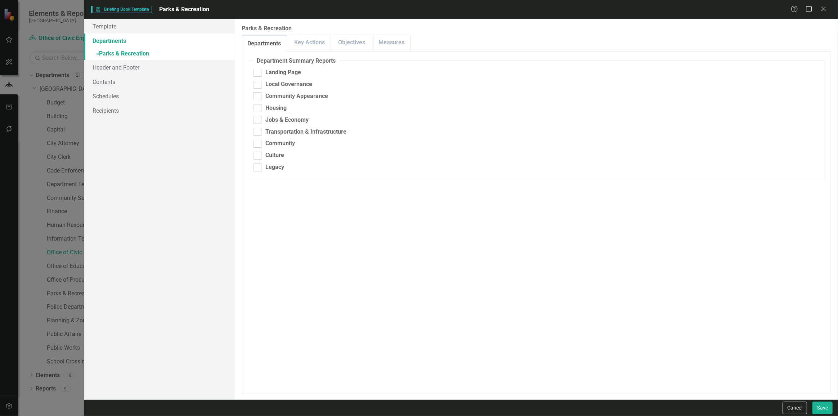
click at [265, 67] on fieldset "Department Summary Reports Landing Page Local Governance Community Appearance H…" at bounding box center [536, 118] width 577 height 122
click at [266, 74] on div "Landing Page" at bounding box center [284, 72] width 36 height 8
click at [258, 73] on input "Landing Page" at bounding box center [255, 71] width 5 height 5
checkbox input "true"
click at [263, 84] on div "Local Governance" at bounding box center [535, 84] width 565 height 8
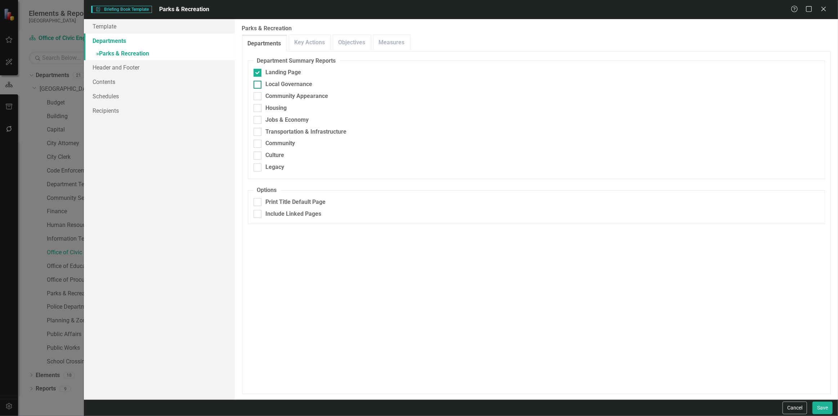
click at [258, 84] on input "Local Governance" at bounding box center [255, 83] width 5 height 5
checkbox input "true"
click at [262, 94] on div "Community Appearance" at bounding box center [535, 96] width 565 height 8
click at [258, 94] on input "Community Appearance" at bounding box center [255, 94] width 5 height 5
checkbox input "true"
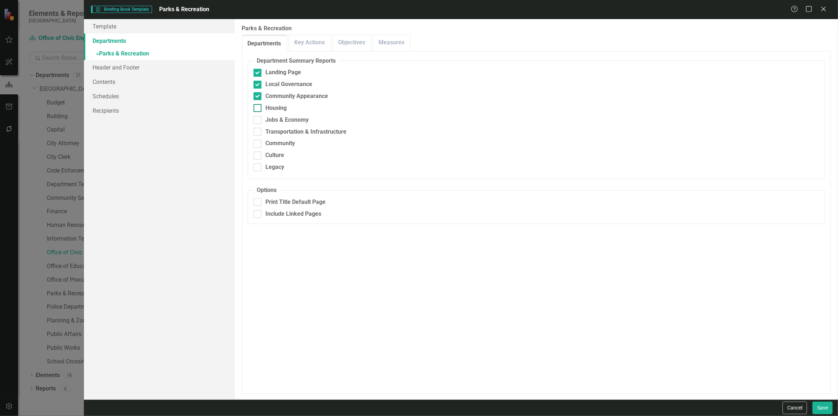
drag, startPoint x: 262, startPoint y: 104, endPoint x: 265, endPoint y: 112, distance: 7.5
click at [263, 105] on div "Housing" at bounding box center [535, 108] width 565 height 8
click at [258, 105] on input "Housing" at bounding box center [255, 106] width 5 height 5
checkbox input "true"
click at [263, 116] on div "Jobs & Economy" at bounding box center [535, 120] width 565 height 8
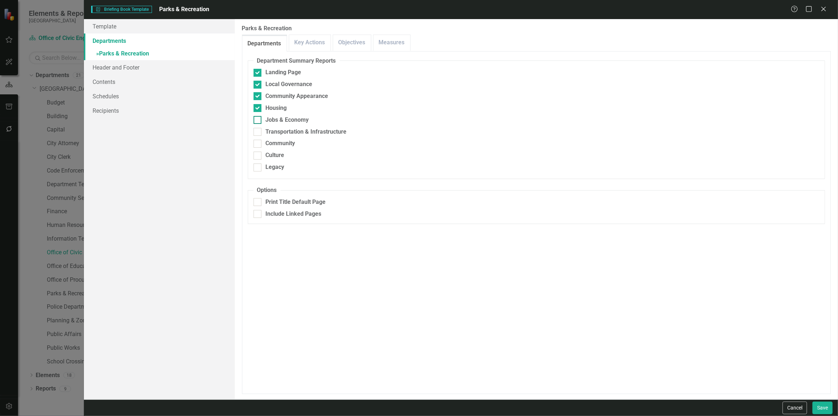
click at [258, 116] on input "Jobs & Economy" at bounding box center [255, 118] width 5 height 5
checkbox input "true"
click at [261, 133] on div "Transportation & Infrastructure" at bounding box center [535, 132] width 565 height 8
click at [258, 132] on input "Transportation & Infrastructure" at bounding box center [255, 130] width 5 height 5
checkbox input "true"
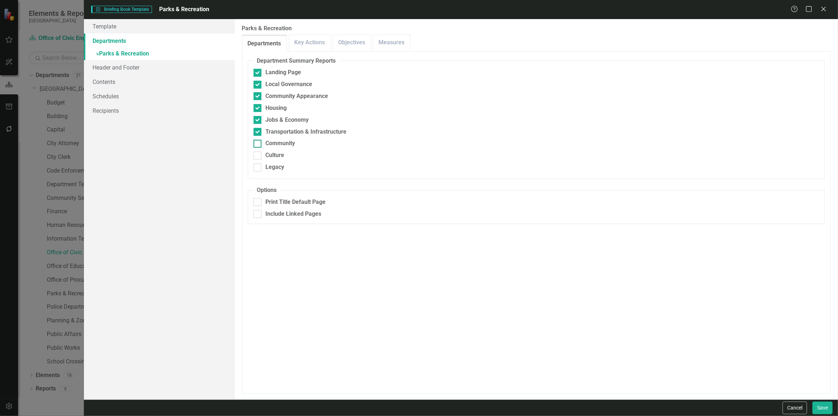
click at [263, 143] on div "Community" at bounding box center [535, 143] width 565 height 8
click at [258, 143] on input "Community" at bounding box center [255, 142] width 5 height 5
checkbox input "true"
click at [260, 155] on div at bounding box center [257, 156] width 8 height 8
click at [258, 155] on input "Culture" at bounding box center [255, 154] width 5 height 5
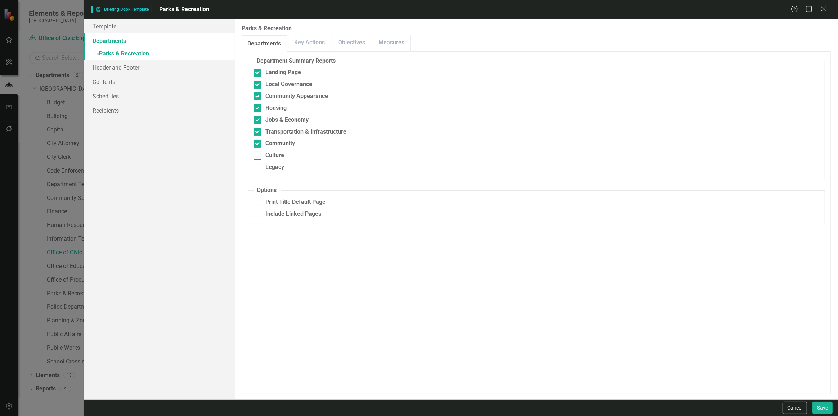
checkbox input "true"
drag, startPoint x: 257, startPoint y: 167, endPoint x: 266, endPoint y: 171, distance: 10.0
click at [257, 168] on div at bounding box center [257, 167] width 8 height 8
click at [257, 168] on input "Legacy" at bounding box center [255, 165] width 5 height 5
checkbox input "true"
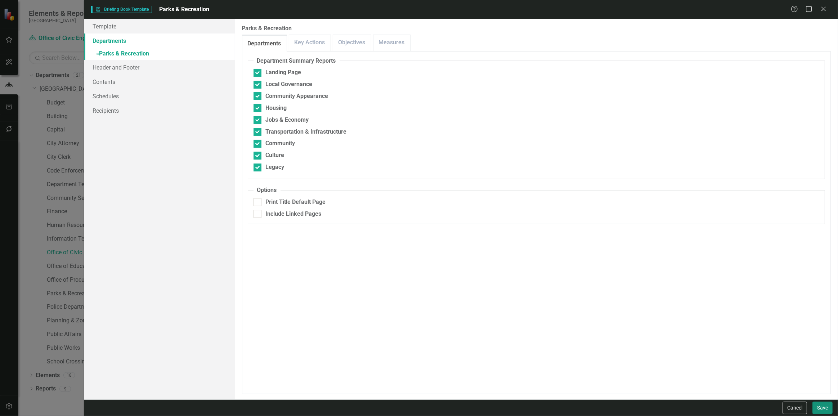
click at [828, 405] on button "Save" at bounding box center [822, 407] width 20 height 13
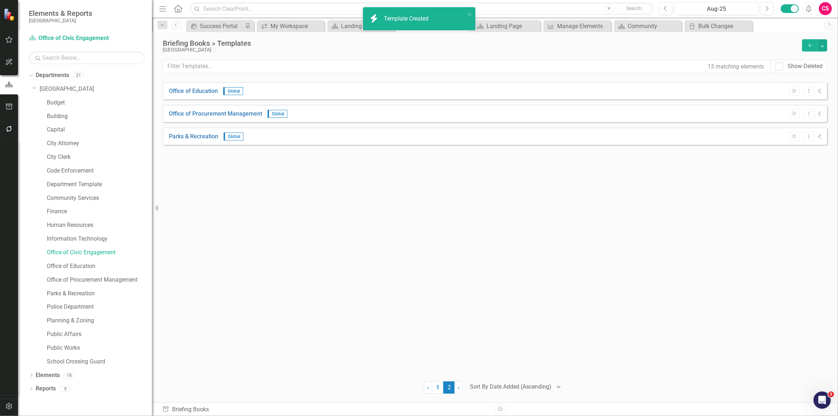
click at [805, 48] on button "Add" at bounding box center [810, 45] width 16 height 12
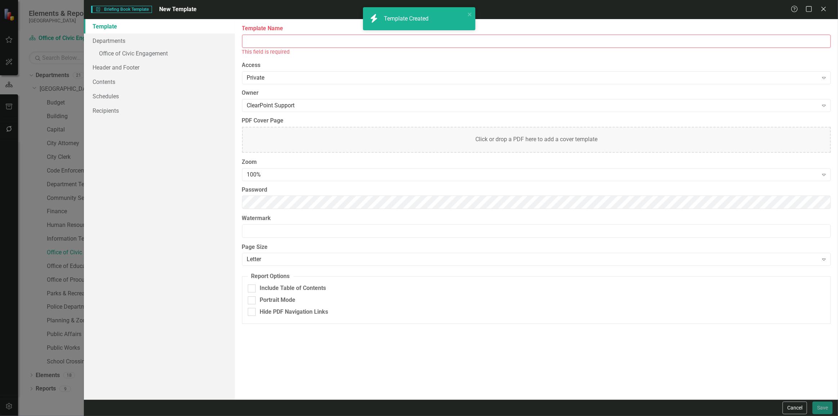
click at [285, 36] on input "Template Name" at bounding box center [536, 41] width 588 height 13
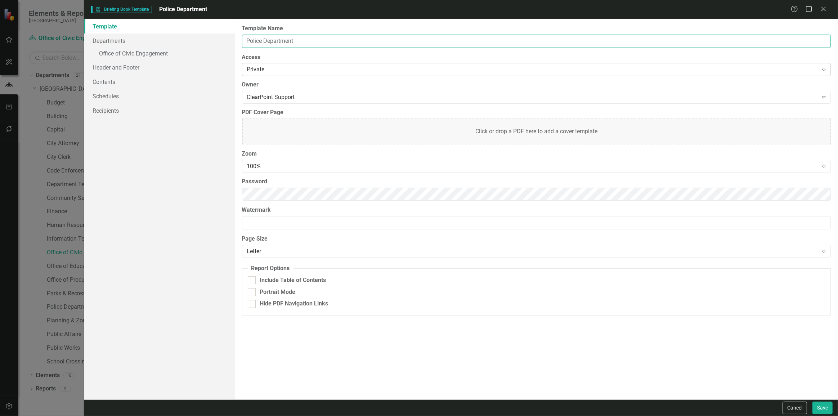
type input "Police Department"
click at [267, 72] on div "Private" at bounding box center [532, 70] width 571 height 8
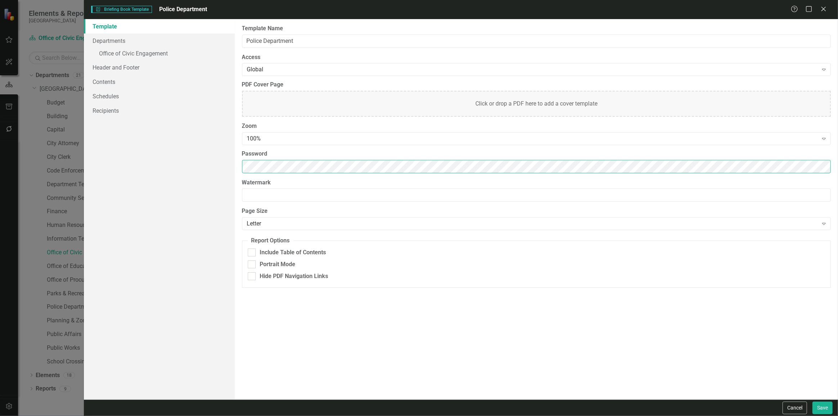
click at [200, 162] on div "Template Departments » Office of Civic Engagement Header and Footer Contents Sc…" at bounding box center [461, 209] width 754 height 380
click at [290, 139] on div "100%" at bounding box center [532, 139] width 571 height 8
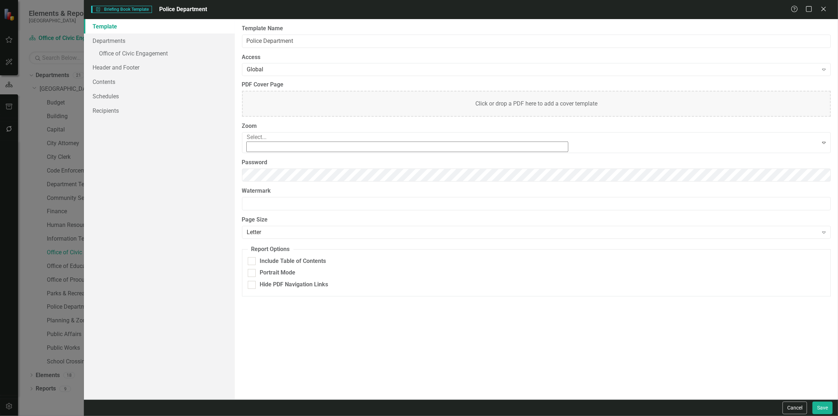
click at [280, 415] on div "90%" at bounding box center [420, 423] width 826 height 8
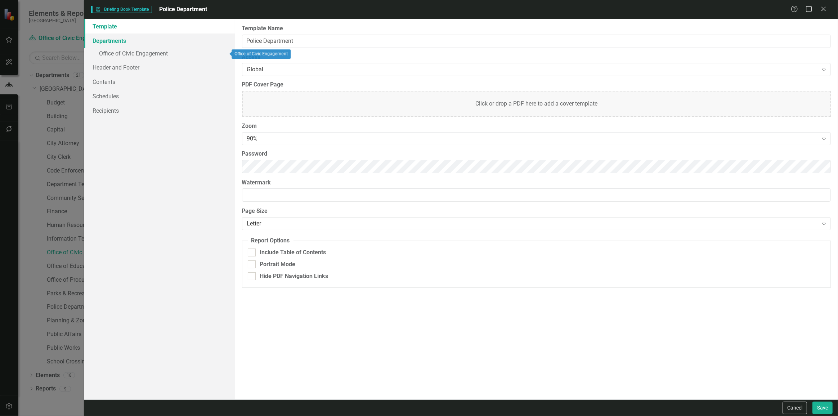
click at [172, 44] on link "Departments" at bounding box center [159, 40] width 151 height 14
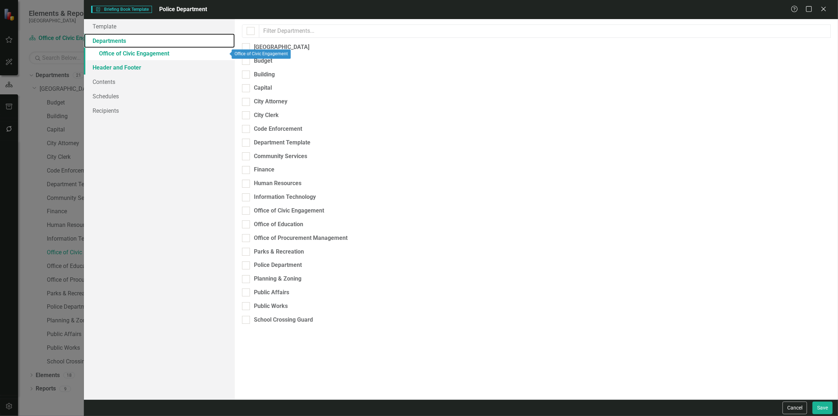
checkbox input "true"
checkbox input "false"
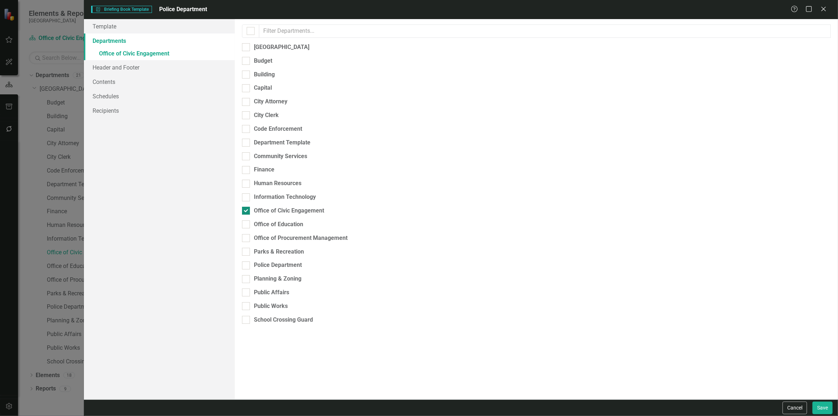
click at [286, 207] on div "Office of Civic Engagement" at bounding box center [289, 211] width 70 height 8
click at [247, 207] on input "Office of Civic Engagement" at bounding box center [244, 209] width 5 height 5
checkbox input "false"
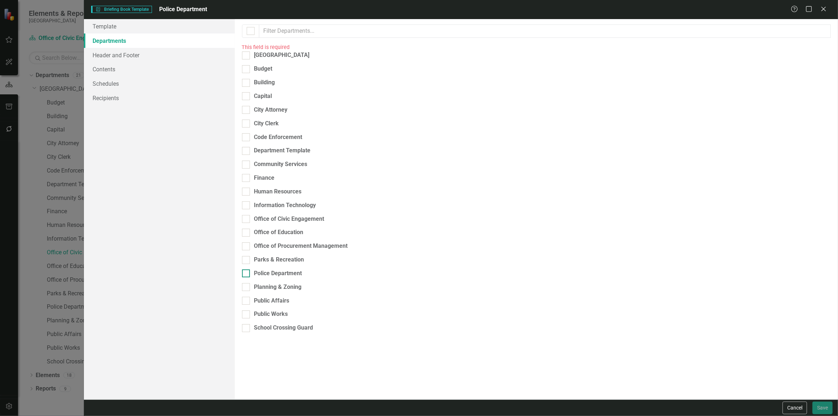
click at [272, 269] on div "Police Department" at bounding box center [278, 273] width 48 height 8
click at [247, 269] on input "Police Department" at bounding box center [244, 271] width 5 height 5
checkbox input "true"
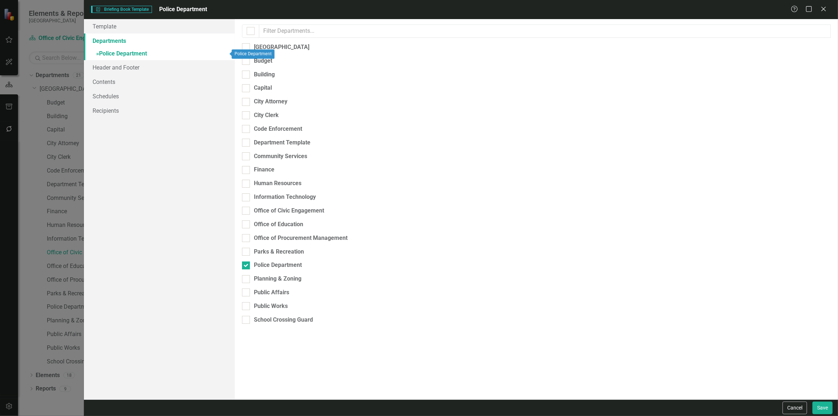
click at [134, 51] on link "» Police Department" at bounding box center [159, 54] width 151 height 13
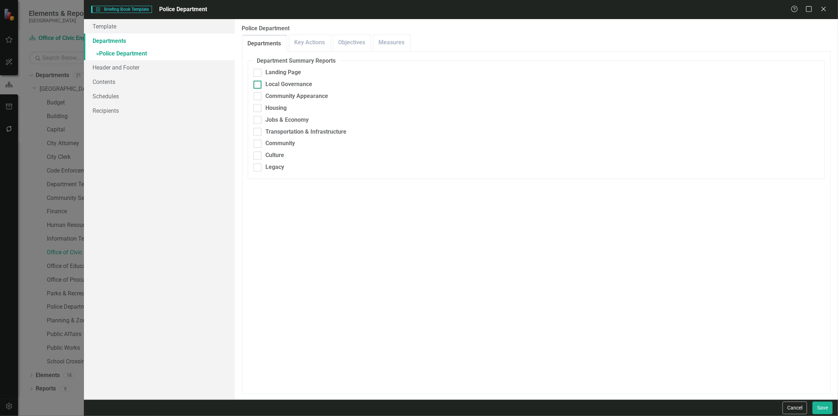
drag, startPoint x: 270, startPoint y: 71, endPoint x: 266, endPoint y: 84, distance: 13.9
click at [270, 71] on div "Landing Page" at bounding box center [284, 72] width 36 height 8
click at [258, 71] on input "Landing Page" at bounding box center [255, 71] width 5 height 5
checkbox input "true"
click at [266, 85] on div "Local Governance" at bounding box center [289, 84] width 47 height 8
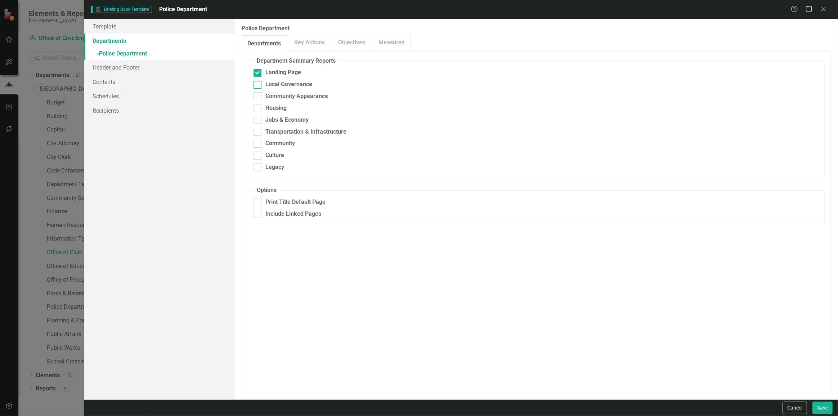
click at [258, 85] on input "Local Governance" at bounding box center [255, 83] width 5 height 5
checkbox input "true"
click at [260, 99] on div at bounding box center [257, 96] width 8 height 8
click at [258, 97] on input "Community Appearance" at bounding box center [255, 94] width 5 height 5
checkbox input "true"
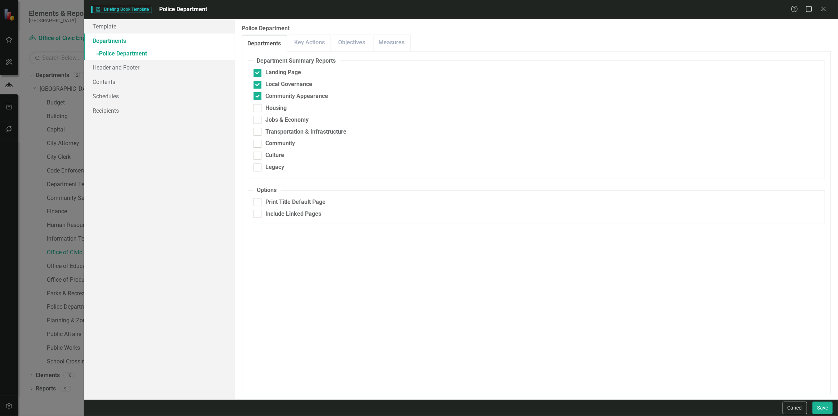
click at [266, 113] on fieldset "Department Summary Reports Landing Page Local Governance Community Appearance H…" at bounding box center [536, 118] width 577 height 122
click at [257, 110] on div at bounding box center [257, 108] width 8 height 8
click at [257, 109] on input "Housing" at bounding box center [255, 106] width 5 height 5
checkbox input "true"
drag, startPoint x: 262, startPoint y: 122, endPoint x: 263, endPoint y: 127, distance: 5.8
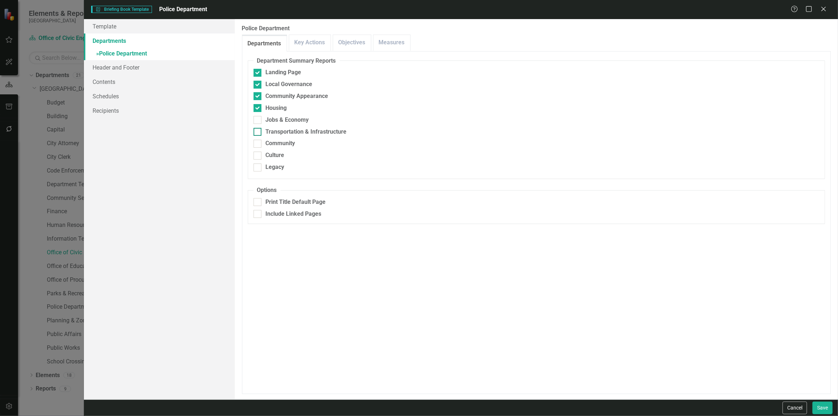
click at [263, 122] on div "Jobs & Economy" at bounding box center [535, 120] width 565 height 8
click at [258, 121] on input "Jobs & Economy" at bounding box center [255, 118] width 5 height 5
click at [263, 130] on div "Transportation & Infrastructure" at bounding box center [535, 132] width 565 height 8
click at [258, 130] on input "Transportation & Infrastructure" at bounding box center [255, 130] width 5 height 5
click at [265, 141] on div "Community" at bounding box center [535, 143] width 565 height 8
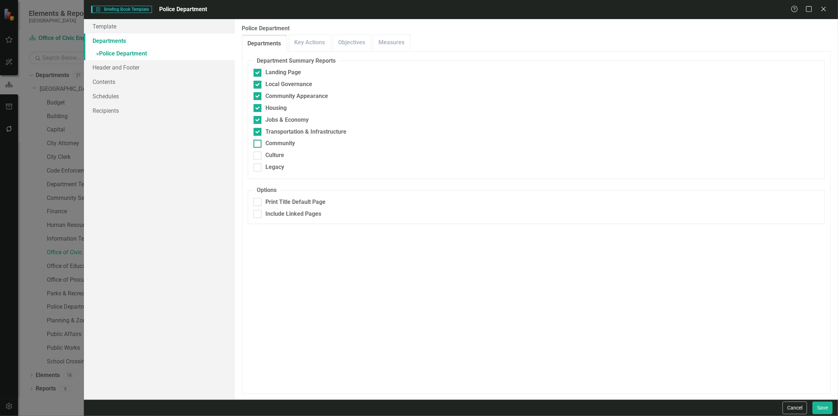
click at [258, 141] on input "Community" at bounding box center [255, 142] width 5 height 5
click at [261, 154] on div "Culture" at bounding box center [535, 155] width 565 height 8
click at [258, 154] on input "Culture" at bounding box center [255, 154] width 5 height 5
click at [263, 164] on div "Legacy" at bounding box center [535, 167] width 565 height 8
click at [258, 164] on input "Legacy" at bounding box center [255, 165] width 5 height 5
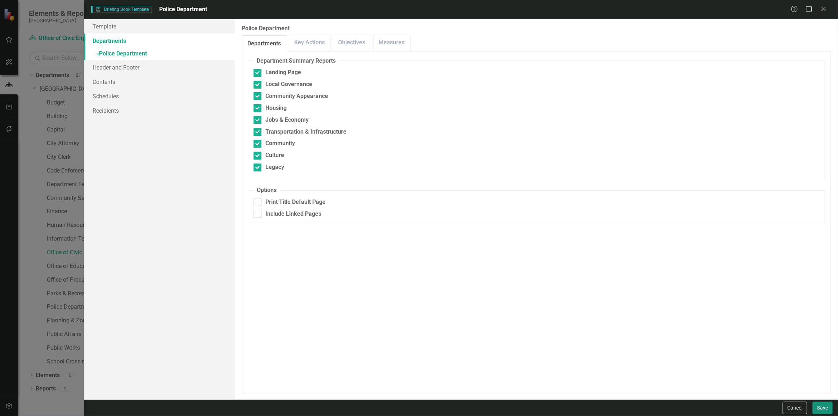
click at [827, 409] on button "Save" at bounding box center [822, 407] width 20 height 13
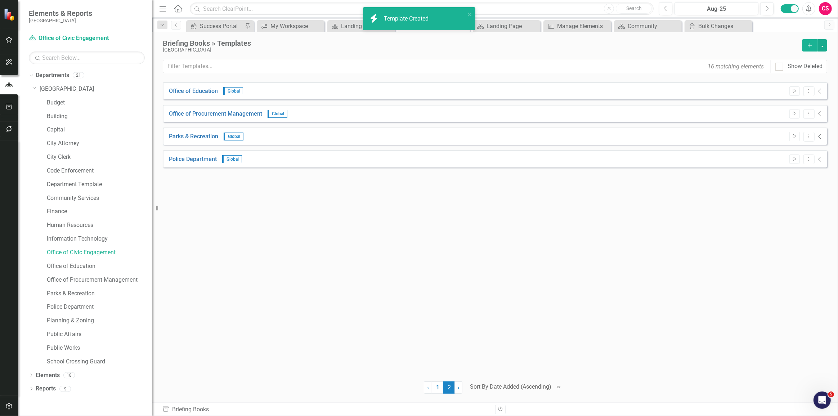
click at [807, 47] on icon "Add" at bounding box center [809, 45] width 6 height 5
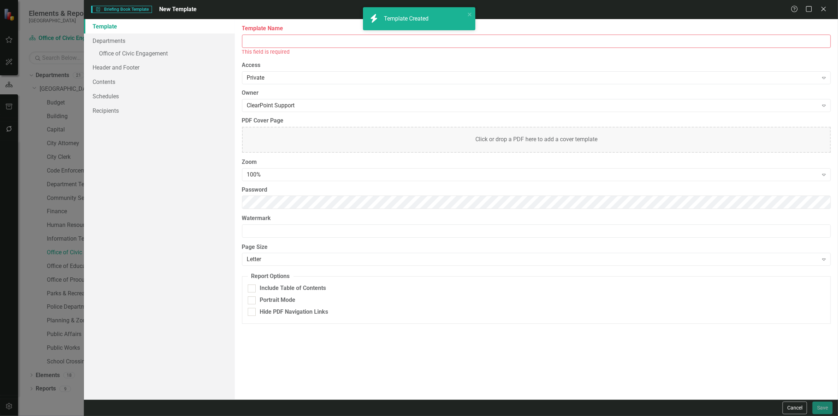
click at [313, 42] on input "Template Name" at bounding box center [536, 41] width 588 height 13
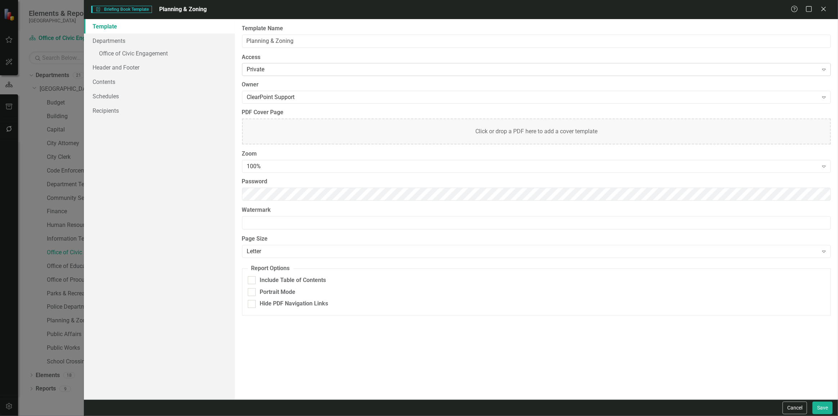
click at [260, 68] on div "Private" at bounding box center [532, 70] width 571 height 8
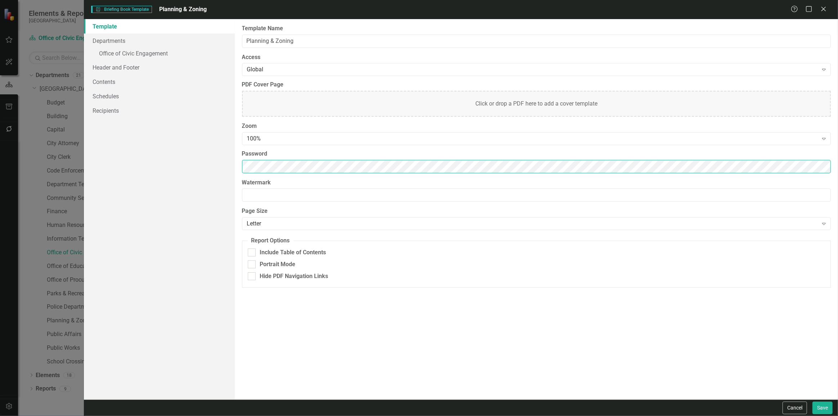
click at [209, 164] on div "Template Departments » Office of Civic Engagement Header and Footer Contents Sc…" at bounding box center [461, 209] width 754 height 380
click at [275, 139] on div "100%" at bounding box center [532, 139] width 571 height 8
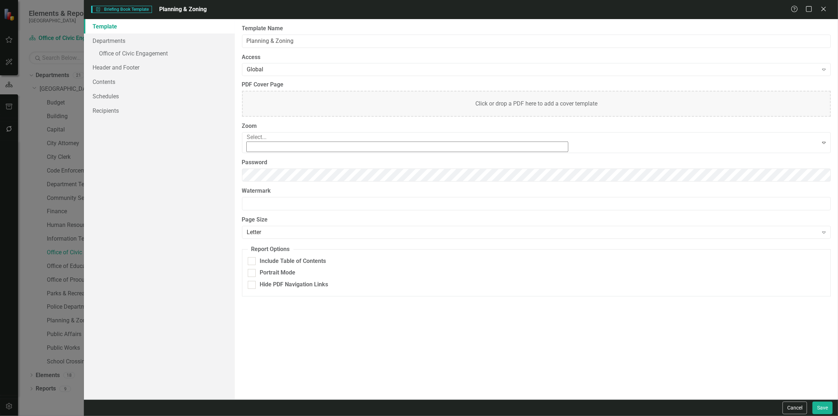
click at [271, 415] on div "90%" at bounding box center [420, 423] width 826 height 8
click at [172, 41] on link "Departments" at bounding box center [159, 40] width 151 height 14
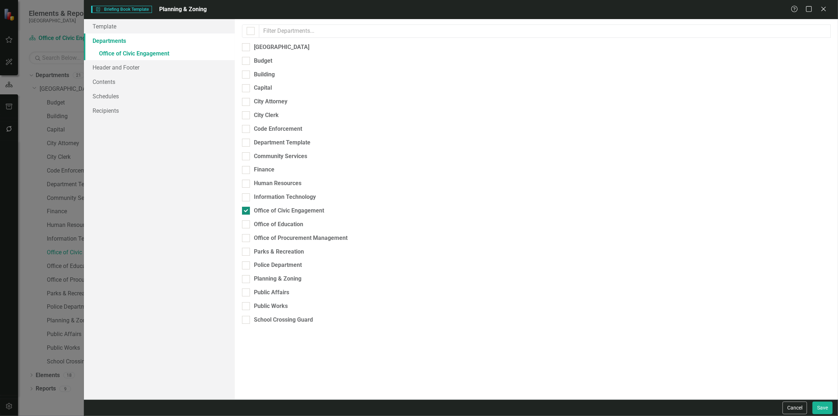
click at [281, 207] on div "Office of Civic Engagement" at bounding box center [289, 211] width 70 height 8
click at [247, 207] on input "Office of Civic Engagement" at bounding box center [244, 209] width 5 height 5
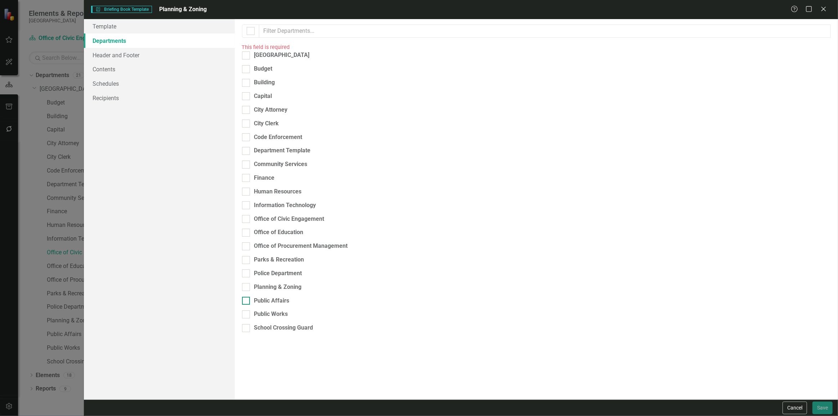
drag, startPoint x: 275, startPoint y: 262, endPoint x: 319, endPoint y: 267, distance: 43.6
click at [275, 283] on div "Planning & Zoning" at bounding box center [278, 287] width 48 height 8
click at [247, 283] on input "Planning & Zoning" at bounding box center [244, 285] width 5 height 5
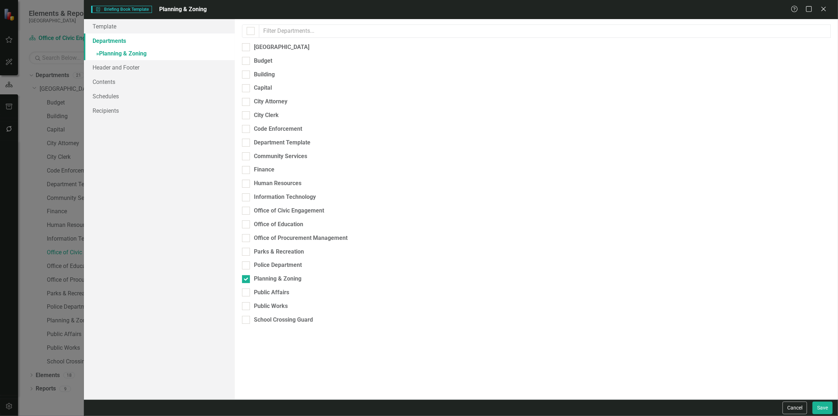
click at [189, 53] on link "» Planning & Zoning" at bounding box center [159, 54] width 151 height 13
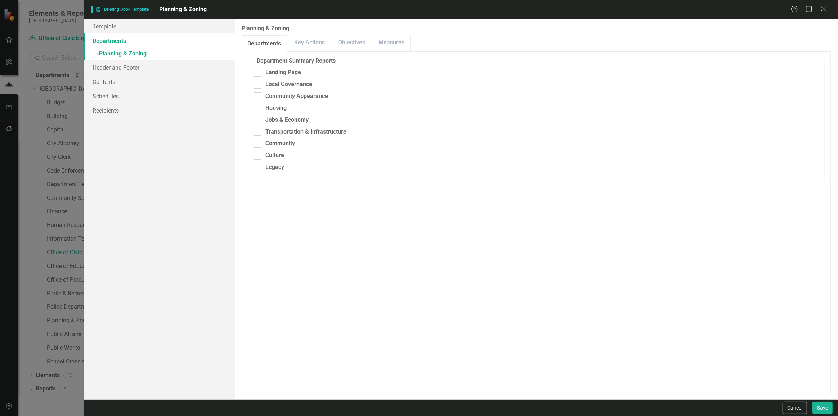
click at [266, 66] on fieldset "Department Summary Reports Landing Page Local Governance Community Appearance H…" at bounding box center [536, 118] width 577 height 122
click at [264, 72] on div "Landing Page" at bounding box center [535, 72] width 565 height 8
click at [258, 72] on input "Landing Page" at bounding box center [255, 71] width 5 height 5
click at [261, 82] on div "Local Governance" at bounding box center [535, 84] width 565 height 8
click at [258, 82] on input "Local Governance" at bounding box center [255, 83] width 5 height 5
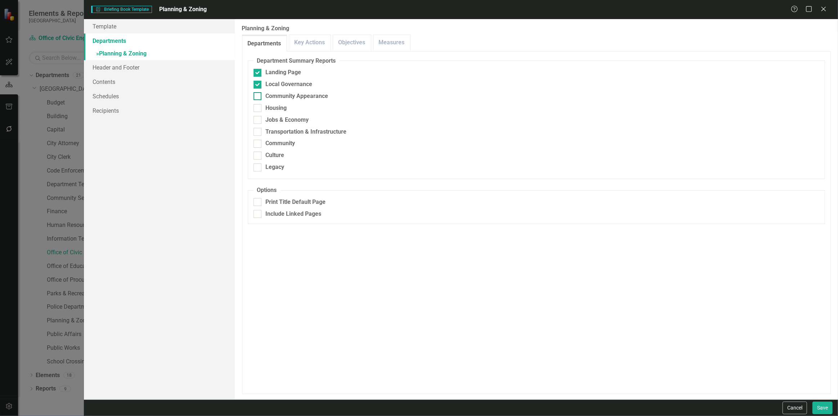
click at [262, 97] on div "Community Appearance" at bounding box center [535, 96] width 565 height 8
click at [258, 97] on input "Community Appearance" at bounding box center [255, 94] width 5 height 5
click at [259, 107] on div at bounding box center [257, 108] width 8 height 8
click at [258, 107] on input "Housing" at bounding box center [255, 106] width 5 height 5
click at [265, 119] on div "Jobs & Economy" at bounding box center [535, 120] width 565 height 8
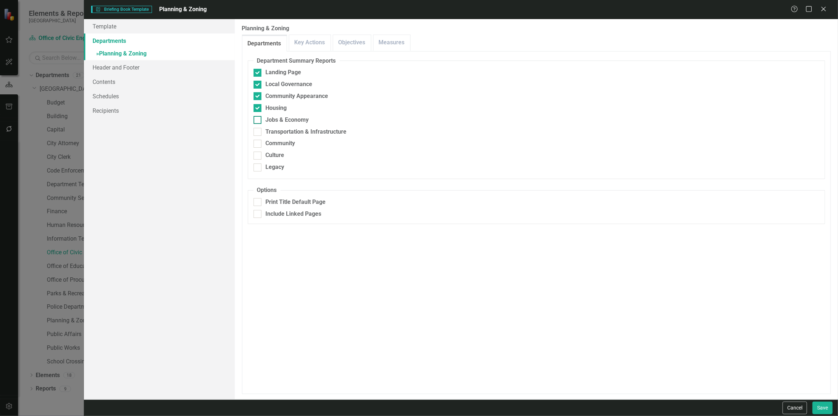
click at [258, 119] on input "Jobs & Economy" at bounding box center [255, 118] width 5 height 5
drag, startPoint x: 270, startPoint y: 135, endPoint x: 270, endPoint y: 142, distance: 6.8
click at [270, 136] on fieldset "Department Summary Reports Landing Page Local Governance Community Appearance H…" at bounding box center [536, 118] width 577 height 122
click at [270, 144] on div "Community" at bounding box center [281, 143] width 30 height 8
click at [258, 144] on input "Community" at bounding box center [255, 142] width 5 height 5
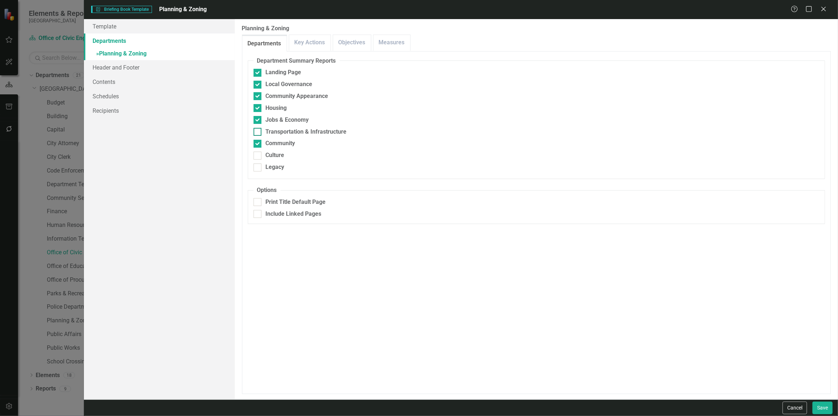
click at [262, 130] on div "Transportation & Infrastructure" at bounding box center [535, 132] width 565 height 8
click at [258, 130] on input "Transportation & Infrastructure" at bounding box center [255, 130] width 5 height 5
click at [267, 153] on div "Culture" at bounding box center [275, 155] width 19 height 8
click at [258, 153] on input "Culture" at bounding box center [255, 154] width 5 height 5
click at [268, 164] on div "Legacy" at bounding box center [275, 167] width 19 height 8
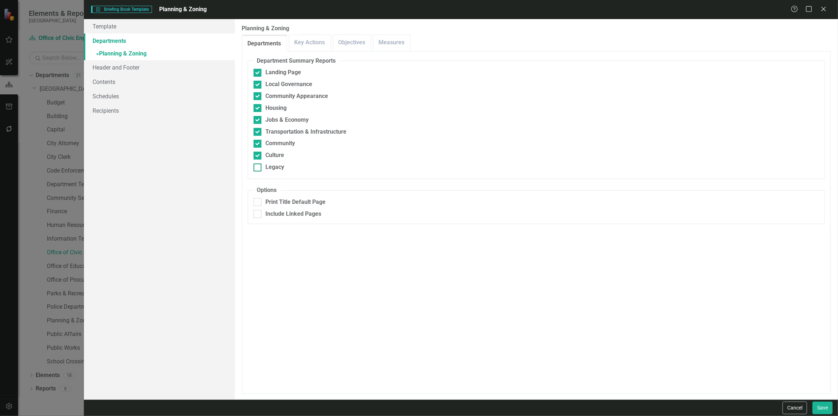
click at [258, 164] on input "Legacy" at bounding box center [255, 165] width 5 height 5
drag, startPoint x: 821, startPoint y: 409, endPoint x: 829, endPoint y: 402, distance: 11.0
click at [820, 409] on button "Save" at bounding box center [822, 407] width 20 height 13
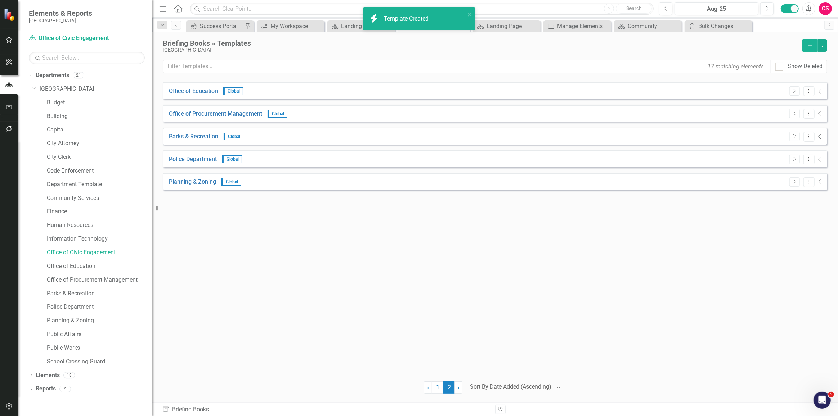
click at [810, 47] on icon "Add" at bounding box center [809, 45] width 6 height 5
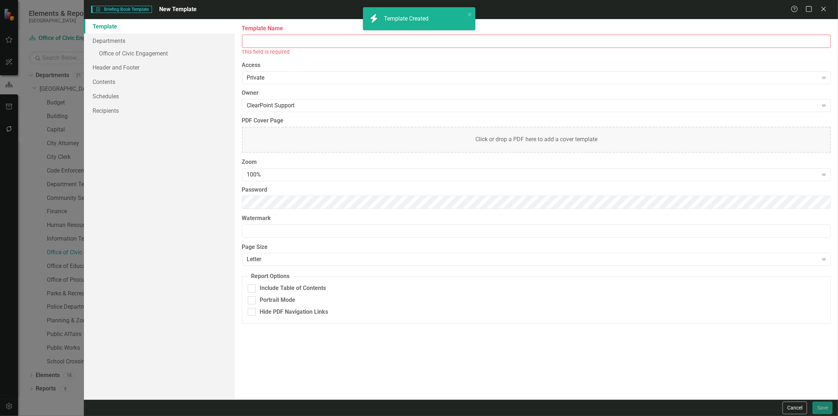
drag, startPoint x: 315, startPoint y: 30, endPoint x: 304, endPoint y: 35, distance: 11.3
click at [312, 32] on label "Template Name" at bounding box center [536, 28] width 588 height 8
click at [312, 35] on input "Template Name" at bounding box center [536, 41] width 588 height 13
click at [304, 35] on input "Template Name" at bounding box center [536, 41] width 588 height 13
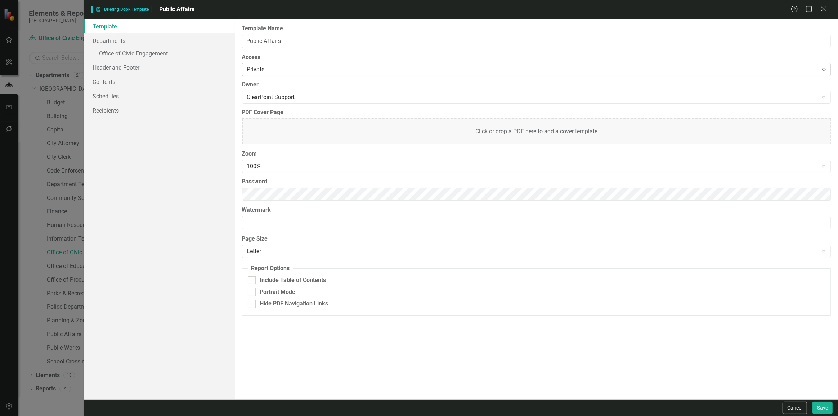
click at [253, 76] on div "Private Expand" at bounding box center [536, 69] width 588 height 13
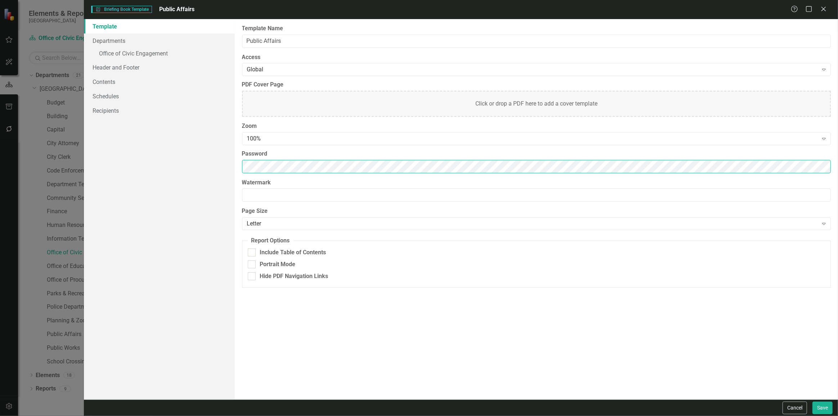
click at [203, 156] on div "Template Departments » Office of Civic Engagement Header and Footer Contents Sc…" at bounding box center [461, 209] width 754 height 380
click at [287, 143] on div "100% Expand" at bounding box center [536, 138] width 588 height 13
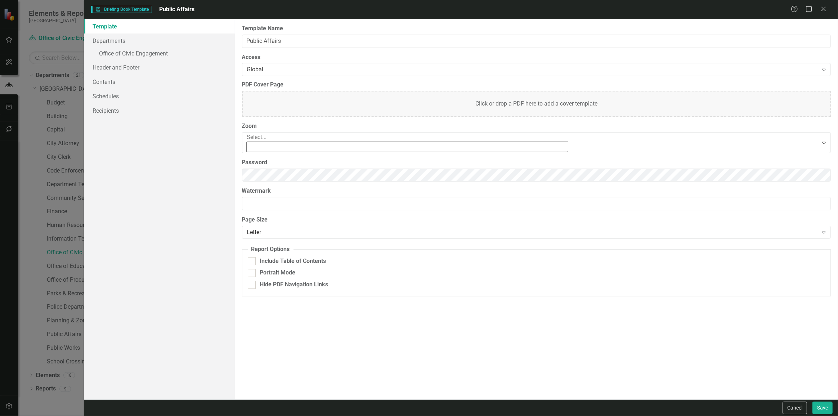
click at [278, 415] on div "90%" at bounding box center [420, 423] width 826 height 8
click at [131, 46] on link "Departments" at bounding box center [159, 40] width 151 height 14
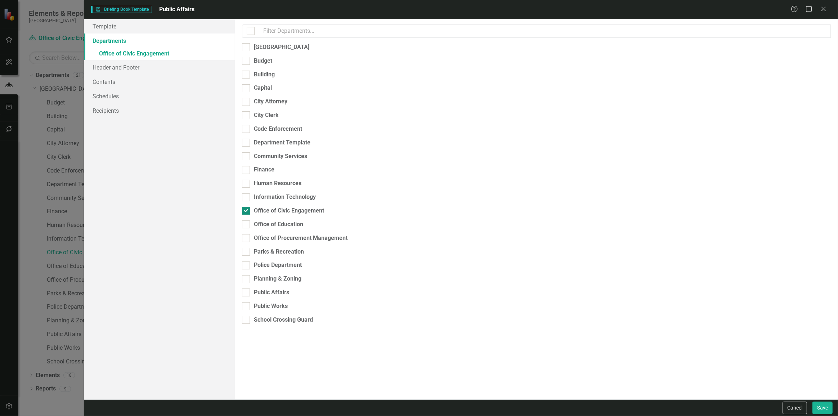
click at [261, 207] on div "Office of Civic Engagement" at bounding box center [289, 211] width 70 height 8
click at [247, 207] on input "Office of Civic Engagement" at bounding box center [244, 209] width 5 height 5
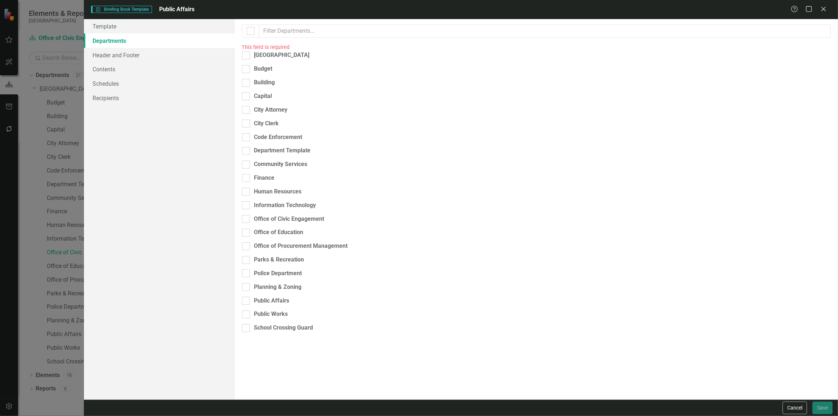
drag, startPoint x: 266, startPoint y: 273, endPoint x: 270, endPoint y: 268, distance: 6.2
click at [266, 297] on div "Public Affairs" at bounding box center [271, 301] width 35 height 8
click at [260, 297] on div "Public Affairs" at bounding box center [271, 301] width 35 height 8
click at [247, 297] on input "Public Affairs" at bounding box center [244, 299] width 5 height 5
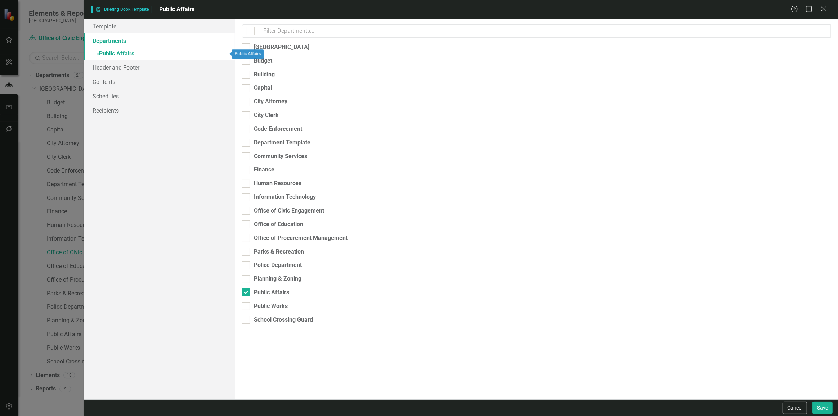
click at [160, 55] on link "» Public Affairs" at bounding box center [159, 54] width 151 height 13
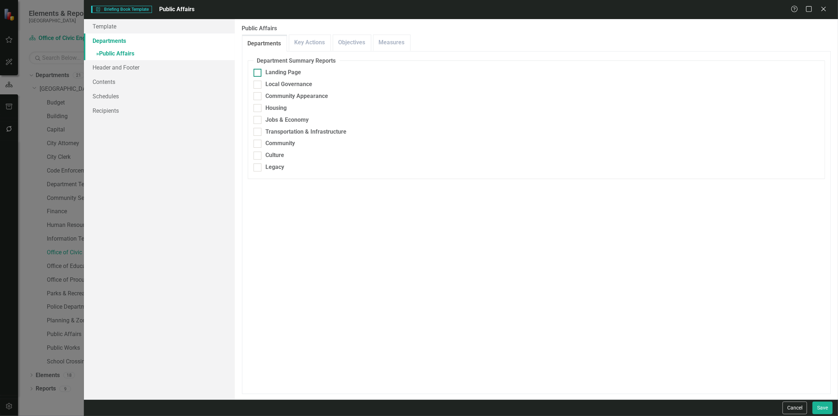
click at [268, 72] on div "Landing Page" at bounding box center [284, 72] width 36 height 8
click at [258, 72] on input "Landing Page" at bounding box center [255, 71] width 5 height 5
click at [264, 86] on div "Local Governance" at bounding box center [535, 84] width 565 height 8
click at [258, 85] on input "Local Governance" at bounding box center [255, 83] width 5 height 5
click at [266, 99] on div "Community Appearance" at bounding box center [297, 96] width 63 height 8
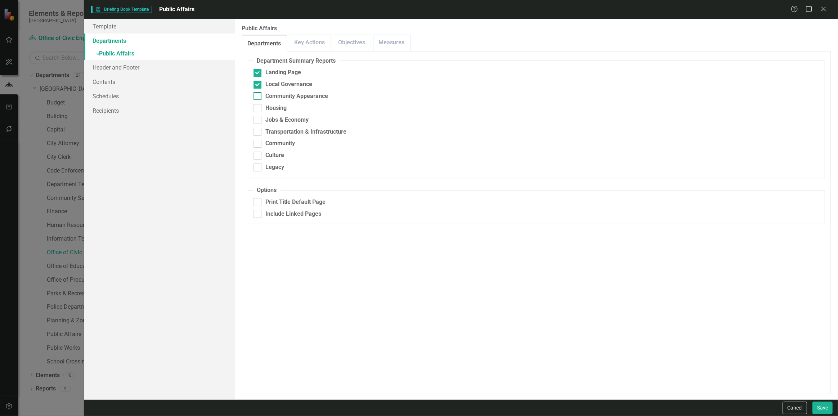
click at [258, 97] on input "Community Appearance" at bounding box center [255, 94] width 5 height 5
click at [264, 108] on div "Housing" at bounding box center [535, 108] width 565 height 8
click at [258, 108] on input "Housing" at bounding box center [255, 106] width 5 height 5
click at [266, 119] on div "Jobs & Economy" at bounding box center [287, 120] width 43 height 8
click at [258, 119] on input "Jobs & Economy" at bounding box center [255, 118] width 5 height 5
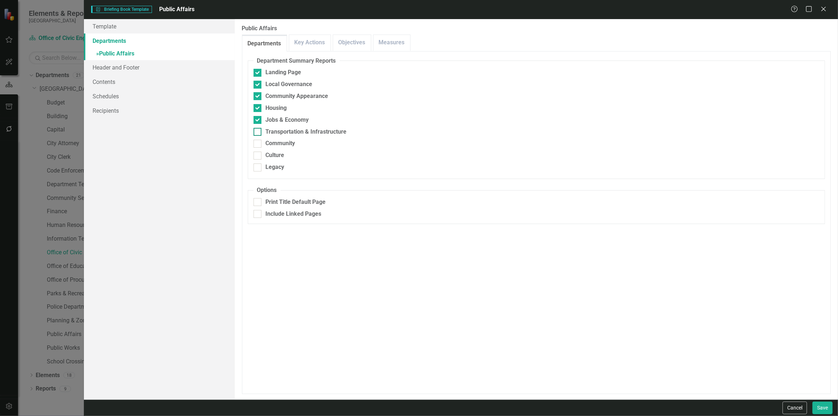
click at [267, 131] on div "Transportation & Infrastructure" at bounding box center [306, 132] width 81 height 8
click at [258, 131] on input "Transportation & Infrastructure" at bounding box center [255, 130] width 5 height 5
click at [265, 141] on div "Community" at bounding box center [535, 143] width 565 height 8
click at [258, 141] on input "Community" at bounding box center [255, 142] width 5 height 5
click at [262, 156] on div "Culture" at bounding box center [535, 155] width 565 height 8
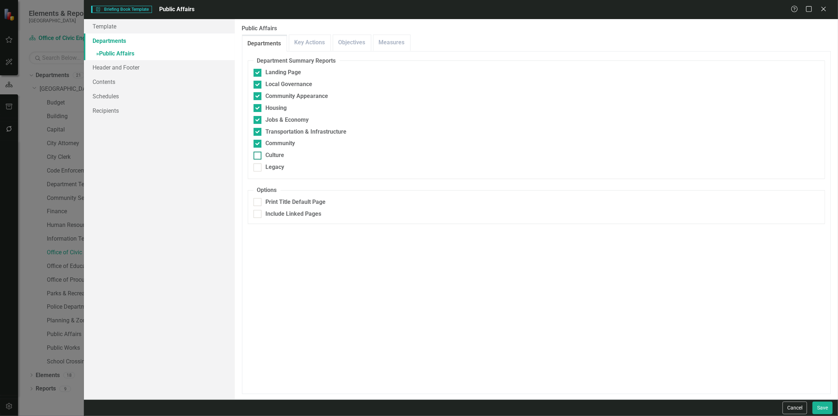
click at [258, 156] on input "Culture" at bounding box center [255, 154] width 5 height 5
click at [260, 168] on div at bounding box center [257, 167] width 8 height 8
click at [258, 168] on input "Legacy" at bounding box center [255, 165] width 5 height 5
click at [813, 410] on button "Save" at bounding box center [822, 407] width 20 height 13
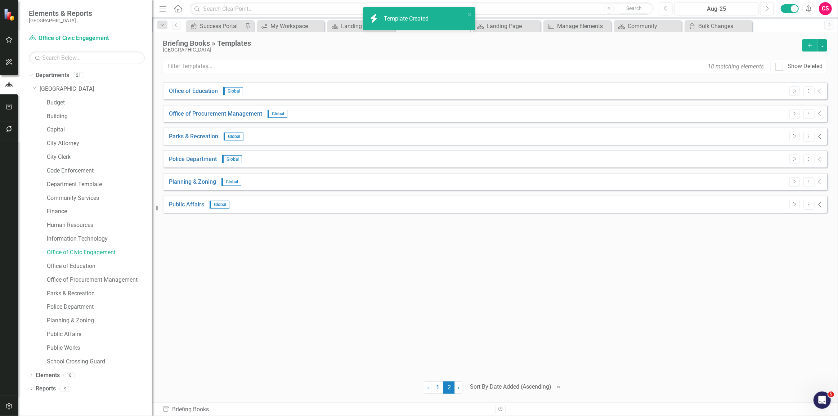
click at [811, 49] on button "Add" at bounding box center [810, 45] width 16 height 12
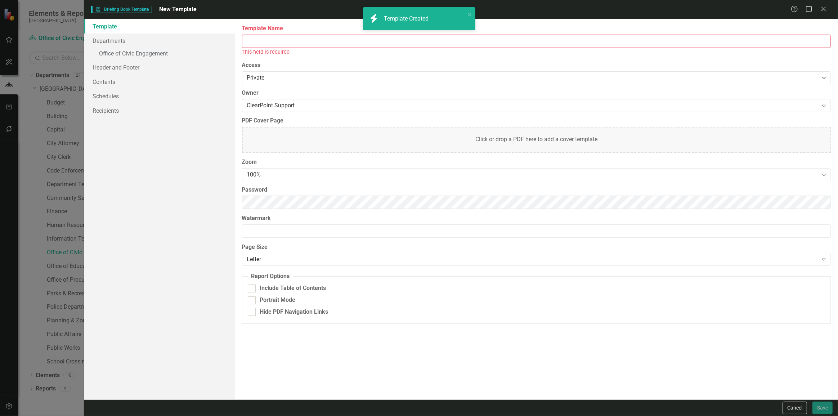
click at [296, 44] on input "Template Name" at bounding box center [536, 41] width 588 height 13
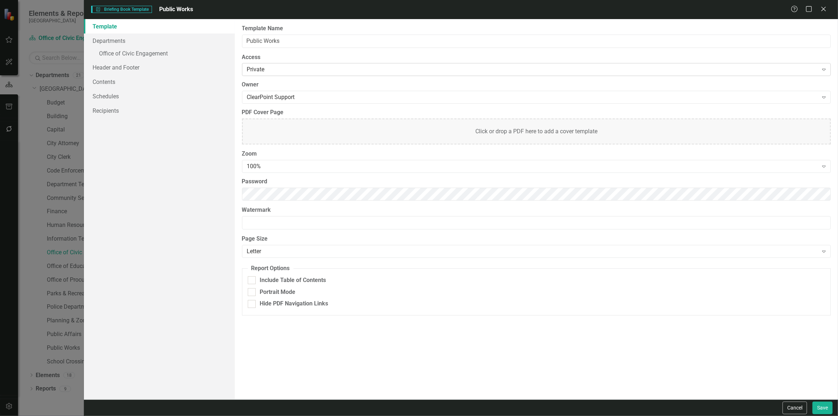
click at [252, 66] on div "Private" at bounding box center [532, 70] width 571 height 8
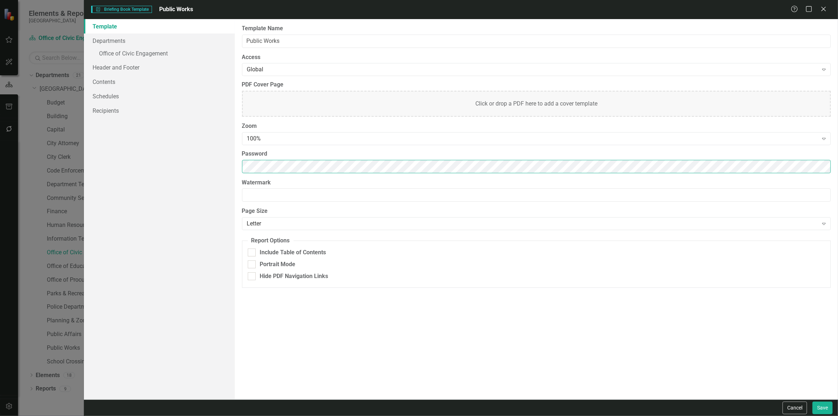
click at [200, 175] on div "Template Departments » Office of Civic Engagement Header and Footer Contents Sc…" at bounding box center [461, 209] width 754 height 380
click at [256, 137] on div "100%" at bounding box center [532, 139] width 571 height 8
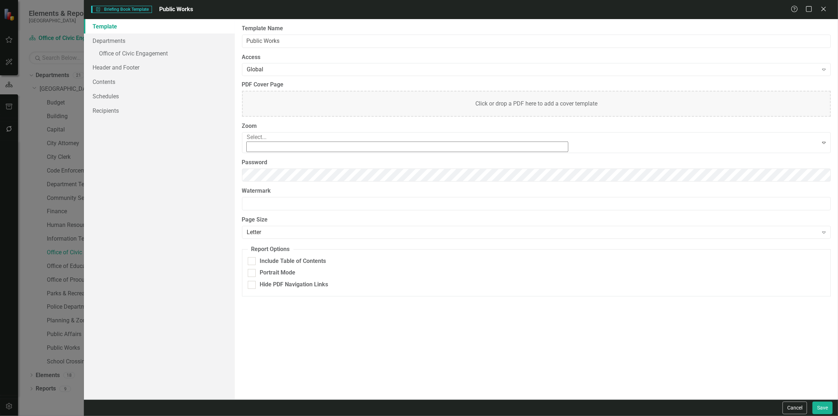
click at [251, 415] on div "90%" at bounding box center [420, 423] width 826 height 8
click at [150, 39] on link "Departments" at bounding box center [159, 40] width 151 height 14
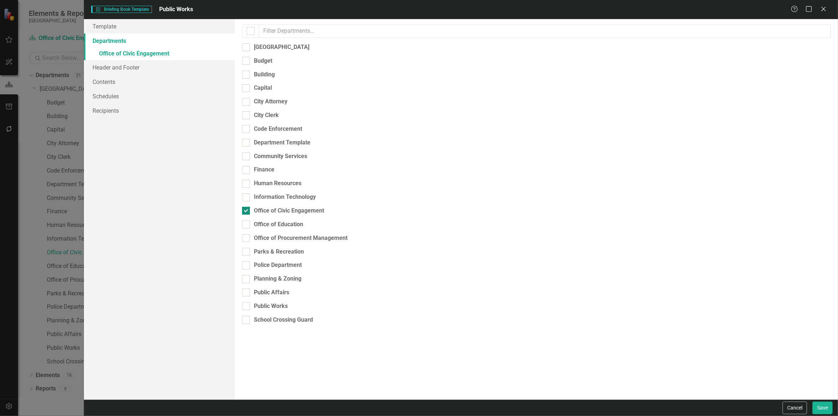
click at [271, 207] on div "Office of Civic Engagement" at bounding box center [289, 211] width 70 height 8
click at [247, 207] on input "Office of Civic Engagement" at bounding box center [244, 209] width 5 height 5
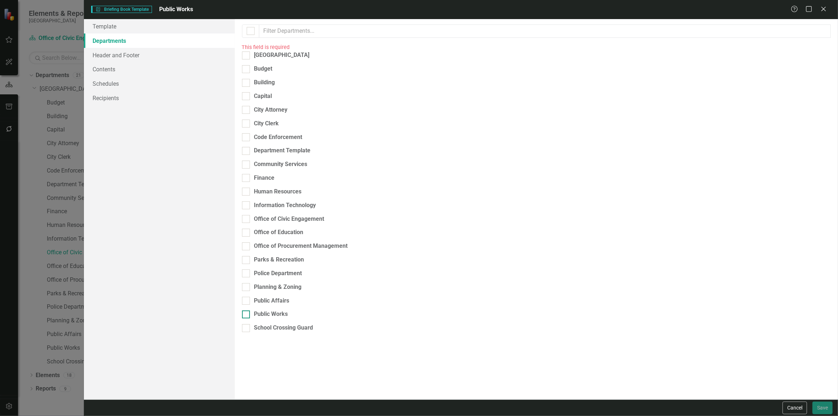
click at [272, 310] on div "Public Works" at bounding box center [271, 314] width 34 height 8
click at [247, 310] on input "Public Works" at bounding box center [244, 312] width 5 height 5
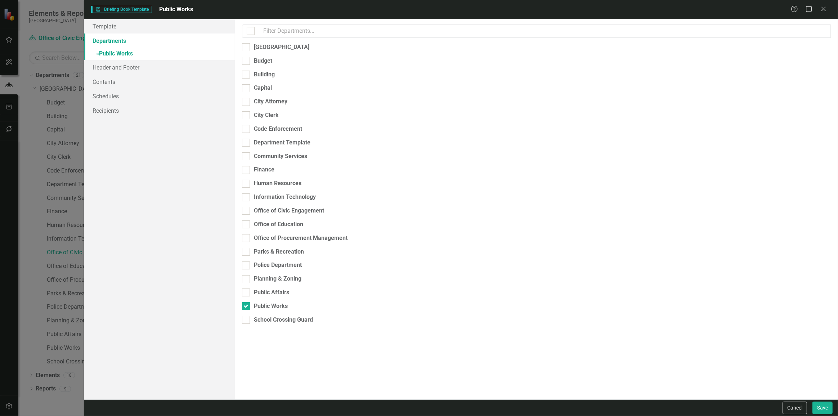
click at [159, 53] on link "» Public Works" at bounding box center [159, 54] width 151 height 13
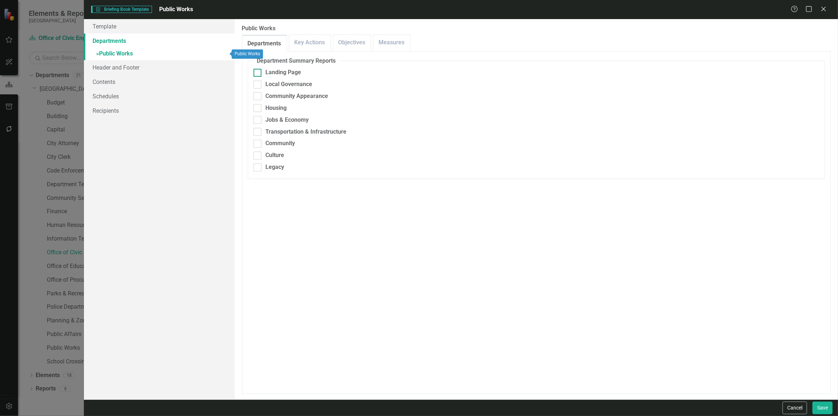
click at [272, 74] on div "Landing Page" at bounding box center [284, 72] width 36 height 8
click at [258, 73] on input "Landing Page" at bounding box center [255, 71] width 5 height 5
drag, startPoint x: 266, startPoint y: 86, endPoint x: 268, endPoint y: 96, distance: 9.8
click at [267, 86] on div "Local Governance" at bounding box center [289, 84] width 47 height 8
click at [267, 96] on div "Community Appearance" at bounding box center [297, 96] width 63 height 8
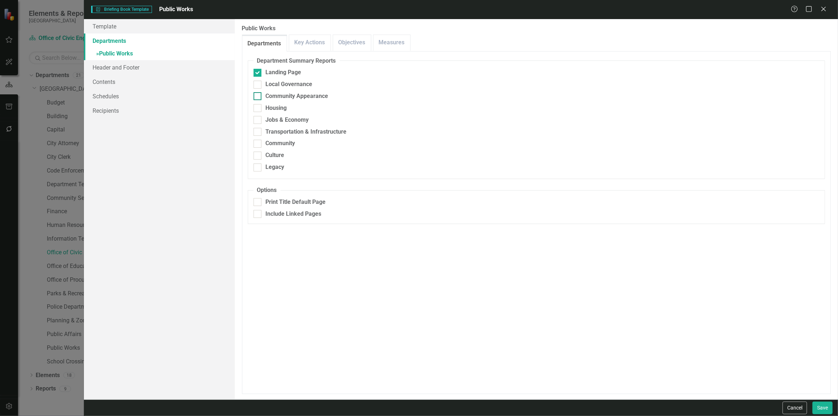
click at [258, 96] on input "Community Appearance" at bounding box center [255, 94] width 5 height 5
click at [254, 81] on input "Local Governance" at bounding box center [255, 83] width 5 height 5
click at [263, 113] on fieldset "Department Summary Reports Landing Page Local Governance Community Appearance H…" at bounding box center [536, 118] width 577 height 122
drag, startPoint x: 259, startPoint y: 107, endPoint x: 262, endPoint y: 118, distance: 11.6
click at [259, 107] on div at bounding box center [257, 108] width 8 height 8
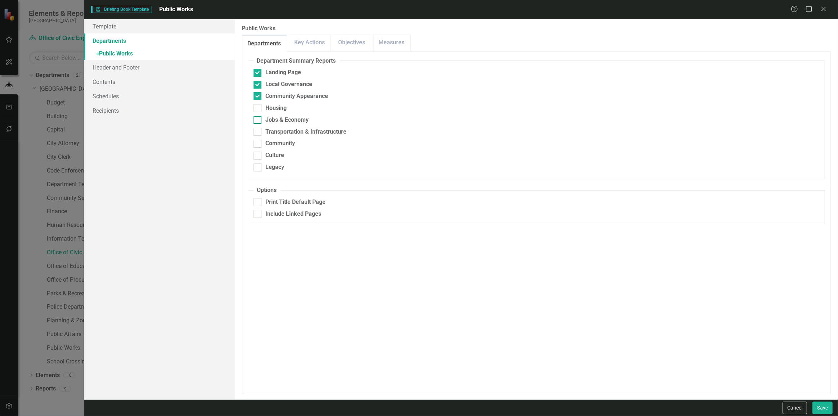
click at [258, 107] on input "Housing" at bounding box center [255, 106] width 5 height 5
drag, startPoint x: 262, startPoint y: 119, endPoint x: 260, endPoint y: 127, distance: 8.0
click at [262, 120] on div "Jobs & Economy" at bounding box center [535, 120] width 565 height 8
click at [258, 120] on input "Jobs & Economy" at bounding box center [255, 118] width 5 height 5
click at [256, 131] on input "Transportation & Infrastructure" at bounding box center [255, 130] width 5 height 5
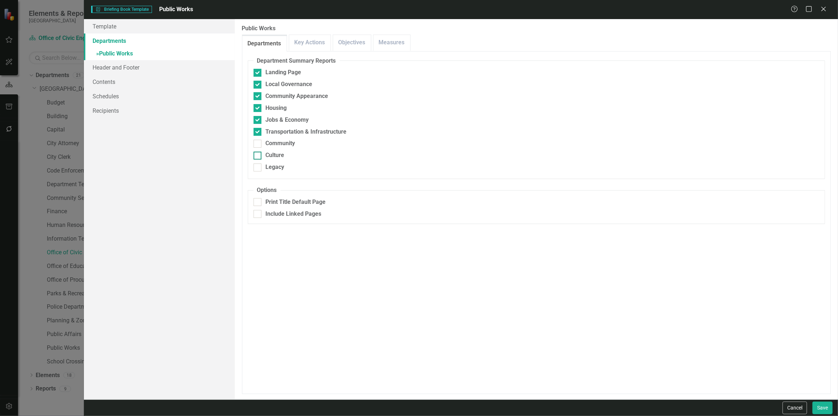
drag, startPoint x: 257, startPoint y: 143, endPoint x: 261, endPoint y: 152, distance: 10.0
click at [258, 143] on input "Community" at bounding box center [255, 142] width 5 height 5
click at [262, 160] on fieldset "Department Summary Reports Landing Page Local Governance Community Appearance H…" at bounding box center [536, 118] width 577 height 122
drag, startPoint x: 258, startPoint y: 154, endPoint x: 257, endPoint y: 163, distance: 8.8
click at [259, 154] on div at bounding box center [257, 156] width 8 height 8
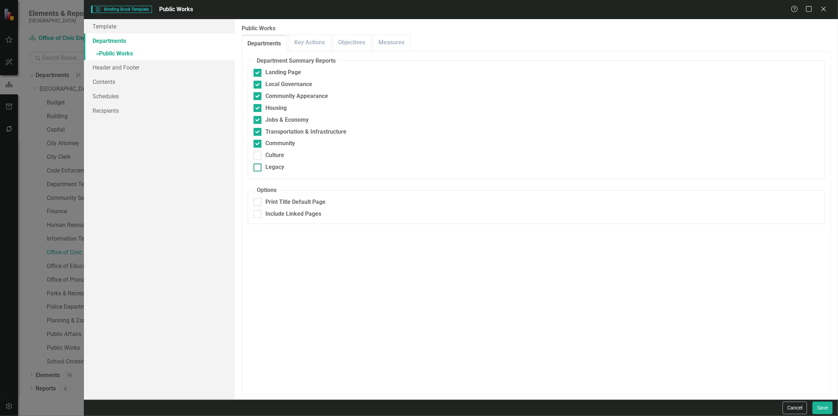
click at [258, 154] on input "Culture" at bounding box center [255, 154] width 5 height 5
click
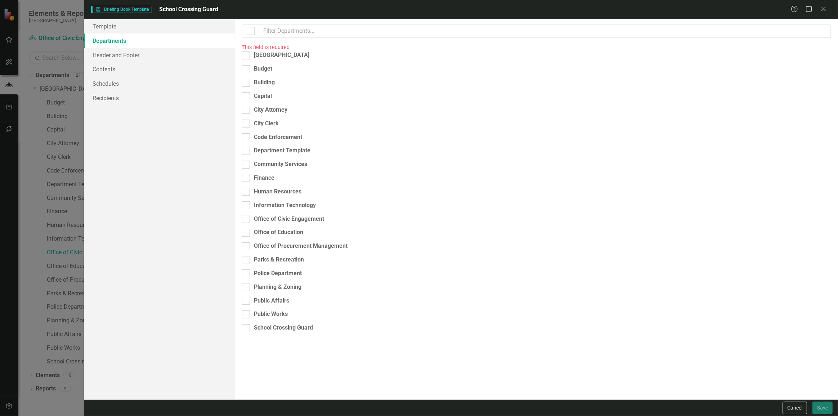
drag, startPoint x: 256, startPoint y: 297, endPoint x: 245, endPoint y: 224, distance: 73.9
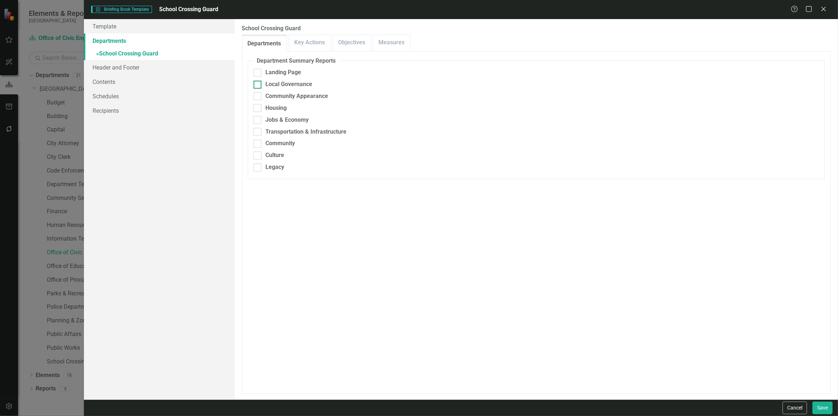
drag, startPoint x: 217, startPoint y: 64, endPoint x: 270, endPoint y: 81, distance: 55.3
drag, startPoint x: 270, startPoint y: 143, endPoint x: 267, endPoint y: 155, distance: 12.7
